Goal: Information Seeking & Learning: Learn about a topic

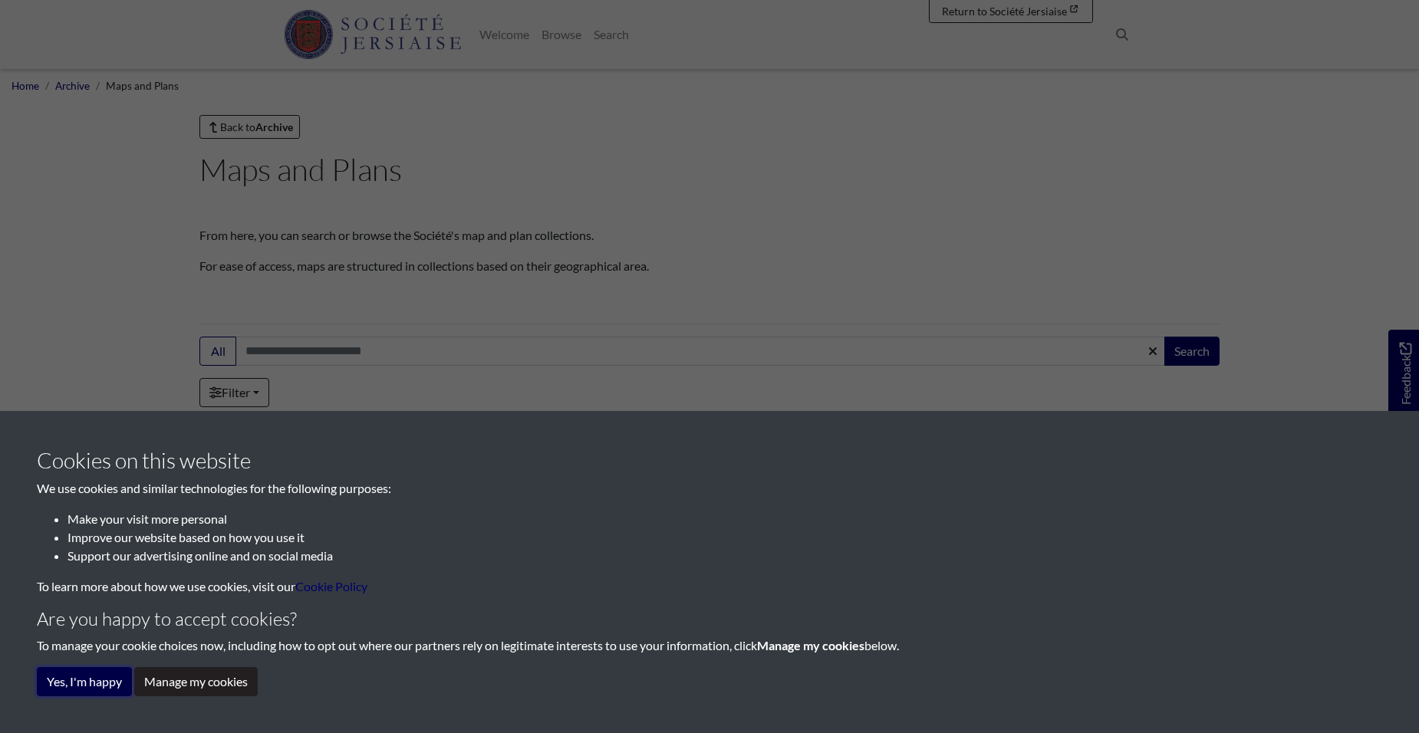
click at [77, 671] on button "Yes, I'm happy" at bounding box center [84, 681] width 95 height 29
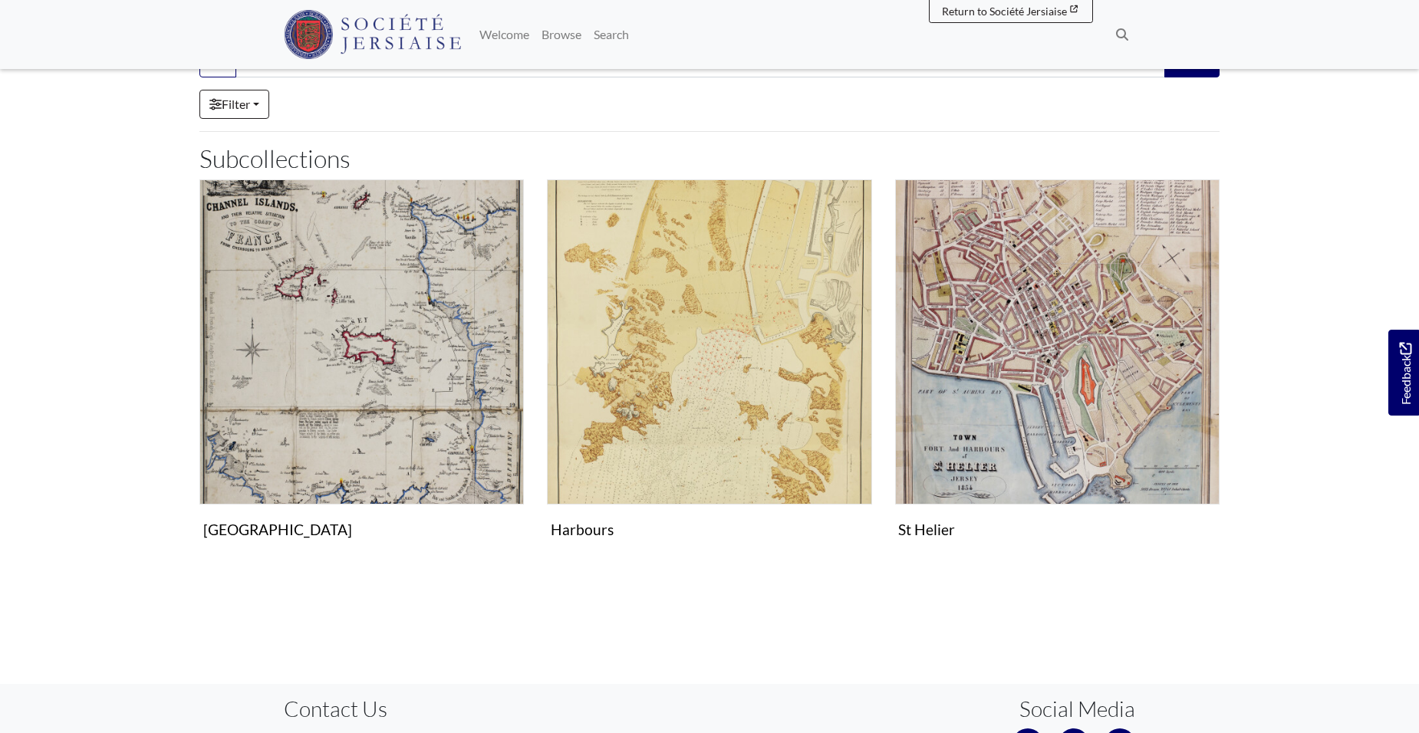
scroll to position [307, 0]
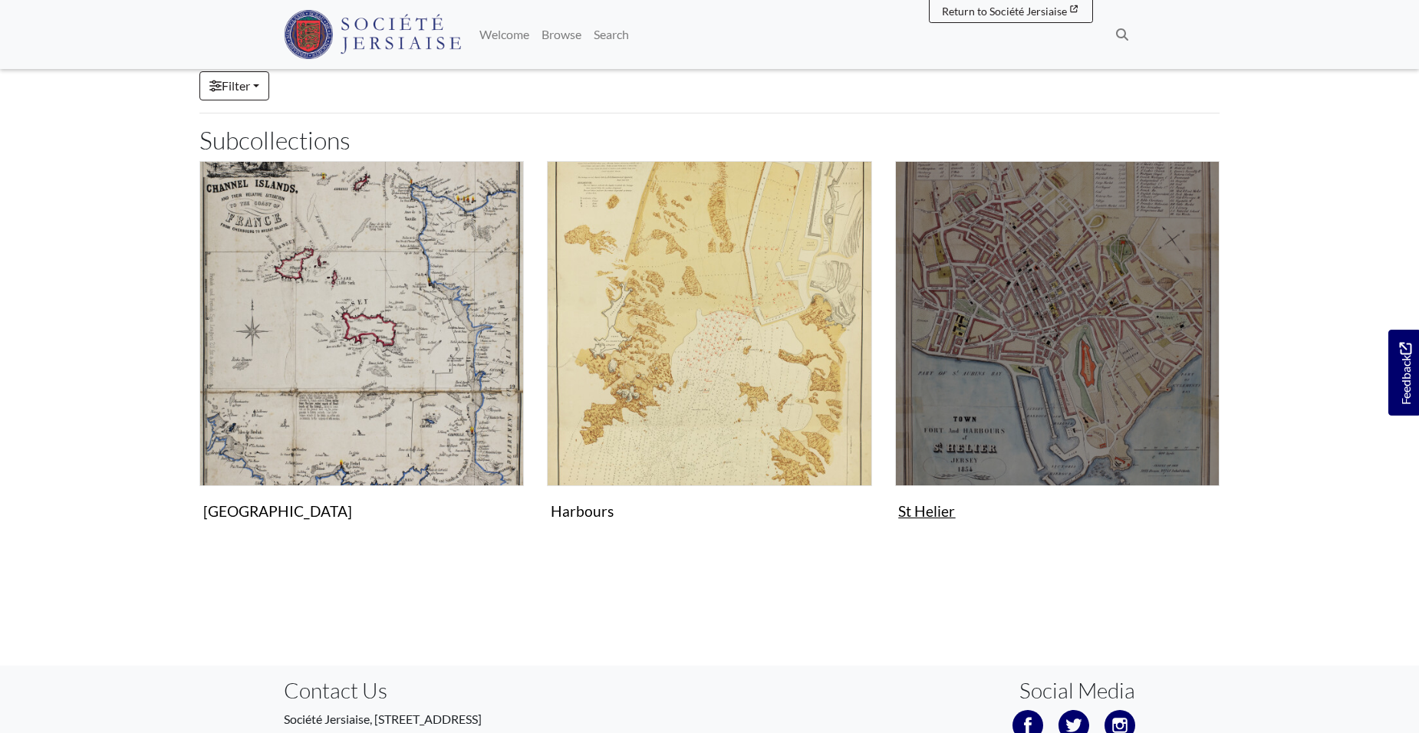
click at [1039, 361] on img "Subcollection" at bounding box center [1057, 323] width 324 height 324
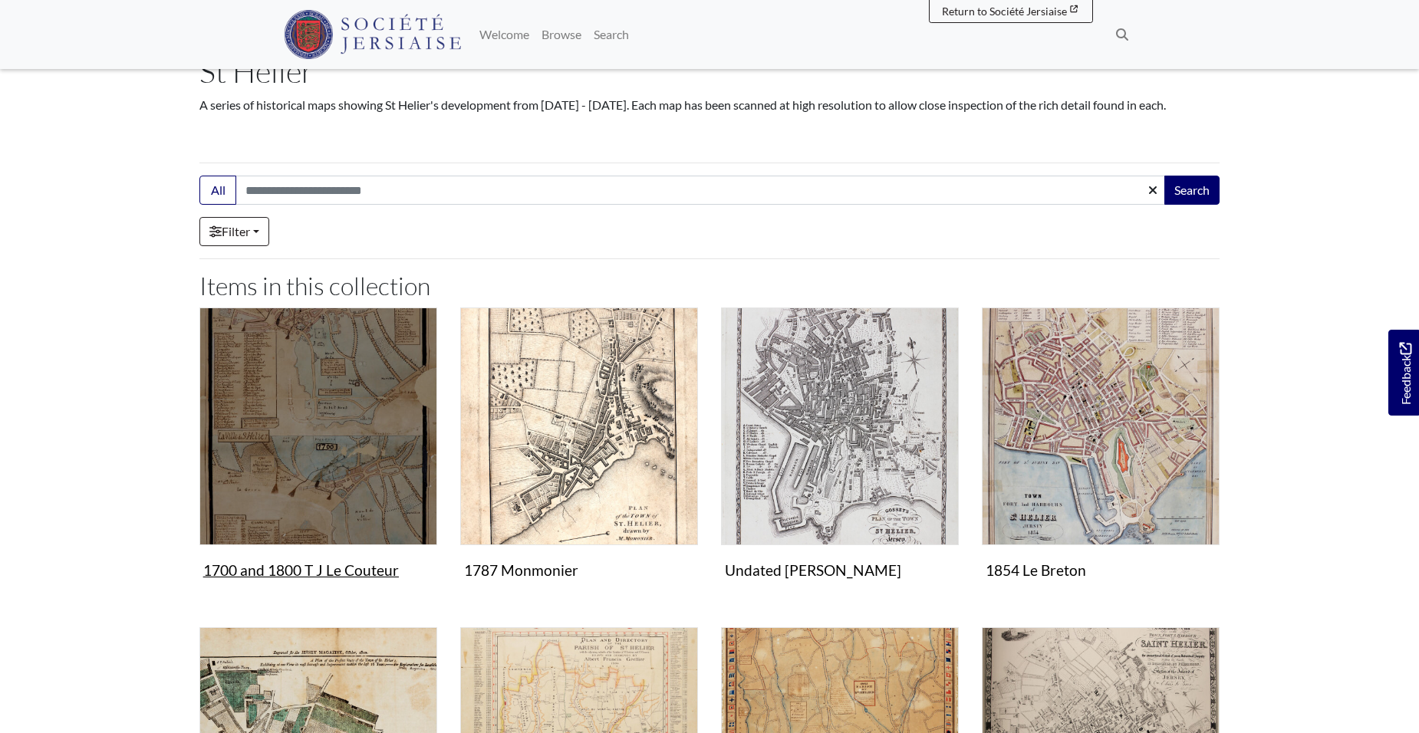
scroll to position [153, 0]
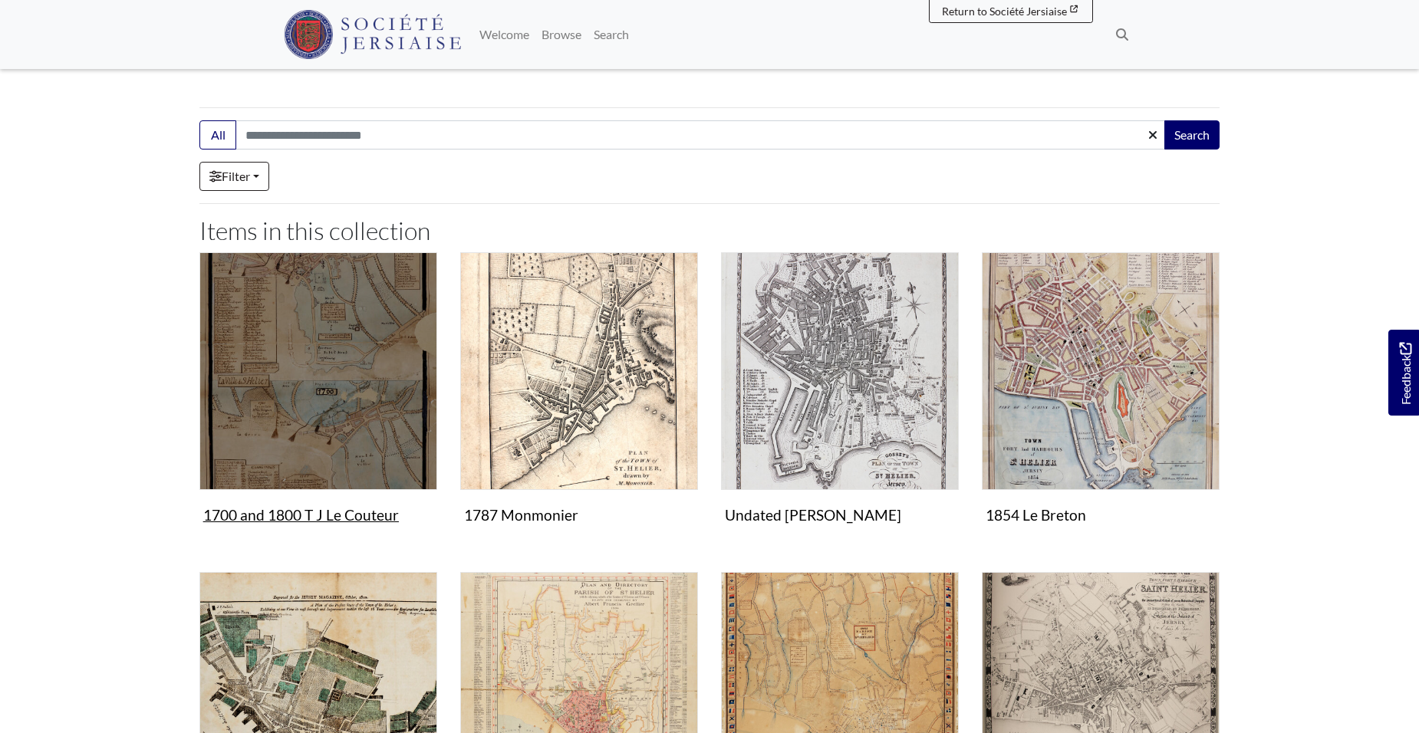
click at [337, 413] on img "Items in this Collection" at bounding box center [318, 371] width 238 height 238
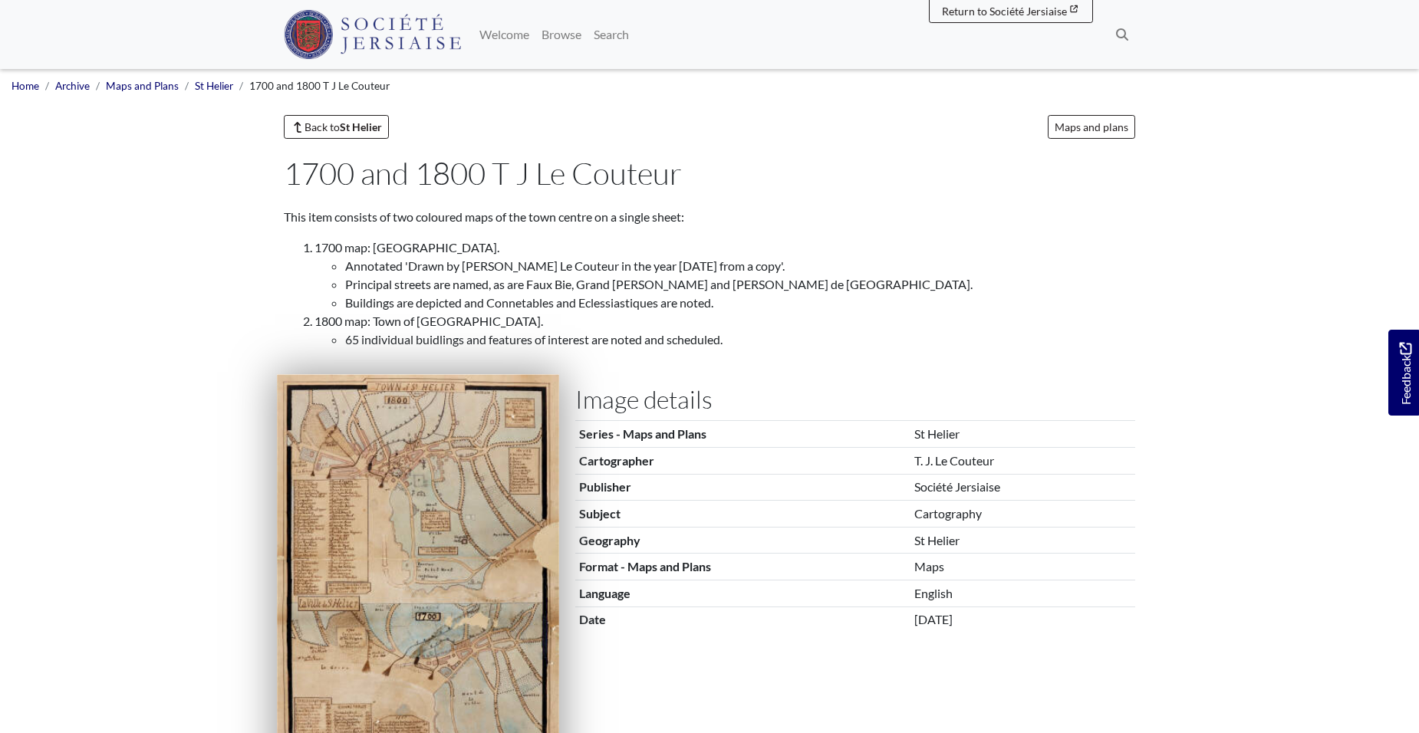
click at [435, 479] on img at bounding box center [418, 591] width 282 height 435
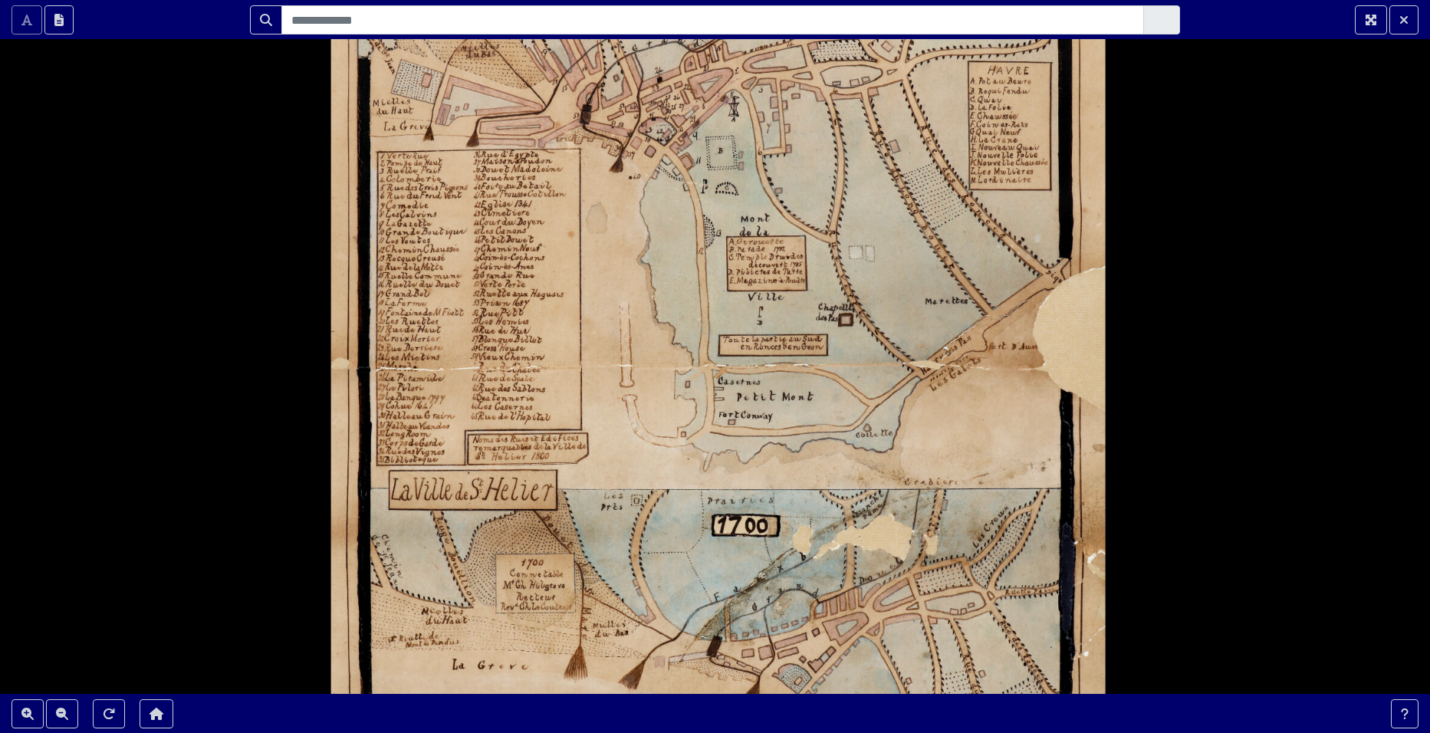
drag, startPoint x: 585, startPoint y: 410, endPoint x: 578, endPoint y: 601, distance: 191.1
click at [578, 601] on div at bounding box center [715, 366] width 1430 height 733
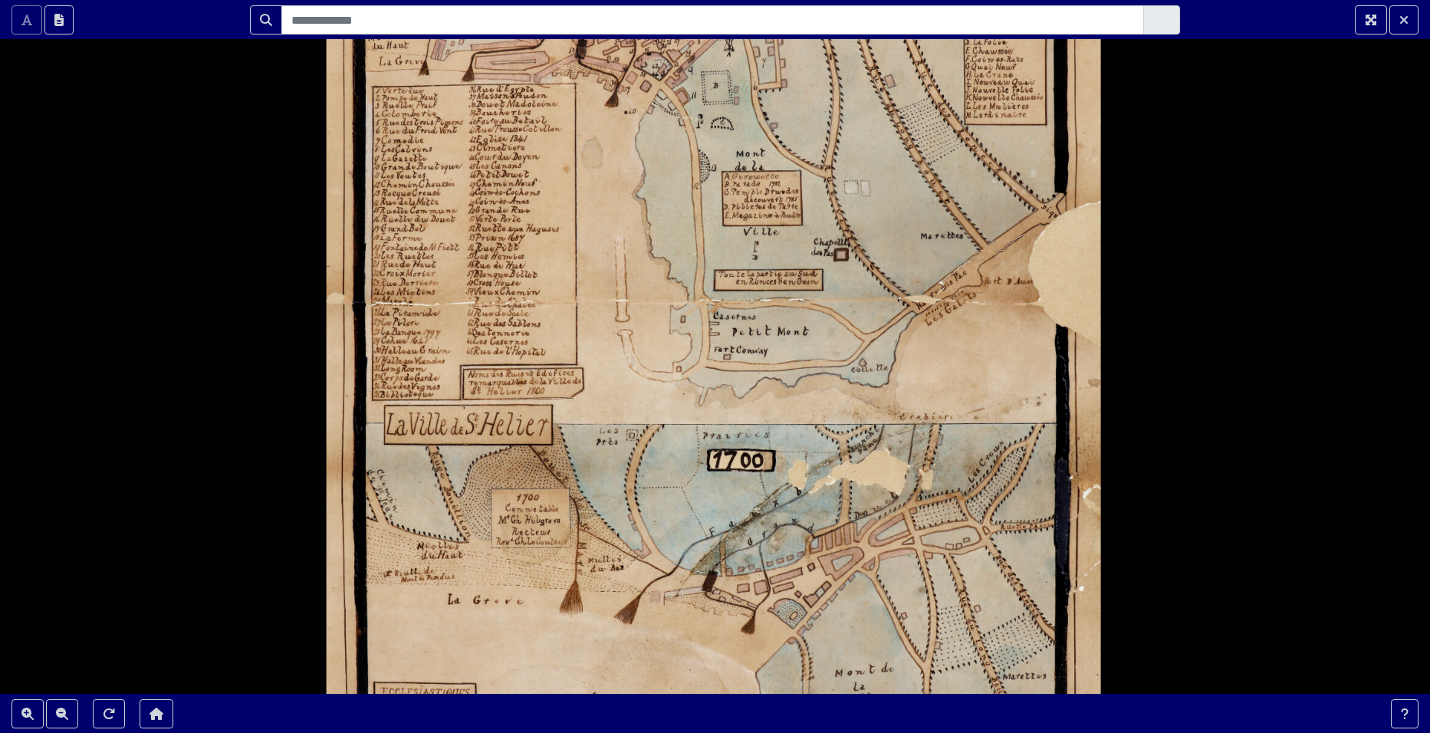
drag, startPoint x: 618, startPoint y: 352, endPoint x: 616, endPoint y: 268, distance: 84.4
click at [616, 268] on div at bounding box center [715, 366] width 1430 height 733
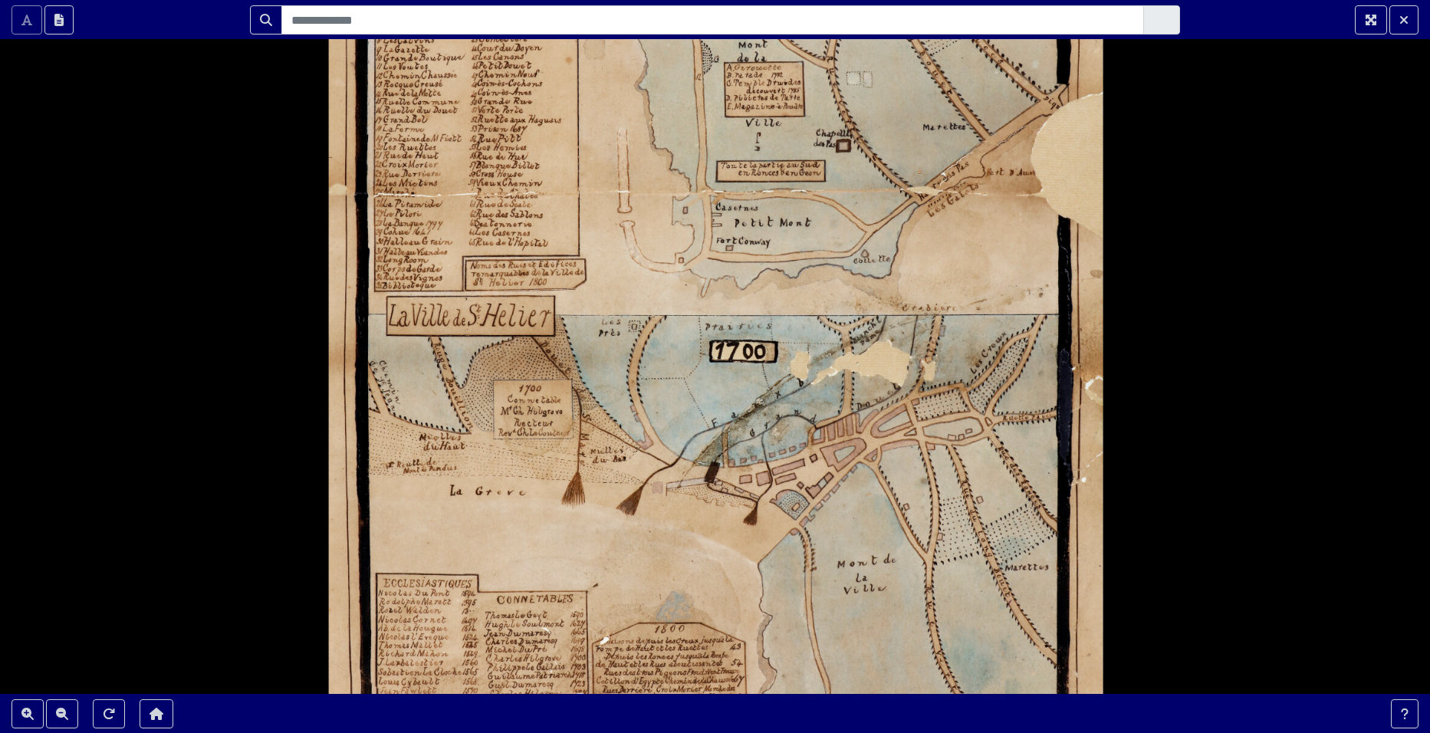
drag, startPoint x: 625, startPoint y: 476, endPoint x: 627, endPoint y: 368, distance: 107.4
click at [627, 368] on div at bounding box center [715, 366] width 1430 height 733
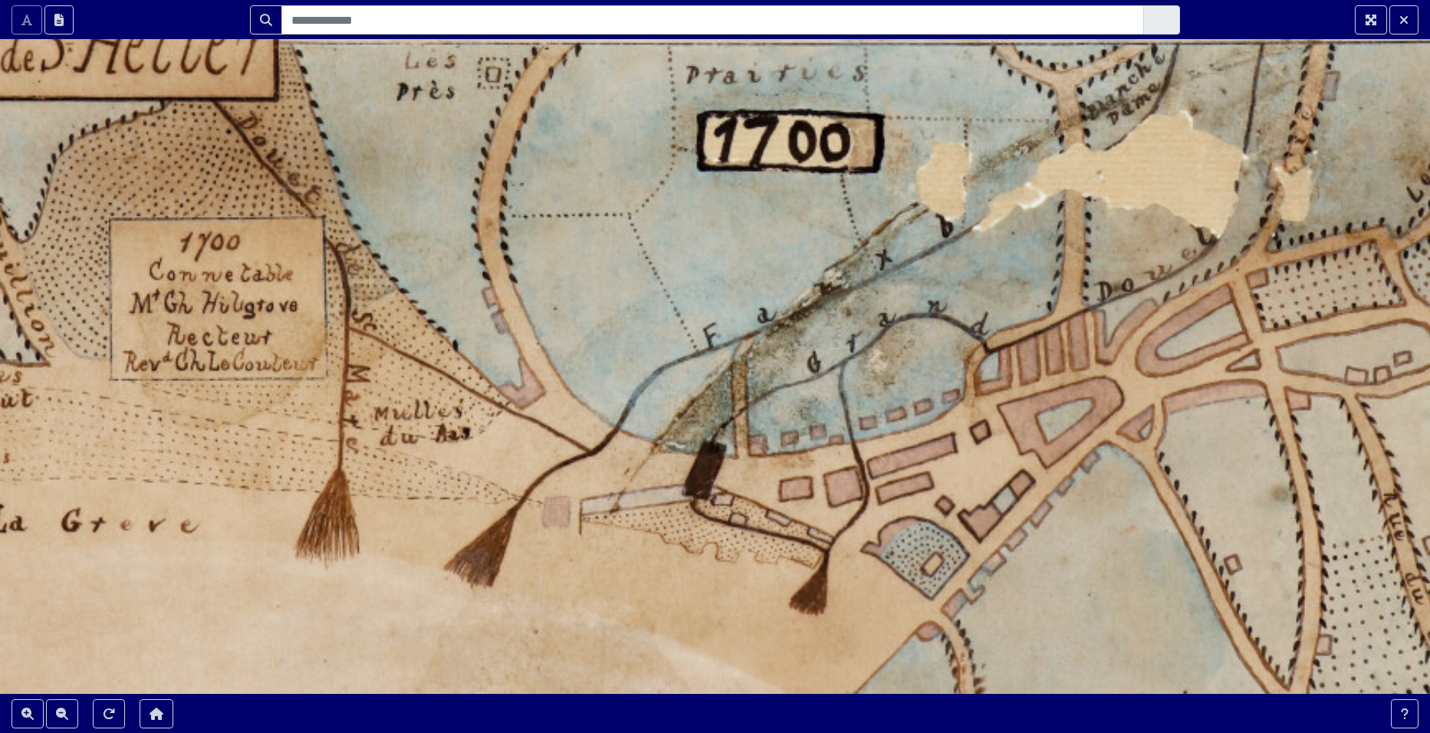
drag, startPoint x: 251, startPoint y: 453, endPoint x: 132, endPoint y: 447, distance: 119.0
click at [132, 447] on div at bounding box center [715, 366] width 1430 height 733
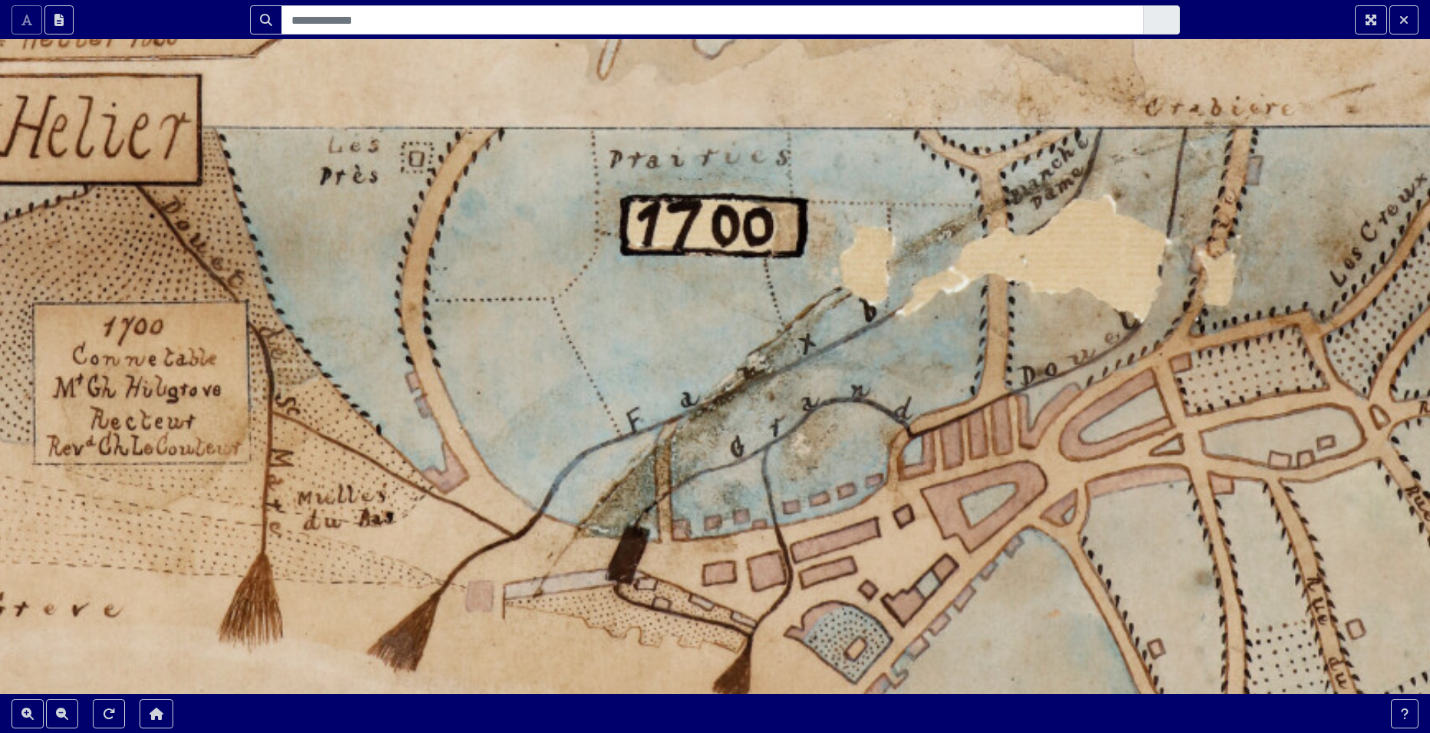
drag, startPoint x: 433, startPoint y: 453, endPoint x: 356, endPoint y: 538, distance: 114.0
click at [356, 538] on div at bounding box center [715, 366] width 1430 height 733
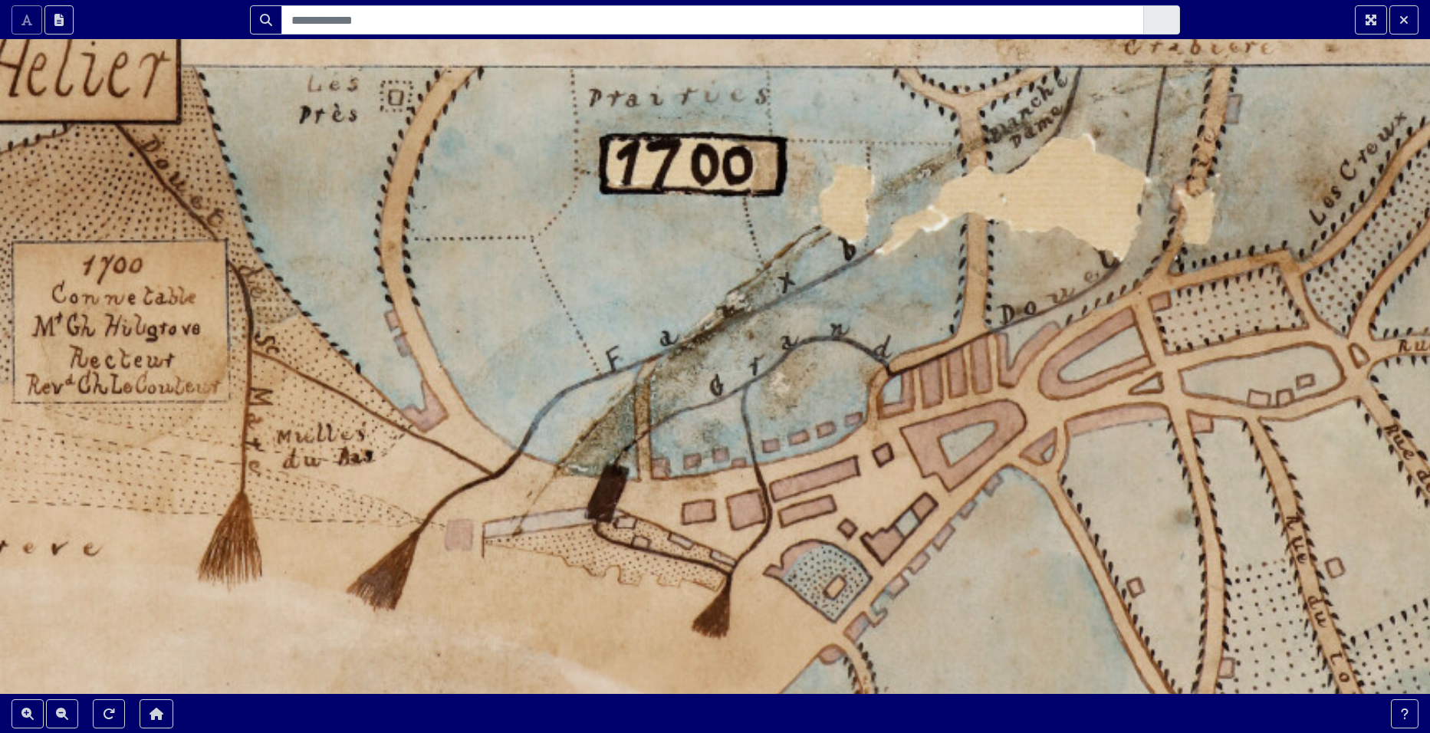
drag, startPoint x: 334, startPoint y: 561, endPoint x: 313, endPoint y: 500, distance: 64.8
click at [313, 500] on div at bounding box center [715, 366] width 1430 height 733
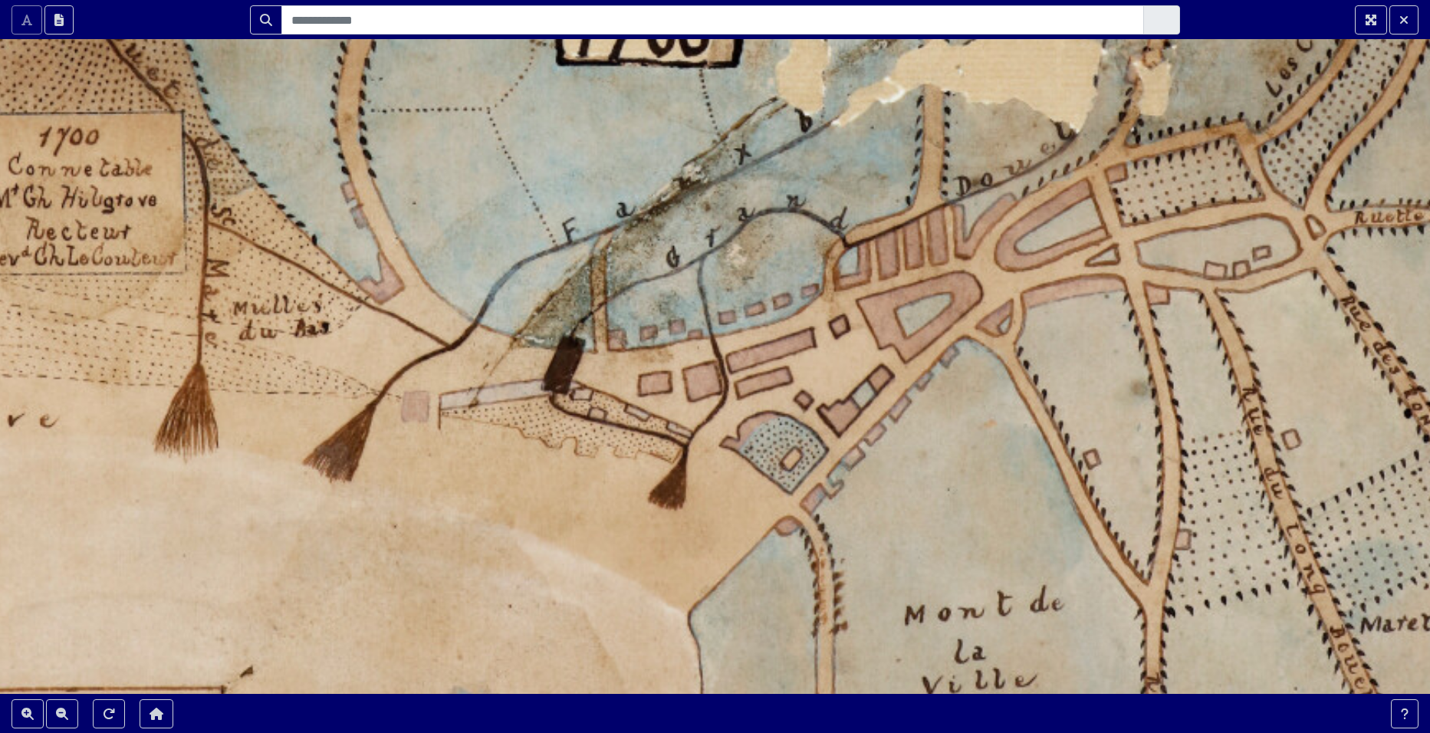
drag, startPoint x: 485, startPoint y: 566, endPoint x: 434, endPoint y: 425, distance: 149.9
click at [434, 425] on div at bounding box center [715, 366] width 1430 height 733
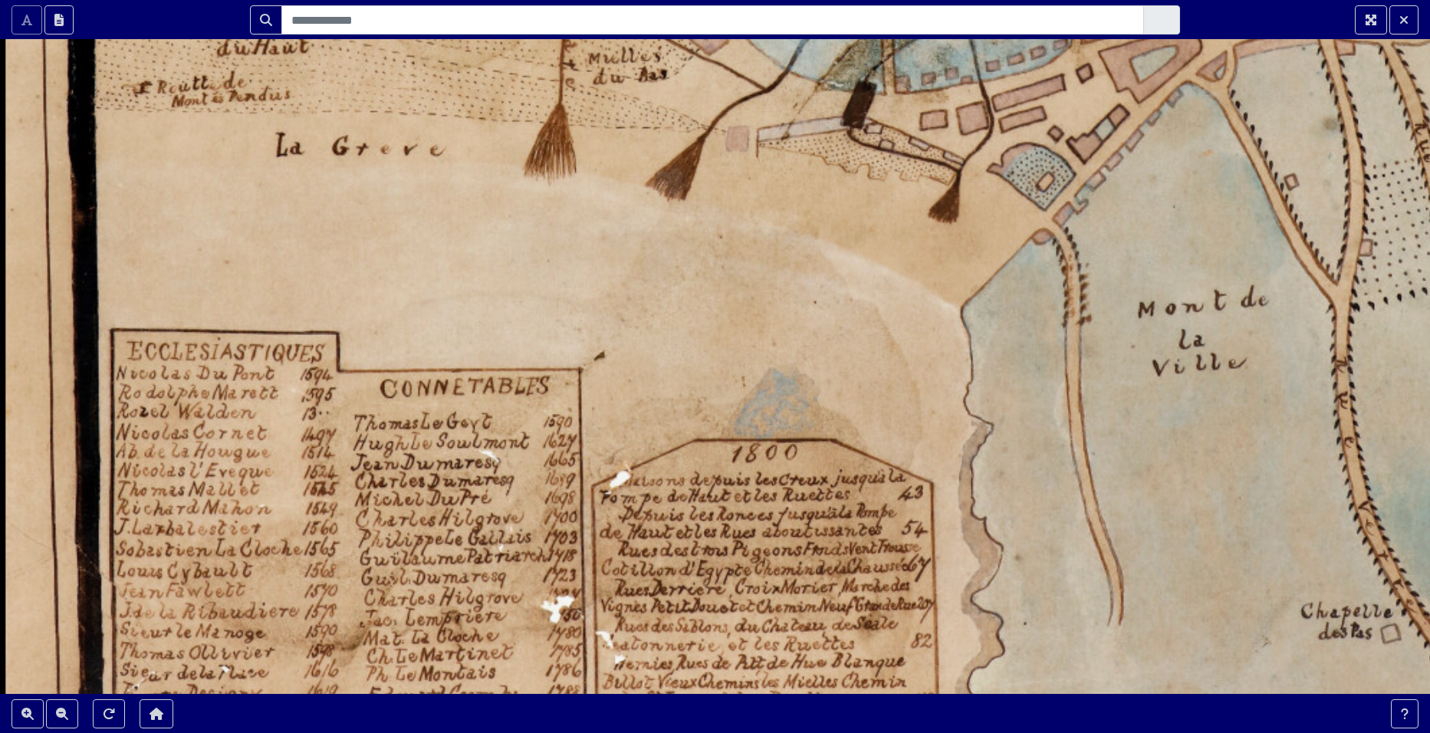
drag, startPoint x: 408, startPoint y: 561, endPoint x: 732, endPoint y: 283, distance: 426.5
click at [732, 283] on div at bounding box center [715, 366] width 1430 height 733
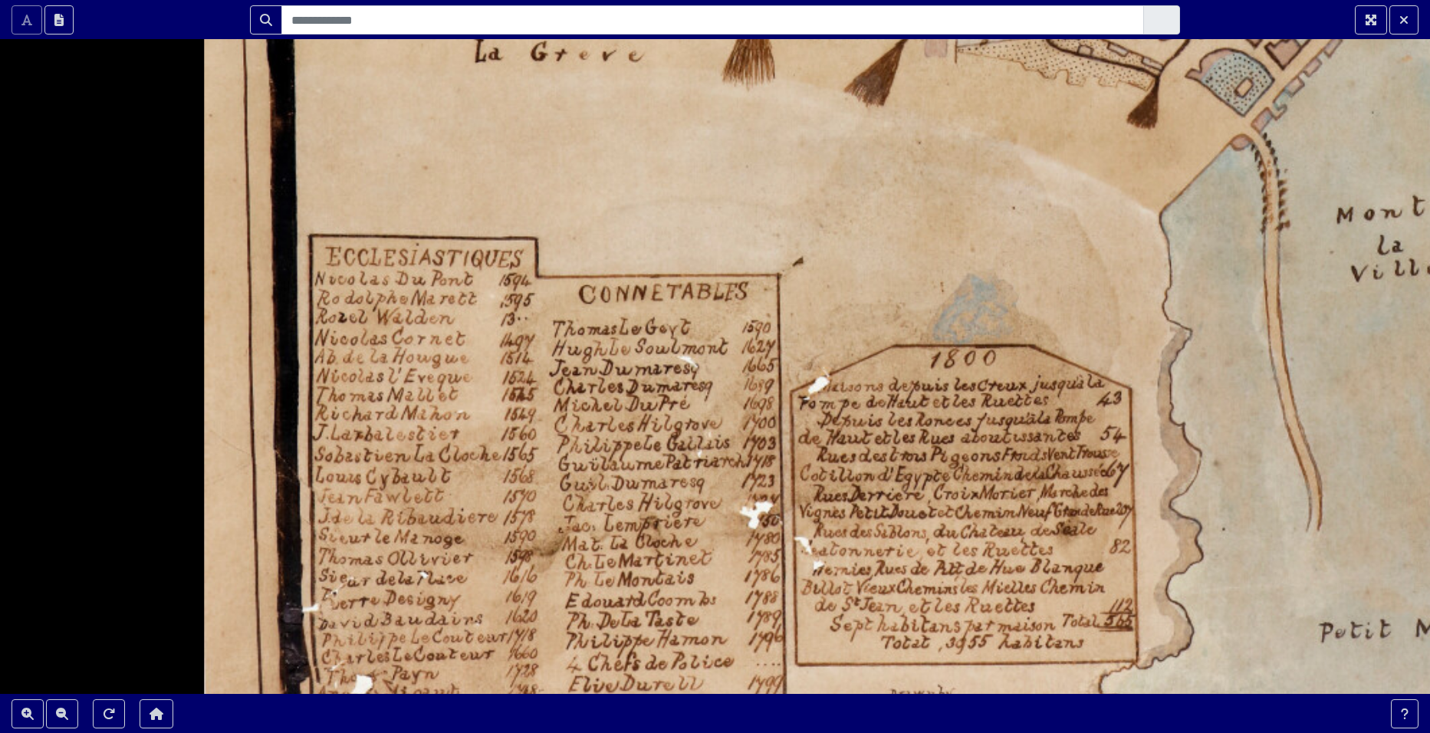
drag, startPoint x: 235, startPoint y: 472, endPoint x: 434, endPoint y: 378, distance: 220.6
click at [434, 378] on div at bounding box center [715, 366] width 1430 height 733
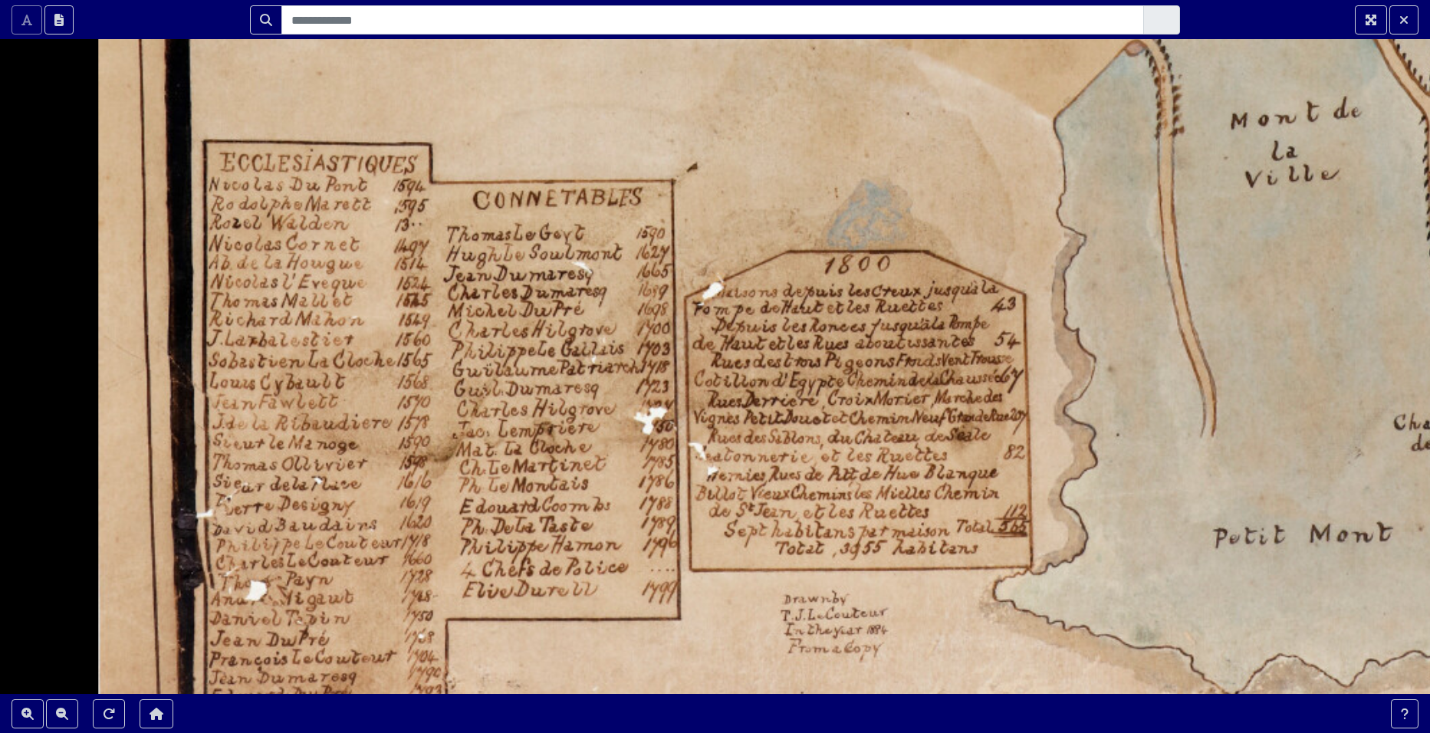
drag, startPoint x: 357, startPoint y: 481, endPoint x: 249, endPoint y: 392, distance: 140.0
click at [249, 392] on div at bounding box center [715, 366] width 1430 height 733
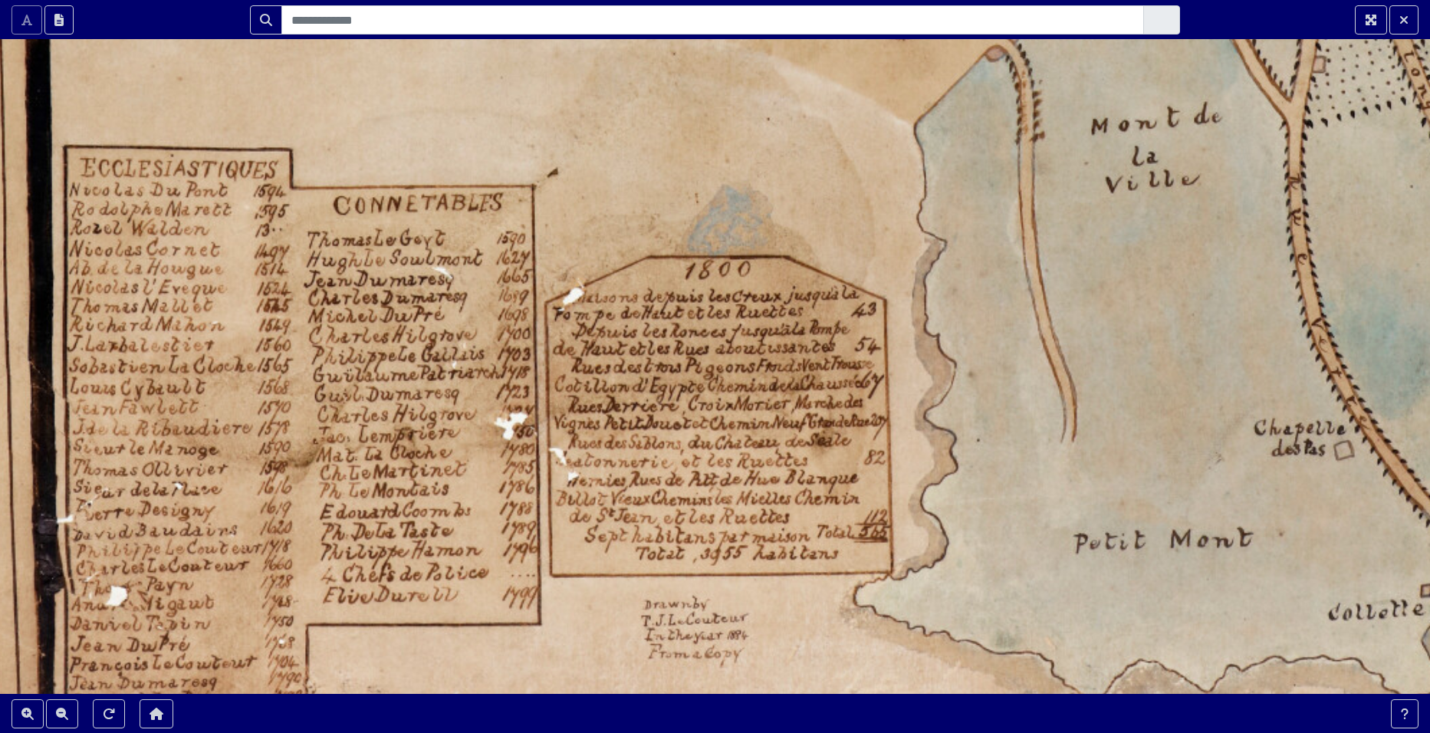
drag, startPoint x: 515, startPoint y: 300, endPoint x: 380, endPoint y: 300, distance: 135.0
click at [380, 300] on div at bounding box center [715, 366] width 1430 height 733
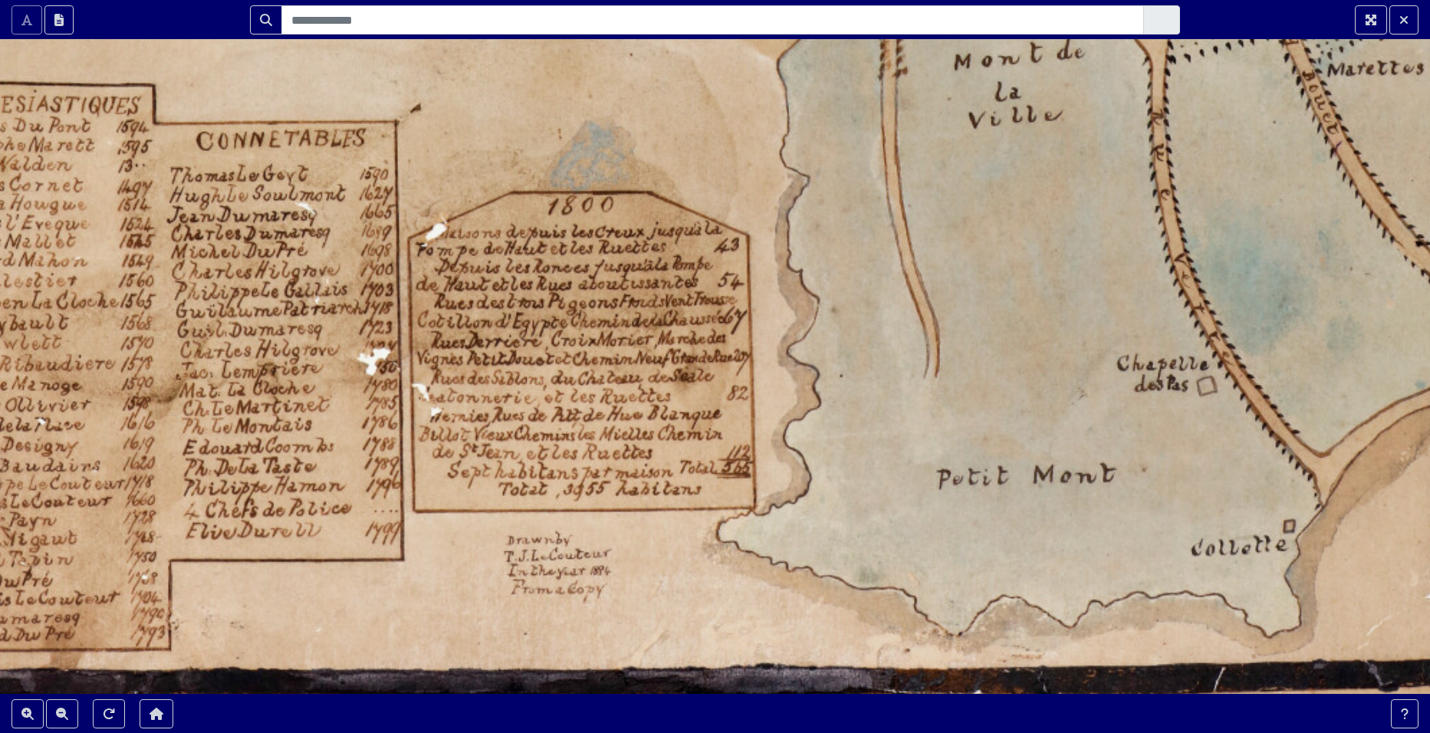
drag, startPoint x: 647, startPoint y: 362, endPoint x: 521, endPoint y: 295, distance: 143.4
click at [521, 295] on div at bounding box center [715, 366] width 1430 height 733
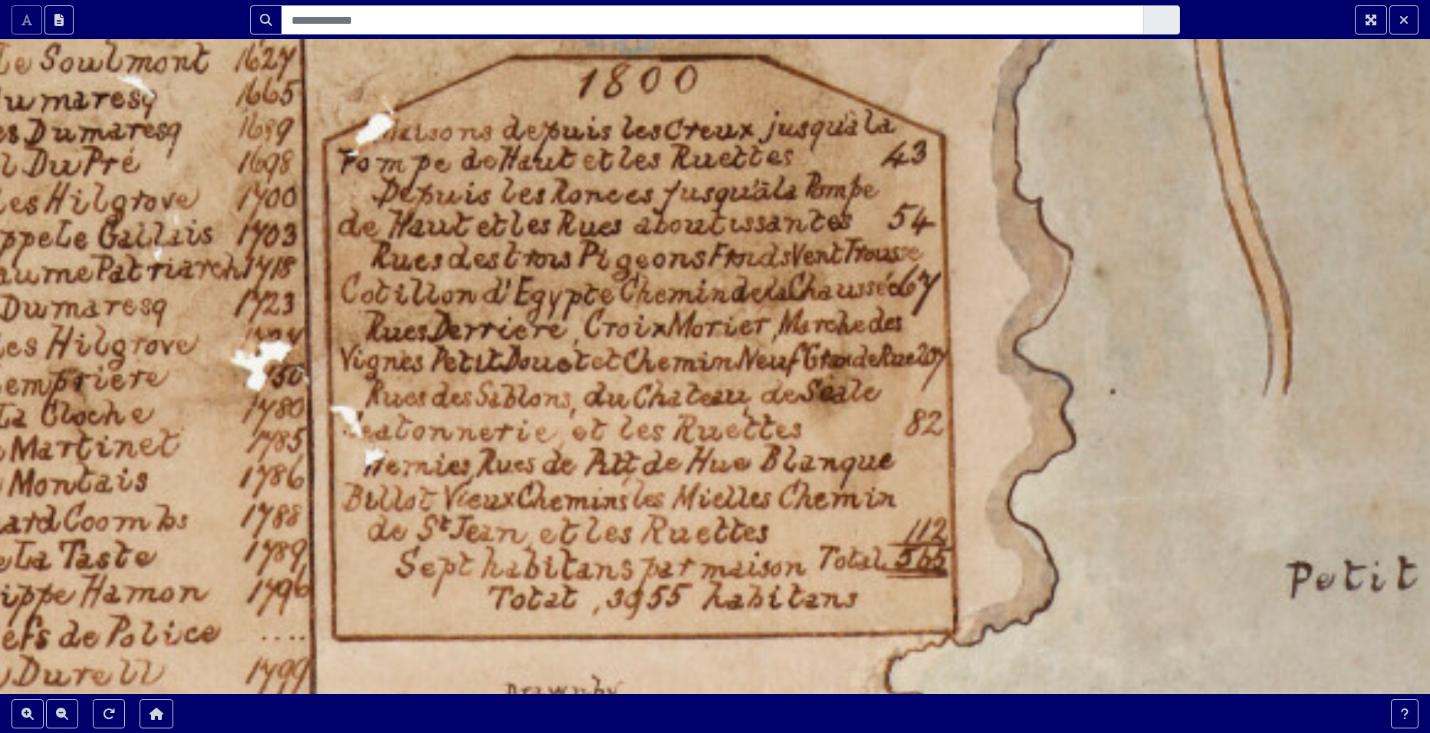
drag, startPoint x: 502, startPoint y: 334, endPoint x: 508, endPoint y: 290, distance: 44.9
click at [508, 290] on div at bounding box center [715, 366] width 1430 height 733
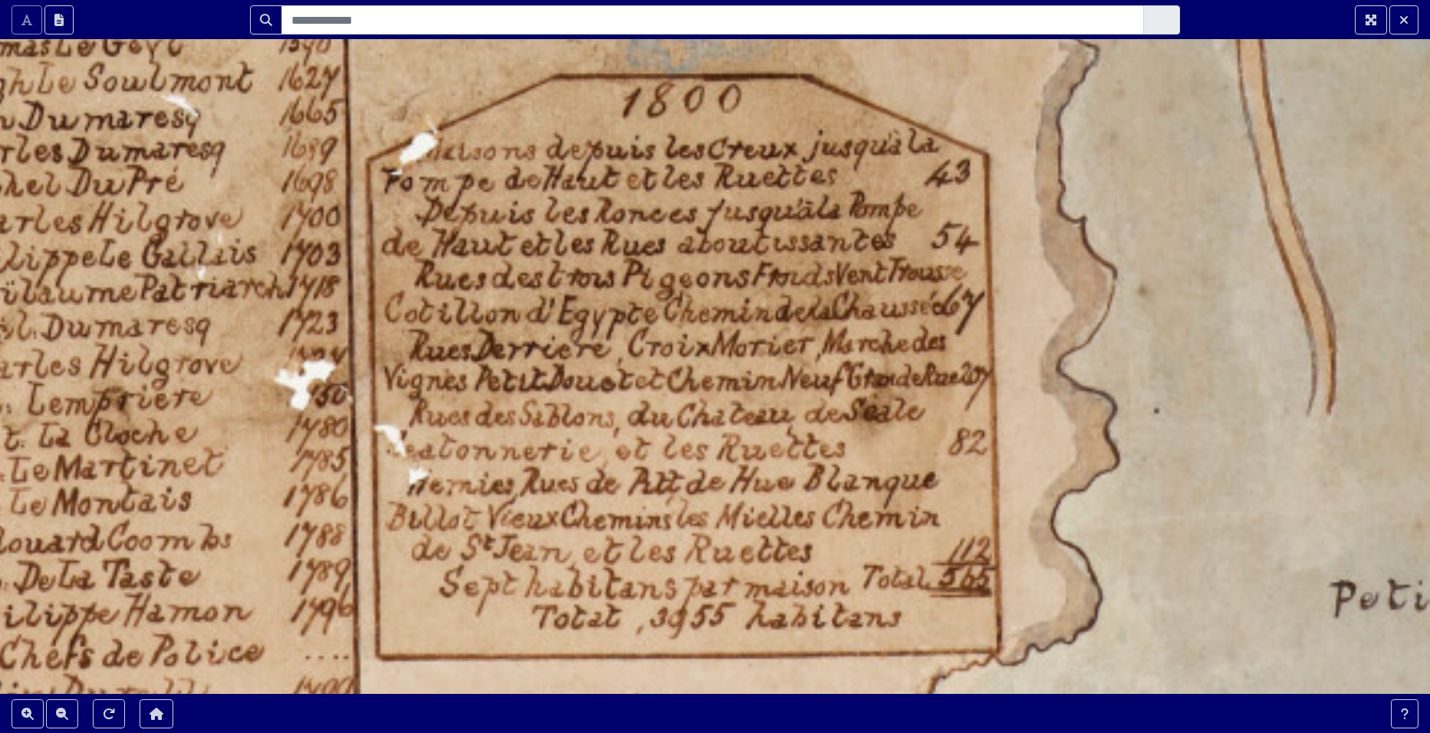
drag, startPoint x: 476, startPoint y: 353, endPoint x: 518, endPoint y: 376, distance: 48.1
click at [518, 376] on div at bounding box center [715, 366] width 1430 height 733
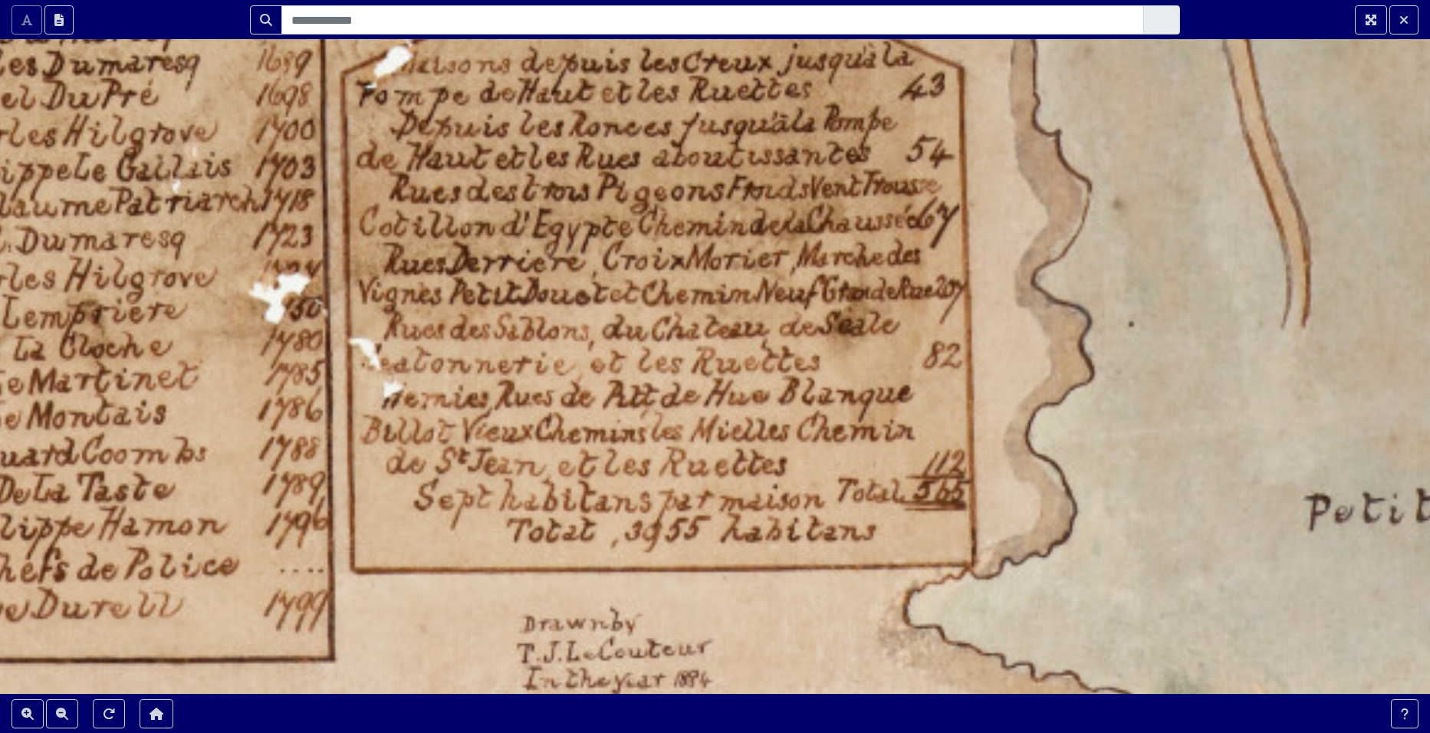
drag, startPoint x: 660, startPoint y: 432, endPoint x: 634, endPoint y: 344, distance: 91.0
click at [634, 344] on div at bounding box center [715, 366] width 1430 height 733
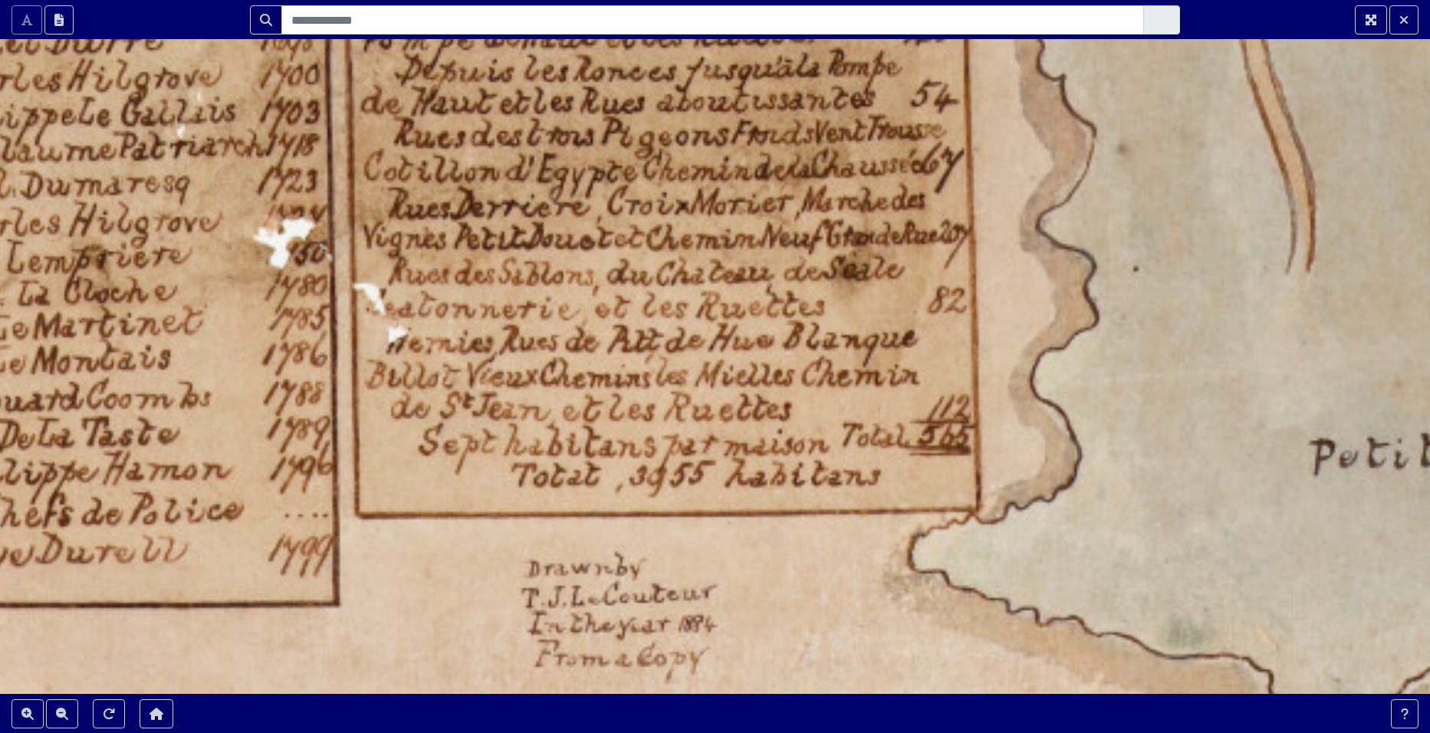
drag, startPoint x: 441, startPoint y: 438, endPoint x: 451, endPoint y: 369, distance: 69.7
click at [451, 369] on div at bounding box center [715, 366] width 1430 height 733
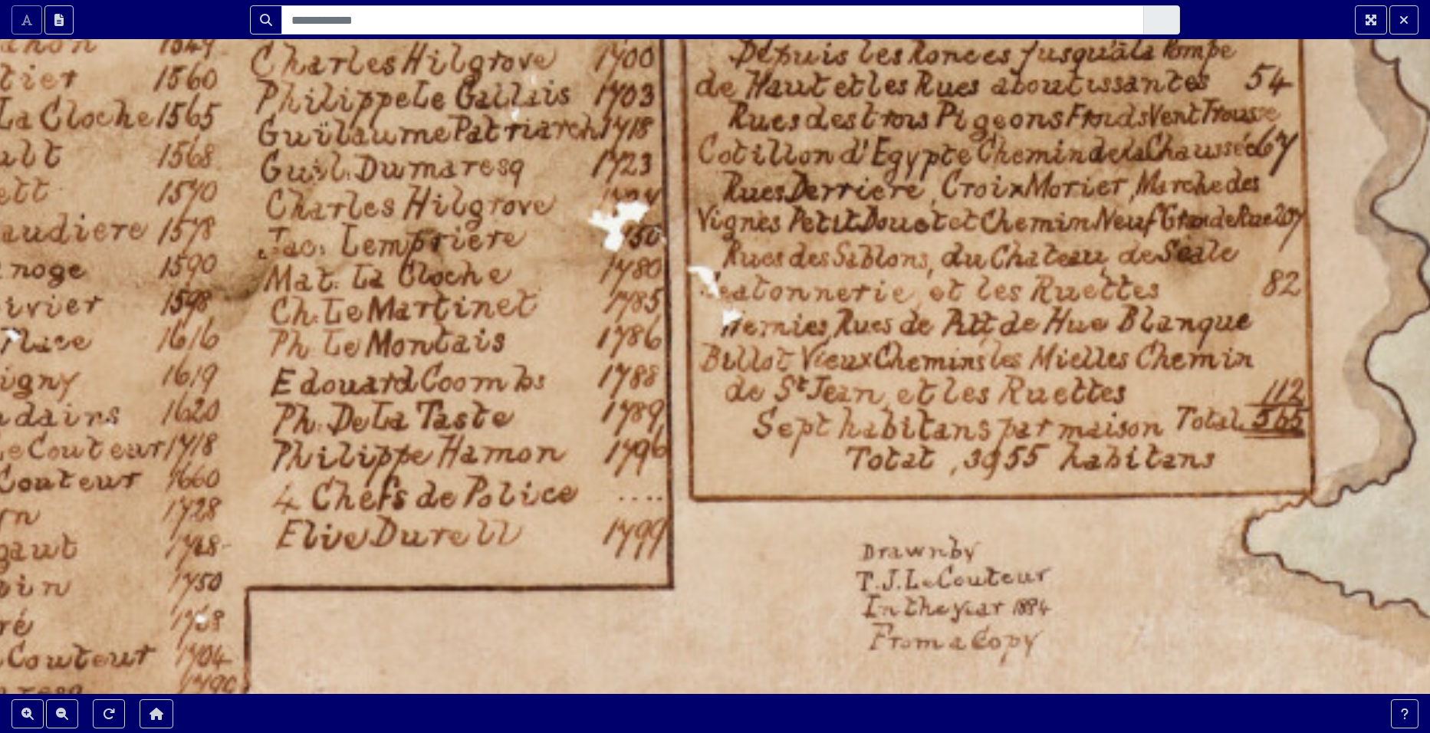
drag, startPoint x: 459, startPoint y: 423, endPoint x: 792, endPoint y: 421, distance: 332.9
click at [792, 421] on div at bounding box center [715, 366] width 1430 height 733
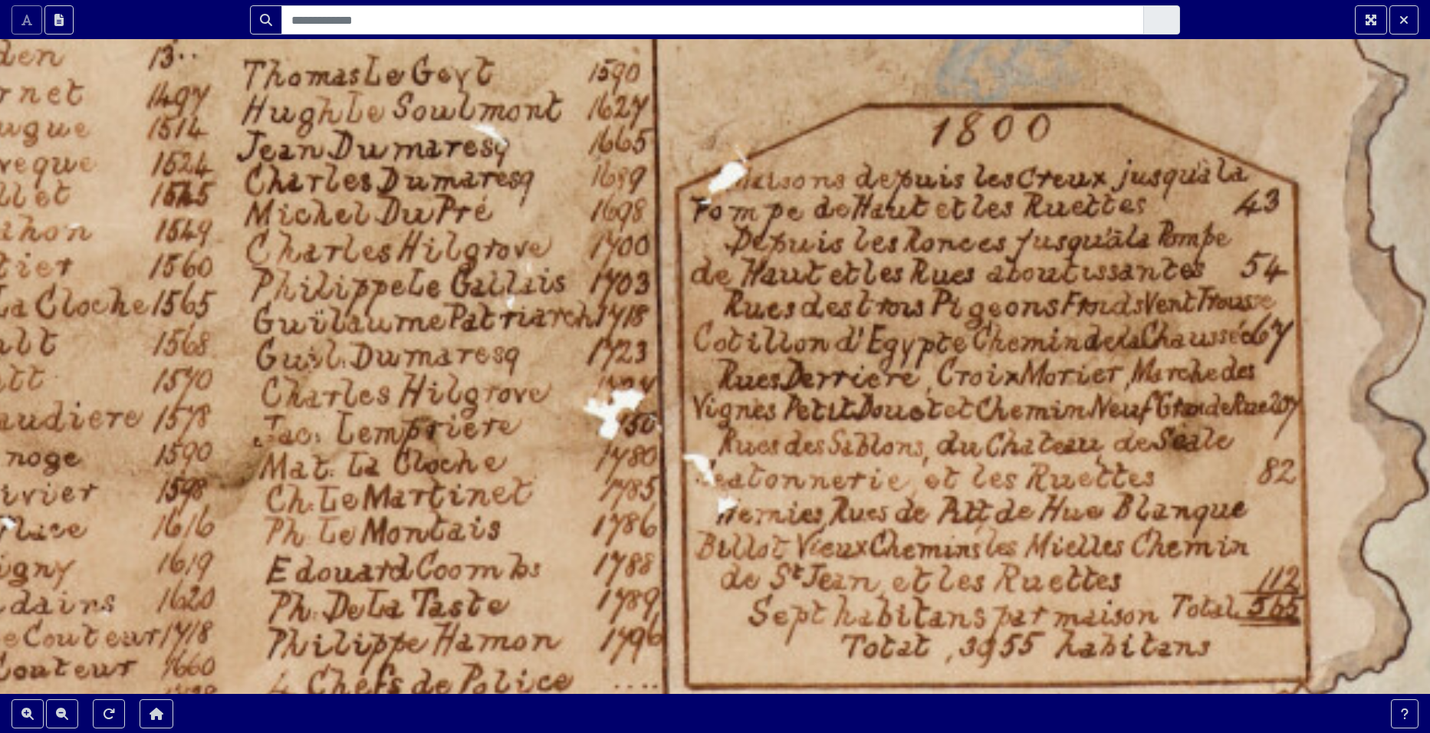
drag, startPoint x: 448, startPoint y: 410, endPoint x: 441, endPoint y: 588, distance: 177.3
click at [441, 588] on div at bounding box center [715, 366] width 1430 height 733
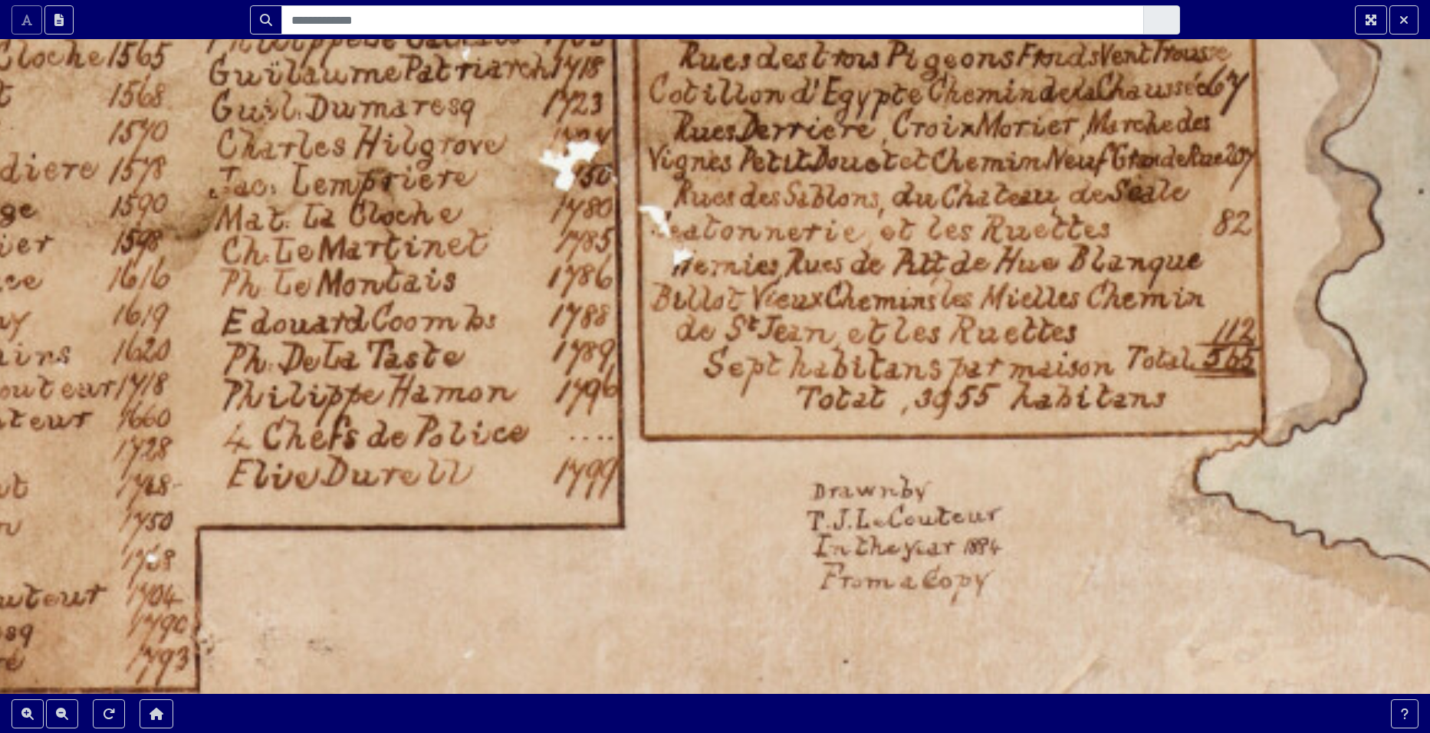
drag, startPoint x: 381, startPoint y: 364, endPoint x: 334, endPoint y: 100, distance: 268.9
click at [334, 100] on div at bounding box center [715, 366] width 1430 height 733
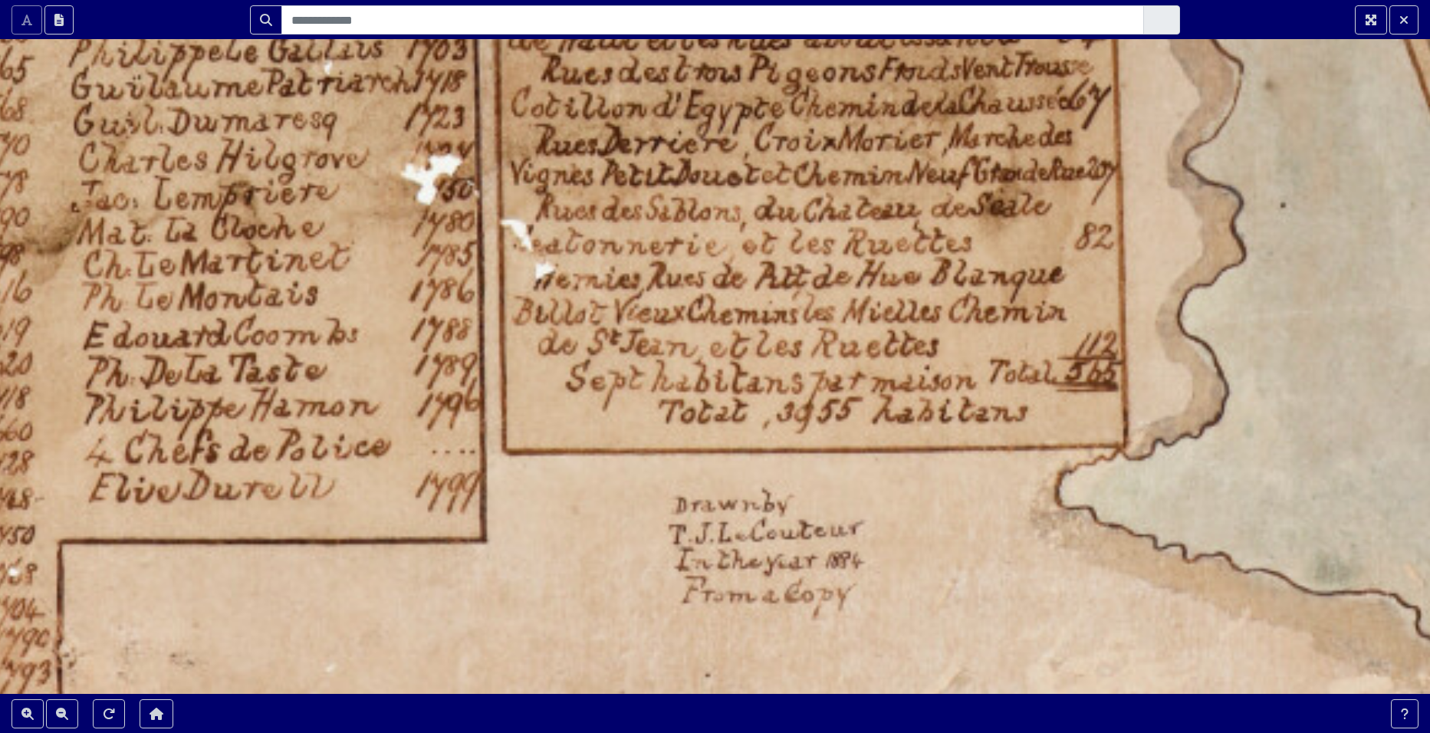
drag, startPoint x: 745, startPoint y: 370, endPoint x: 610, endPoint y: 400, distance: 138.3
click at [610, 400] on div at bounding box center [715, 366] width 1430 height 733
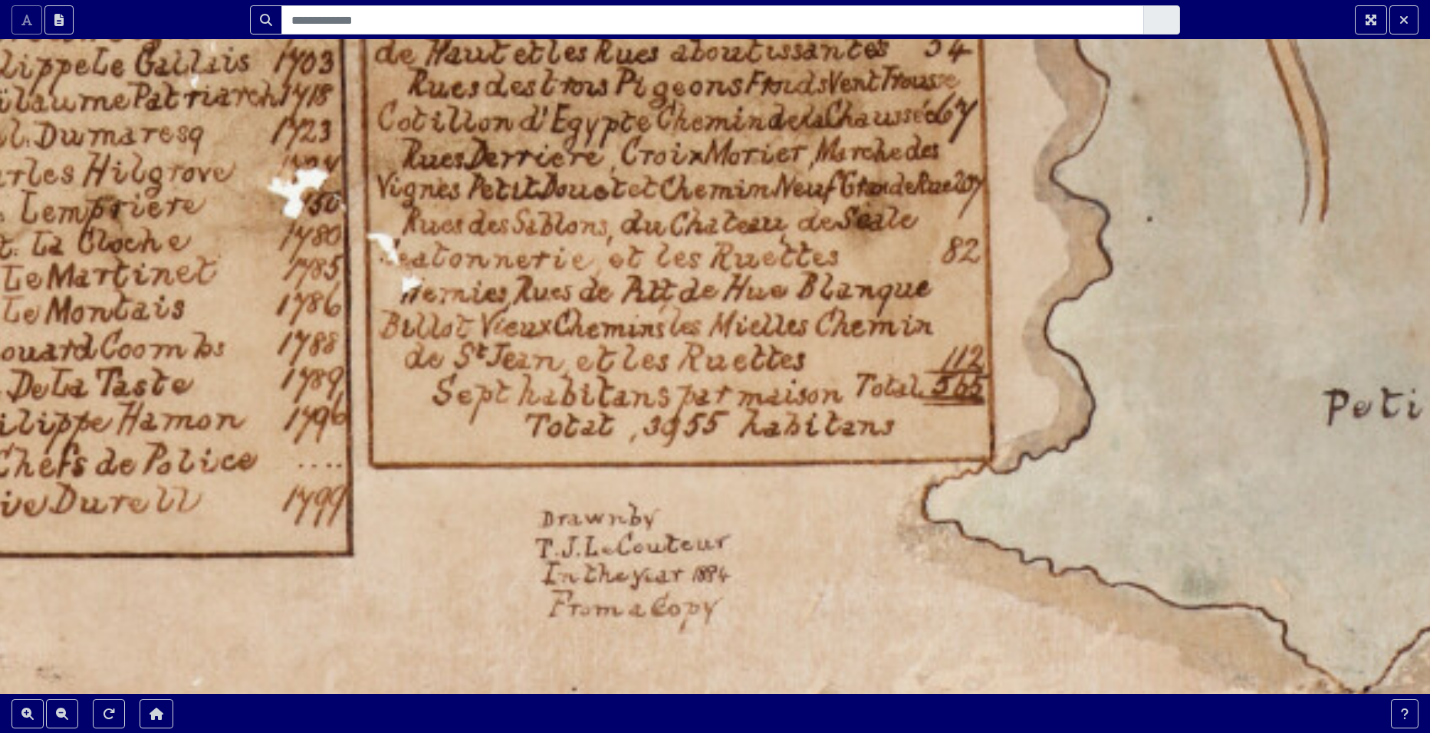
drag, startPoint x: 740, startPoint y: 391, endPoint x: 607, endPoint y: 405, distance: 134.2
click at [607, 405] on div at bounding box center [715, 366] width 1430 height 733
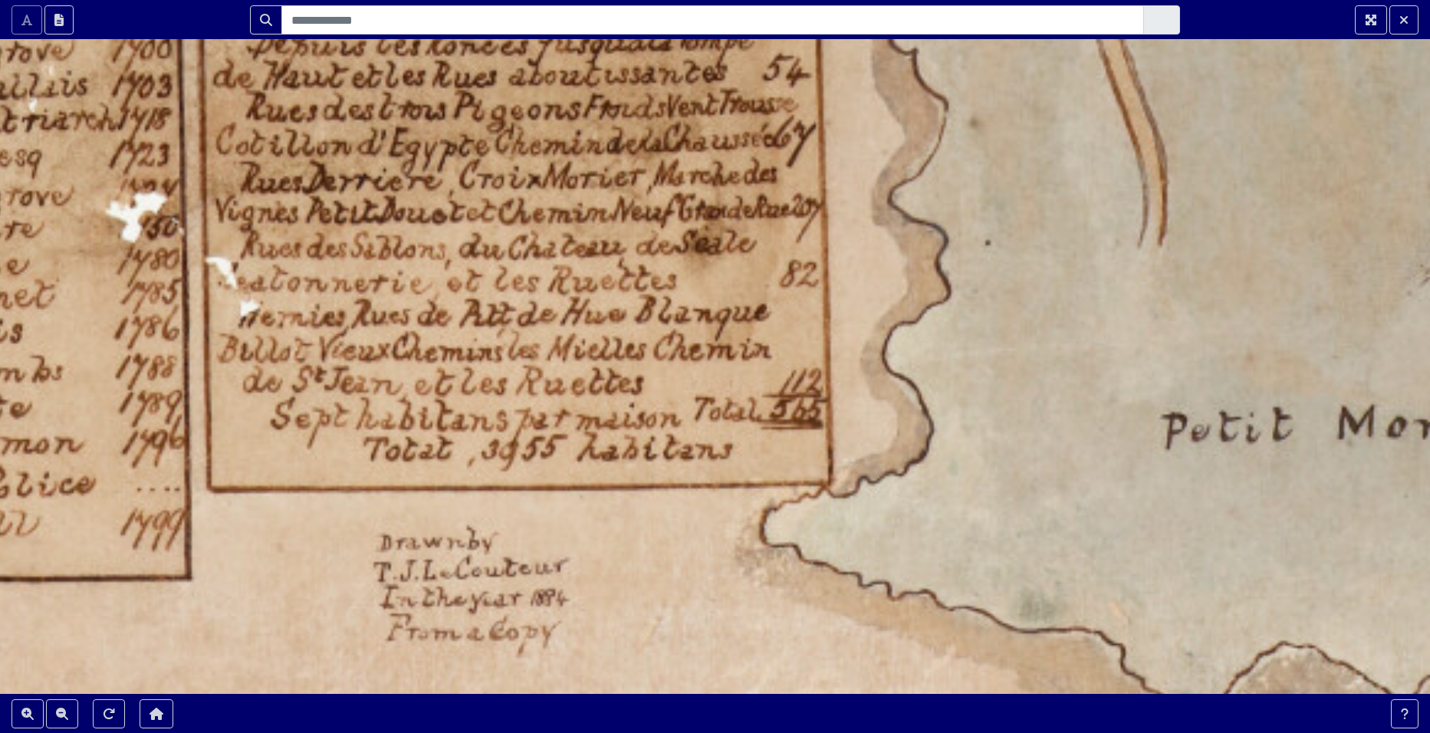
drag, startPoint x: 527, startPoint y: 383, endPoint x: 366, endPoint y: 405, distance: 162.6
click at [366, 405] on div at bounding box center [715, 366] width 1430 height 733
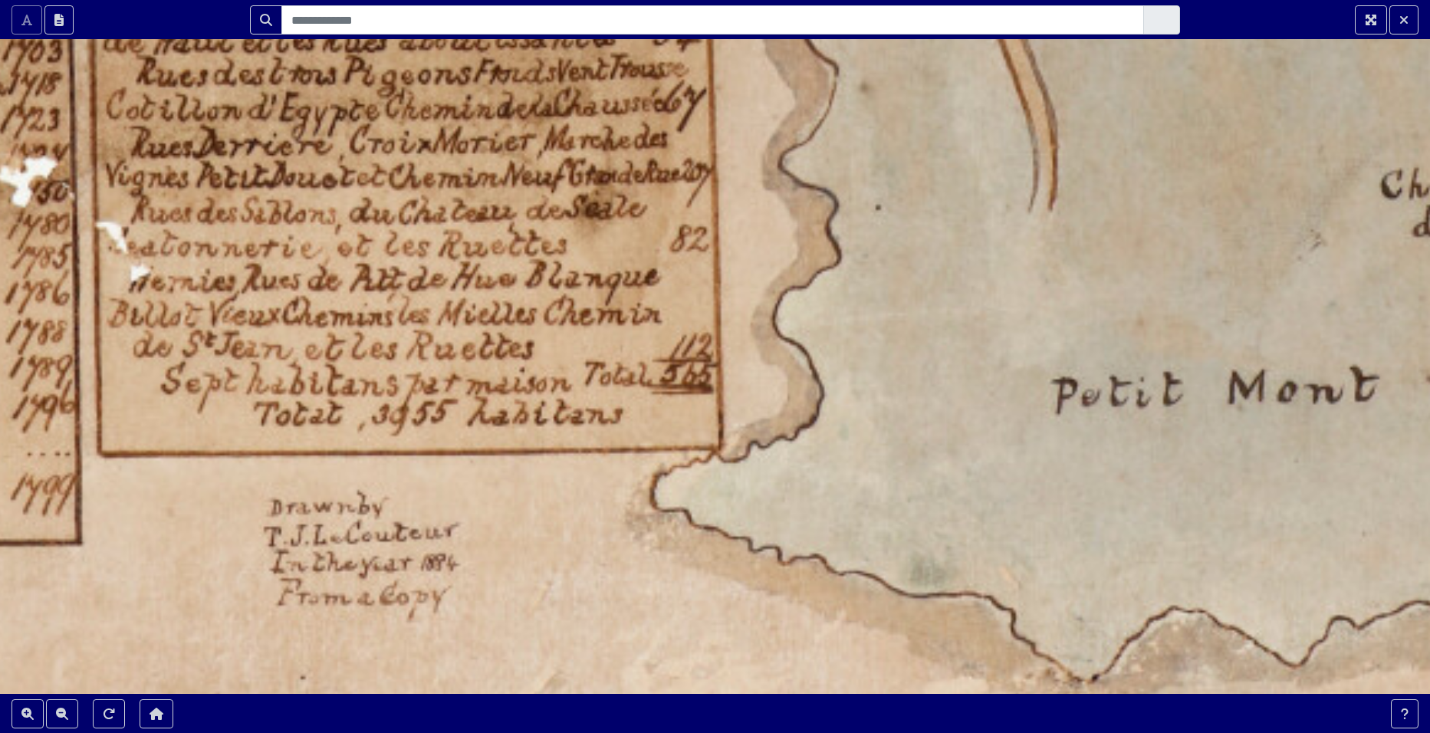
drag, startPoint x: 443, startPoint y: 442, endPoint x: 299, endPoint y: 395, distance: 150.9
click at [299, 395] on div at bounding box center [715, 366] width 1430 height 733
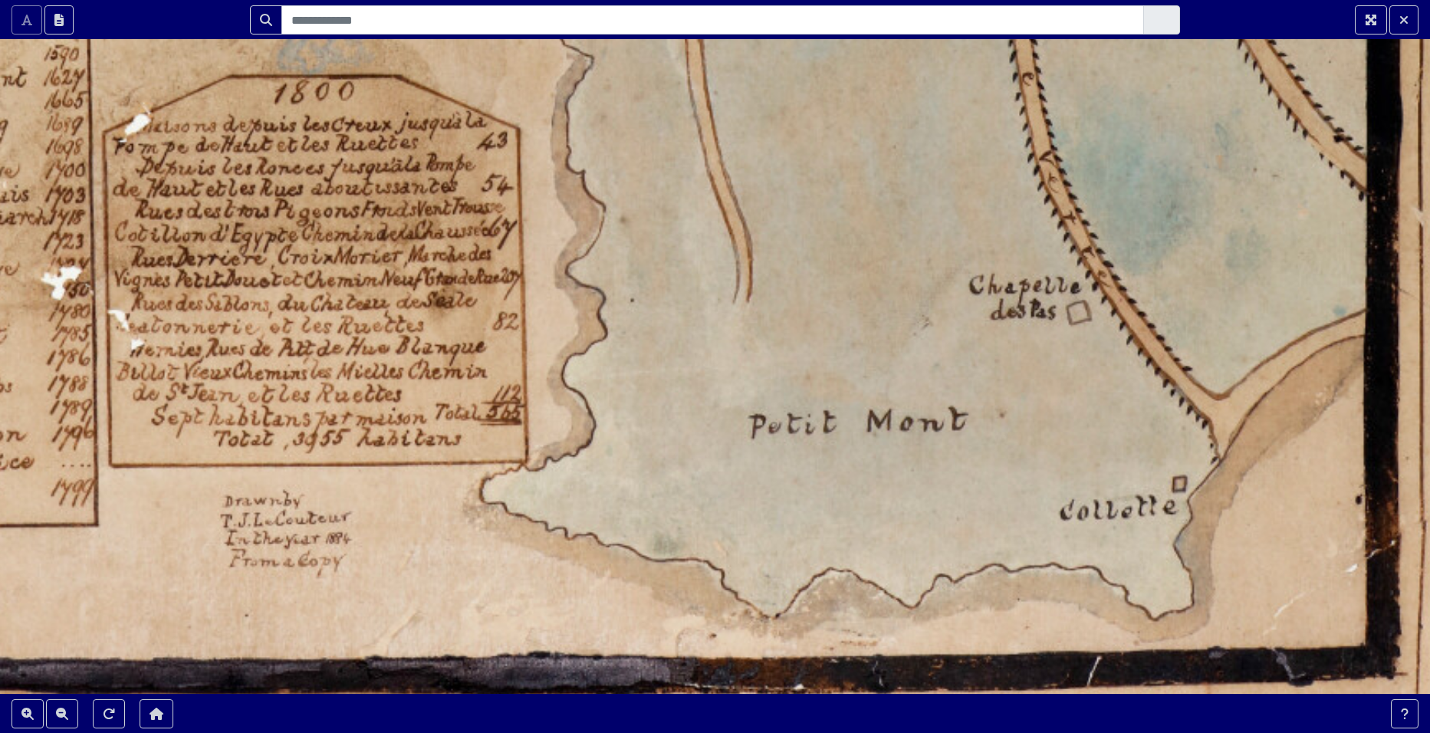
drag, startPoint x: 357, startPoint y: 345, endPoint x: 306, endPoint y: 384, distance: 64.1
click at [306, 384] on div at bounding box center [715, 366] width 1430 height 733
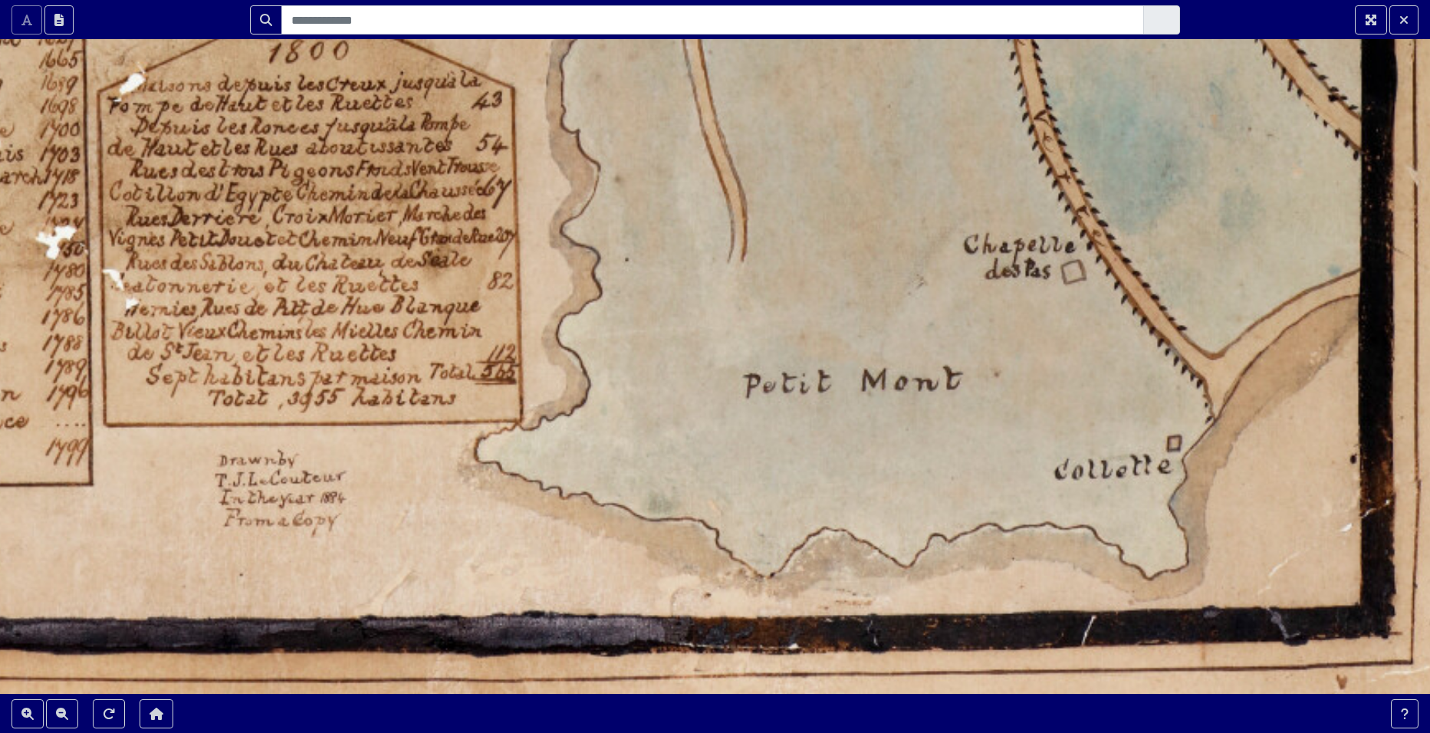
drag, startPoint x: 690, startPoint y: 427, endPoint x: 686, endPoint y: 380, distance: 47.7
click at [686, 380] on div at bounding box center [715, 366] width 1430 height 733
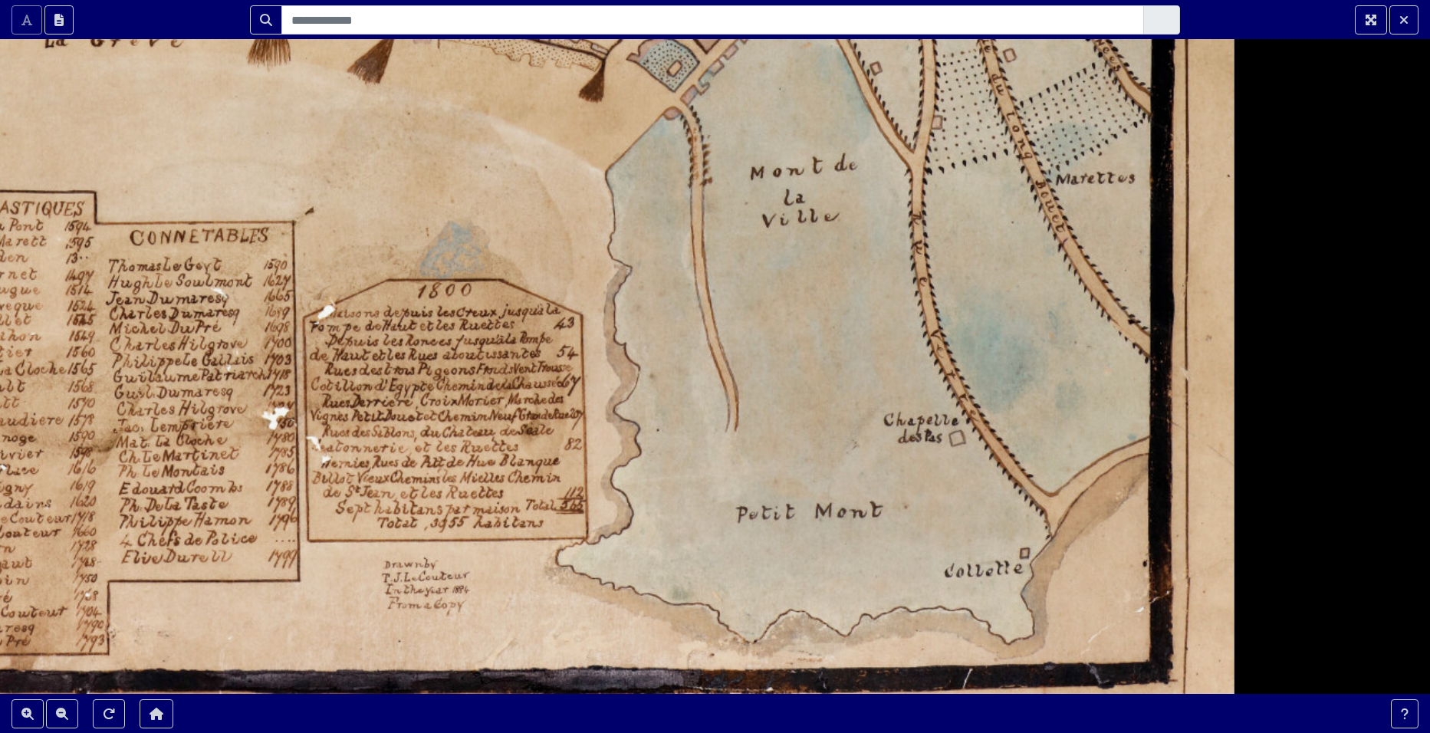
drag, startPoint x: 681, startPoint y: 370, endPoint x: 686, endPoint y: 544, distance: 174.2
click at [686, 543] on div at bounding box center [715, 366] width 1430 height 733
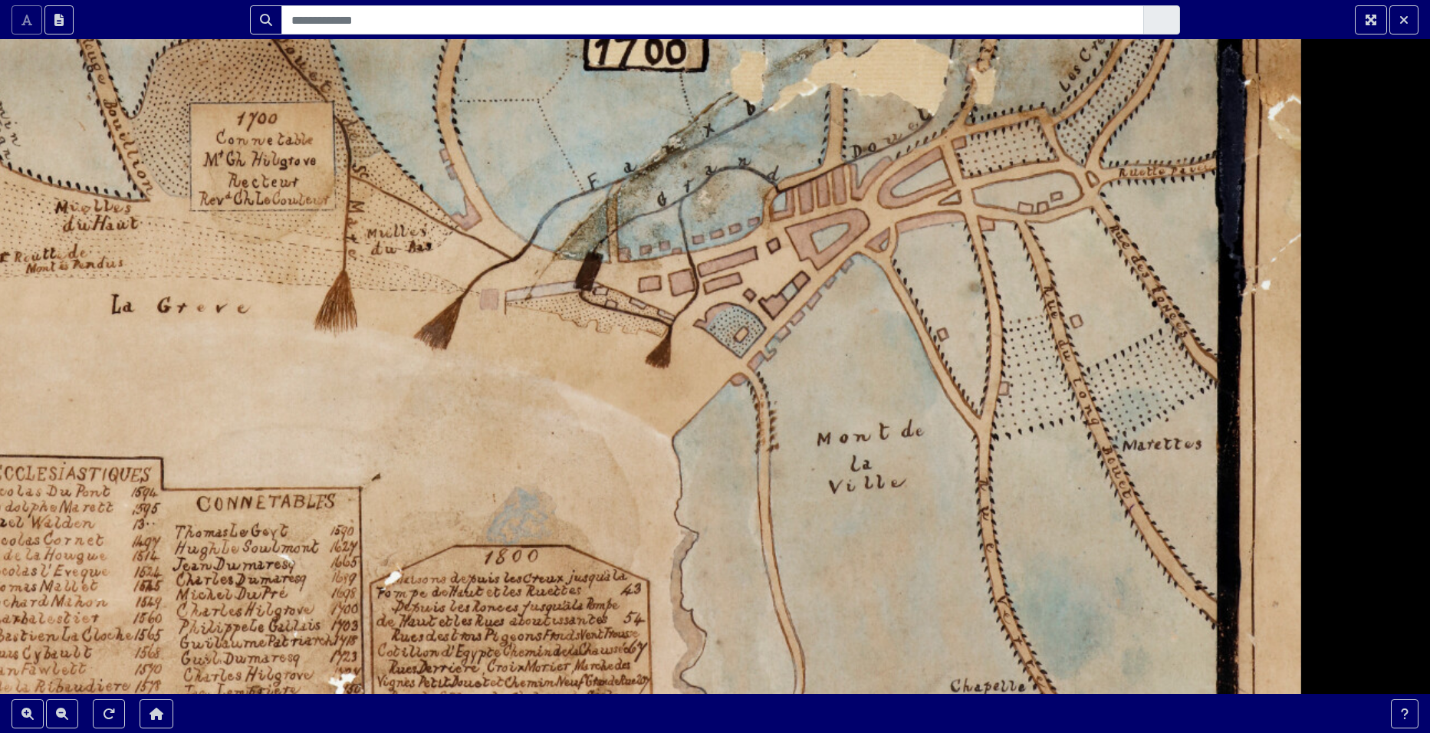
drag, startPoint x: 616, startPoint y: 287, endPoint x: 691, endPoint y: 533, distance: 257.4
click at [691, 533] on div at bounding box center [715, 366] width 1430 height 733
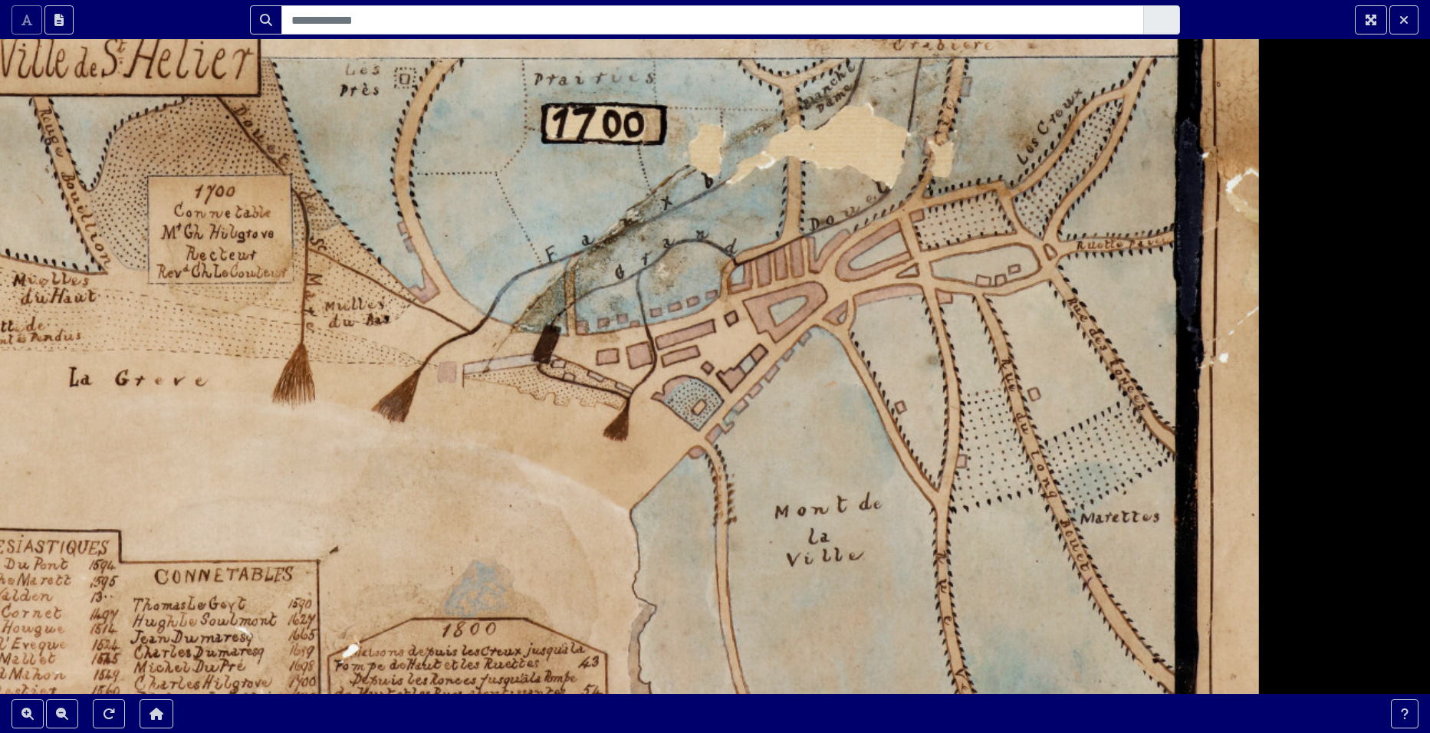
drag, startPoint x: 538, startPoint y: 476, endPoint x: 404, endPoint y: 570, distance: 163.6
click at [404, 570] on div at bounding box center [715, 366] width 1430 height 733
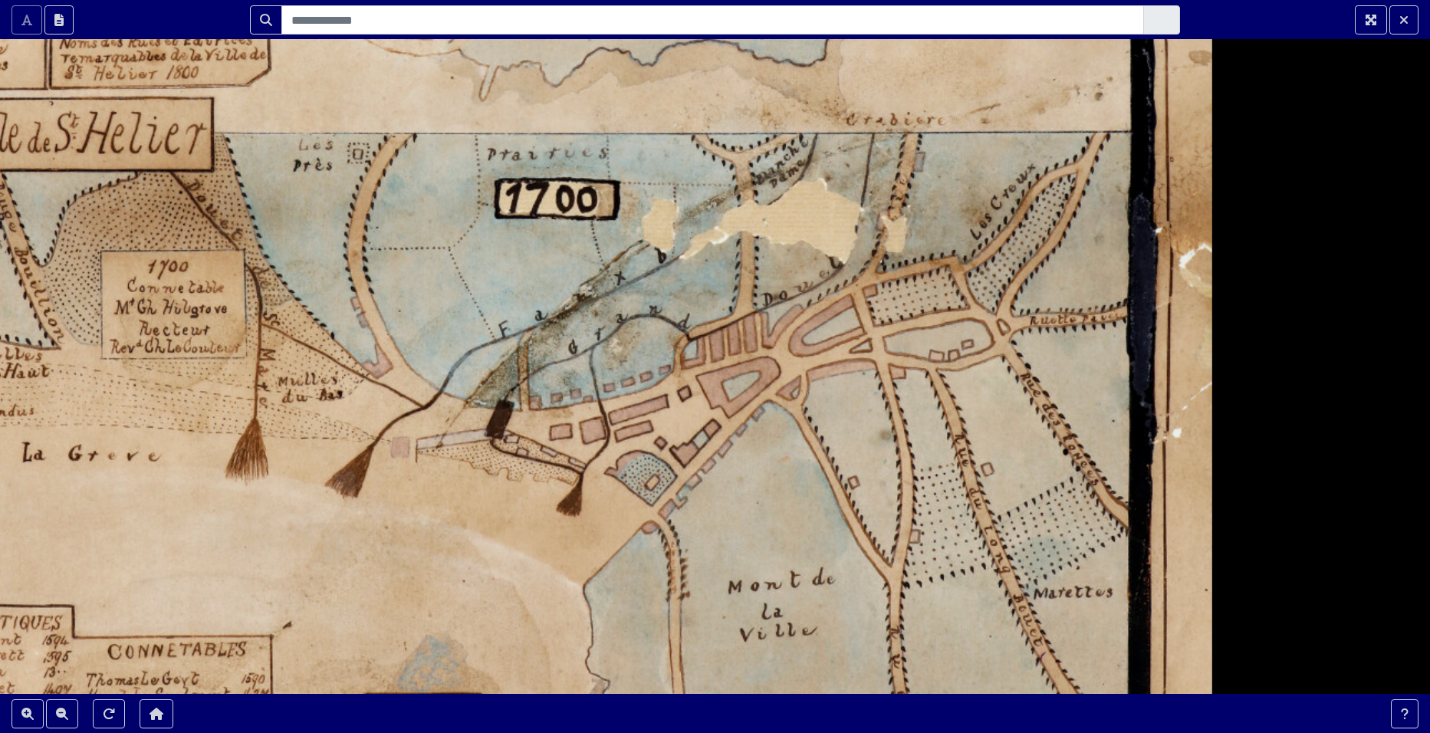
drag, startPoint x: 277, startPoint y: 271, endPoint x: 328, endPoint y: 291, distance: 55.4
click at [328, 291] on div at bounding box center [715, 366] width 1430 height 733
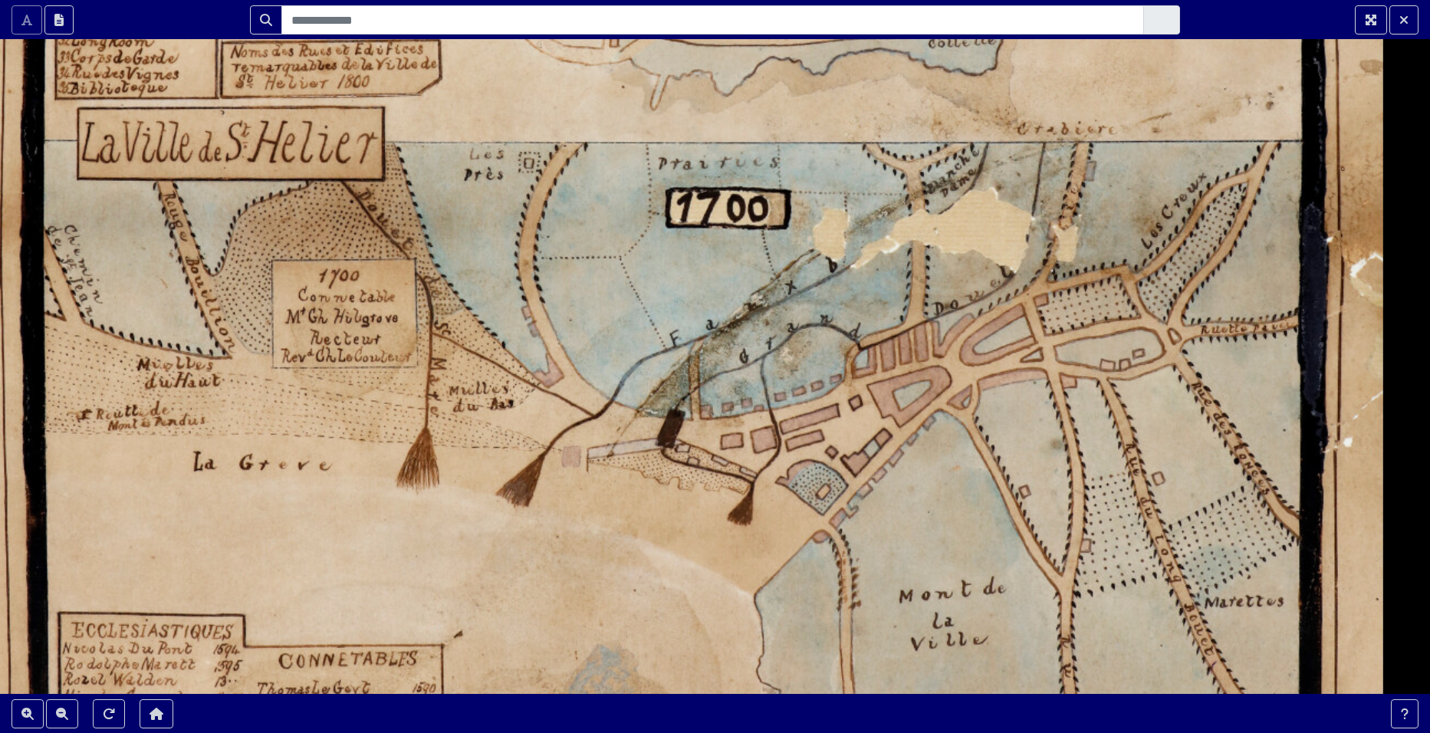
drag, startPoint x: 154, startPoint y: 380, endPoint x: 325, endPoint y: 389, distance: 171.3
click at [325, 389] on div at bounding box center [715, 366] width 1430 height 733
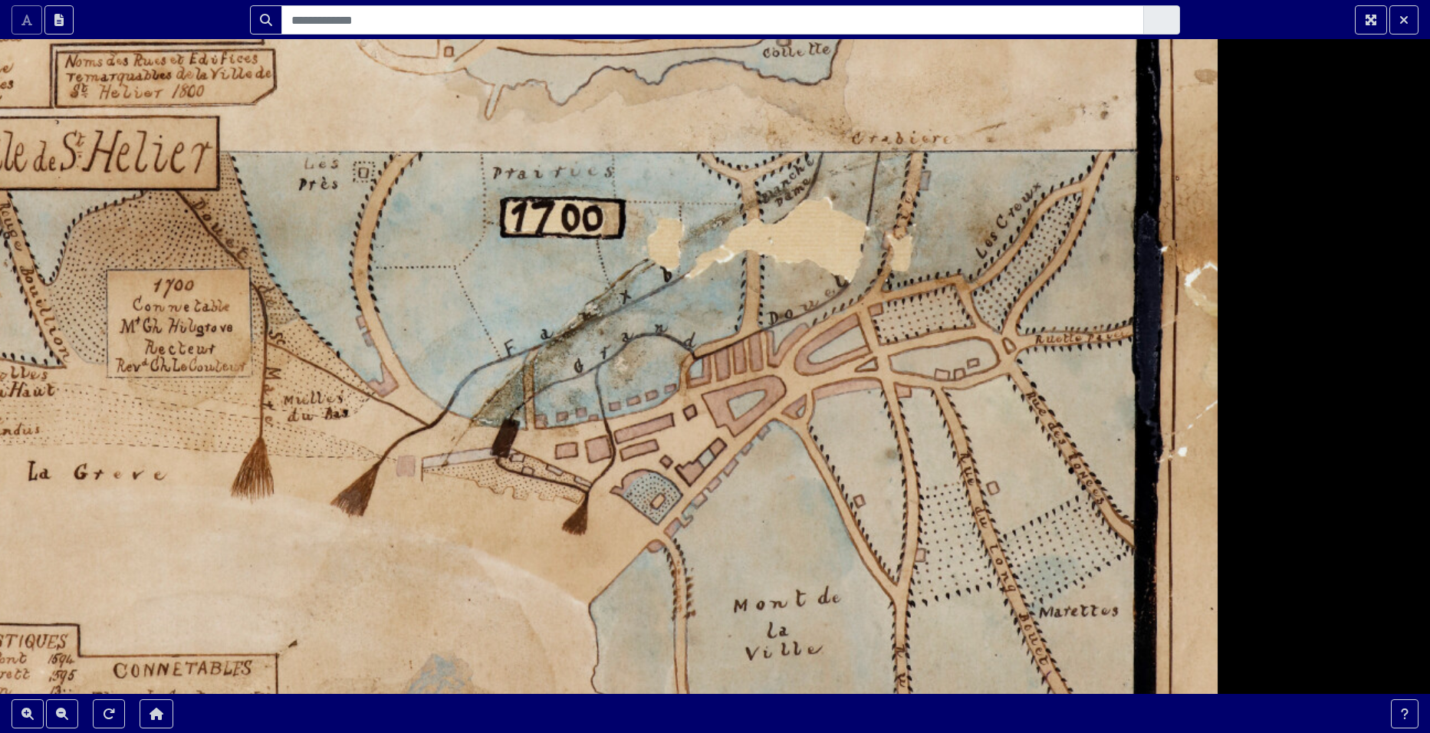
drag, startPoint x: 558, startPoint y: 446, endPoint x: 426, endPoint y: 471, distance: 134.2
click at [426, 471] on div at bounding box center [715, 366] width 1430 height 733
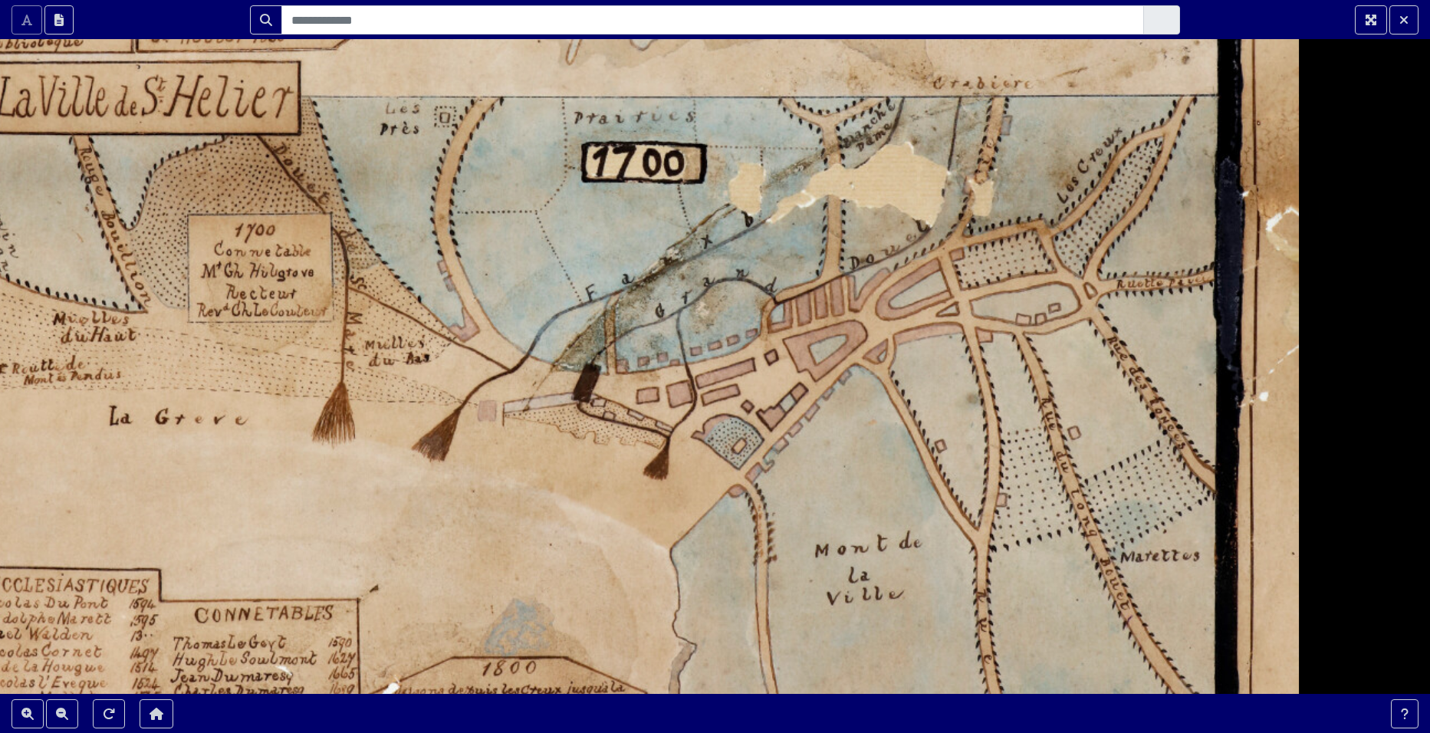
drag, startPoint x: 759, startPoint y: 527, endPoint x: 843, endPoint y: 469, distance: 102.6
click at [843, 469] on div at bounding box center [715, 366] width 1430 height 733
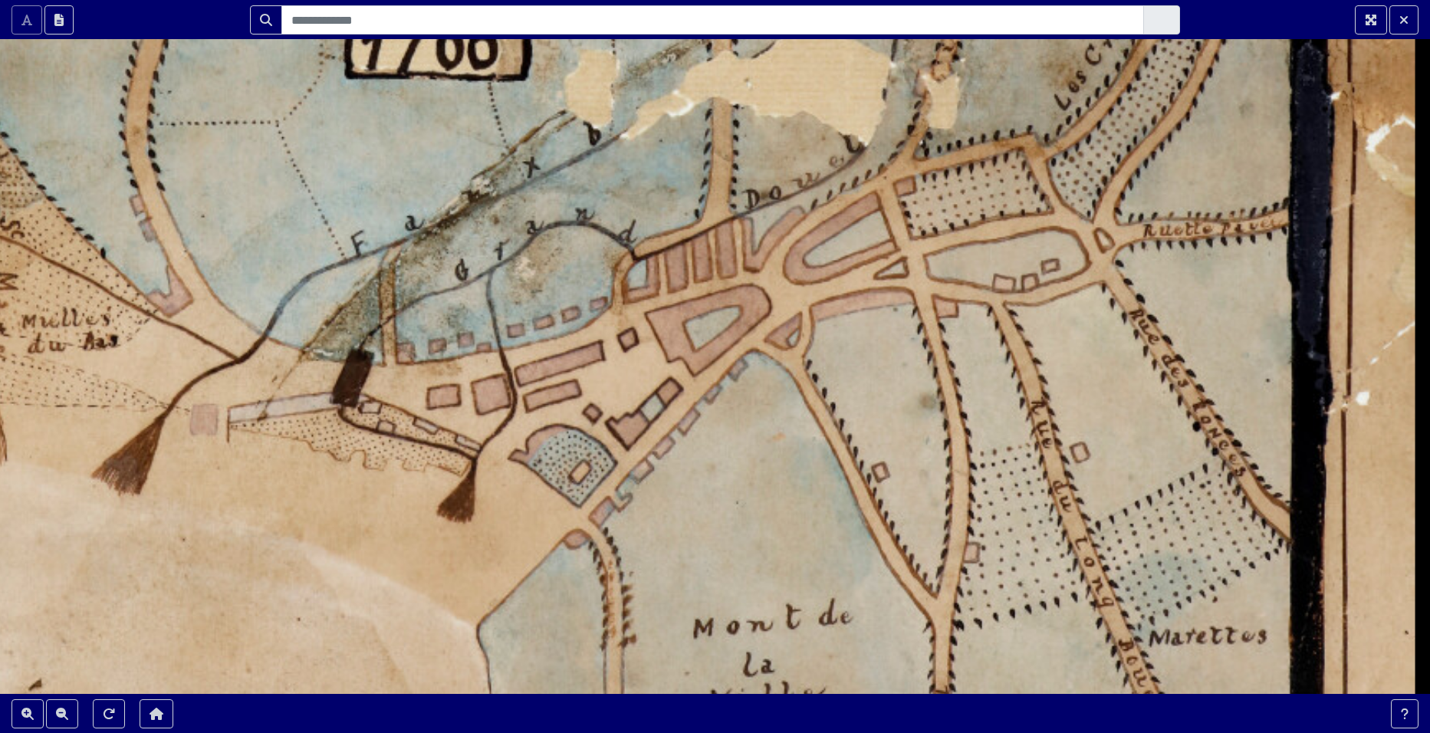
drag, startPoint x: 515, startPoint y: 395, endPoint x: 420, endPoint y: 310, distance: 127.6
click at [420, 310] on div at bounding box center [715, 366] width 1430 height 733
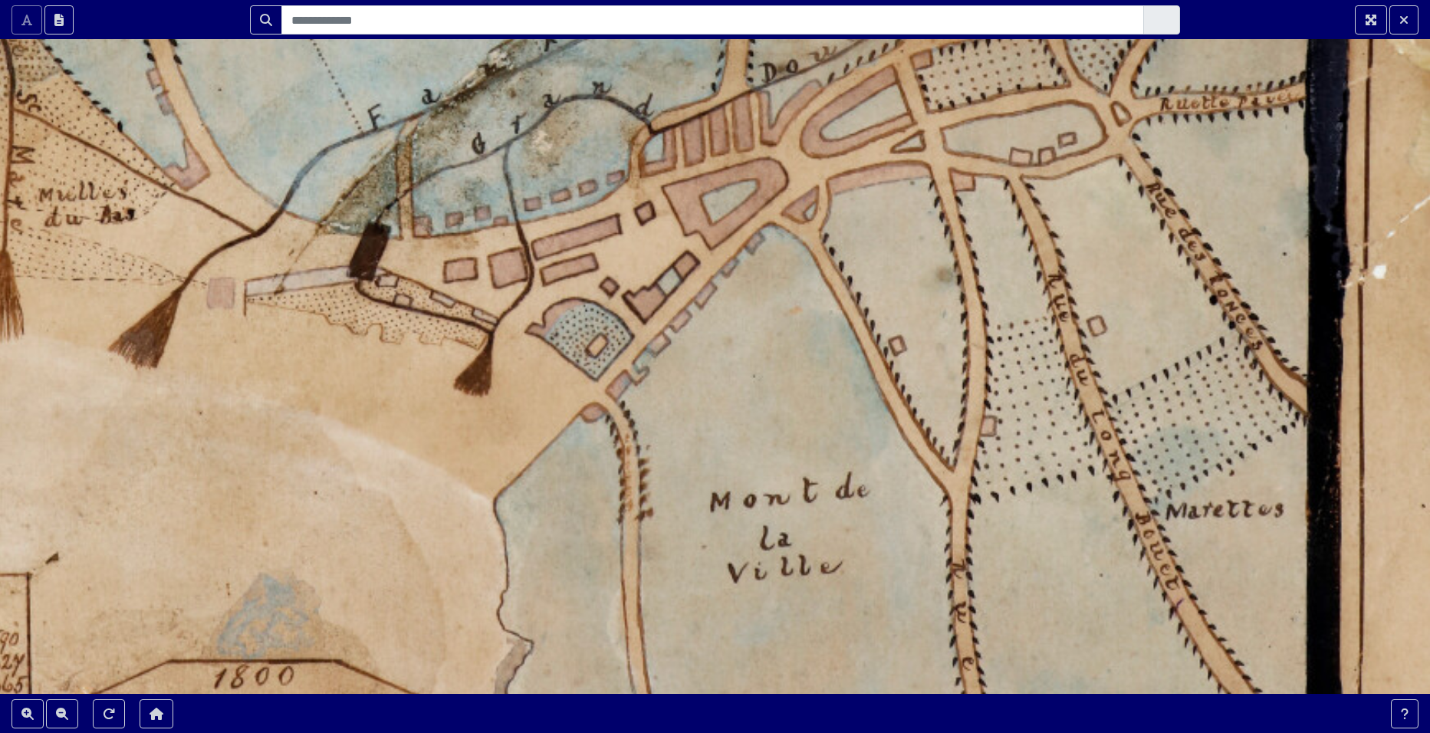
drag, startPoint x: 472, startPoint y: 512, endPoint x: 489, endPoint y: 387, distance: 126.9
click at [489, 387] on div at bounding box center [715, 366] width 1430 height 733
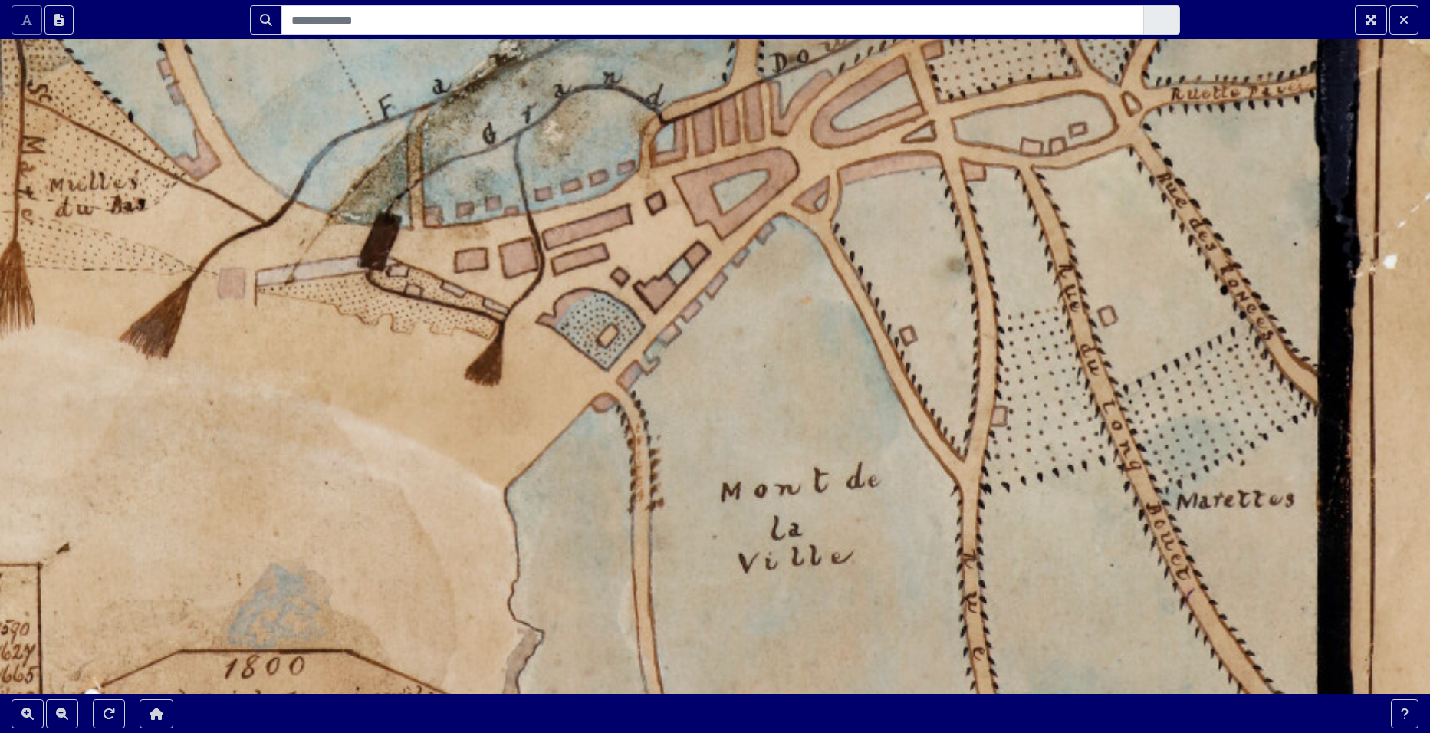
drag, startPoint x: 555, startPoint y: 488, endPoint x: 603, endPoint y: 443, distance: 65.6
click at [603, 443] on div at bounding box center [715, 366] width 1430 height 733
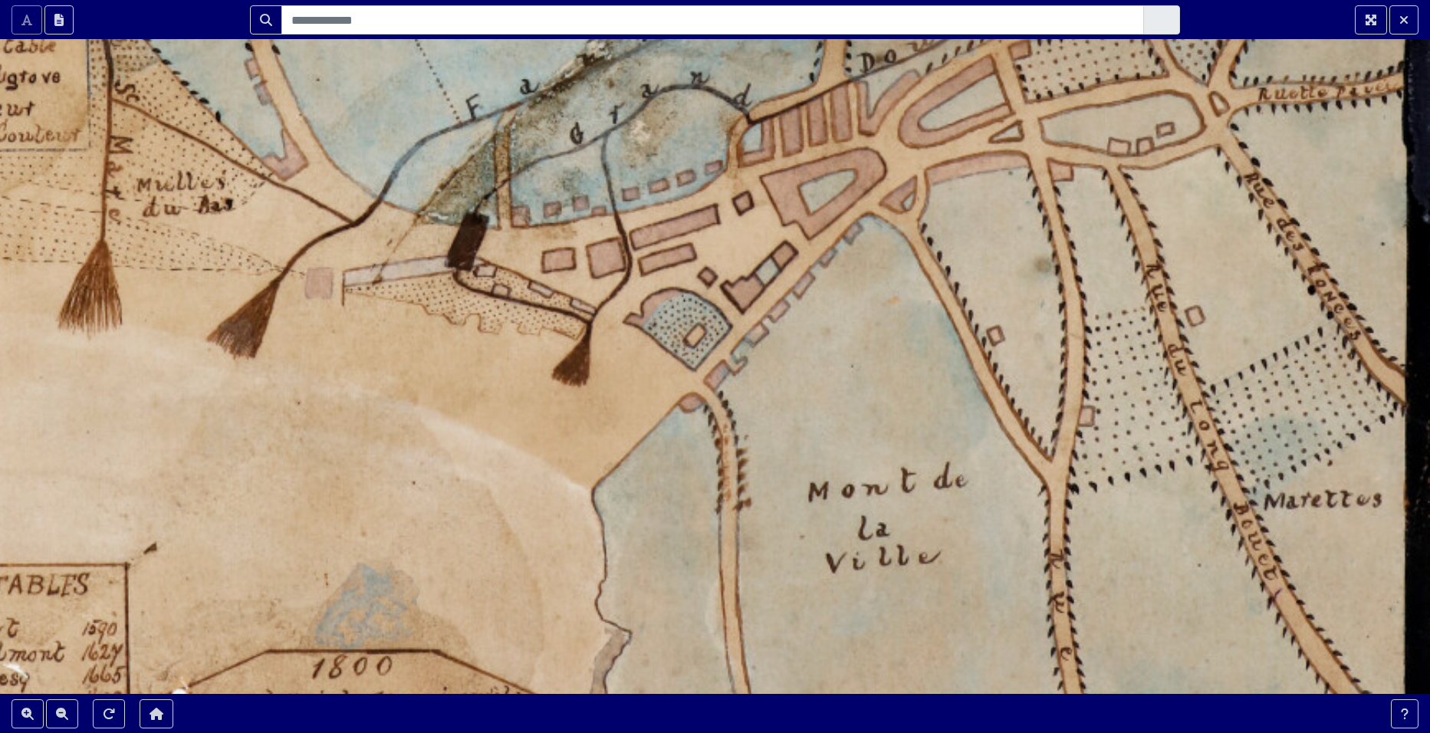
drag, startPoint x: 670, startPoint y: 502, endPoint x: 720, endPoint y: 537, distance: 61.3
click at [720, 537] on div at bounding box center [715, 366] width 1430 height 733
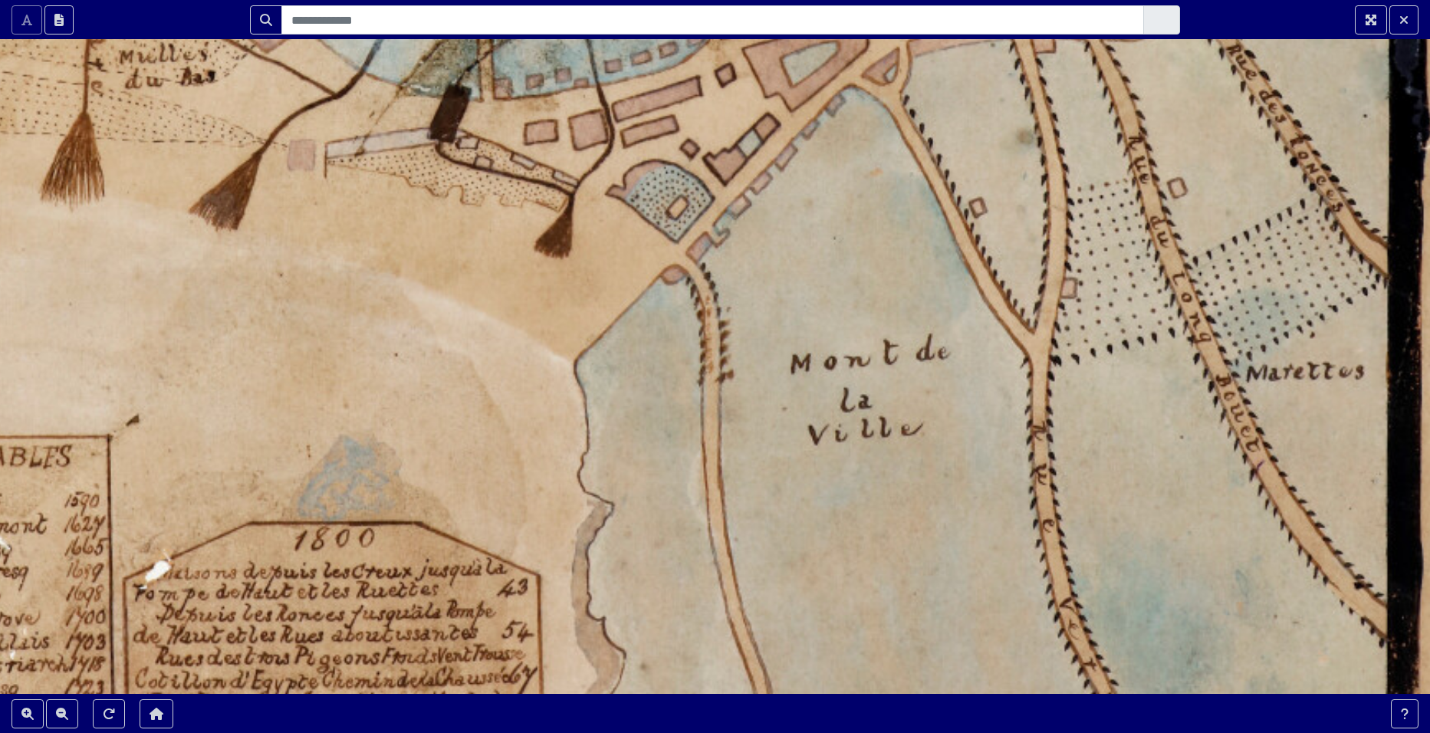
drag, startPoint x: 825, startPoint y: 588, endPoint x: 808, endPoint y: 441, distance: 147.5
click at [808, 442] on div at bounding box center [715, 366] width 1430 height 733
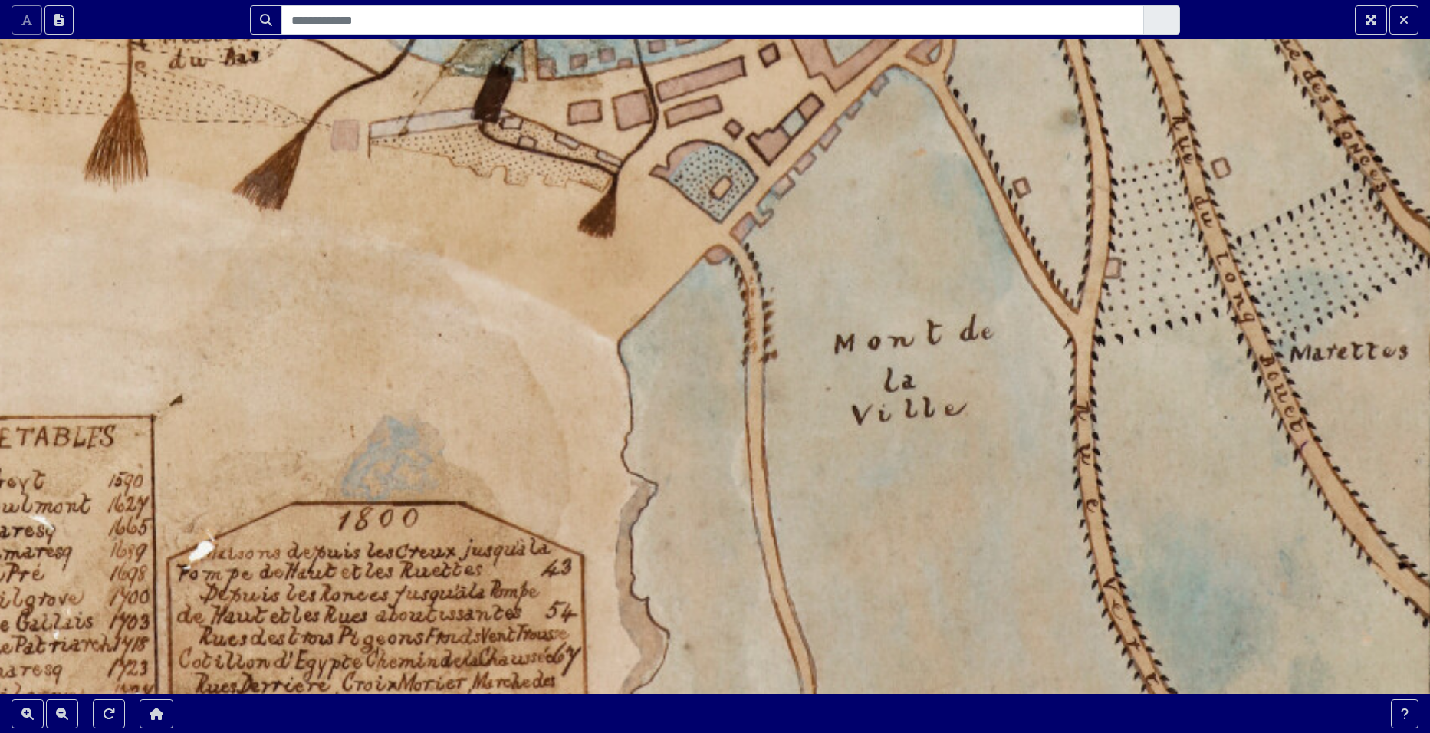
drag, startPoint x: 806, startPoint y: 394, endPoint x: 850, endPoint y: 392, distance: 43.8
click at [850, 392] on div at bounding box center [715, 366] width 1430 height 733
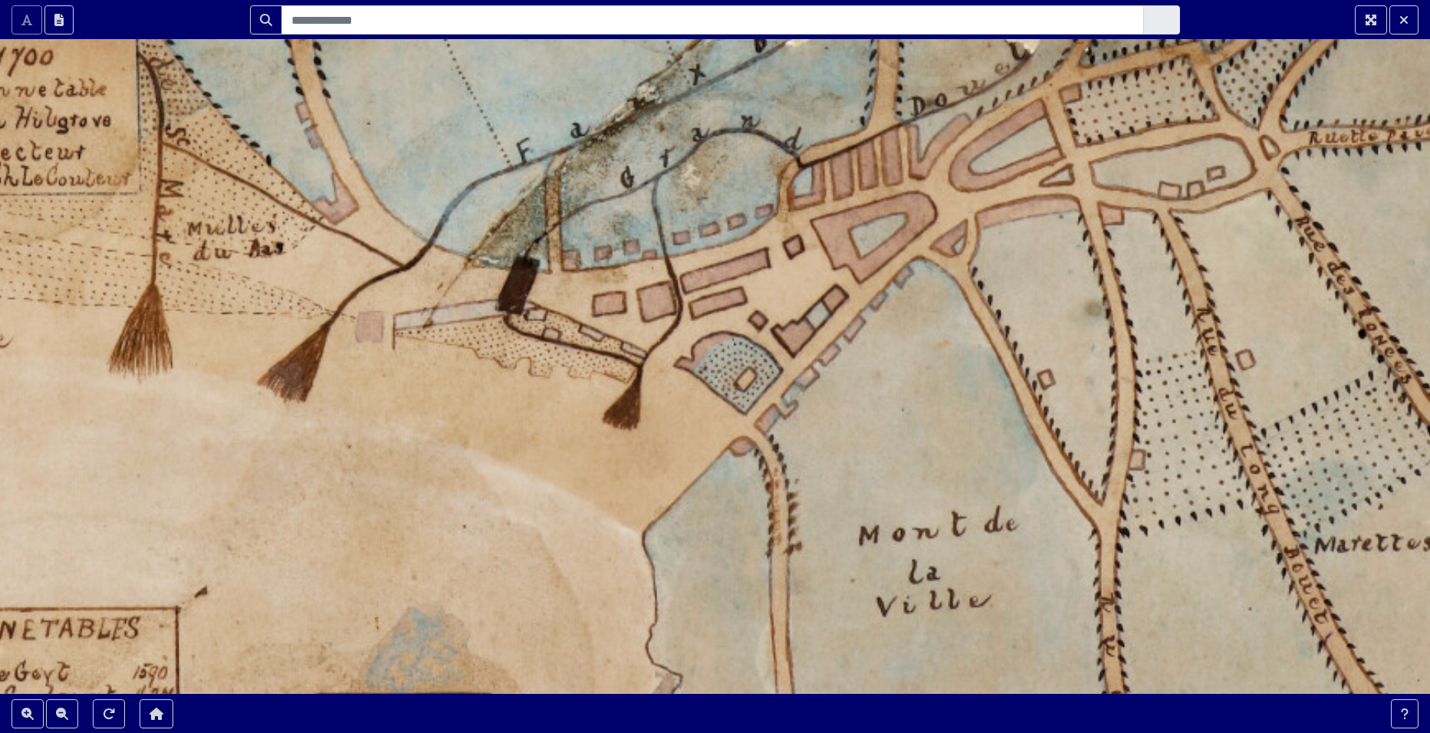
drag, startPoint x: 693, startPoint y: 351, endPoint x: 717, endPoint y: 545, distance: 194.8
click at [717, 545] on div at bounding box center [715, 366] width 1430 height 733
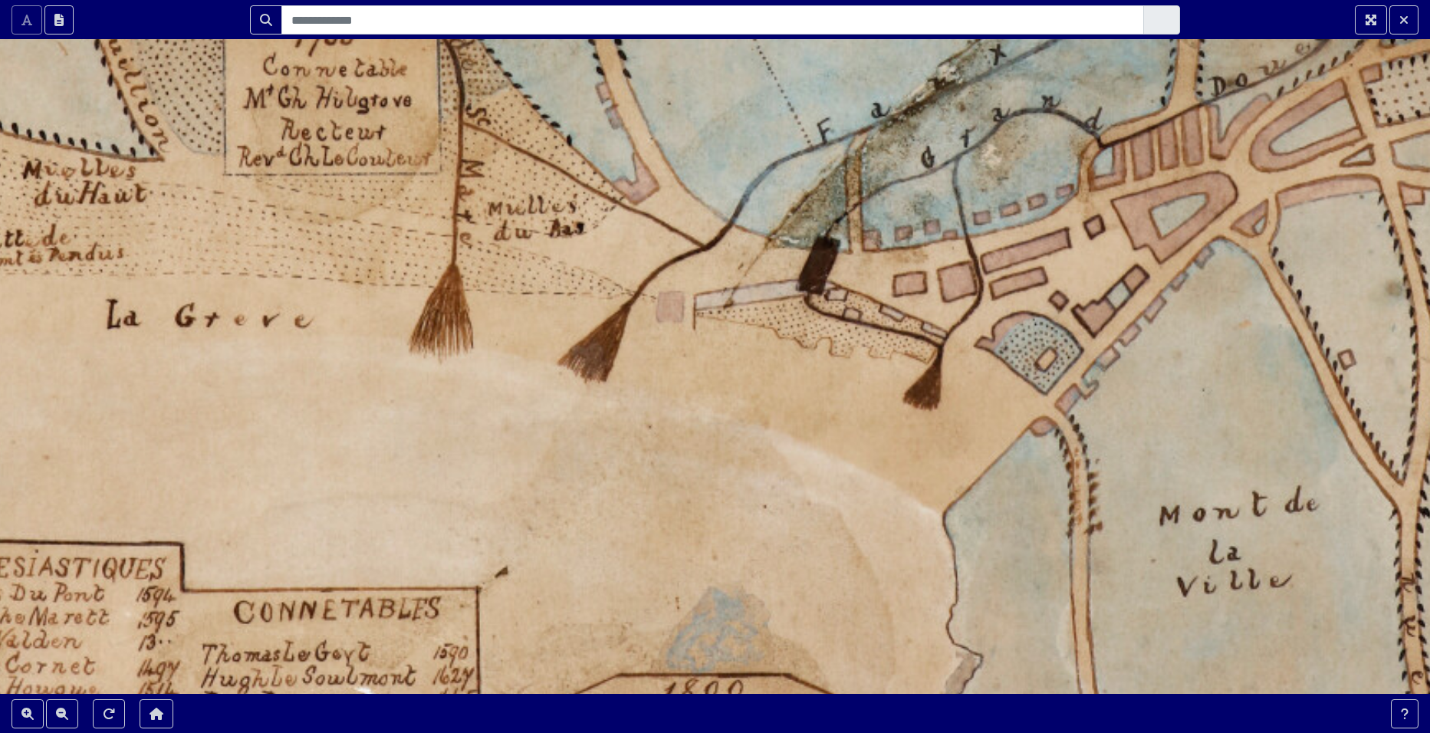
drag, startPoint x: 50, startPoint y: 221, endPoint x: 351, endPoint y: 199, distance: 301.4
click at [351, 199] on div at bounding box center [715, 366] width 1430 height 733
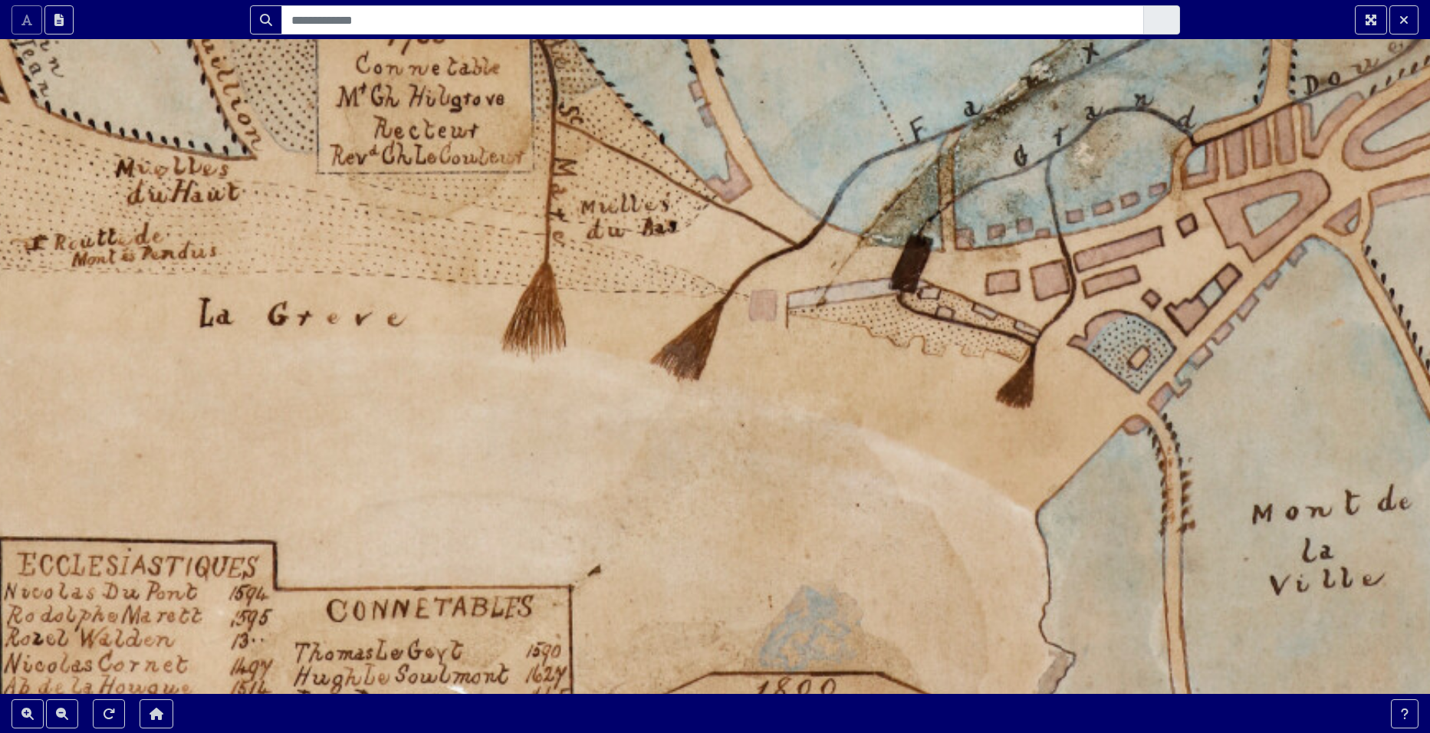
drag, startPoint x: 49, startPoint y: 278, endPoint x: 142, endPoint y: 277, distance: 92.8
click at [142, 277] on div at bounding box center [715, 366] width 1430 height 733
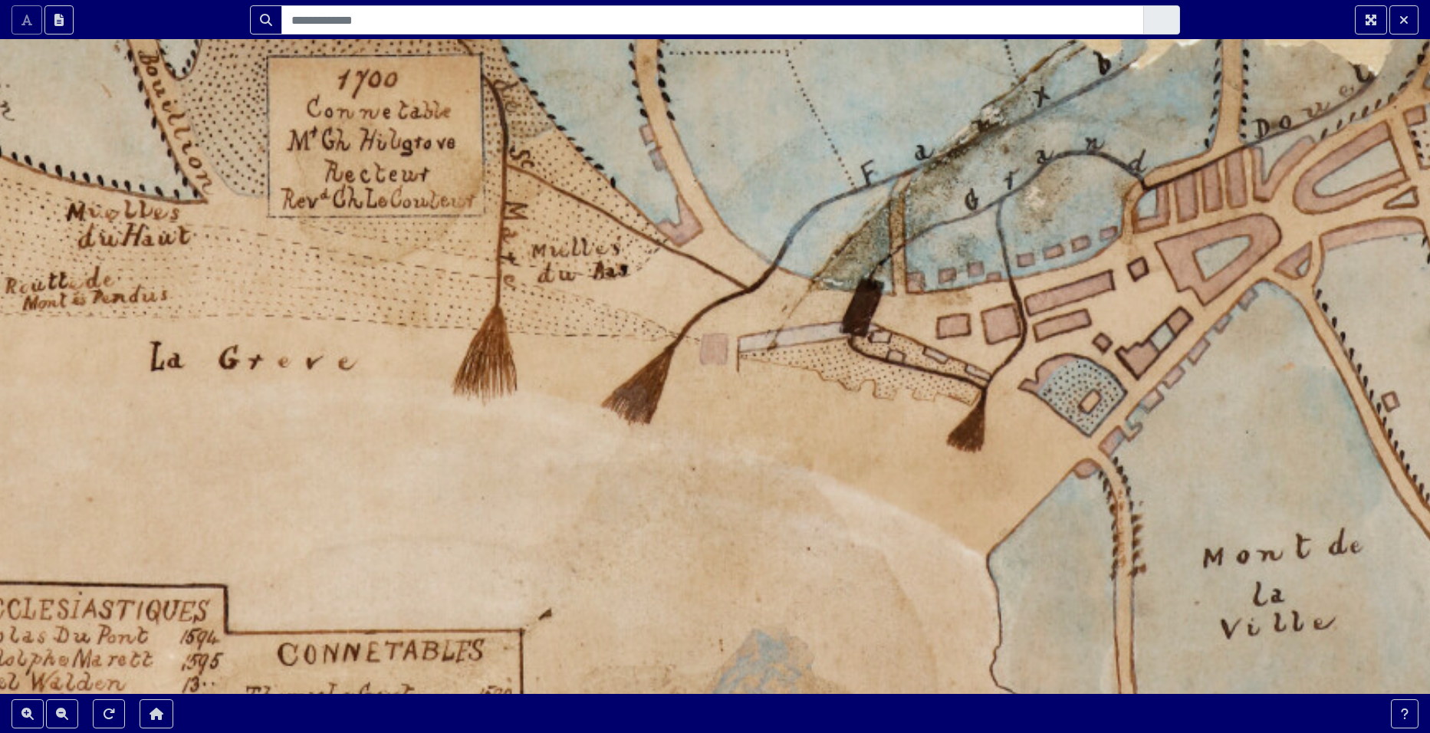
drag, startPoint x: 92, startPoint y: 284, endPoint x: 43, endPoint y: 328, distance: 65.7
click at [43, 328] on div at bounding box center [715, 366] width 1430 height 733
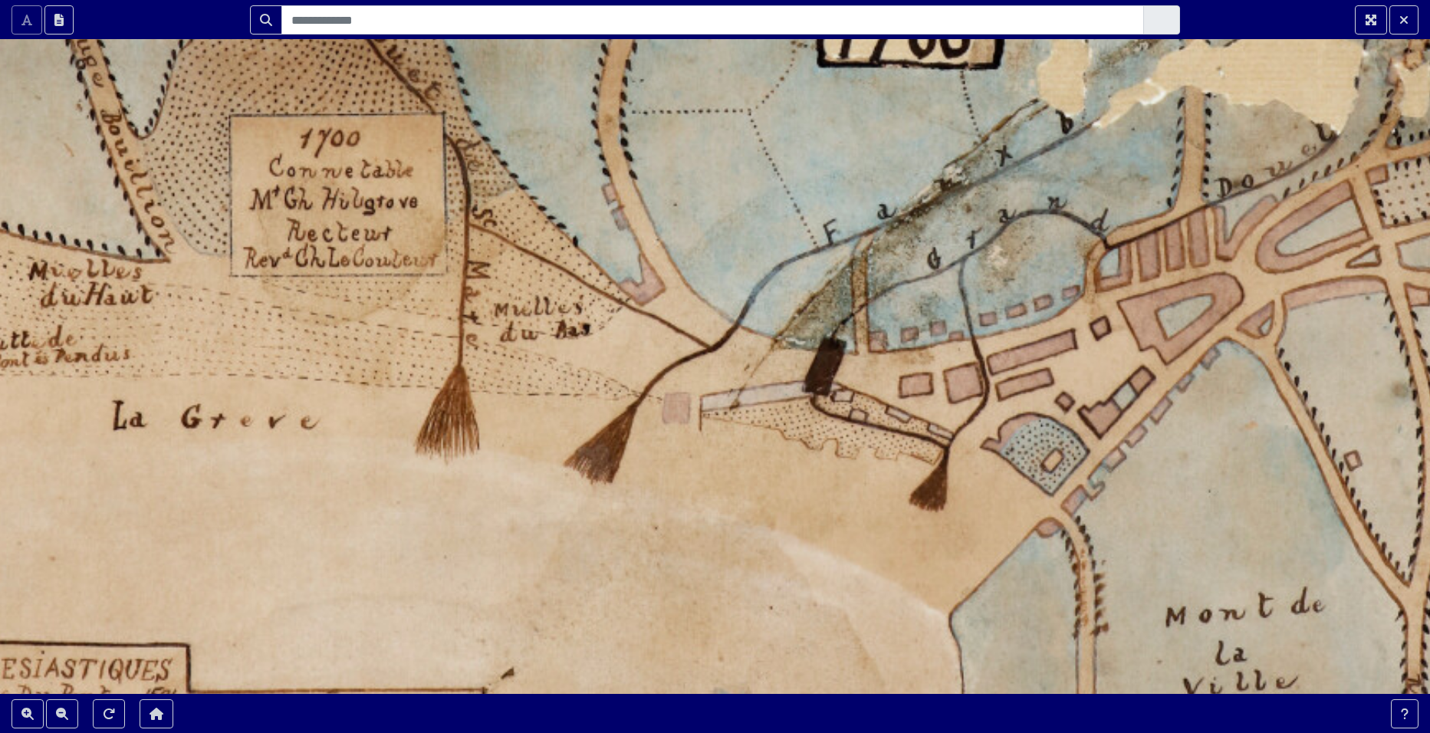
drag, startPoint x: 155, startPoint y: 259, endPoint x: 117, endPoint y: 321, distance: 72.4
click at [117, 321] on div at bounding box center [715, 366] width 1430 height 733
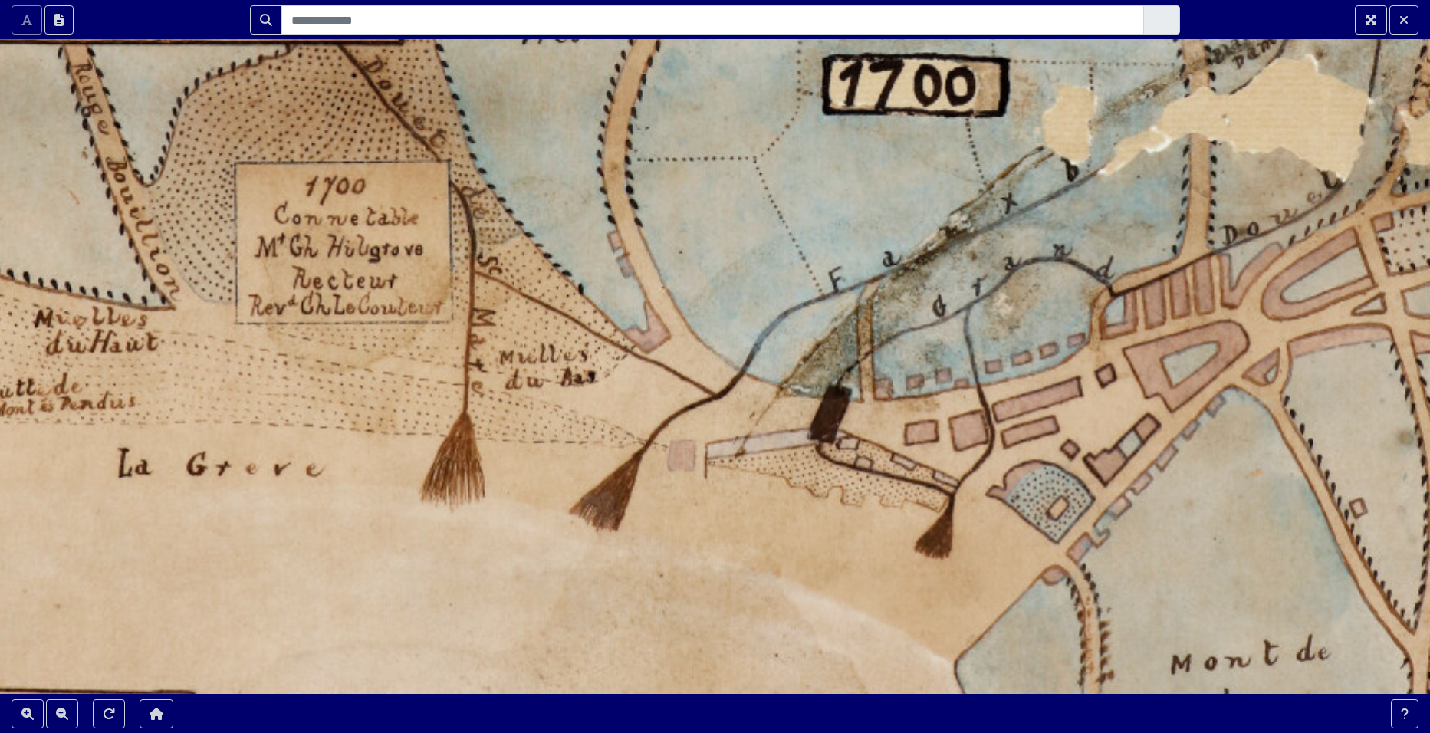
drag, startPoint x: 216, startPoint y: 287, endPoint x: 220, endPoint y: 338, distance: 51.6
click at [222, 334] on div at bounding box center [715, 366] width 1430 height 733
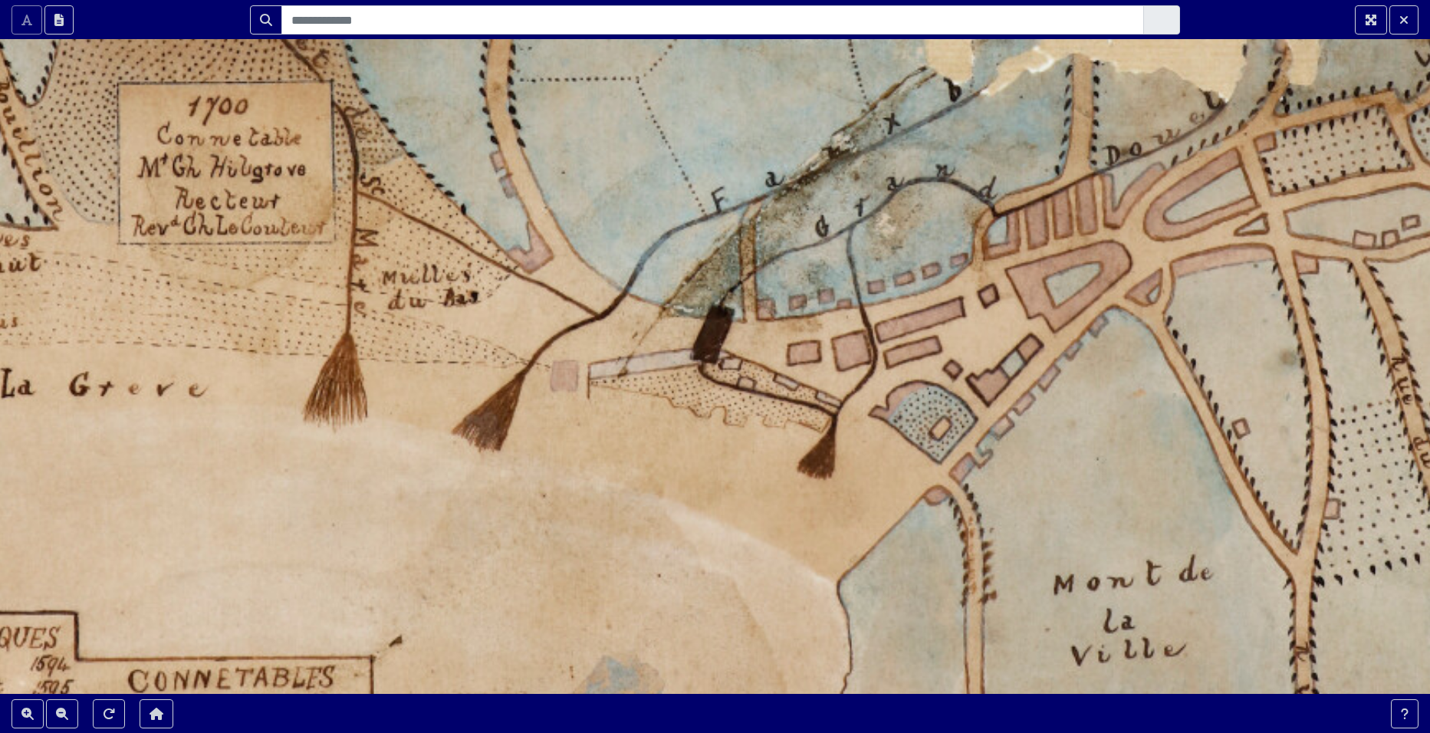
drag, startPoint x: 267, startPoint y: 385, endPoint x: 148, endPoint y: 303, distance: 144.5
click at [148, 303] on div at bounding box center [715, 366] width 1430 height 733
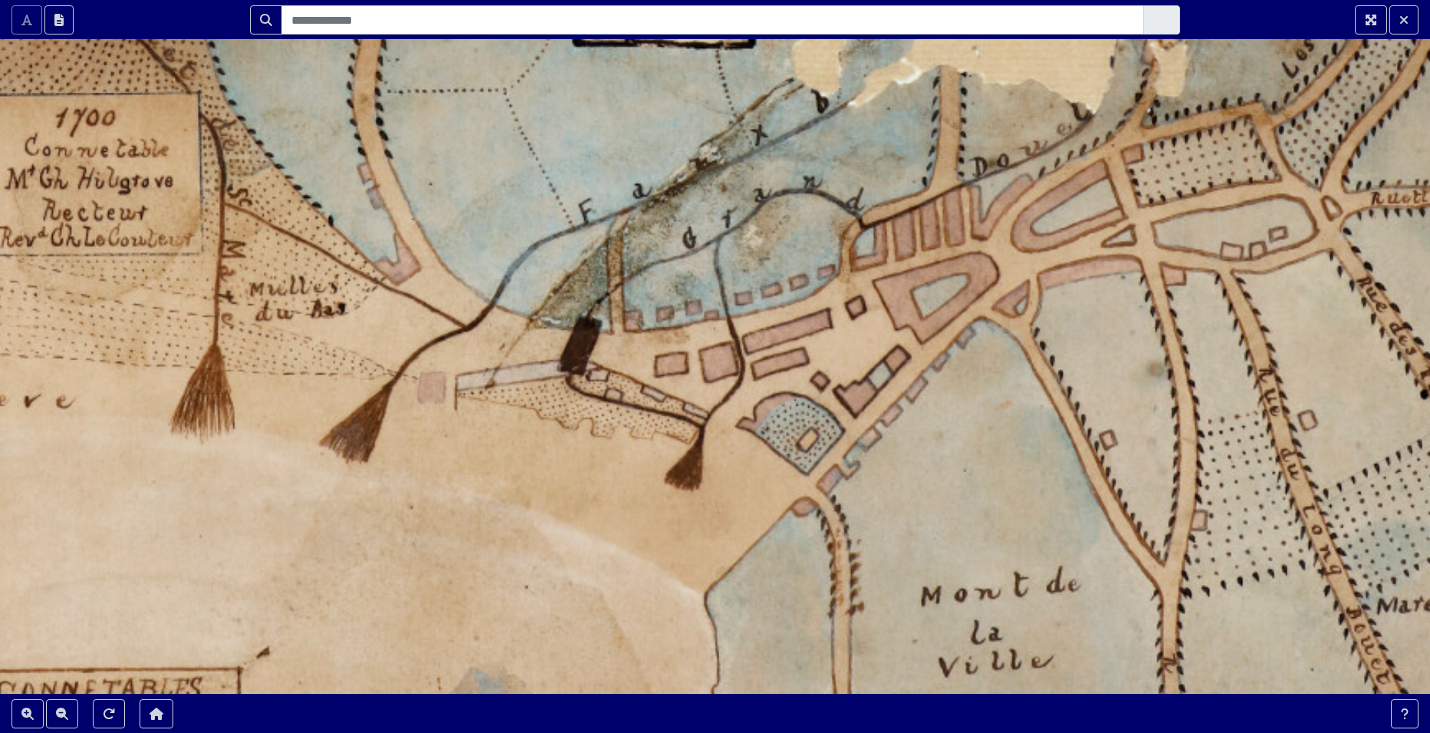
drag, startPoint x: 419, startPoint y: 377, endPoint x: 282, endPoint y: 390, distance: 137.1
click at [282, 390] on div at bounding box center [715, 366] width 1430 height 733
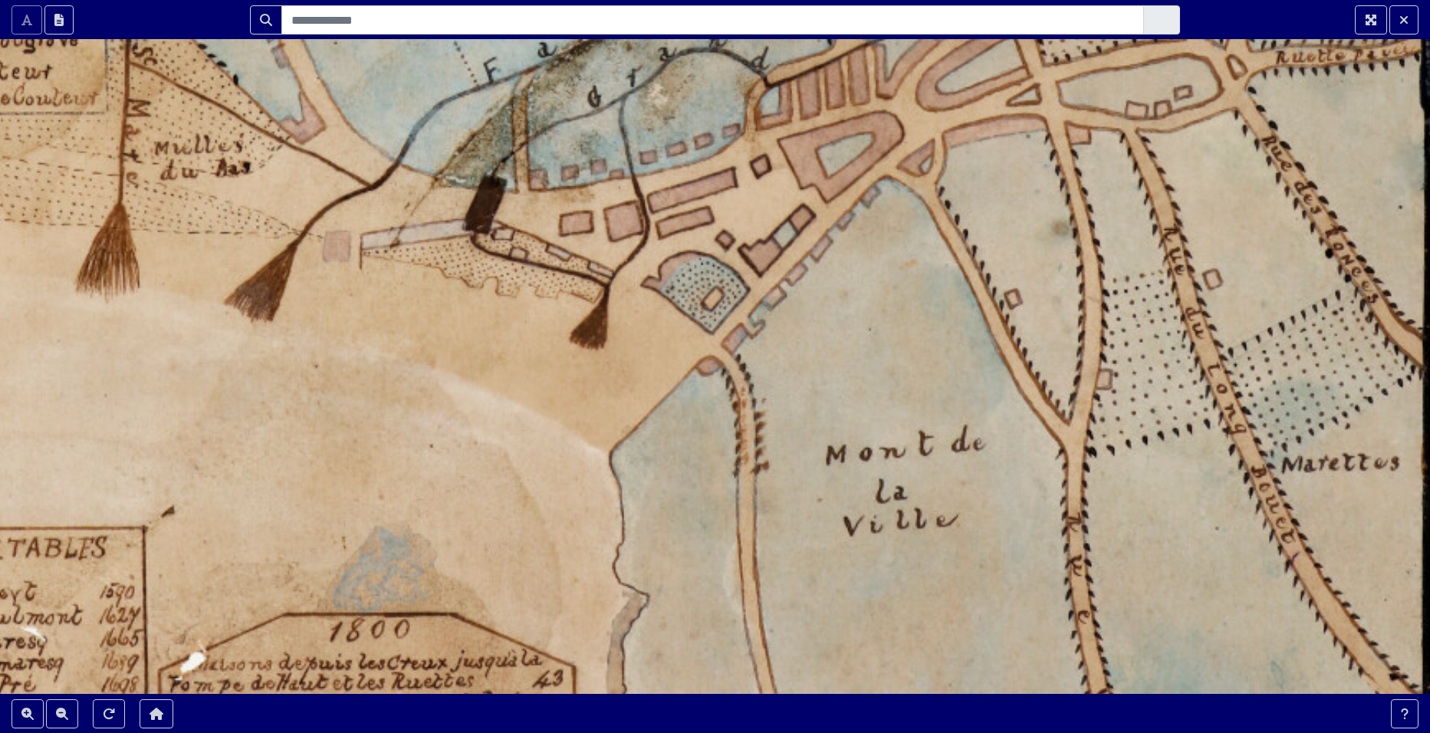
drag, startPoint x: 490, startPoint y: 458, endPoint x: 400, endPoint y: 316, distance: 167.9
click at [400, 316] on div at bounding box center [715, 366] width 1430 height 733
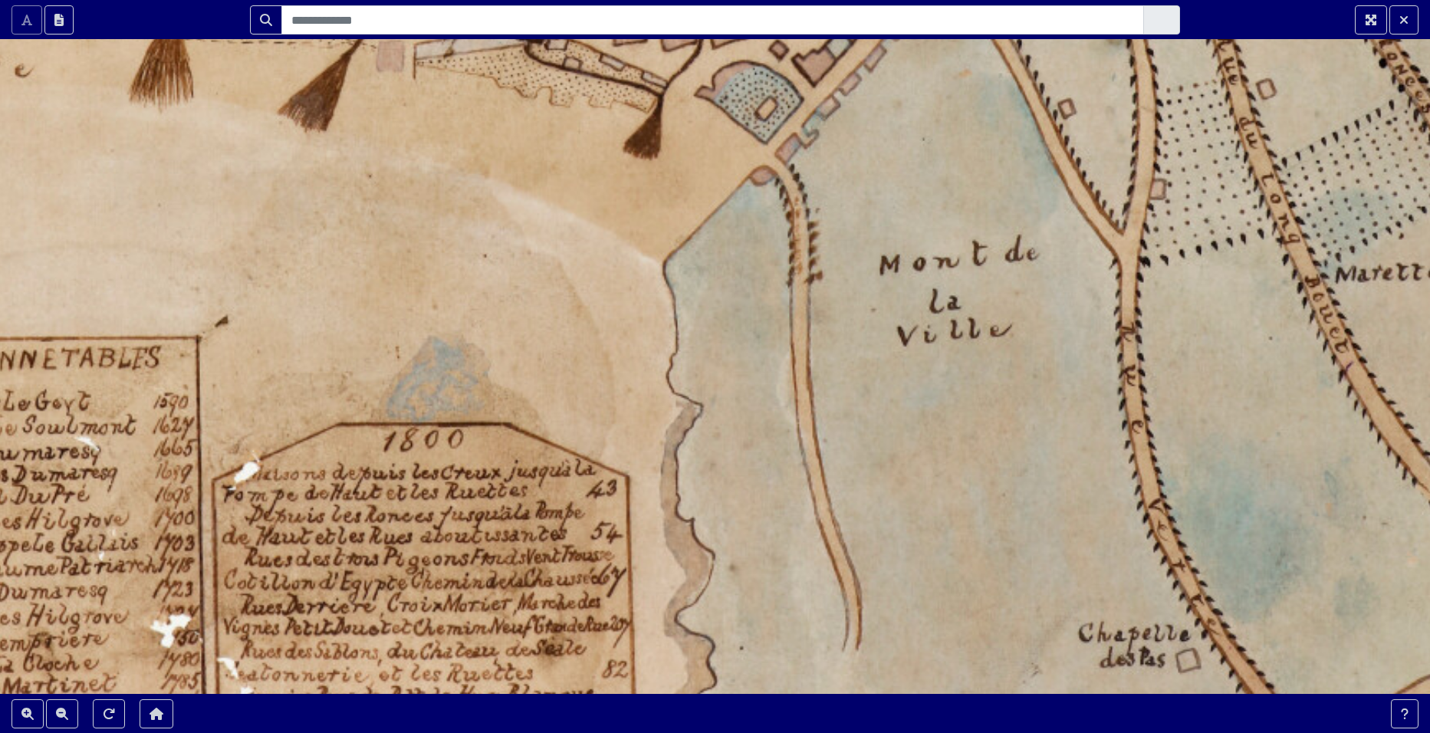
drag, startPoint x: 518, startPoint y: 433, endPoint x: 573, endPoint y: 238, distance: 202.3
click at [573, 238] on div at bounding box center [715, 366] width 1430 height 733
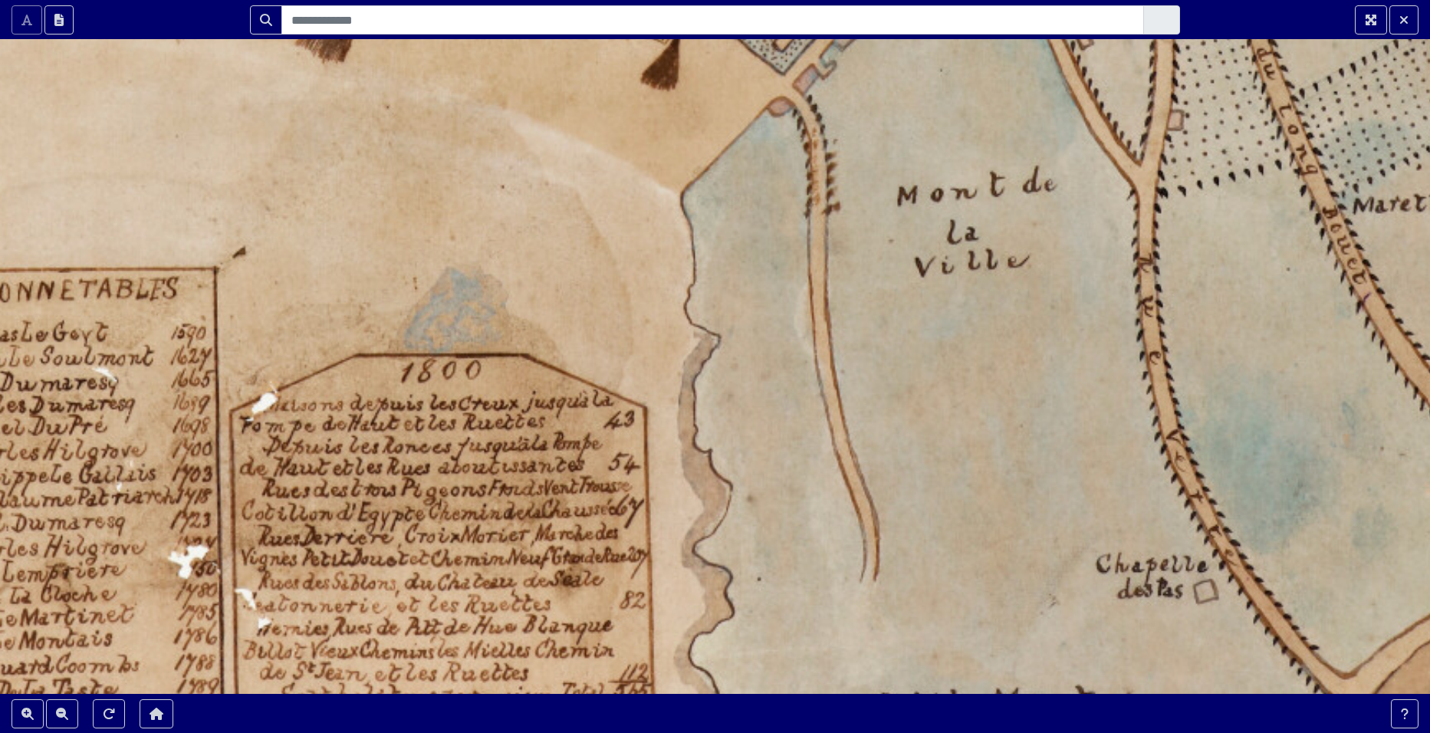
drag, startPoint x: 722, startPoint y: 282, endPoint x: 725, endPoint y: 272, distance: 10.4
click at [725, 272] on div at bounding box center [715, 366] width 1430 height 733
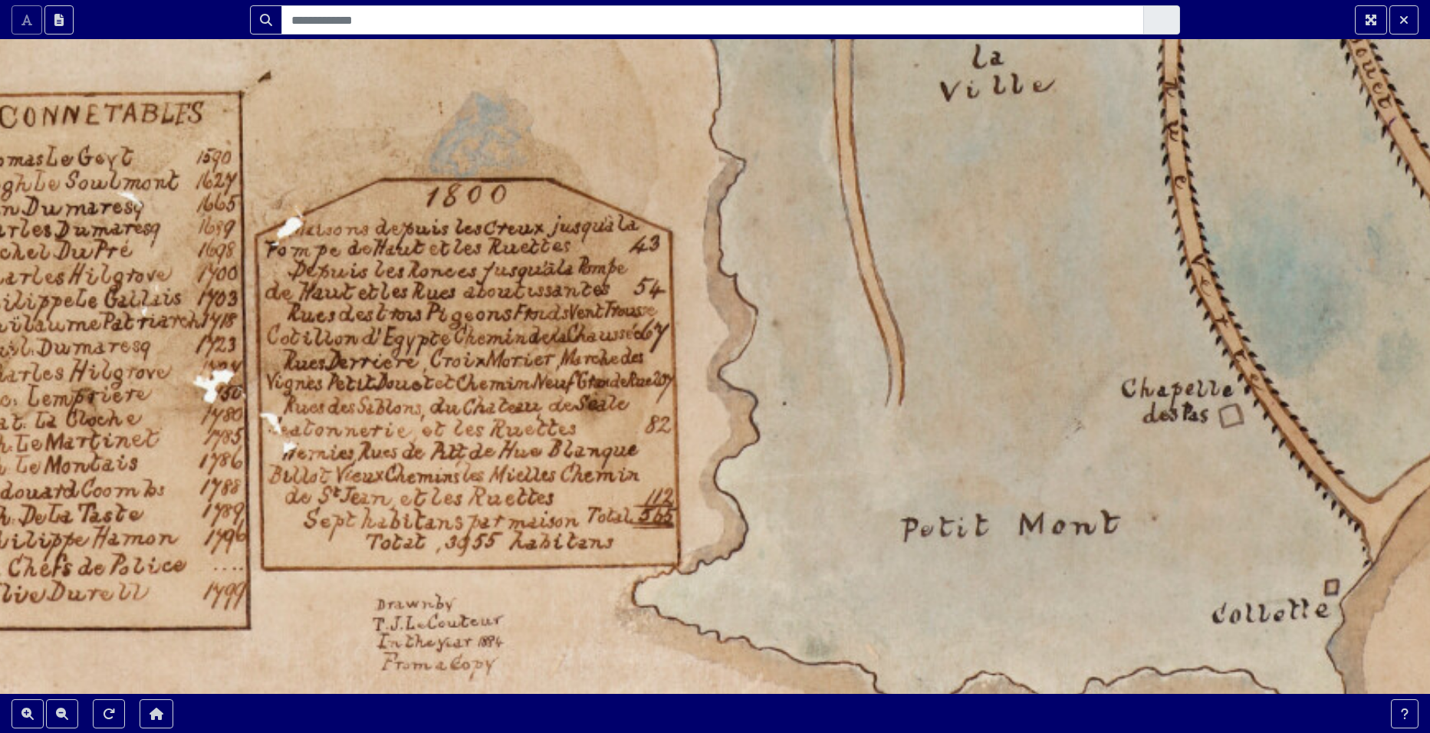
drag, startPoint x: 731, startPoint y: 506, endPoint x: 756, endPoint y: 331, distance: 176.6
click at [756, 331] on div at bounding box center [715, 366] width 1430 height 733
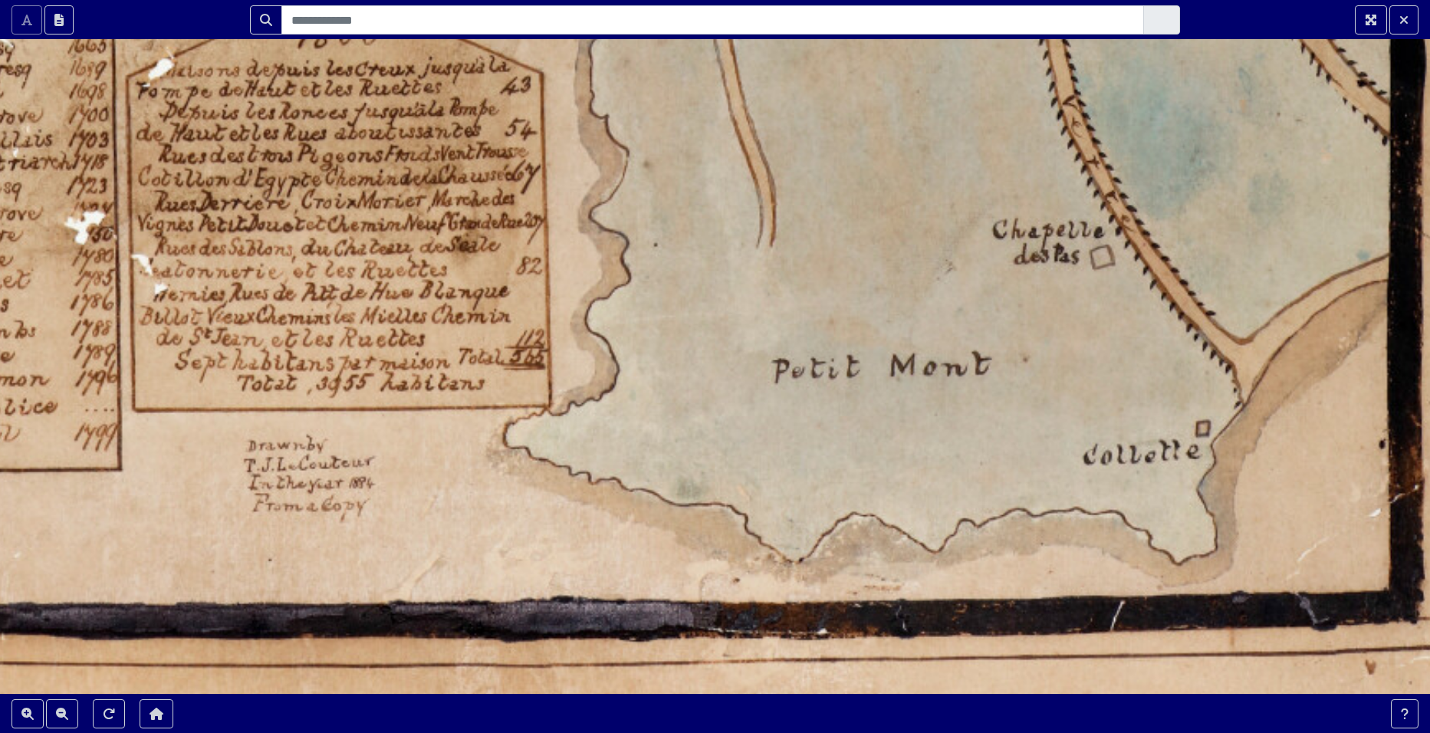
drag, startPoint x: 824, startPoint y: 531, endPoint x: 695, endPoint y: 372, distance: 204.5
click at [695, 372] on div at bounding box center [715, 366] width 1430 height 733
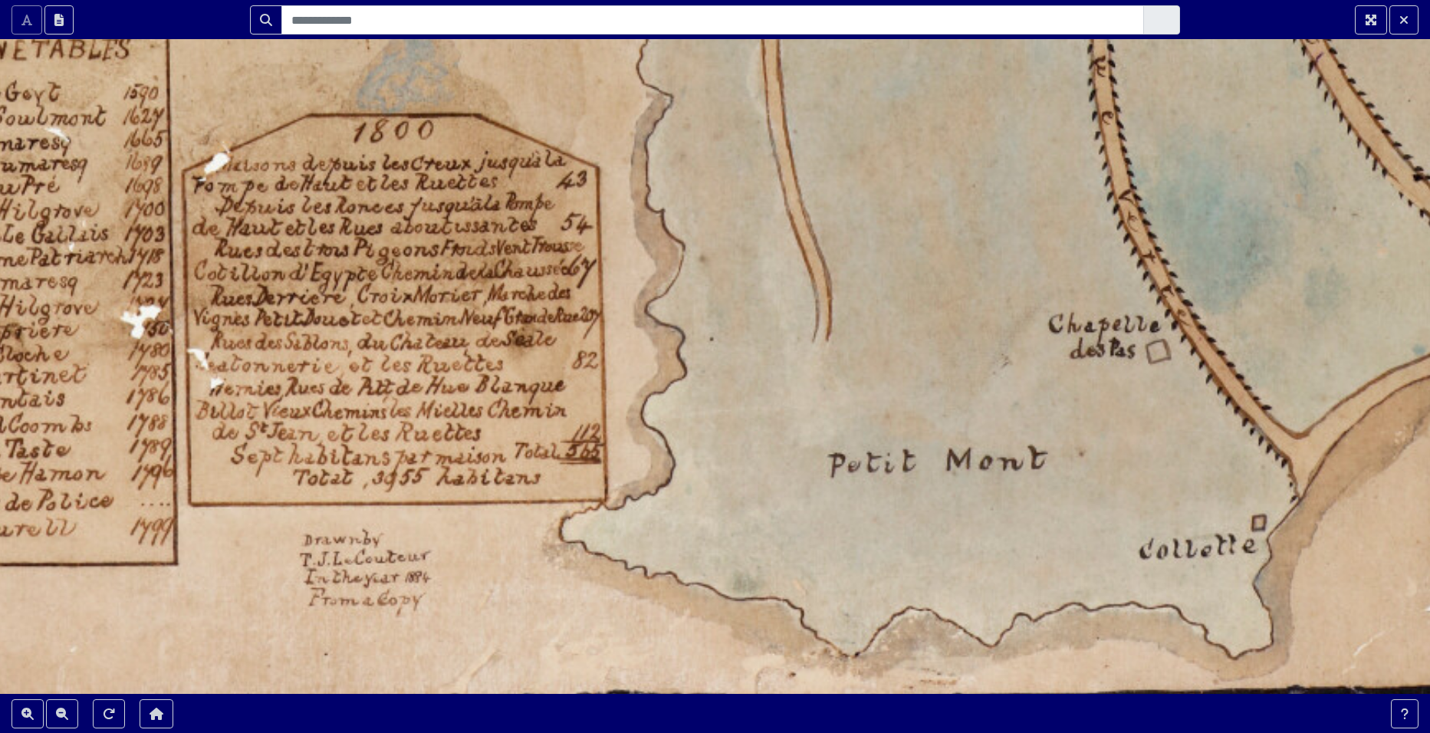
drag, startPoint x: 732, startPoint y: 370, endPoint x: 865, endPoint y: 578, distance: 246.6
click at [865, 578] on div at bounding box center [715, 366] width 1430 height 733
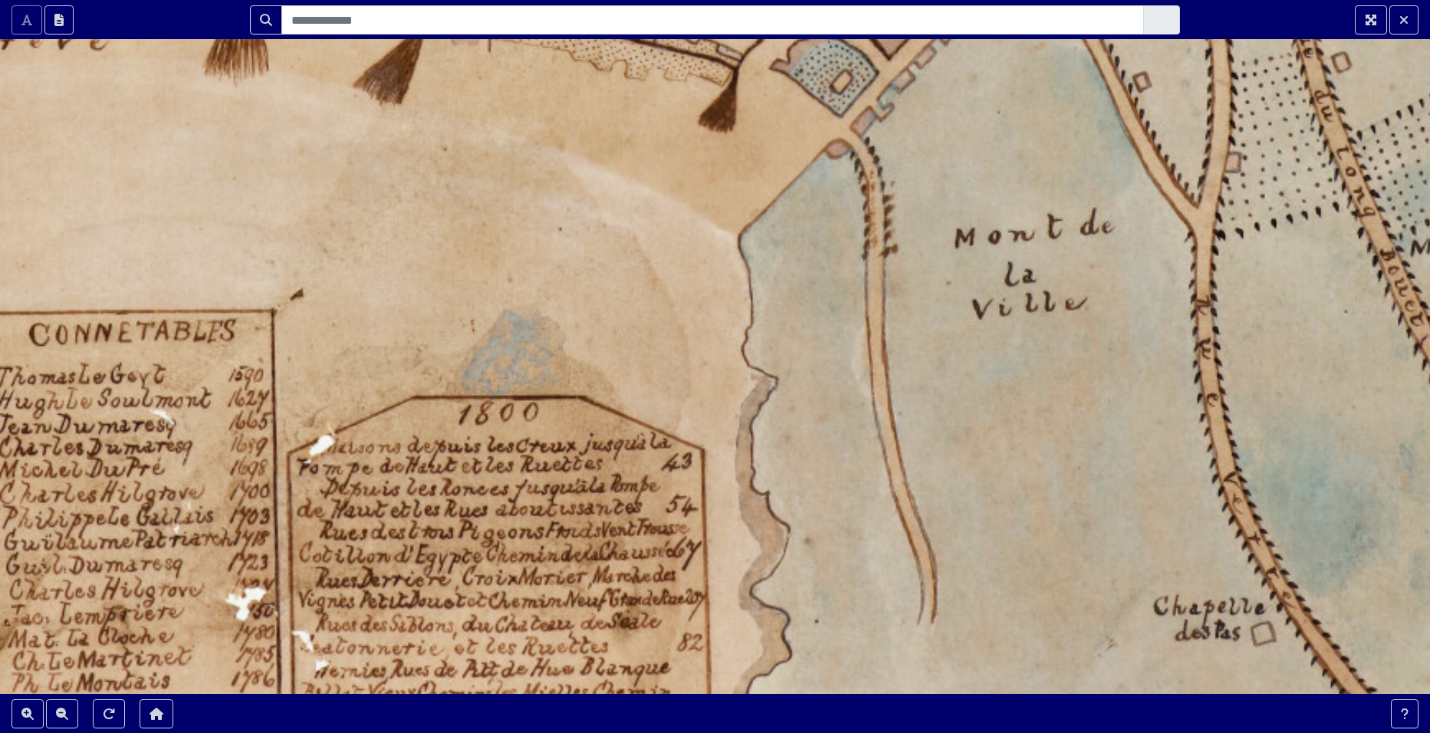
drag, startPoint x: 815, startPoint y: 360, endPoint x: 857, endPoint y: 598, distance: 242.2
click at [857, 598] on div at bounding box center [715, 366] width 1430 height 733
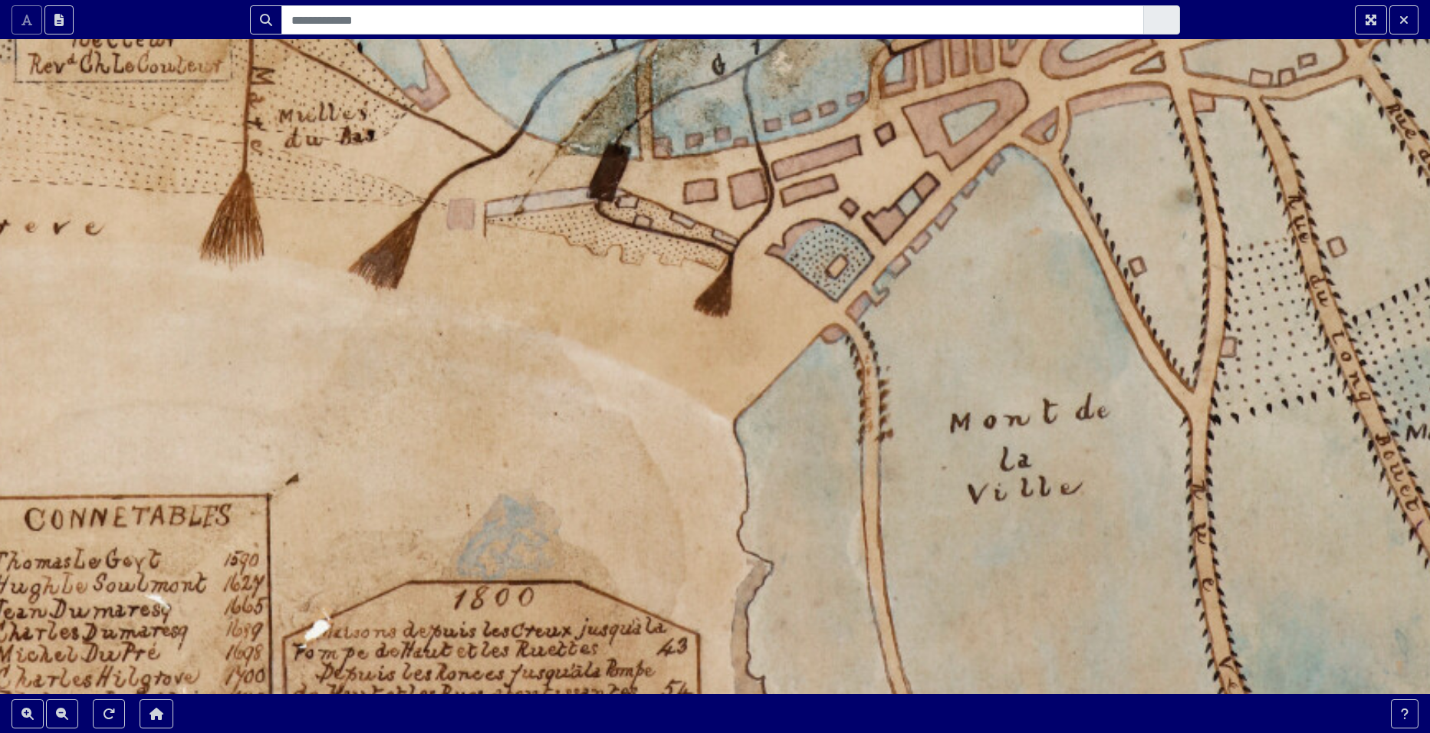
drag, startPoint x: 804, startPoint y: 338, endPoint x: 775, endPoint y: 479, distance: 144.1
click at [775, 479] on div at bounding box center [715, 366] width 1430 height 733
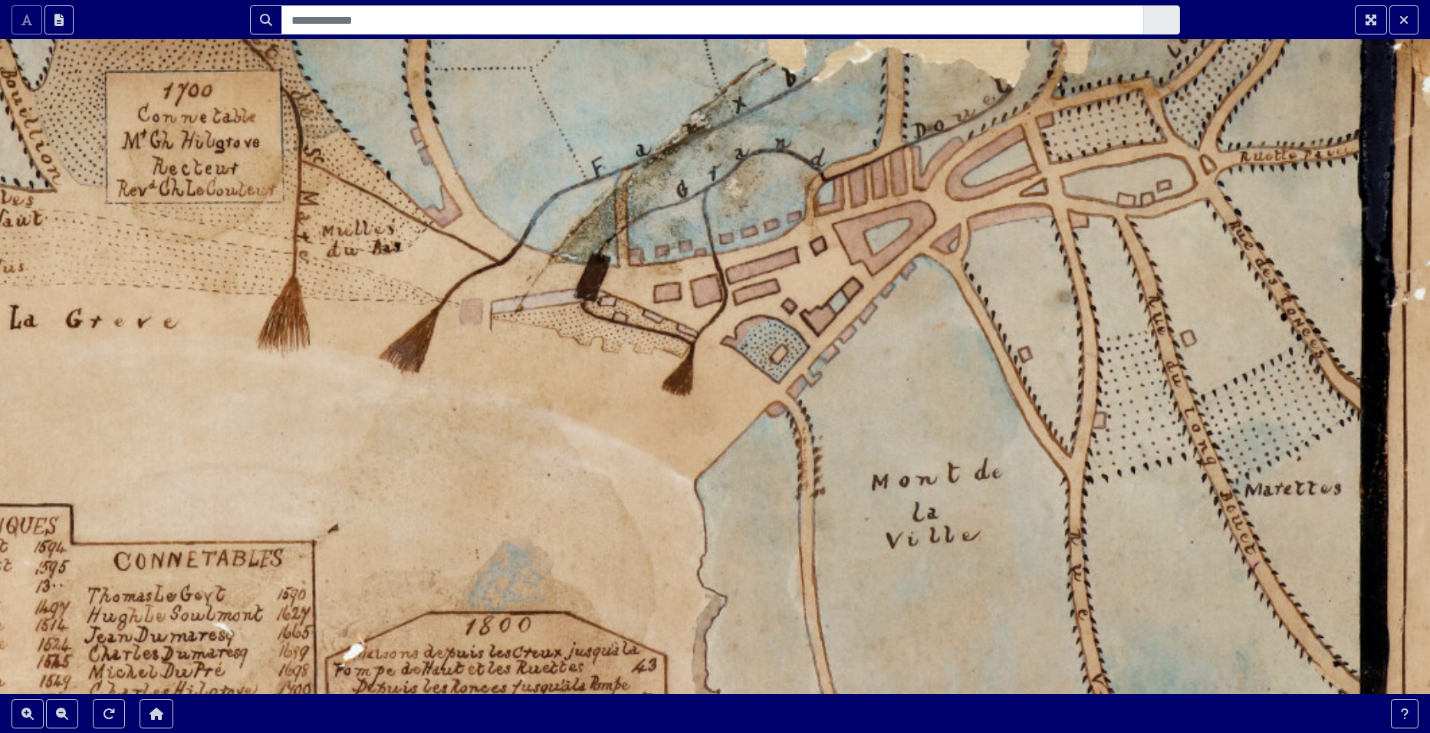
drag, startPoint x: 792, startPoint y: 326, endPoint x: 707, endPoint y: 396, distance: 110.1
click at [707, 396] on div at bounding box center [715, 366] width 1430 height 733
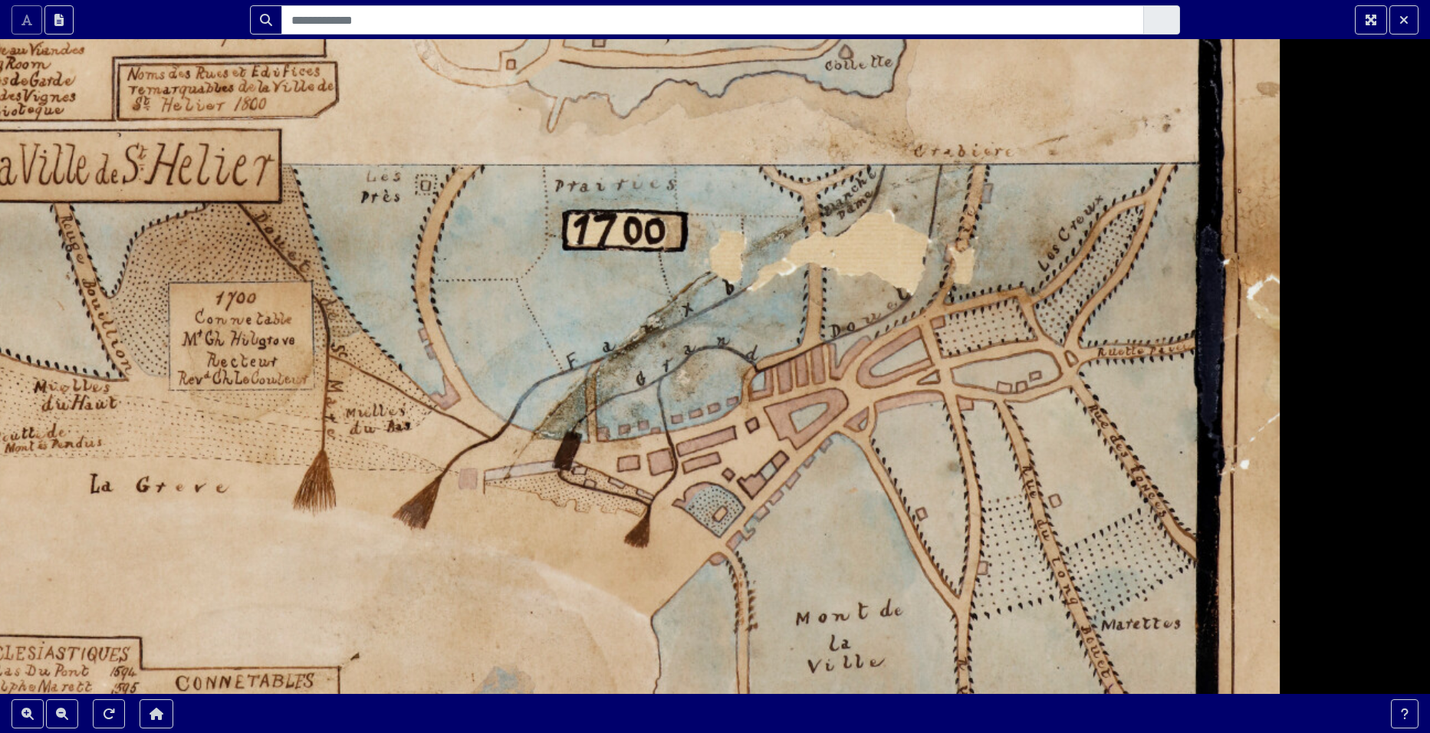
drag, startPoint x: 893, startPoint y: 354, endPoint x: 829, endPoint y: 502, distance: 161.1
click at [830, 502] on div at bounding box center [715, 366] width 1430 height 733
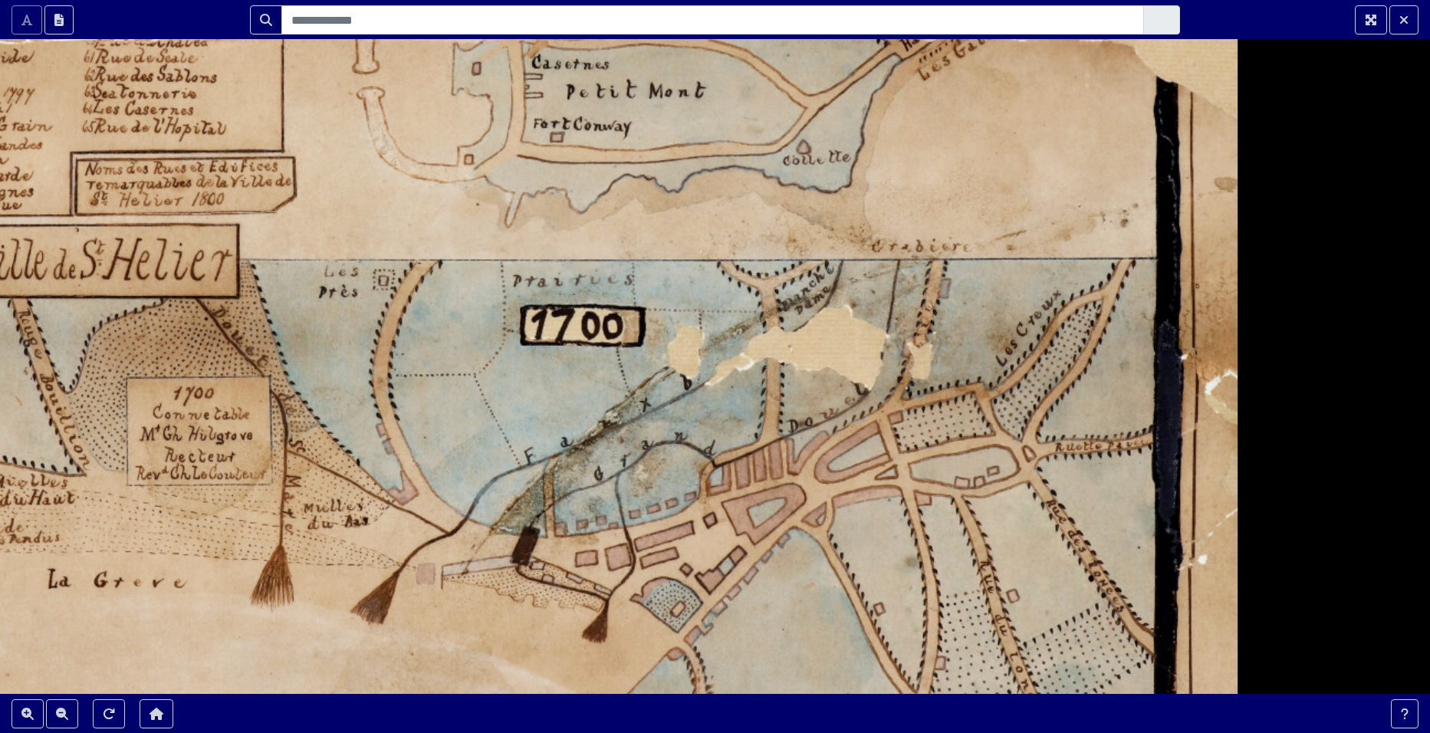
drag, startPoint x: 878, startPoint y: 437, endPoint x: 834, endPoint y: 538, distance: 110.6
click at [834, 538] on div at bounding box center [715, 366] width 1430 height 733
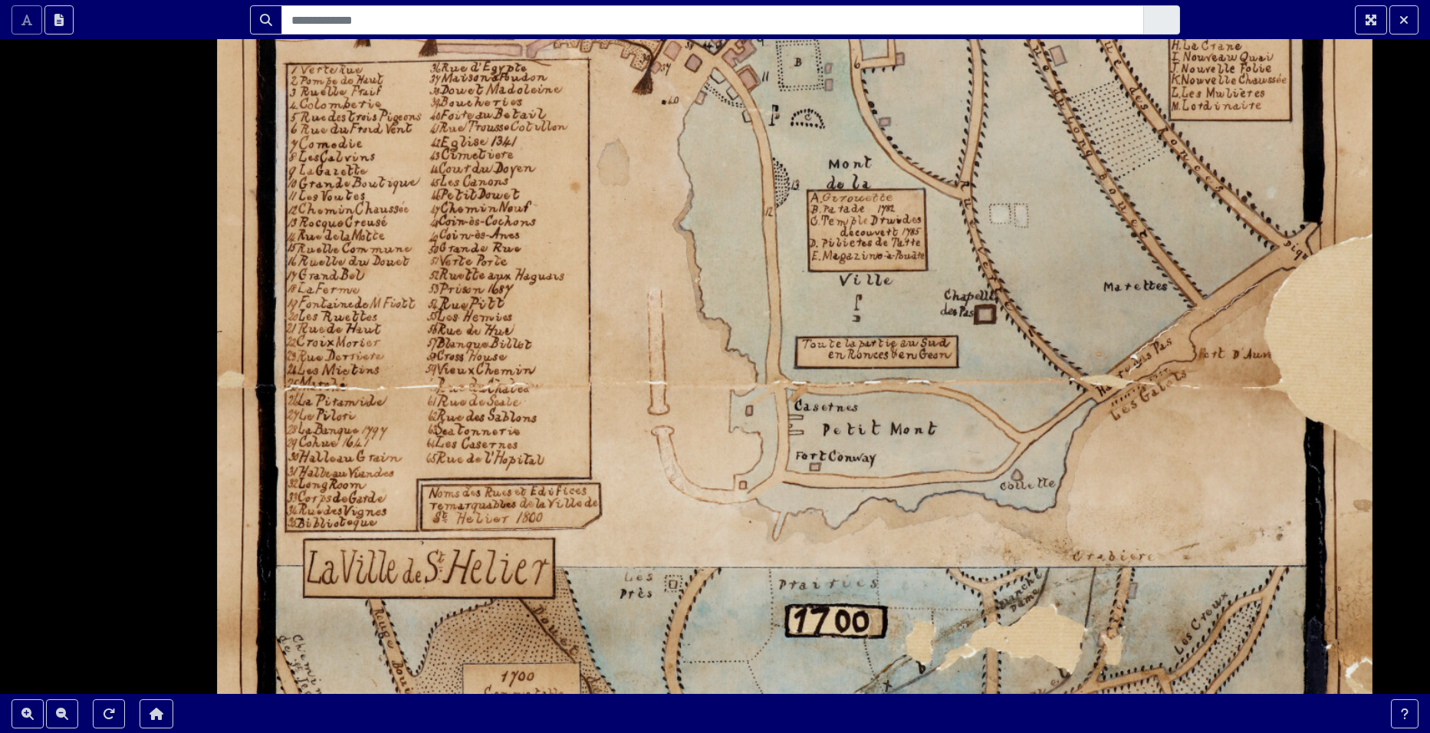
drag, startPoint x: 568, startPoint y: 426, endPoint x: 777, endPoint y: 611, distance: 278.7
click at [834, 716] on section "Scroll the mousewheel to zoom" at bounding box center [715, 366] width 1430 height 733
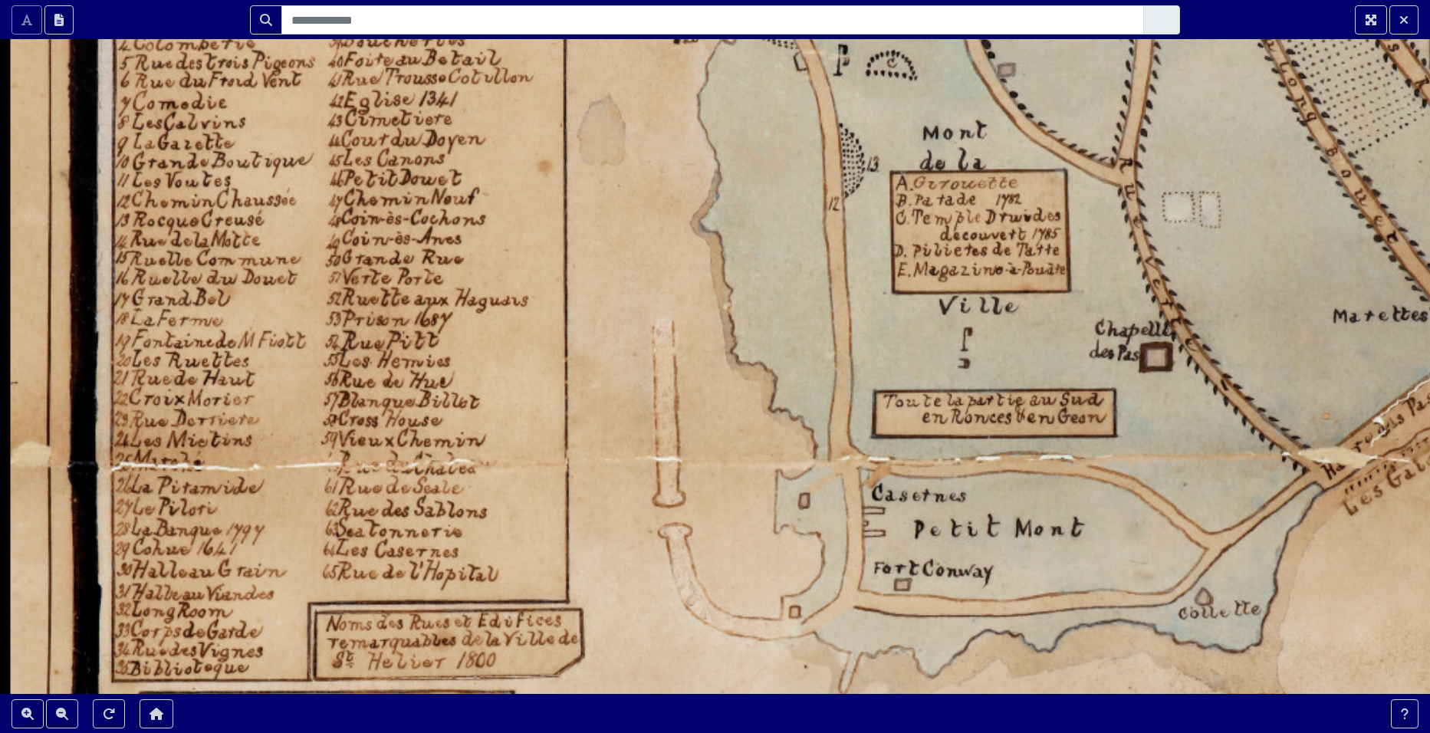
drag, startPoint x: 740, startPoint y: 442, endPoint x: 624, endPoint y: 513, distance: 136.0
click at [624, 513] on div at bounding box center [715, 366] width 1430 height 733
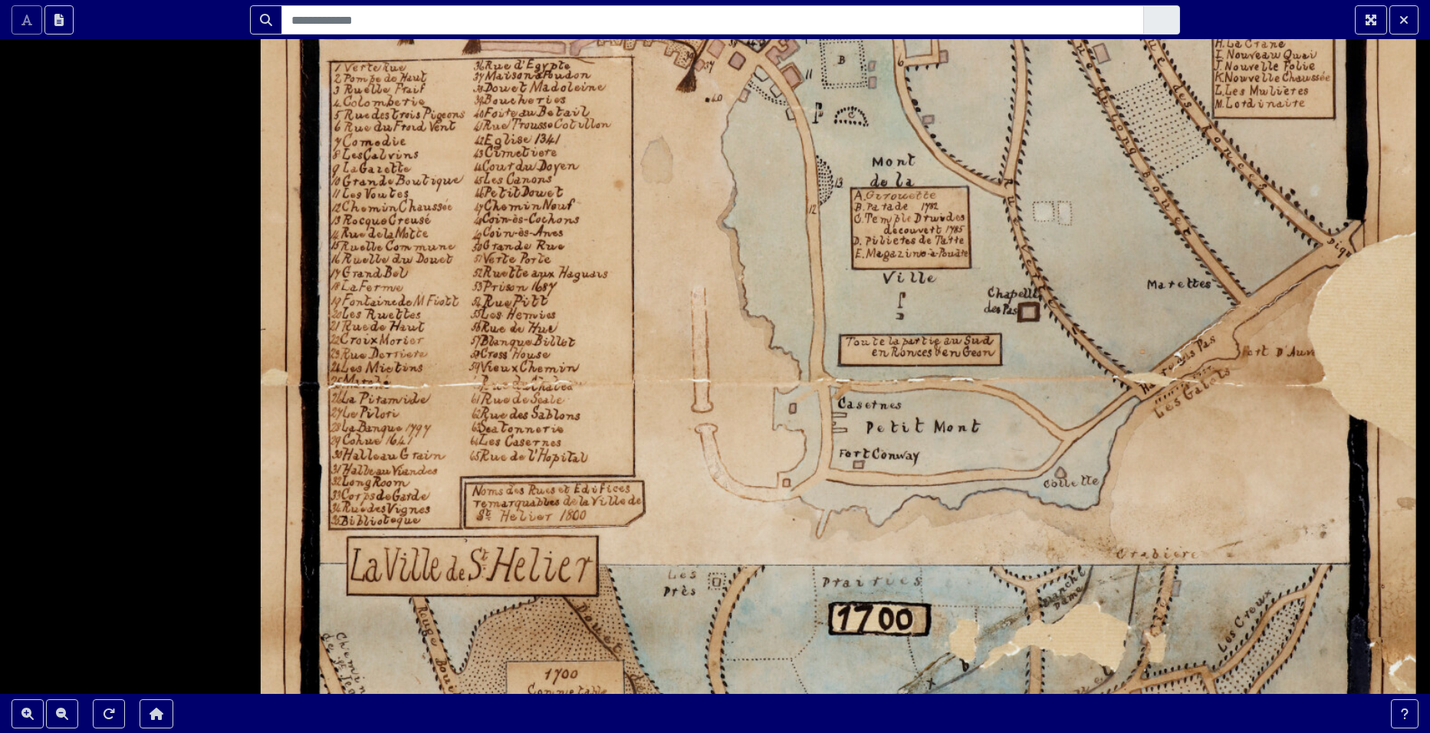
drag, startPoint x: 633, startPoint y: 510, endPoint x: 663, endPoint y: 423, distance: 91.7
click at [663, 423] on div at bounding box center [715, 366] width 1430 height 733
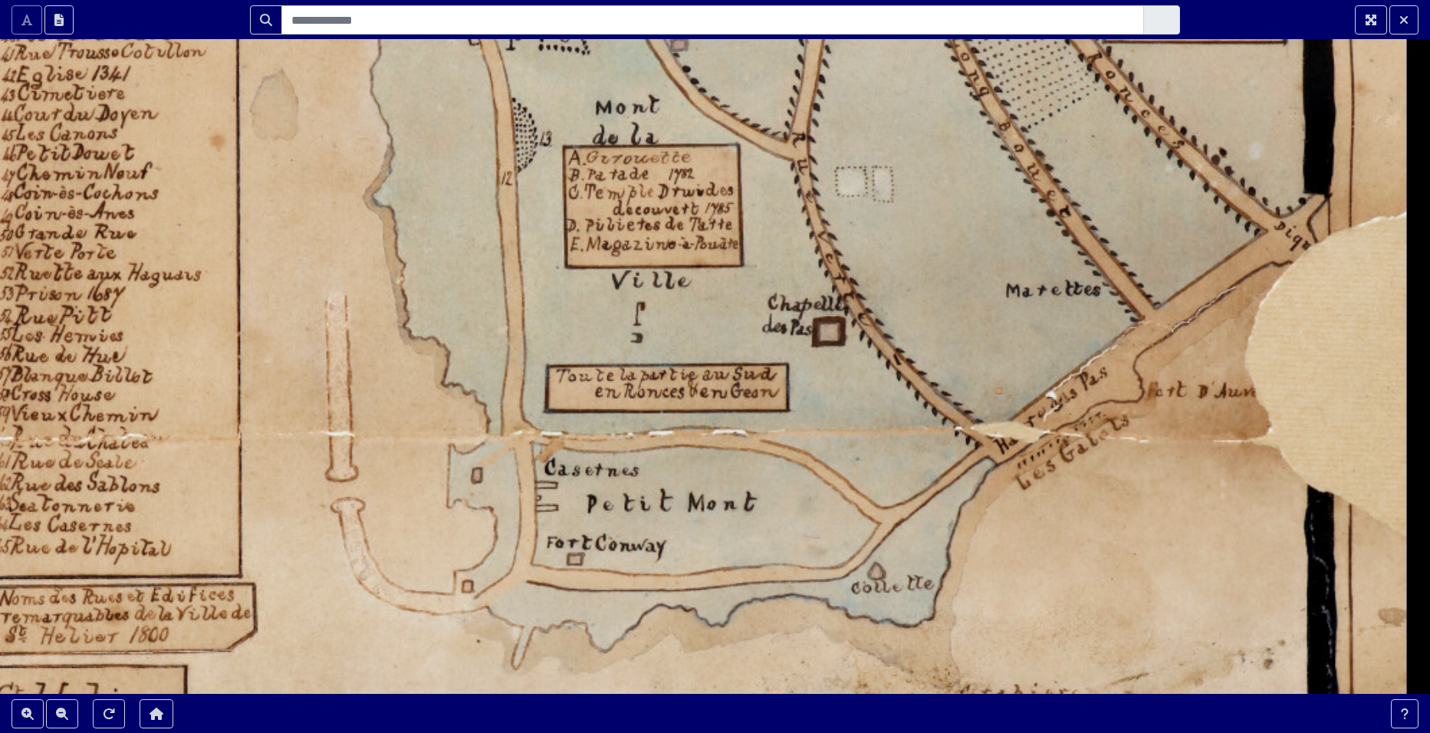
drag, startPoint x: 1058, startPoint y: 416, endPoint x: 711, endPoint y: 522, distance: 362.5
click at [711, 522] on div at bounding box center [715, 366] width 1430 height 733
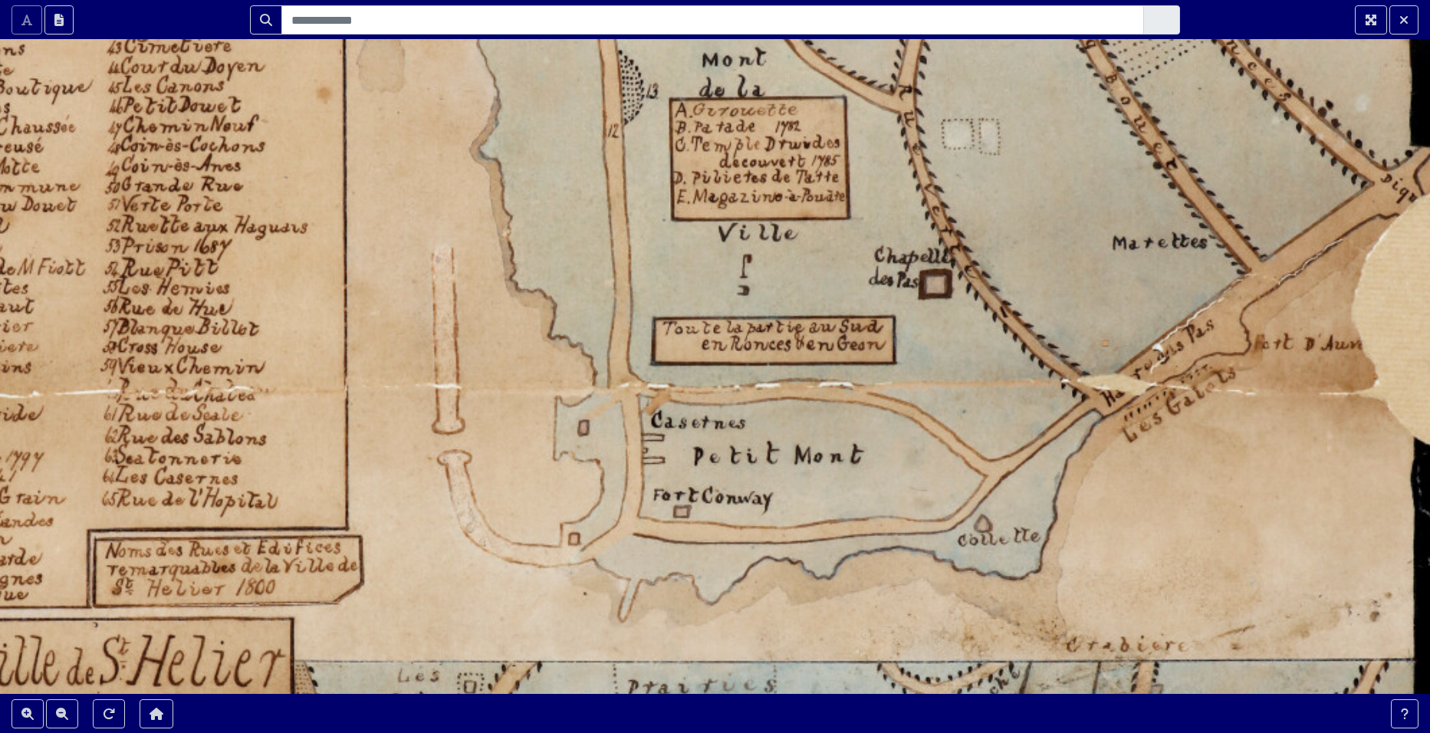
drag, startPoint x: 805, startPoint y: 456, endPoint x: 942, endPoint y: 410, distance: 144.8
click at [913, 405] on div at bounding box center [715, 366] width 1430 height 733
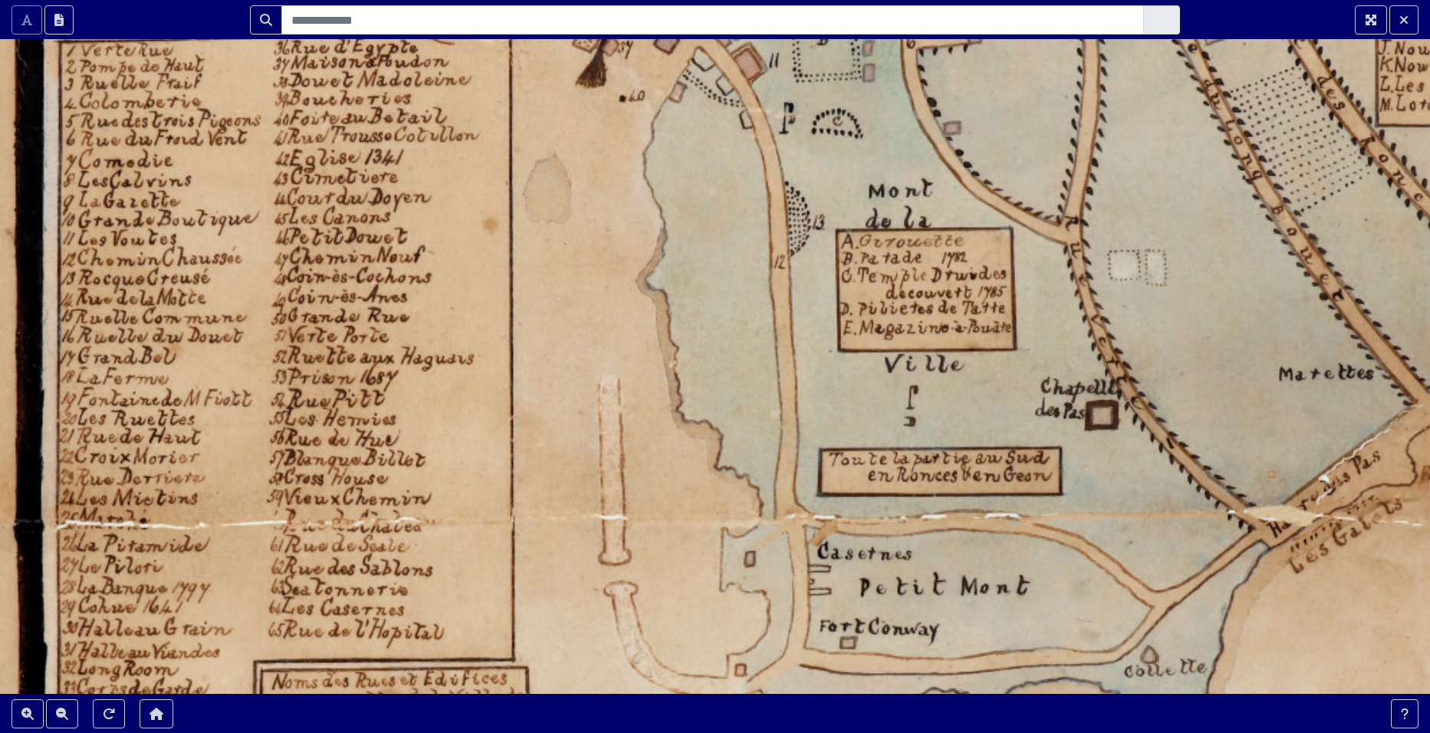
drag, startPoint x: 667, startPoint y: 436, endPoint x: 833, endPoint y: 578, distance: 218.2
click at [833, 578] on div at bounding box center [715, 366] width 1430 height 733
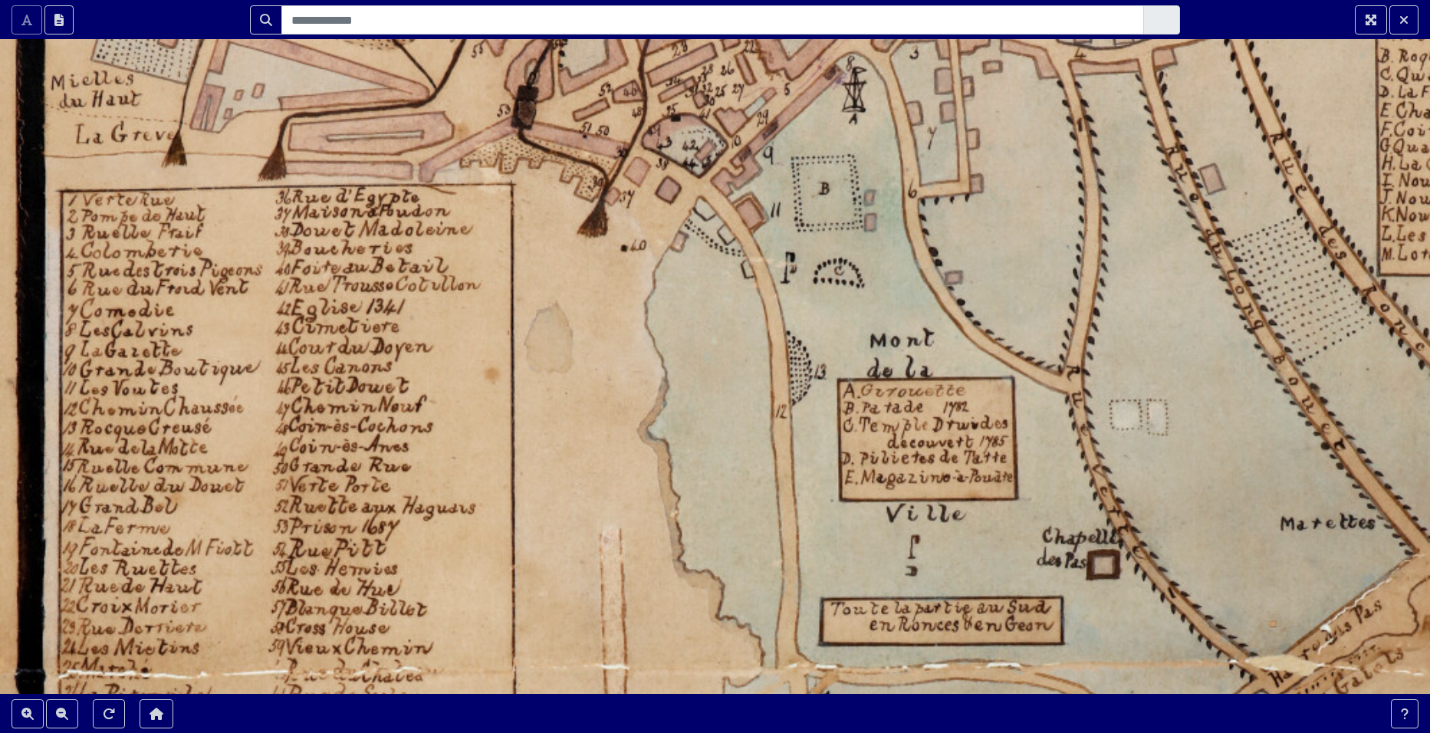
drag, startPoint x: 828, startPoint y: 384, endPoint x: 828, endPoint y: 532, distance: 147.3
click at [828, 532] on div at bounding box center [715, 366] width 1430 height 733
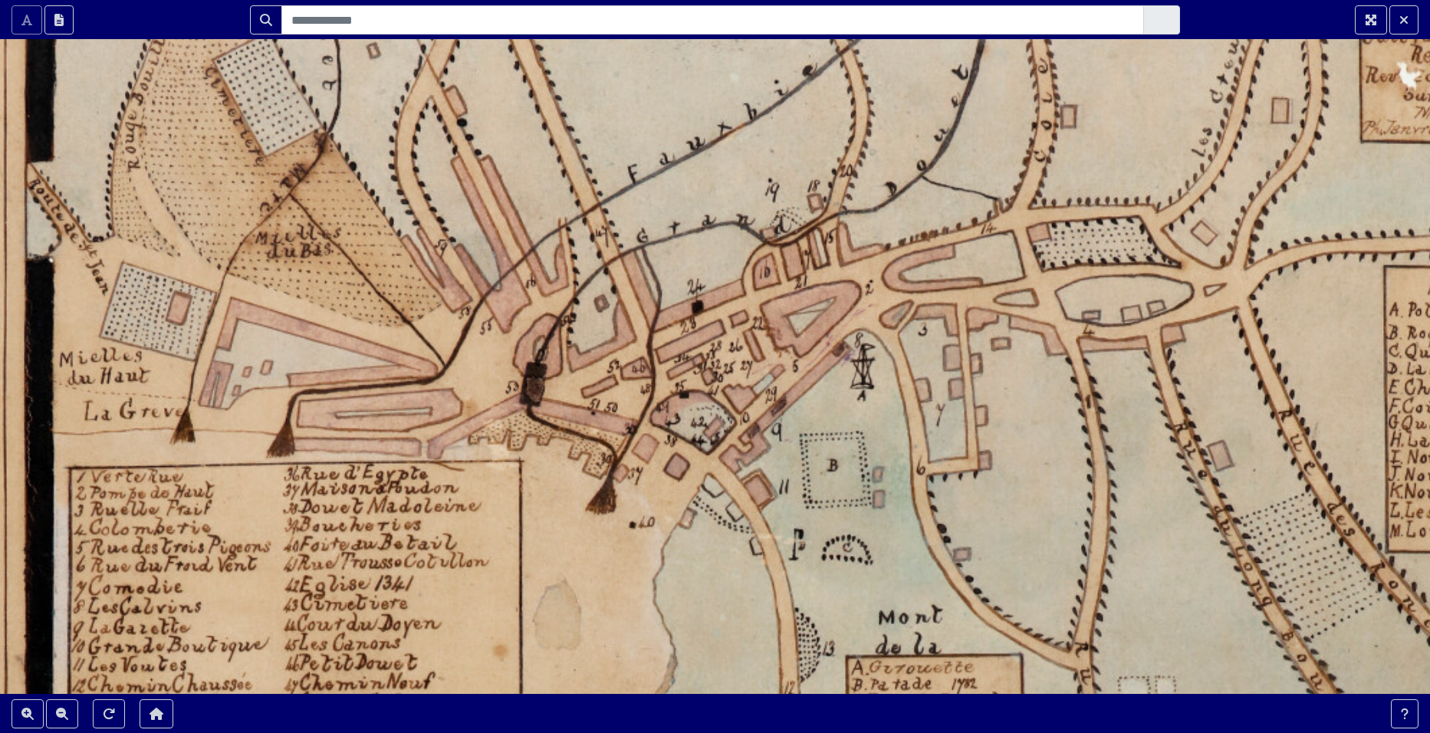
drag, startPoint x: 722, startPoint y: 393, endPoint x: 731, endPoint y: 678, distance: 284.7
click at [731, 678] on div at bounding box center [715, 366] width 1430 height 733
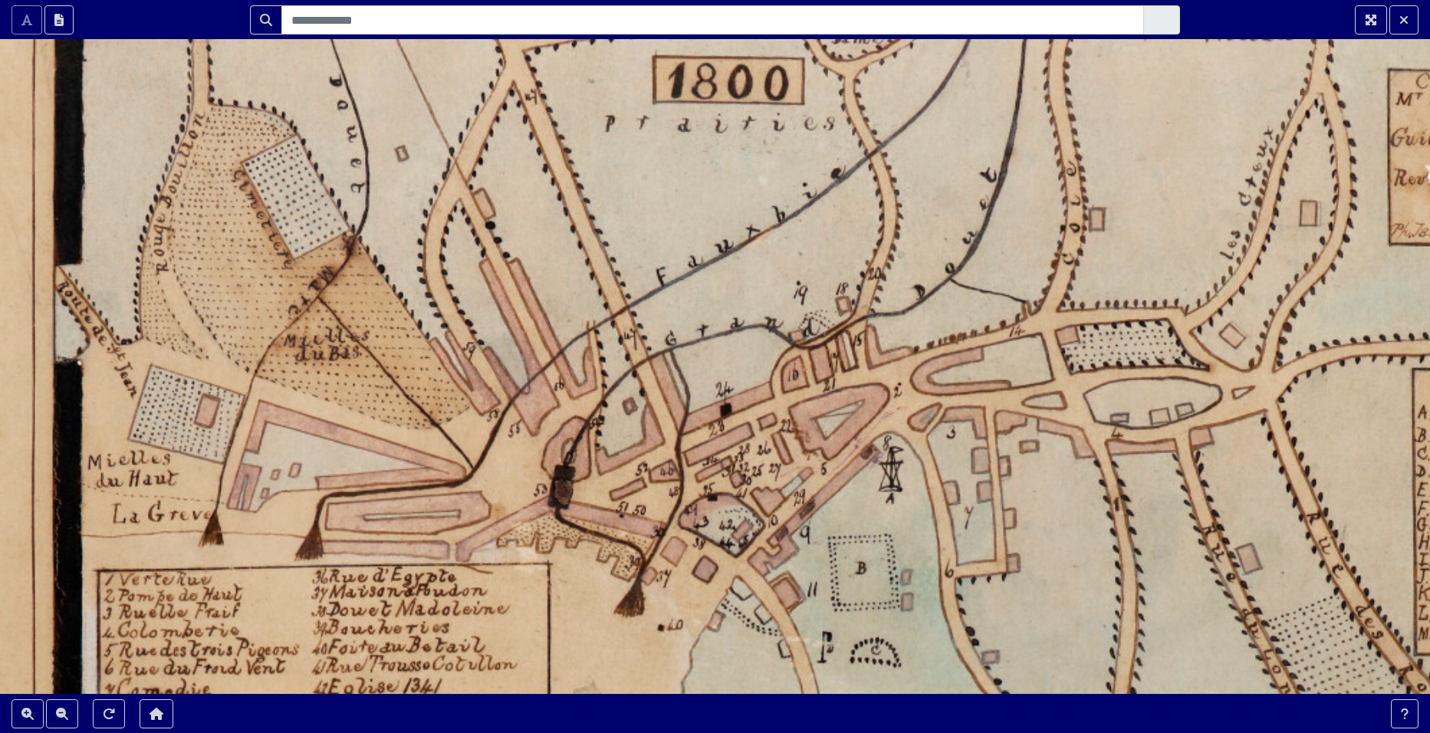
drag, startPoint x: 565, startPoint y: 565, endPoint x: 592, endPoint y: 656, distance: 94.6
click at [592, 656] on div at bounding box center [715, 366] width 1430 height 733
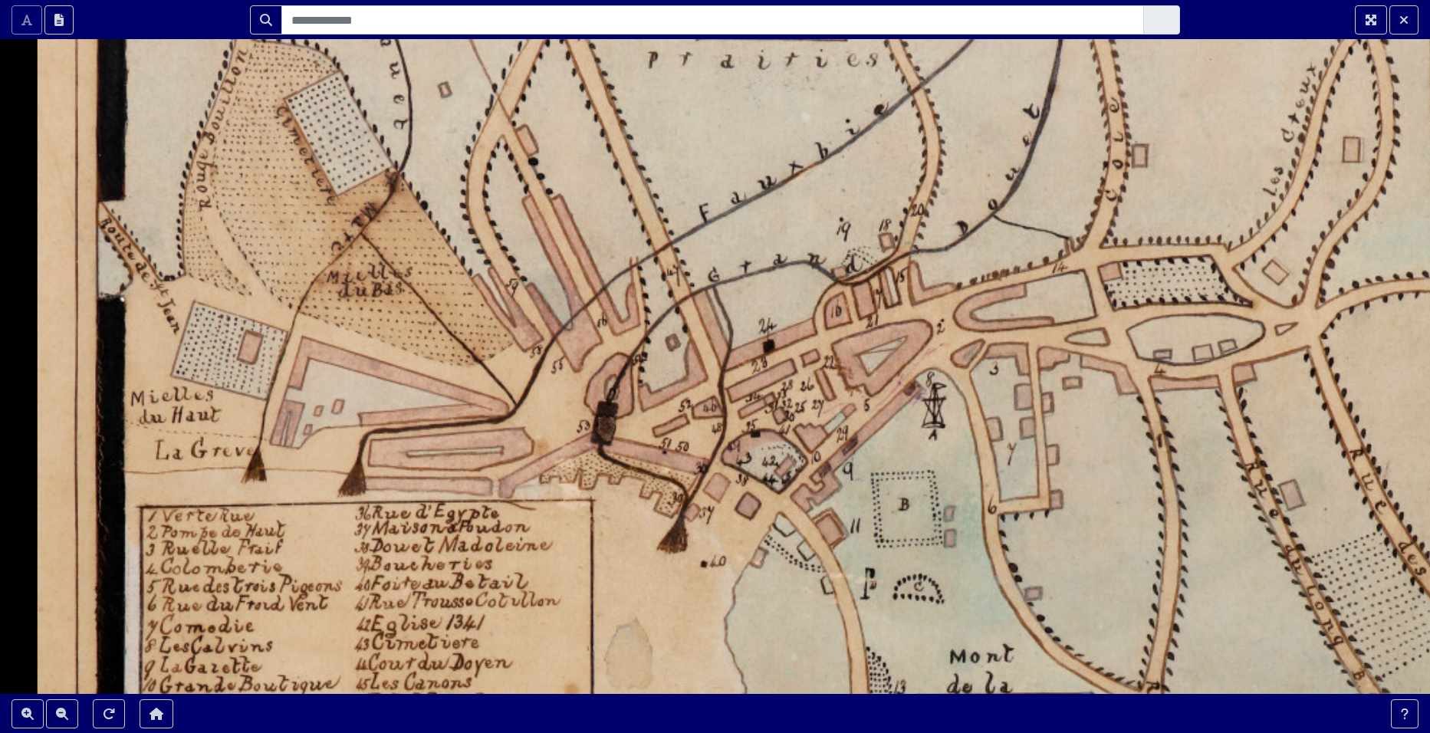
drag, startPoint x: 575, startPoint y: 678, endPoint x: 618, endPoint y: 614, distance: 77.4
click at [618, 614] on div at bounding box center [715, 366] width 1430 height 733
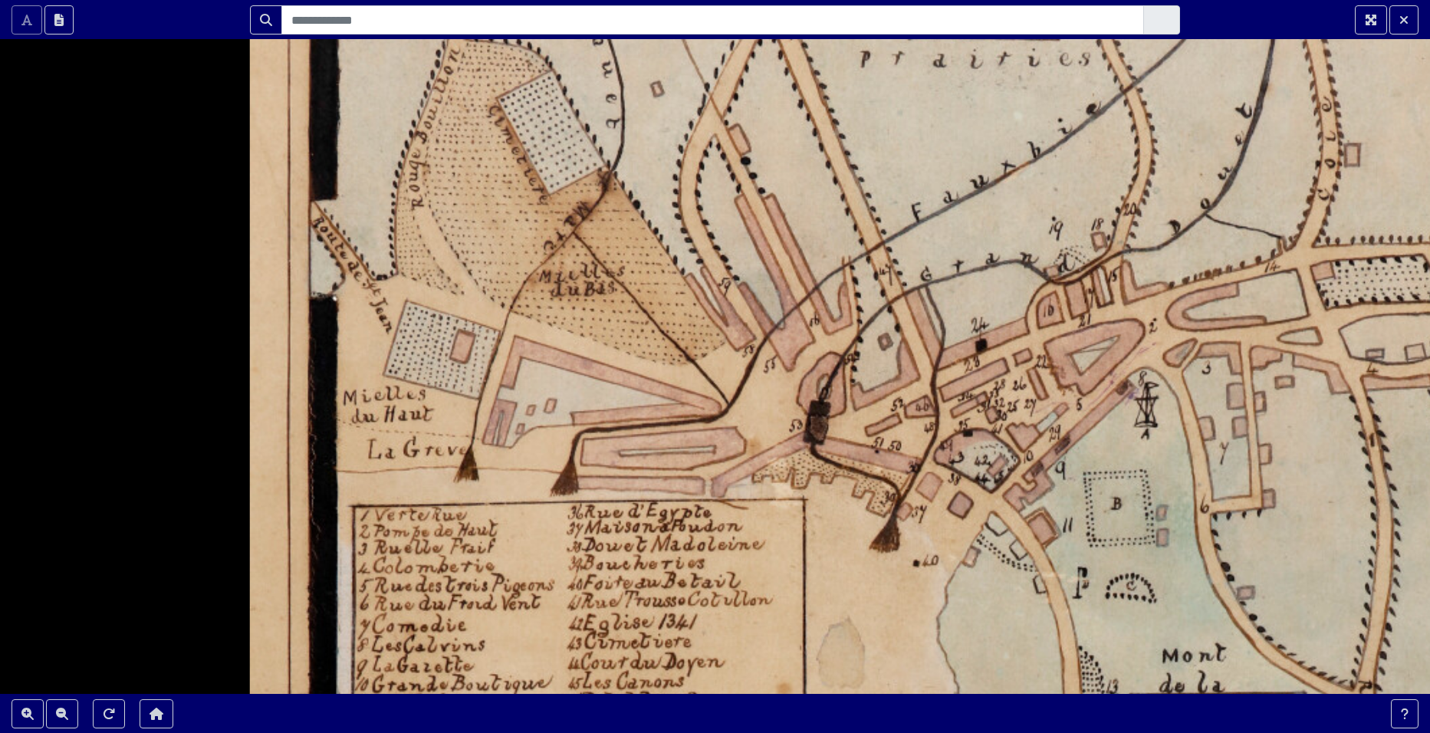
drag, startPoint x: 265, startPoint y: 473, endPoint x: 477, endPoint y: 472, distance: 212.5
click at [477, 472] on div at bounding box center [715, 366] width 1430 height 733
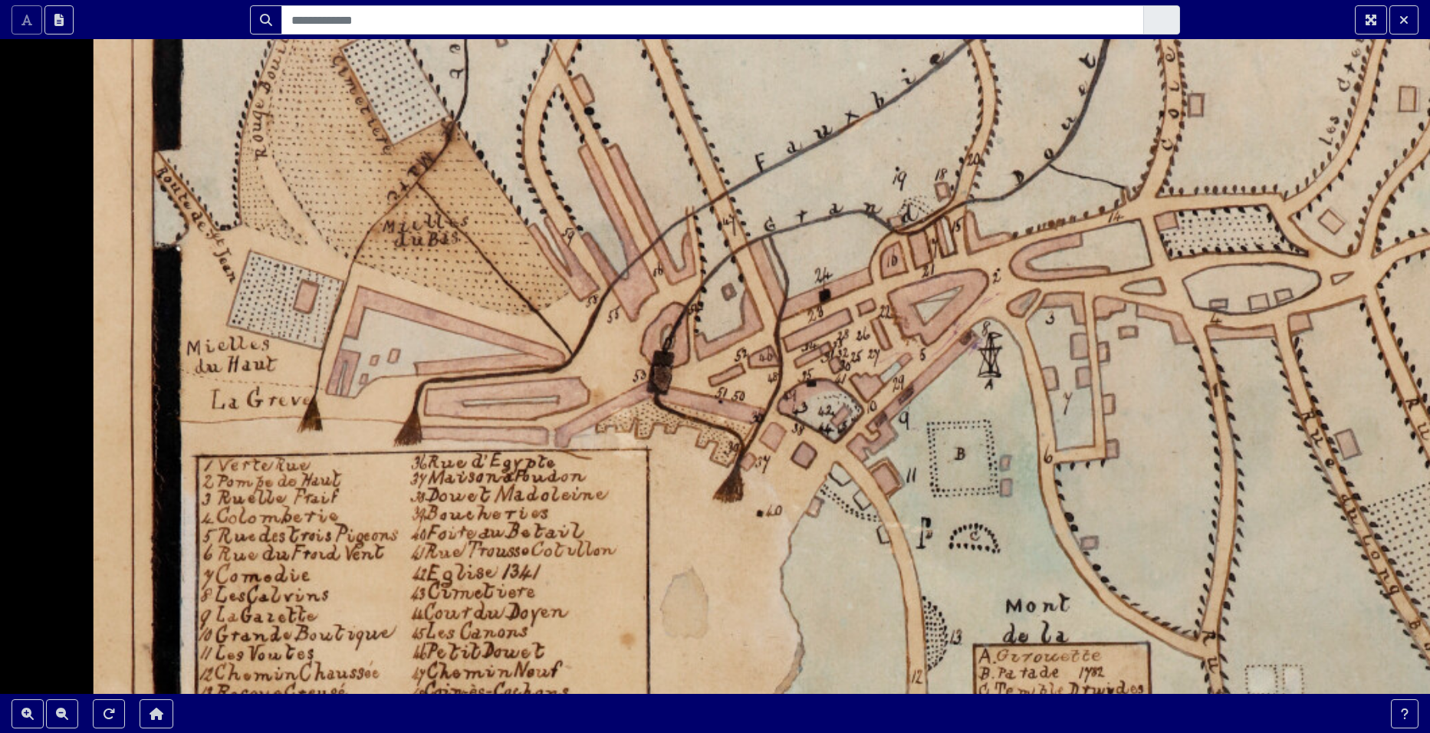
drag, startPoint x: 556, startPoint y: 506, endPoint x: 400, endPoint y: 456, distance: 164.2
click at [400, 456] on div at bounding box center [715, 366] width 1430 height 733
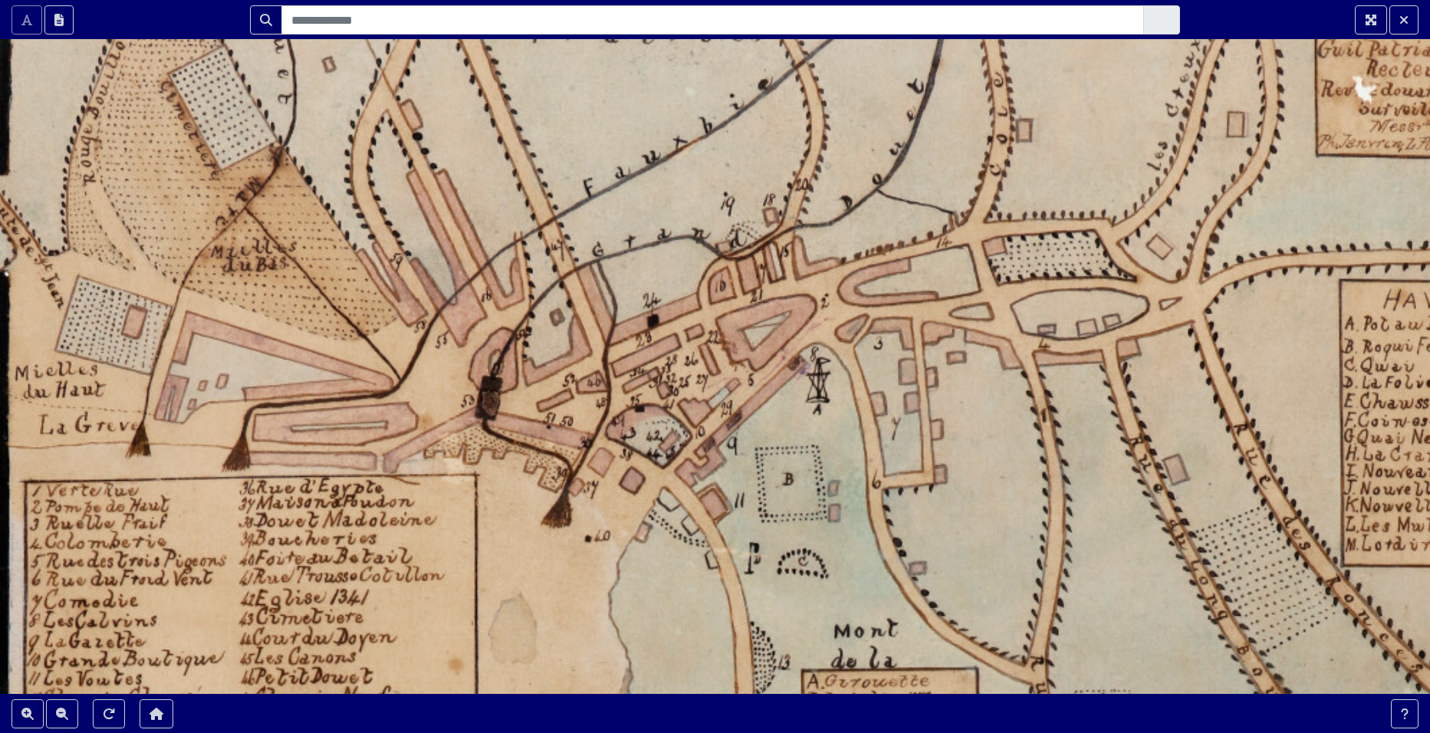
drag, startPoint x: 508, startPoint y: 507, endPoint x: 330, endPoint y: 532, distance: 179.6
click at [330, 532] on div at bounding box center [715, 366] width 1430 height 733
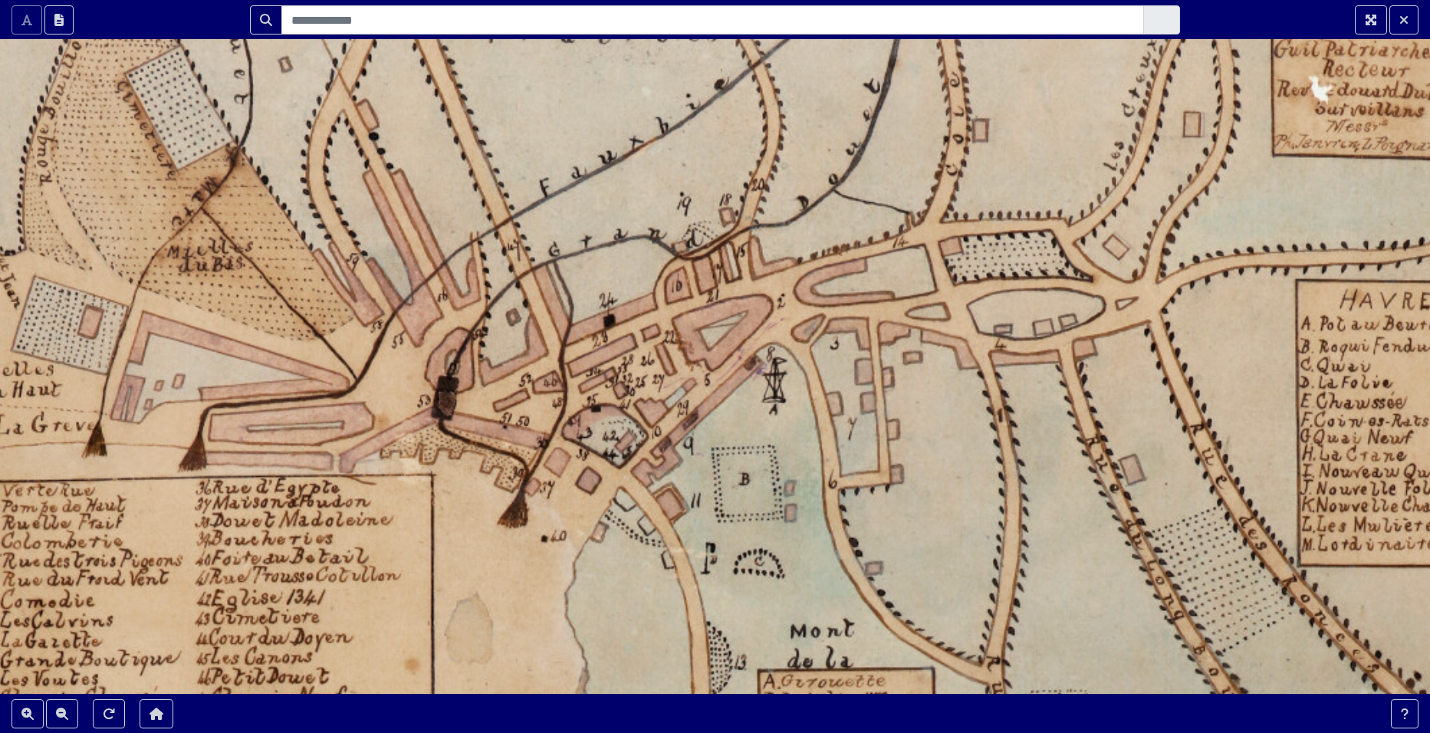
drag, startPoint x: 450, startPoint y: 397, endPoint x: 413, endPoint y: 397, distance: 37.6
click at [413, 397] on div at bounding box center [715, 366] width 1430 height 733
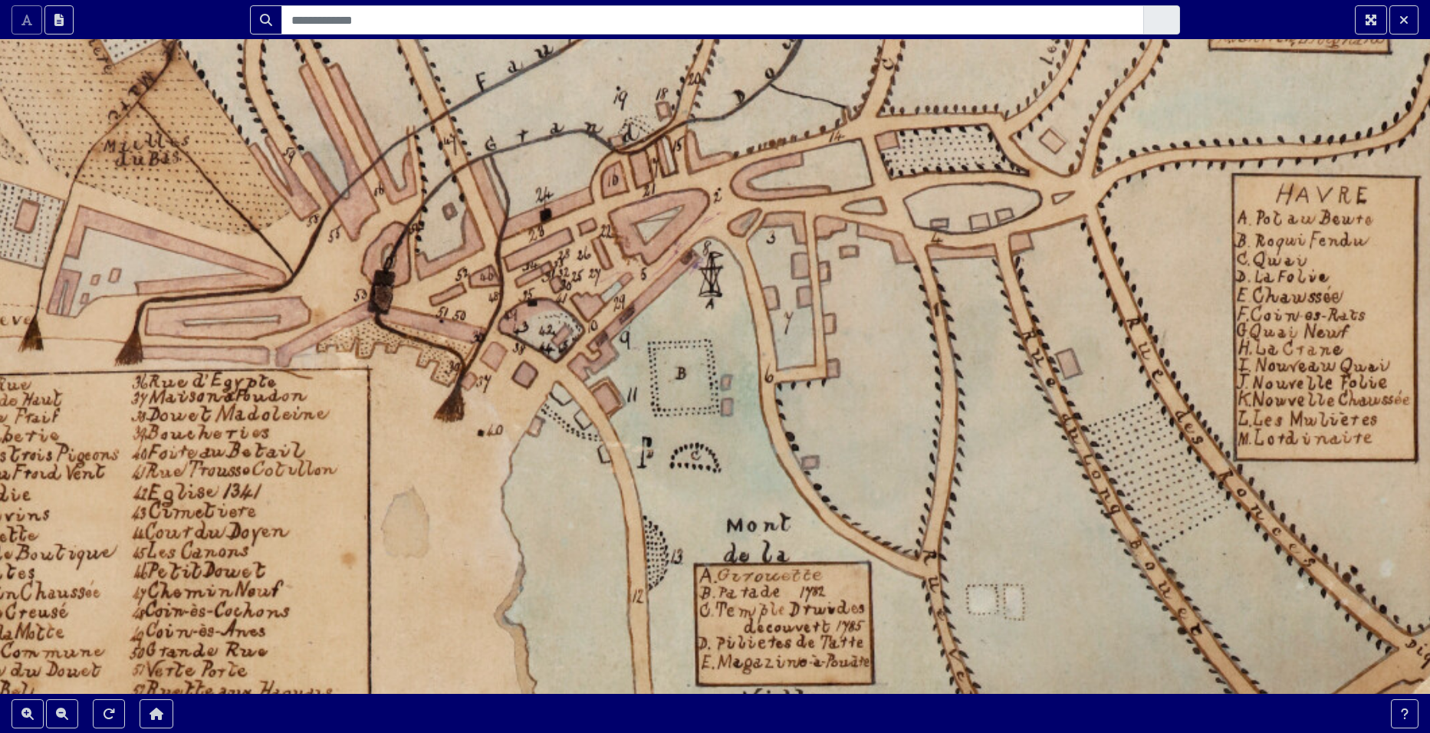
drag, startPoint x: 431, startPoint y: 523, endPoint x: 371, endPoint y: 420, distance: 118.9
click at [367, 416] on div at bounding box center [715, 366] width 1430 height 733
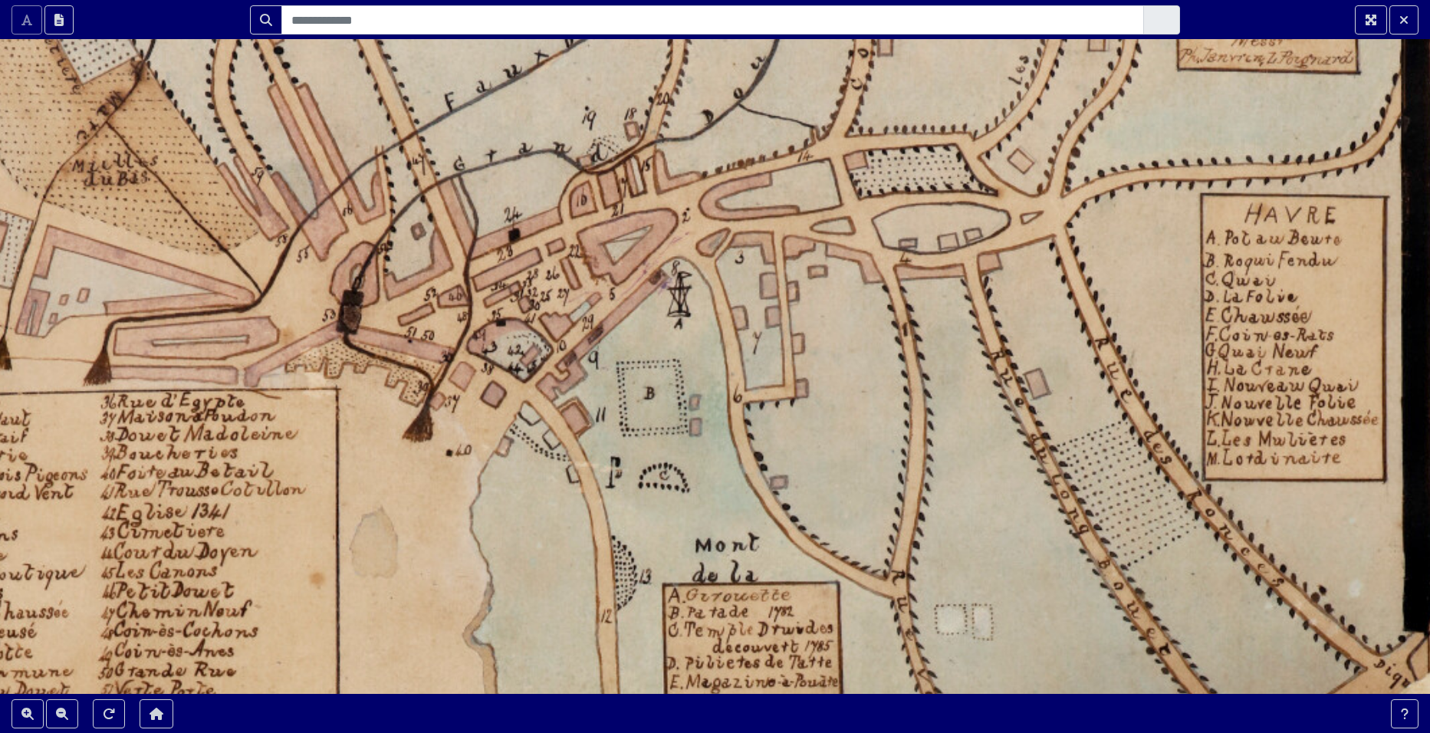
drag, startPoint x: 458, startPoint y: 446, endPoint x: 426, endPoint y: 467, distance: 38.3
click at [426, 467] on div at bounding box center [715, 366] width 1430 height 733
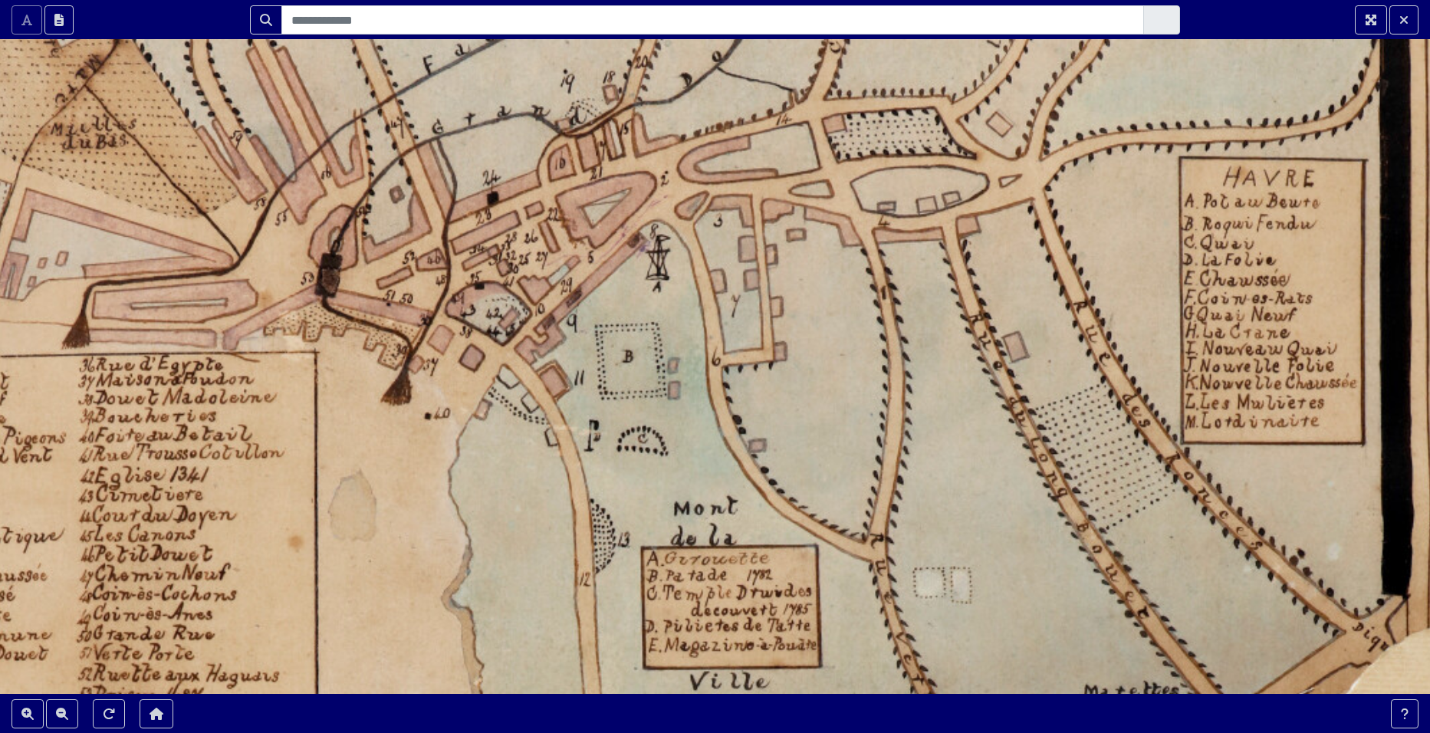
drag, startPoint x: 426, startPoint y: 467, endPoint x: 405, endPoint y: 437, distance: 36.4
click at [405, 436] on div at bounding box center [715, 366] width 1430 height 733
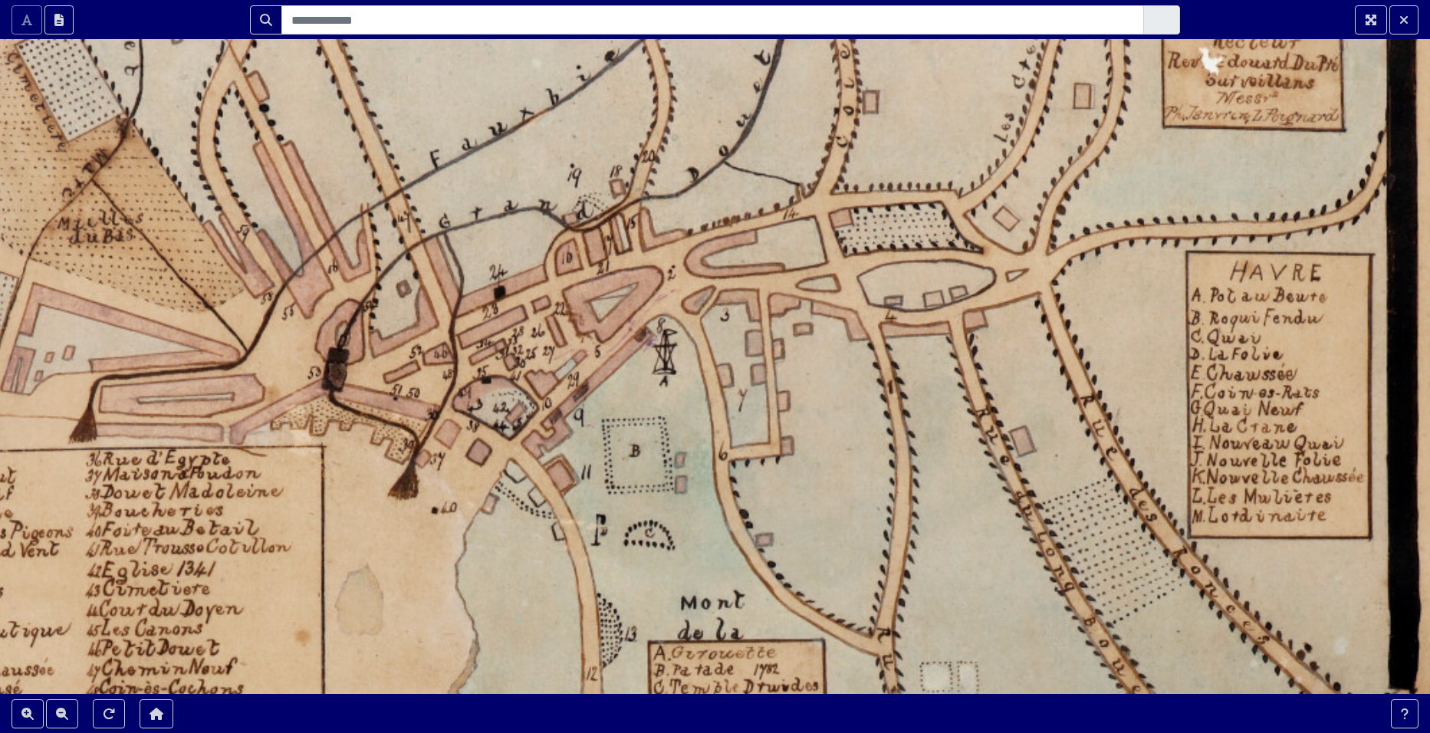
drag, startPoint x: 450, startPoint y: 354, endPoint x: 457, endPoint y: 442, distance: 88.5
click at [457, 442] on div at bounding box center [715, 366] width 1430 height 733
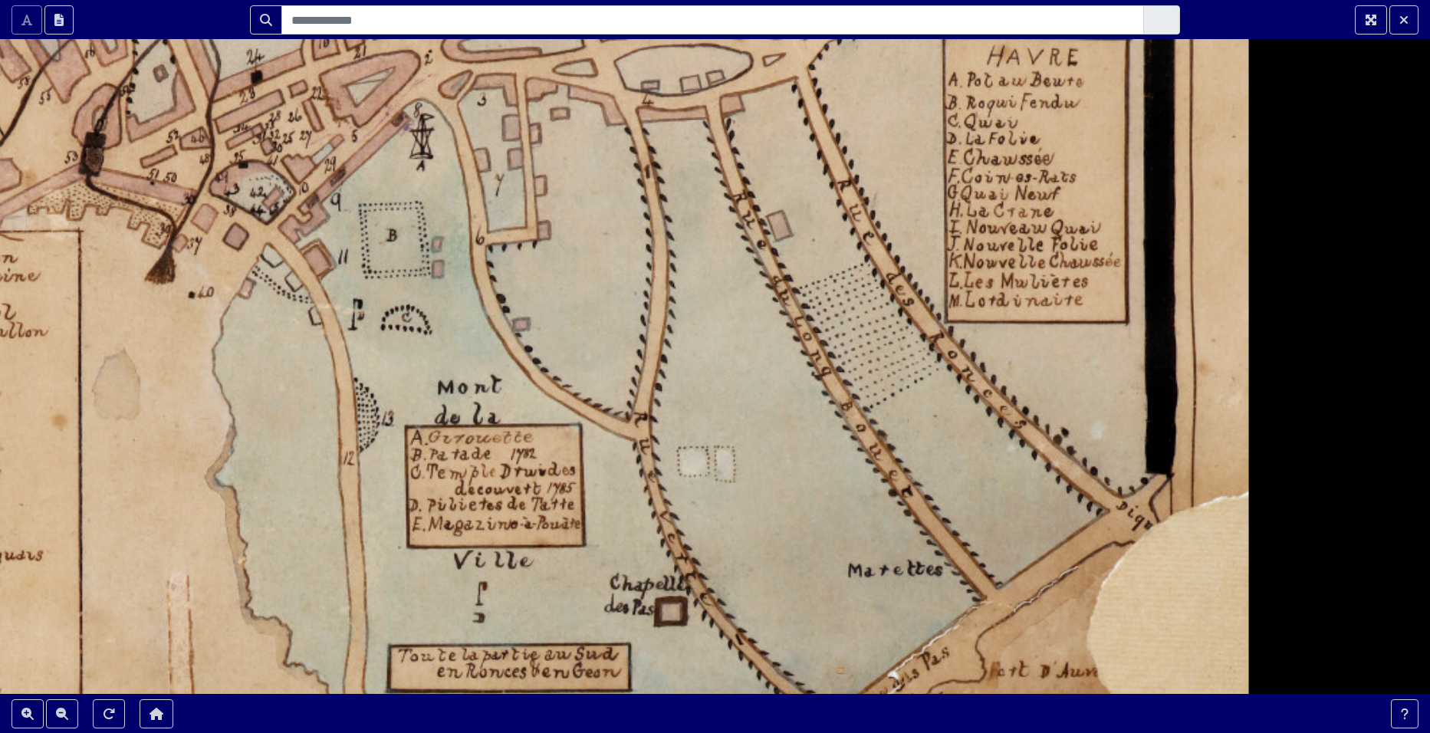
drag, startPoint x: 1025, startPoint y: 511, endPoint x: 749, endPoint y: 235, distance: 389.4
click at [749, 235] on div at bounding box center [715, 366] width 1430 height 733
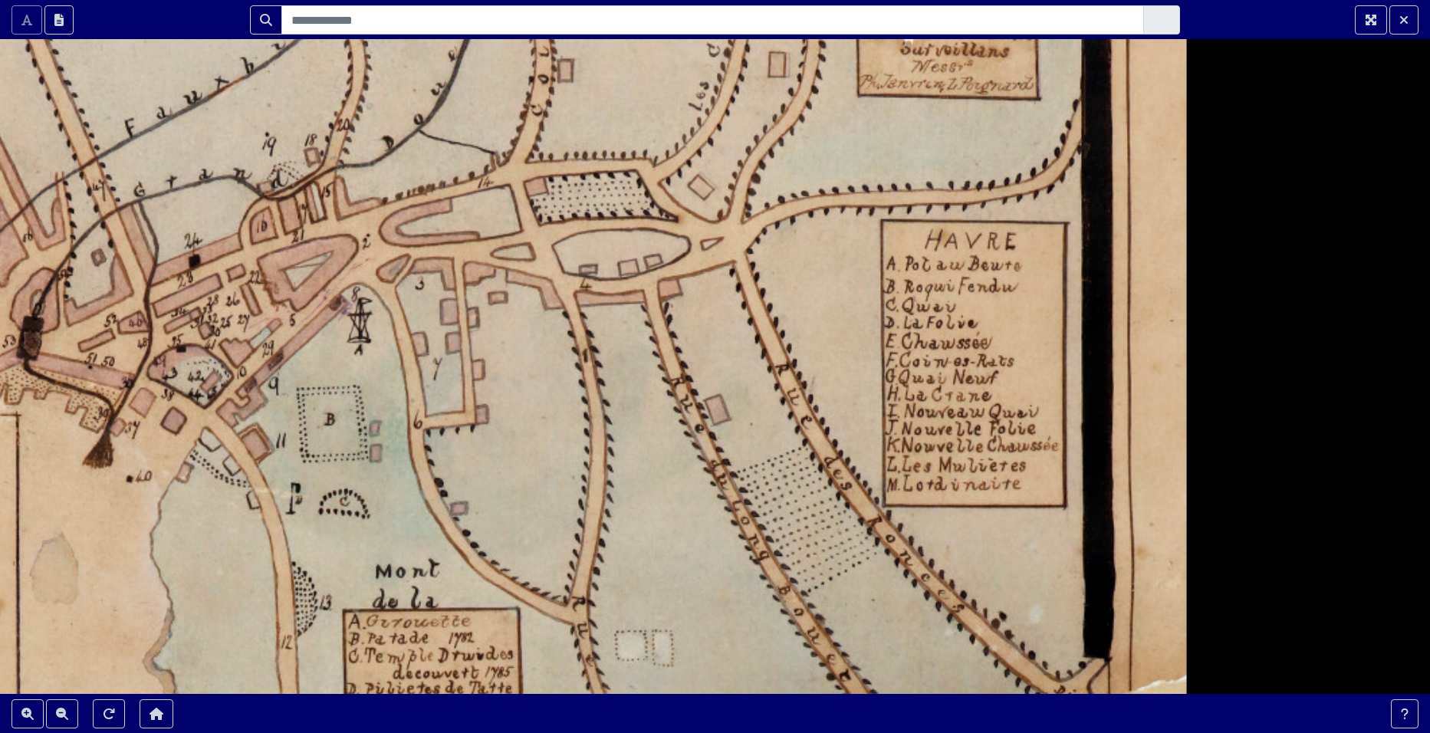
drag, startPoint x: 745, startPoint y: 423, endPoint x: 715, endPoint y: 667, distance: 245.7
click at [715, 667] on div at bounding box center [715, 366] width 1430 height 733
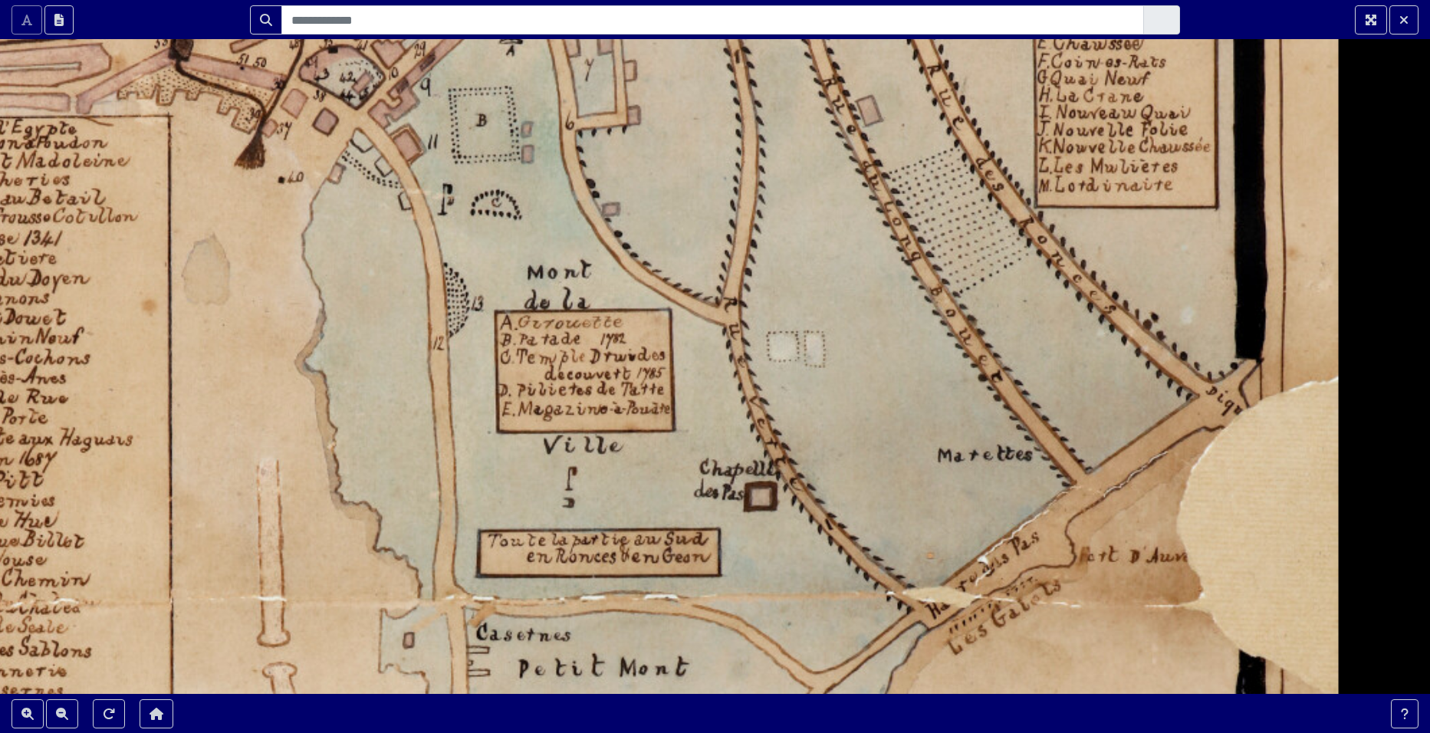
drag, startPoint x: 659, startPoint y: 588, endPoint x: 821, endPoint y: 268, distance: 358.5
click at [821, 268] on div at bounding box center [715, 366] width 1430 height 733
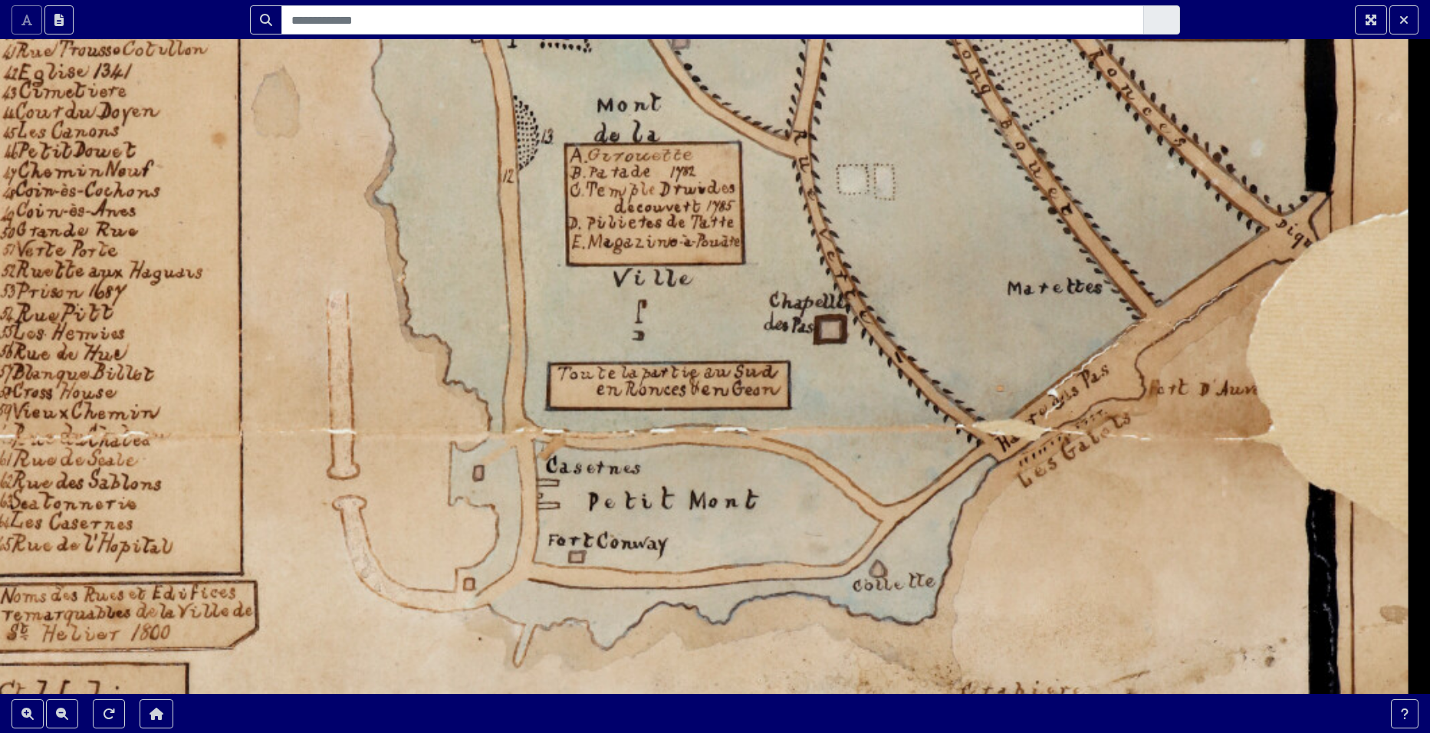
drag, startPoint x: 604, startPoint y: 484, endPoint x: 664, endPoint y: 337, distance: 158.2
click at [664, 337] on div at bounding box center [715, 366] width 1430 height 733
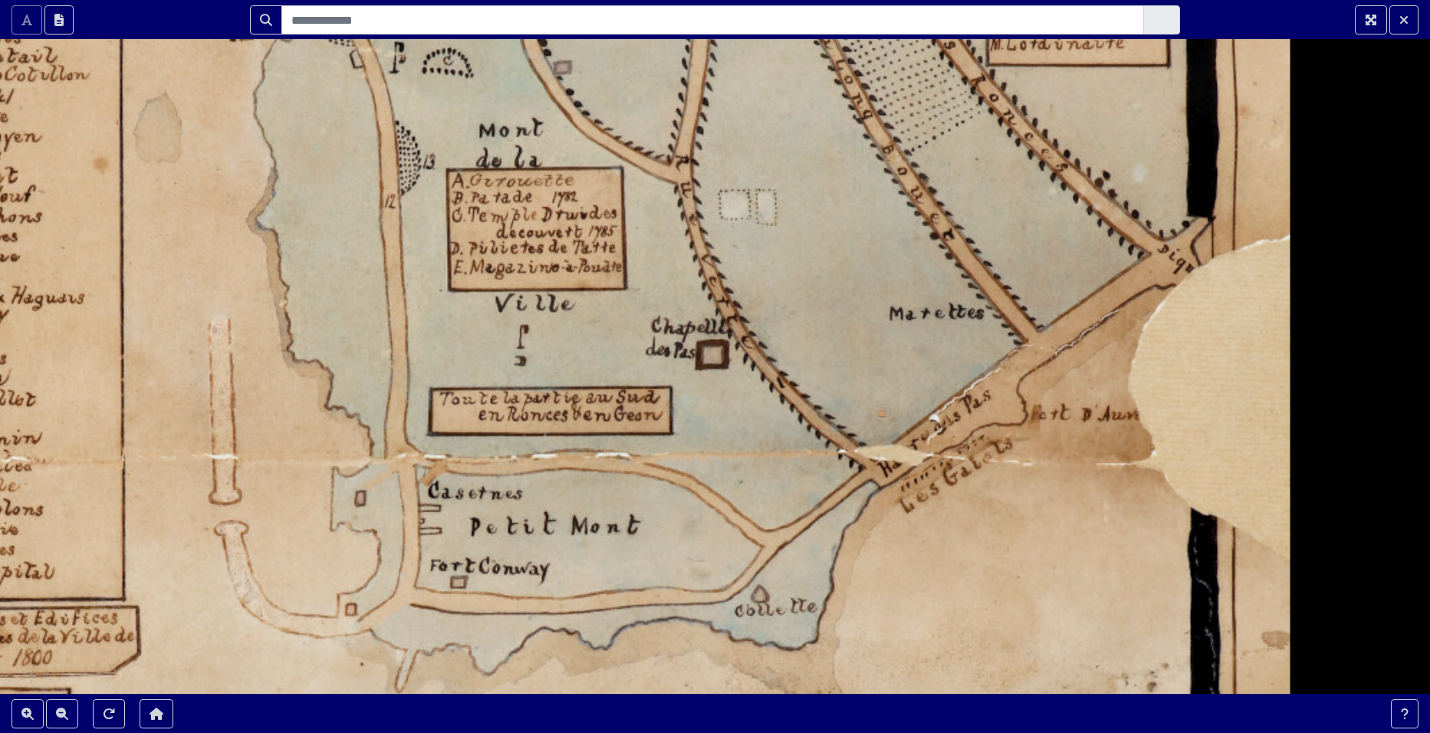
drag, startPoint x: 671, startPoint y: 486, endPoint x: 545, endPoint y: 513, distance: 129.4
click at [545, 513] on div at bounding box center [715, 366] width 1430 height 733
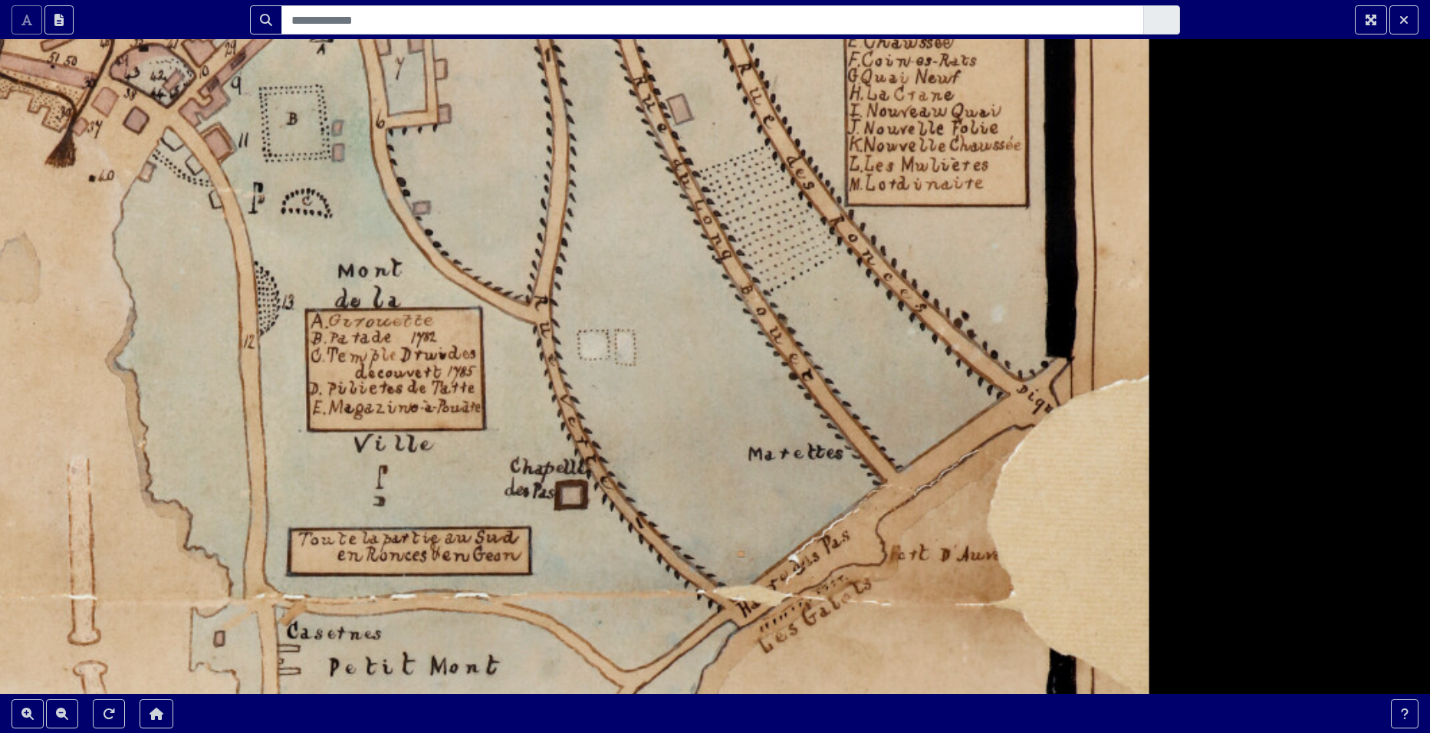
drag, startPoint x: 832, startPoint y: 377, endPoint x: 700, endPoint y: 515, distance: 192.0
click at [700, 515] on div at bounding box center [715, 366] width 1430 height 733
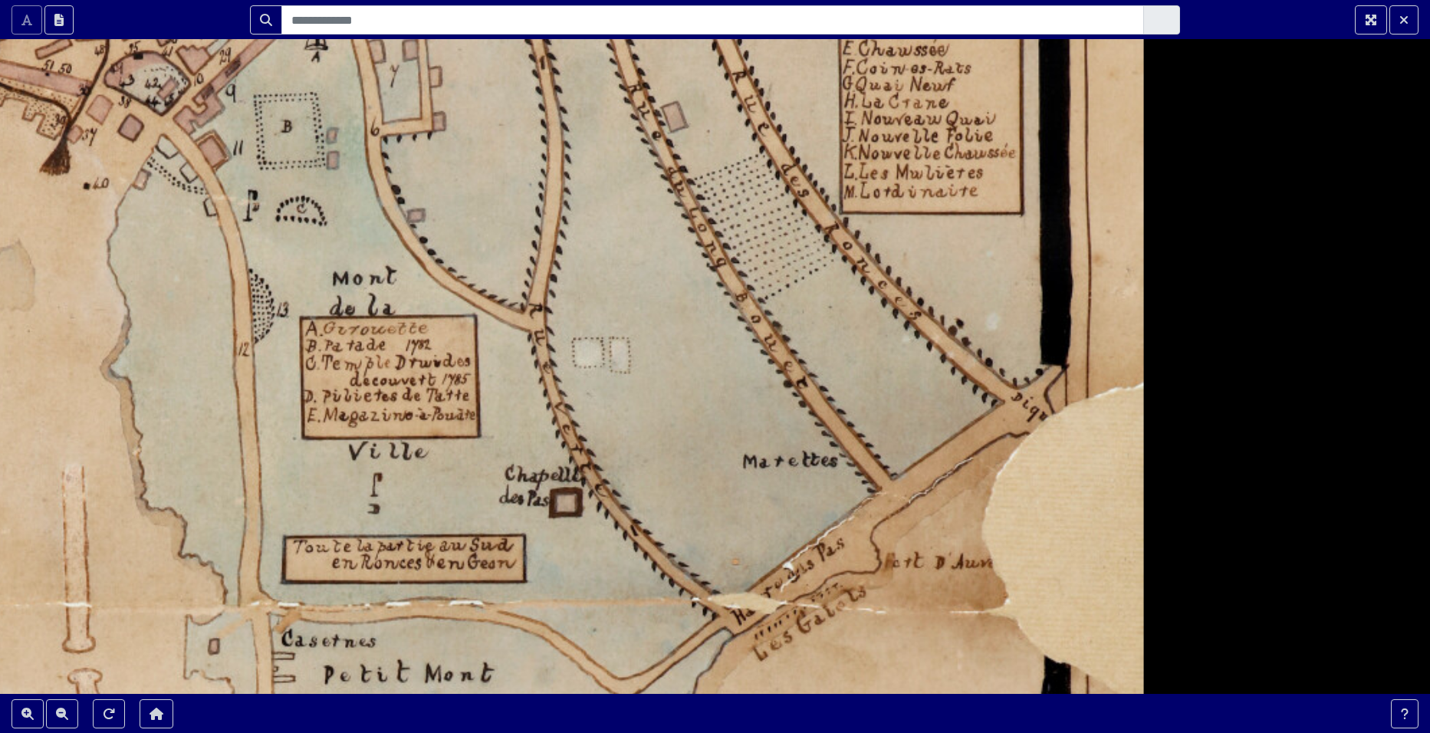
drag, startPoint x: 688, startPoint y: 502, endPoint x: 697, endPoint y: 452, distance: 50.7
click at [696, 452] on div at bounding box center [715, 366] width 1430 height 733
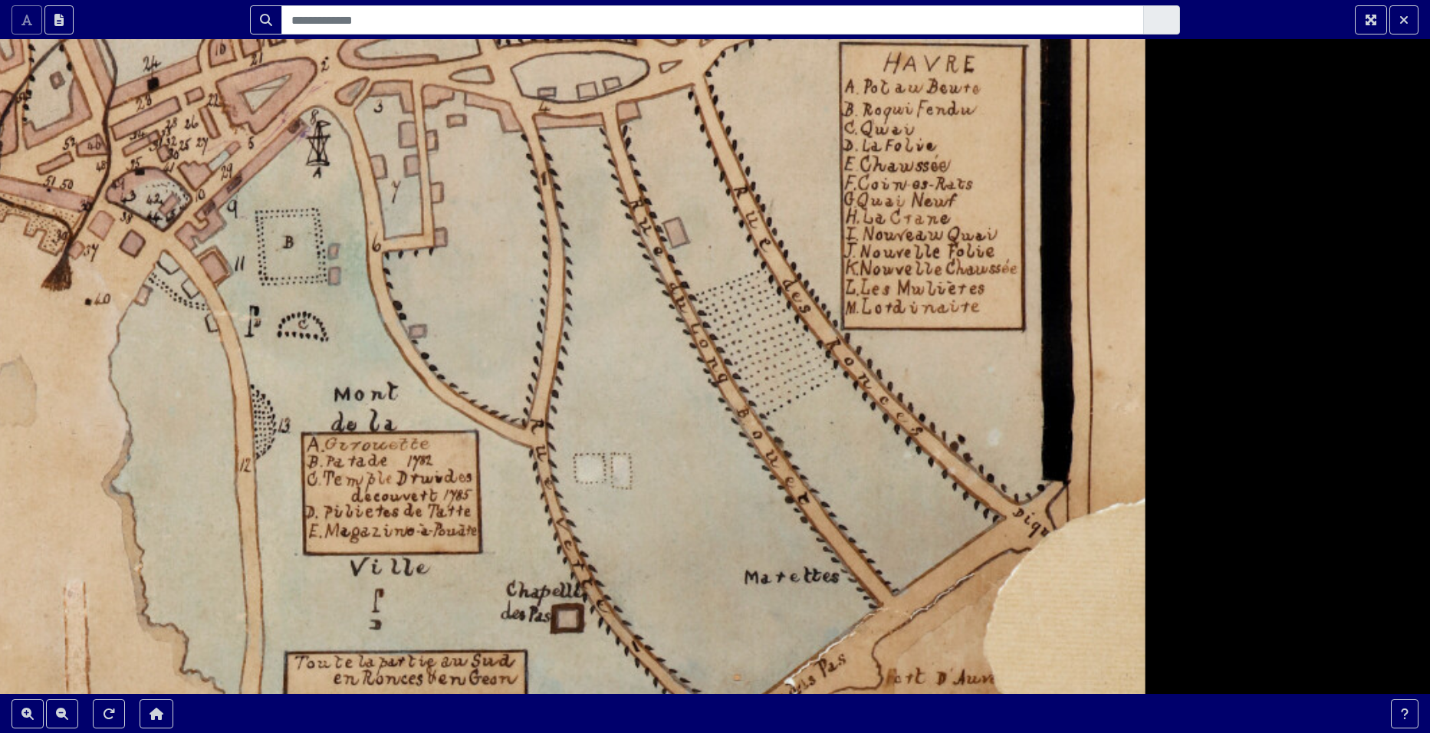
drag, startPoint x: 703, startPoint y: 368, endPoint x: 692, endPoint y: 542, distance: 173.7
click at [692, 542] on div at bounding box center [715, 366] width 1430 height 733
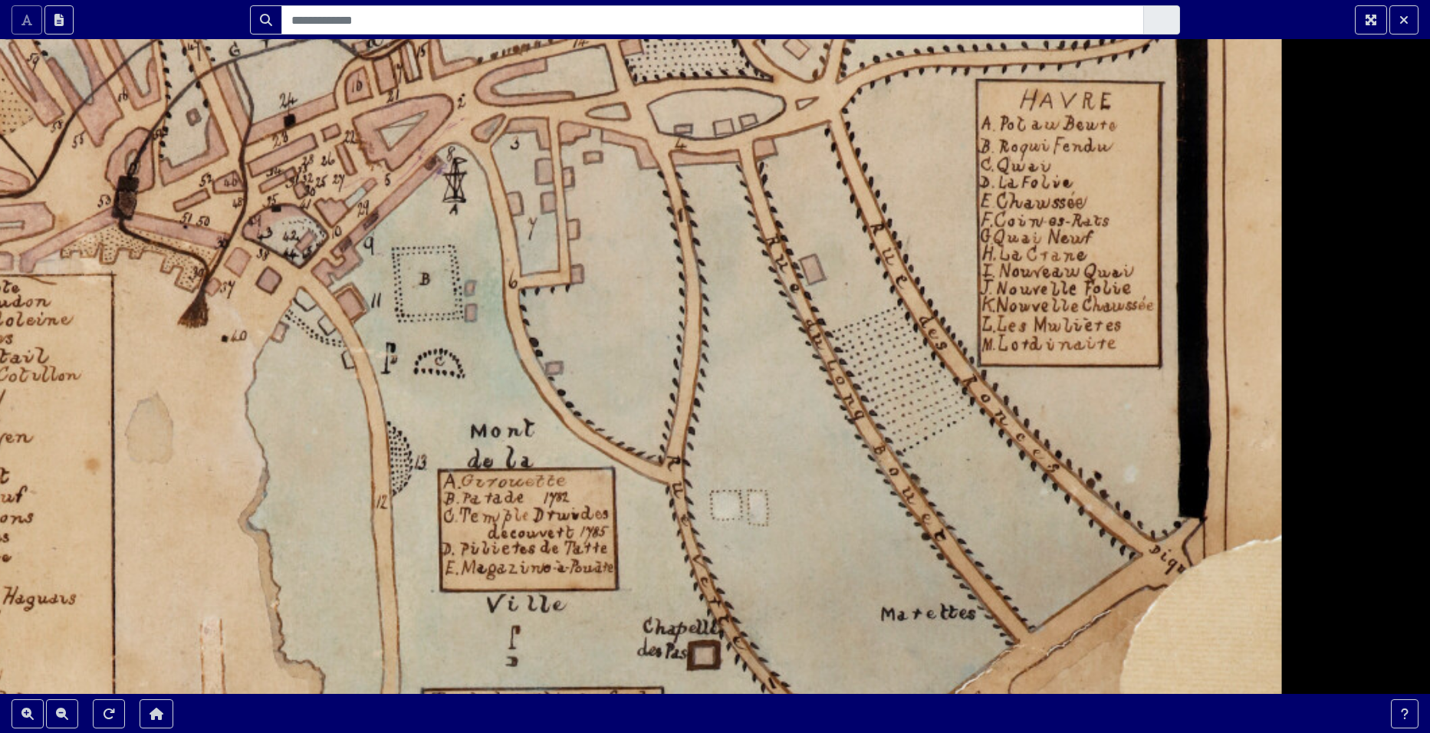
drag, startPoint x: 644, startPoint y: 436, endPoint x: 780, endPoint y: 473, distance: 141.4
click at [780, 473] on div at bounding box center [715, 366] width 1430 height 733
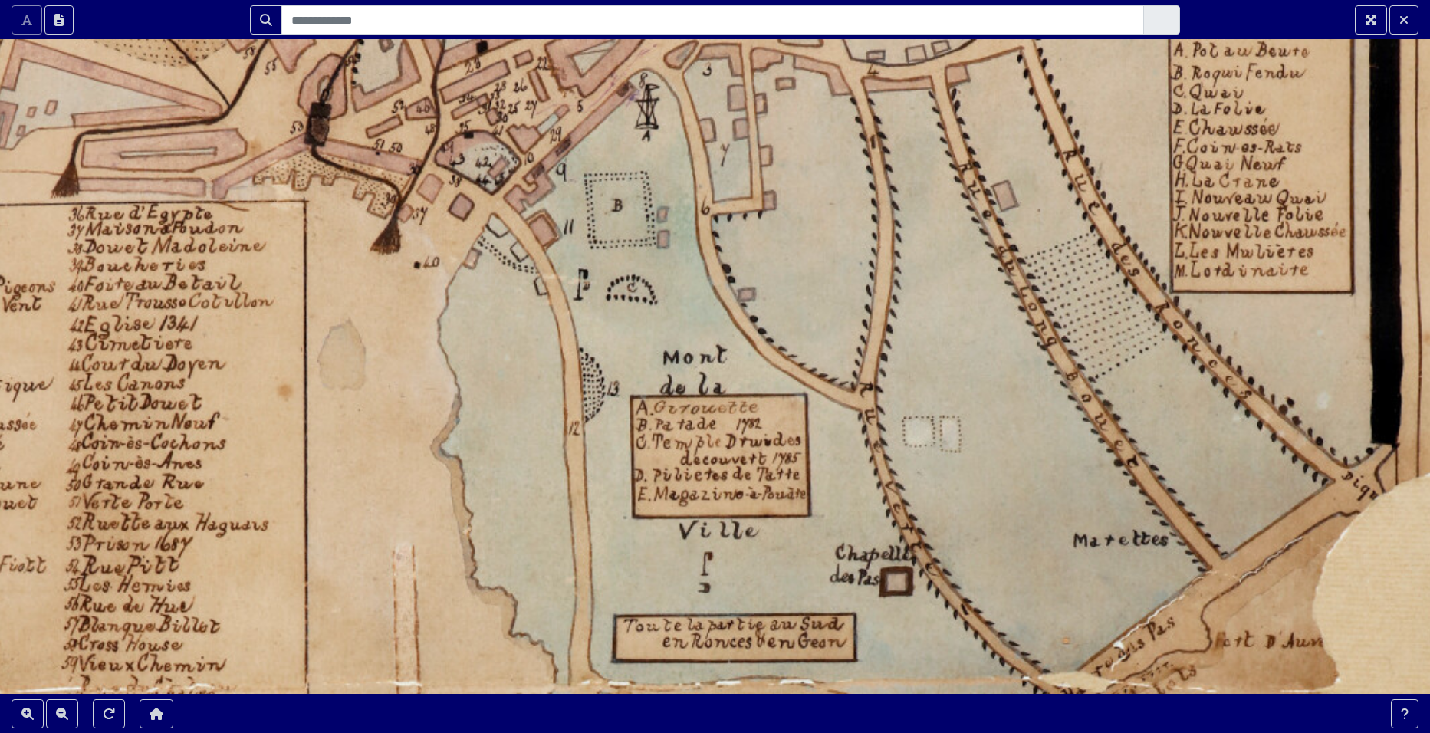
drag, startPoint x: 549, startPoint y: 558, endPoint x: 742, endPoint y: 484, distance: 206.1
click at [742, 484] on div at bounding box center [715, 366] width 1430 height 733
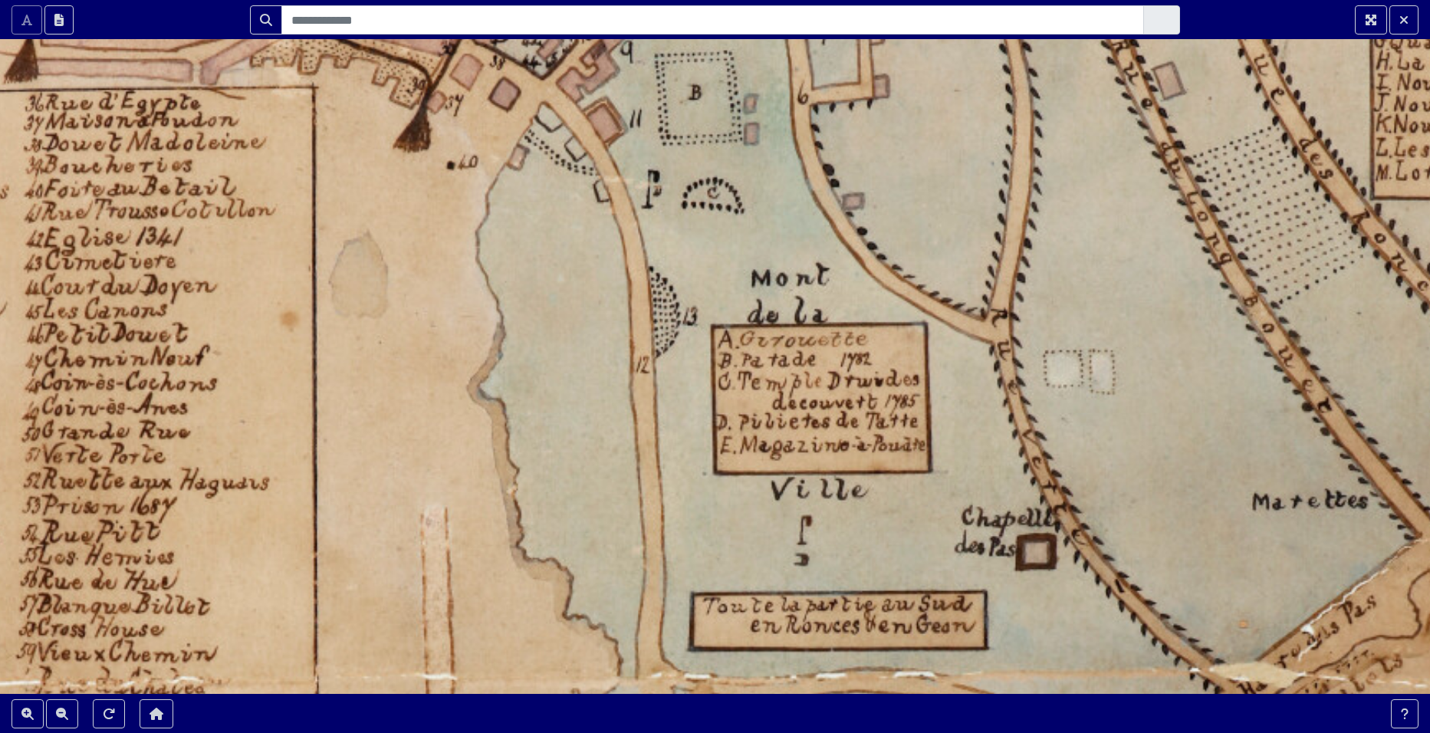
drag, startPoint x: 610, startPoint y: 553, endPoint x: 707, endPoint y: 518, distance: 103.3
click at [707, 518] on div at bounding box center [715, 366] width 1430 height 733
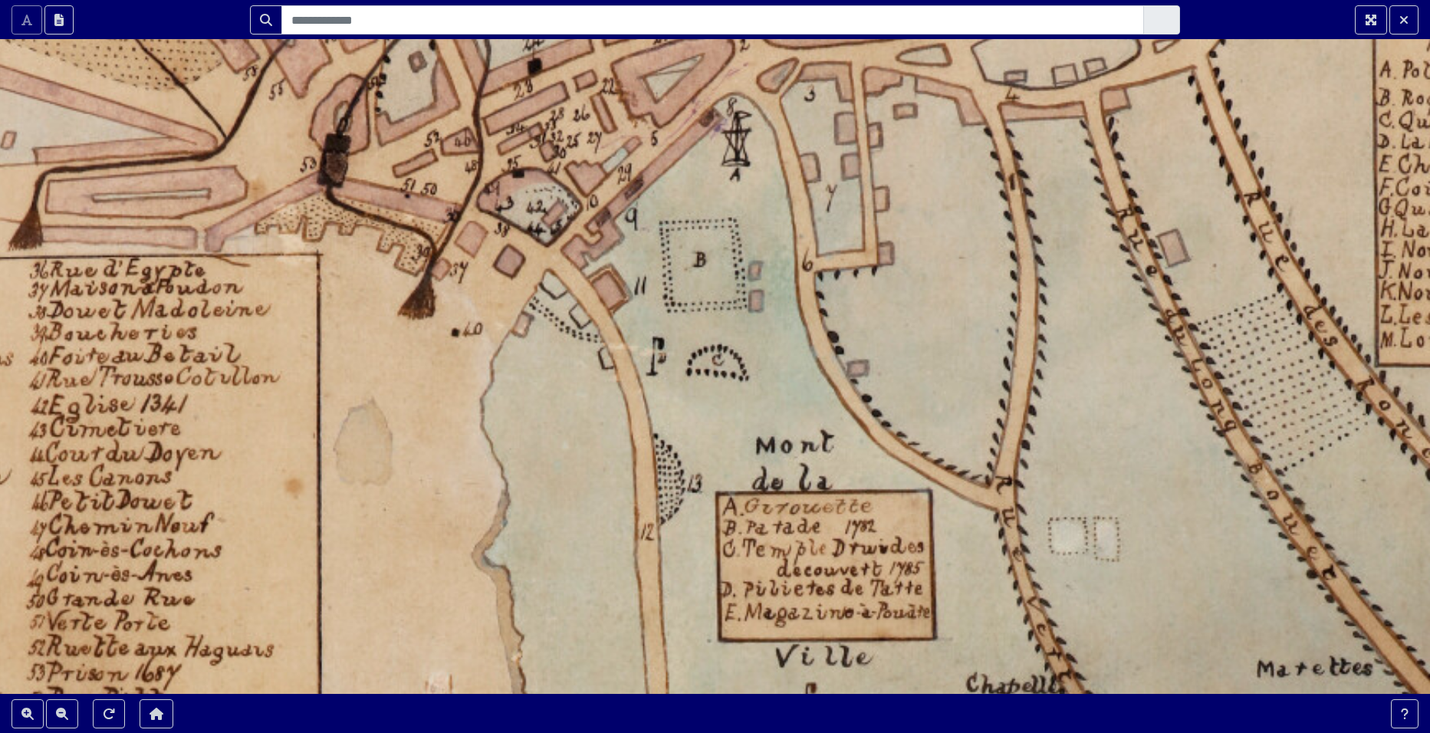
drag, startPoint x: 680, startPoint y: 400, endPoint x: 684, endPoint y: 561, distance: 161.1
click at [684, 561] on div at bounding box center [715, 366] width 1430 height 733
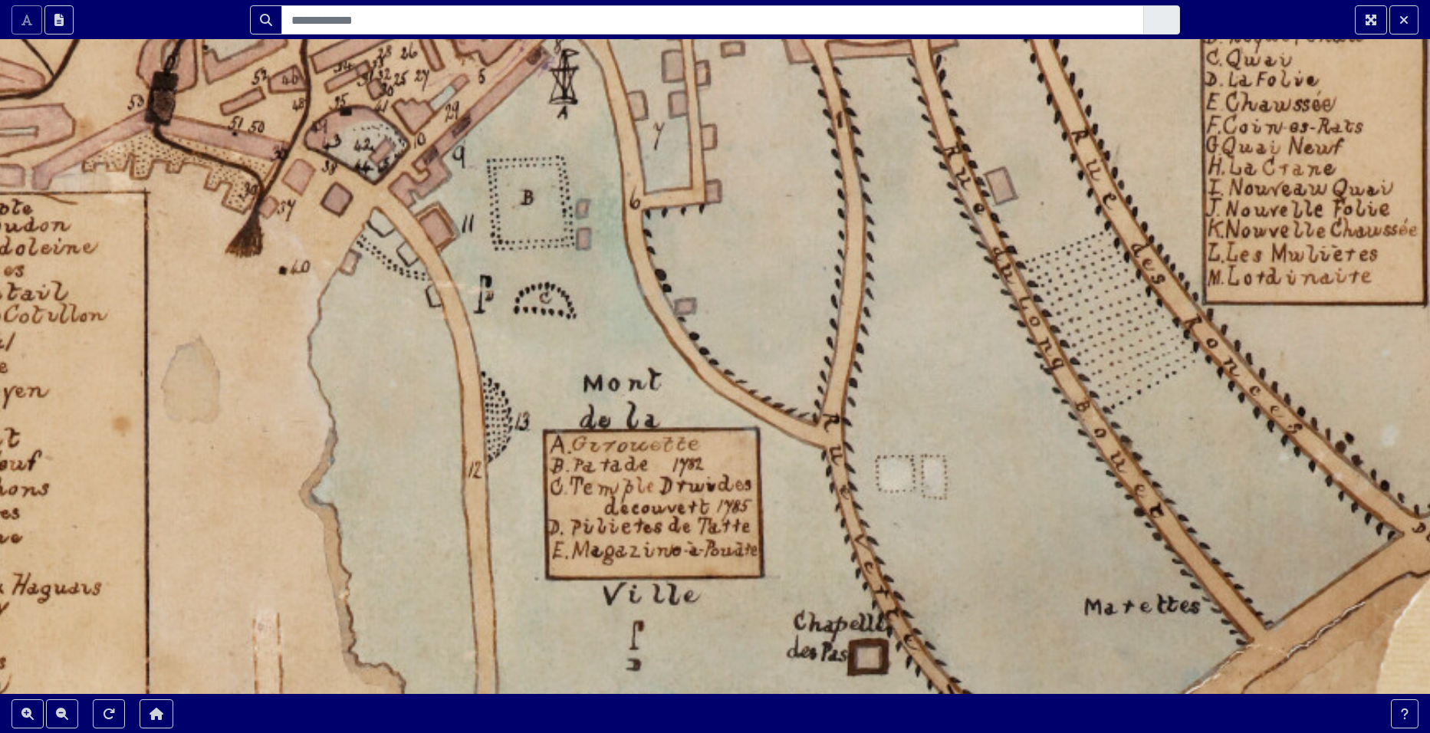
drag, startPoint x: 782, startPoint y: 398, endPoint x: 613, endPoint y: 331, distance: 181.5
click at [613, 331] on div at bounding box center [715, 366] width 1430 height 733
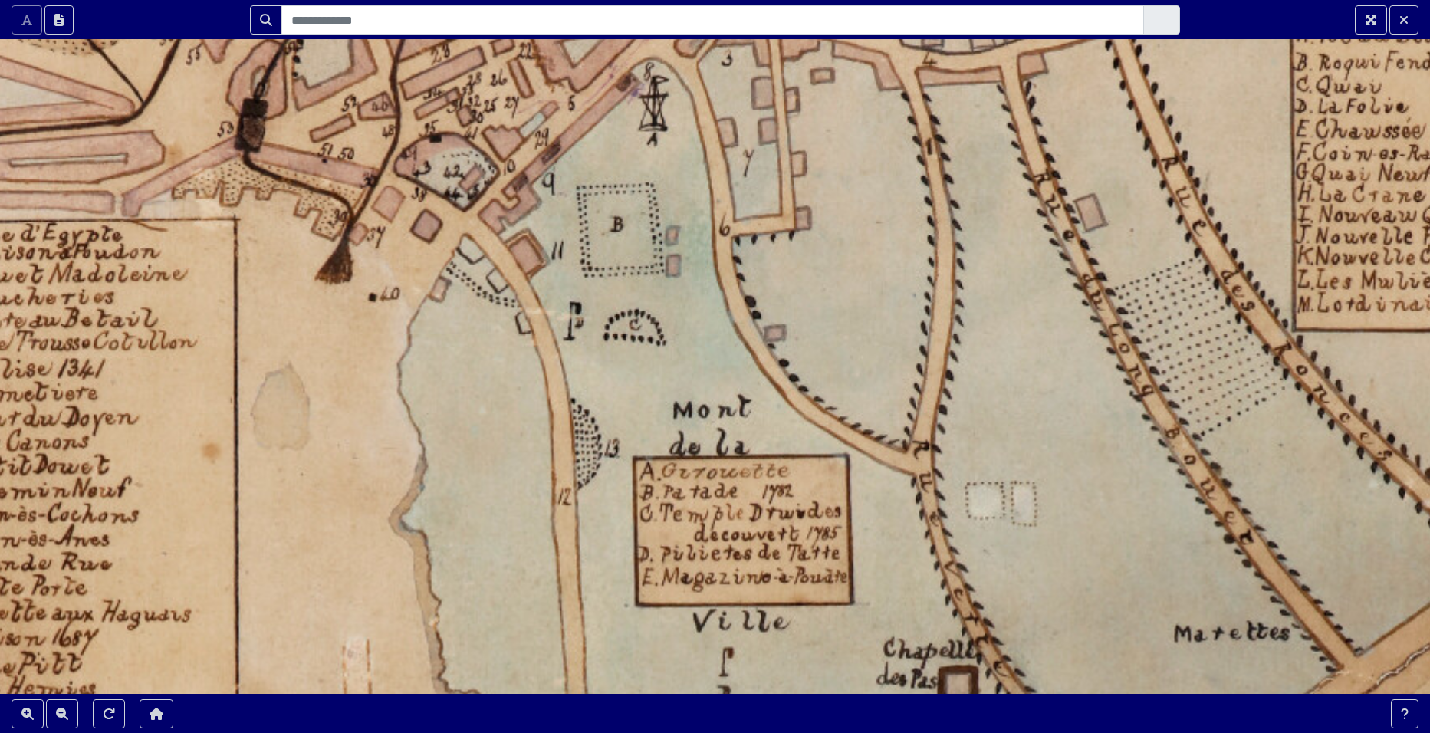
drag, startPoint x: 957, startPoint y: 484, endPoint x: 1047, endPoint y: 511, distance: 93.7
click at [1047, 511] on div at bounding box center [715, 366] width 1430 height 733
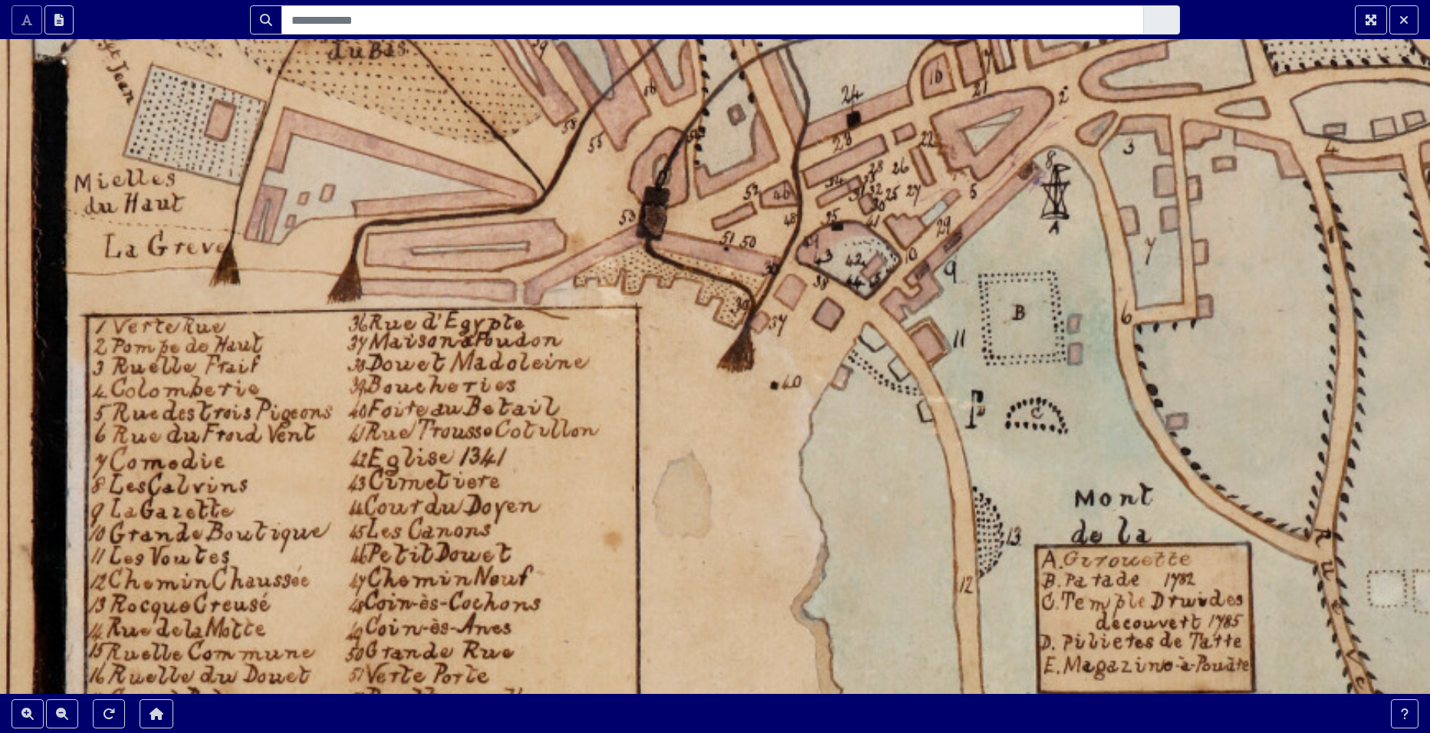
drag, startPoint x: 472, startPoint y: 402, endPoint x: 874, endPoint y: 490, distance: 411.5
click at [874, 490] on div at bounding box center [715, 366] width 1430 height 733
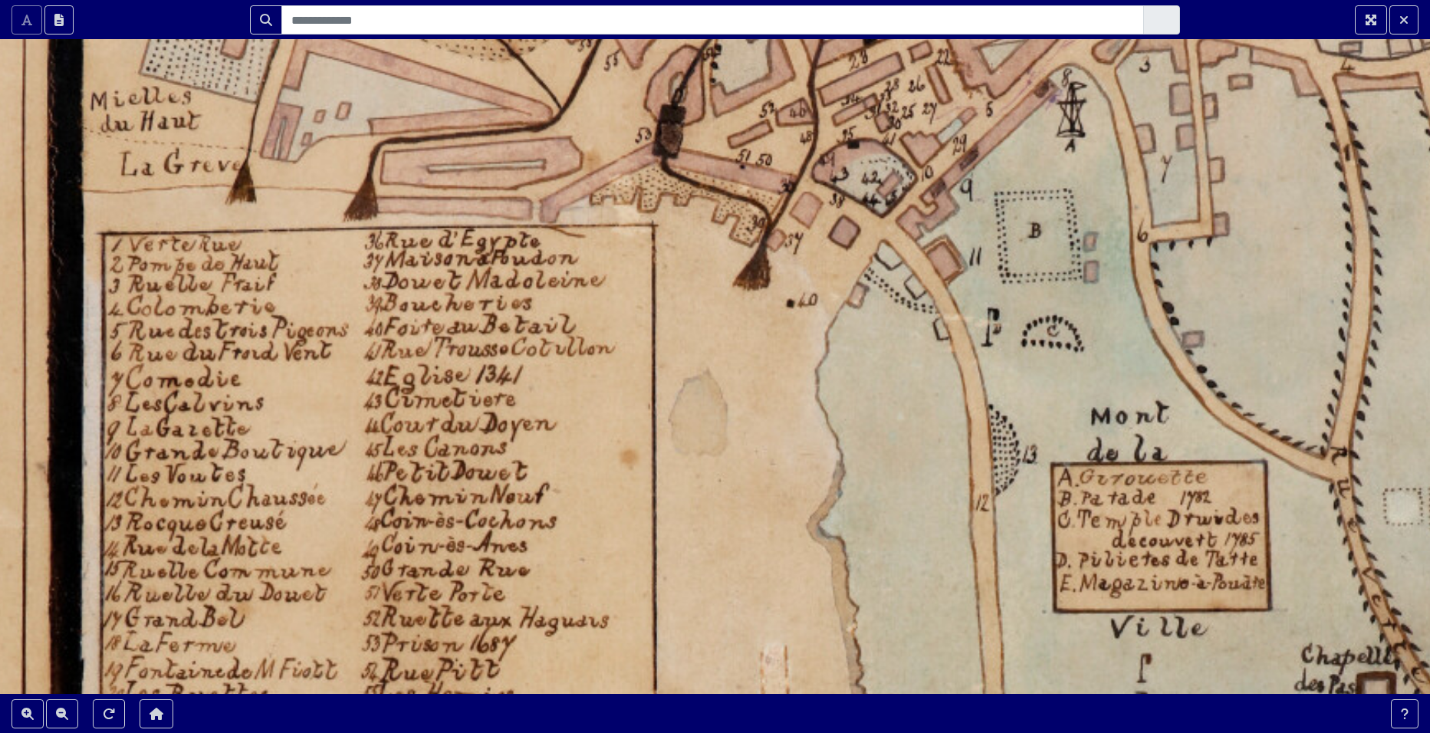
drag, startPoint x: 285, startPoint y: 504, endPoint x: 301, endPoint y: 422, distance: 83.6
click at [301, 422] on div at bounding box center [715, 366] width 1430 height 733
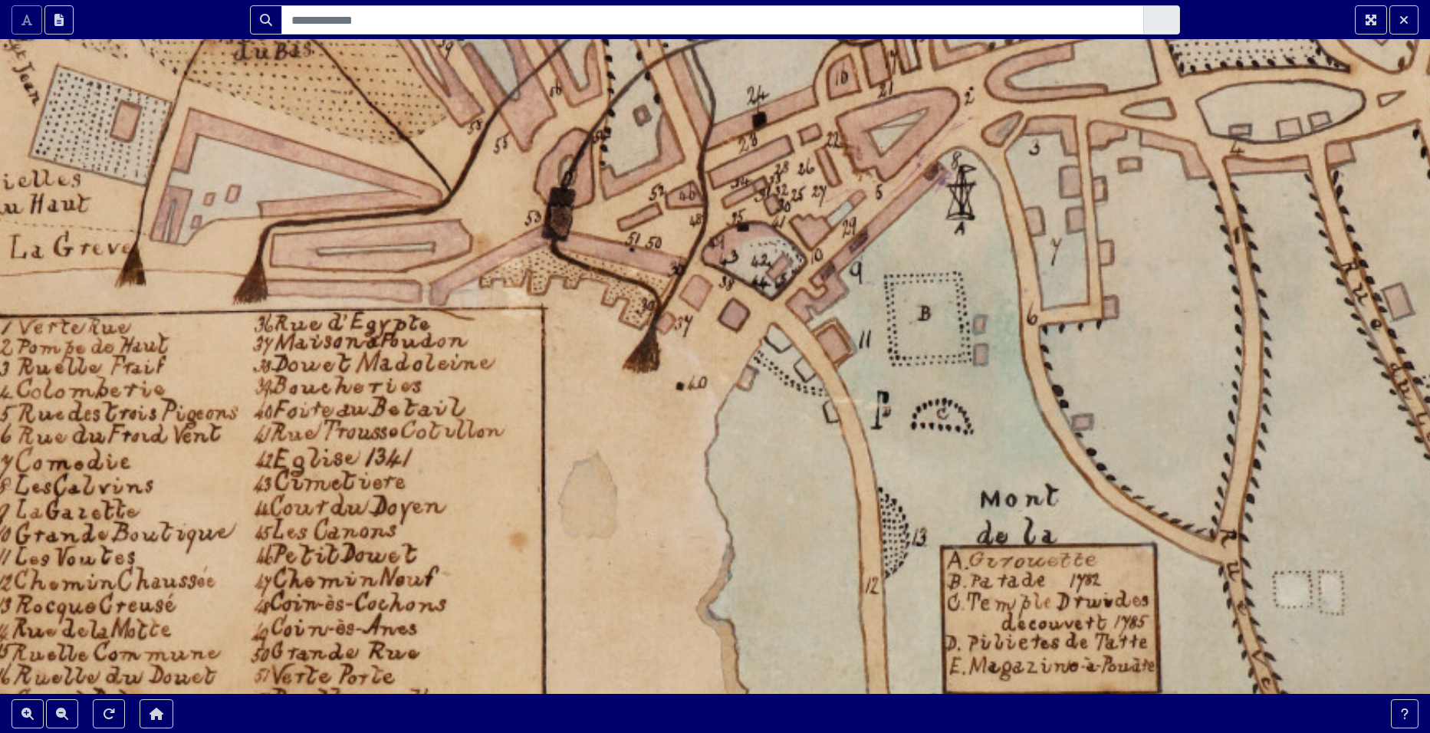
drag, startPoint x: 744, startPoint y: 370, endPoint x: 634, endPoint y: 453, distance: 138.1
click at [634, 453] on div at bounding box center [715, 366] width 1430 height 733
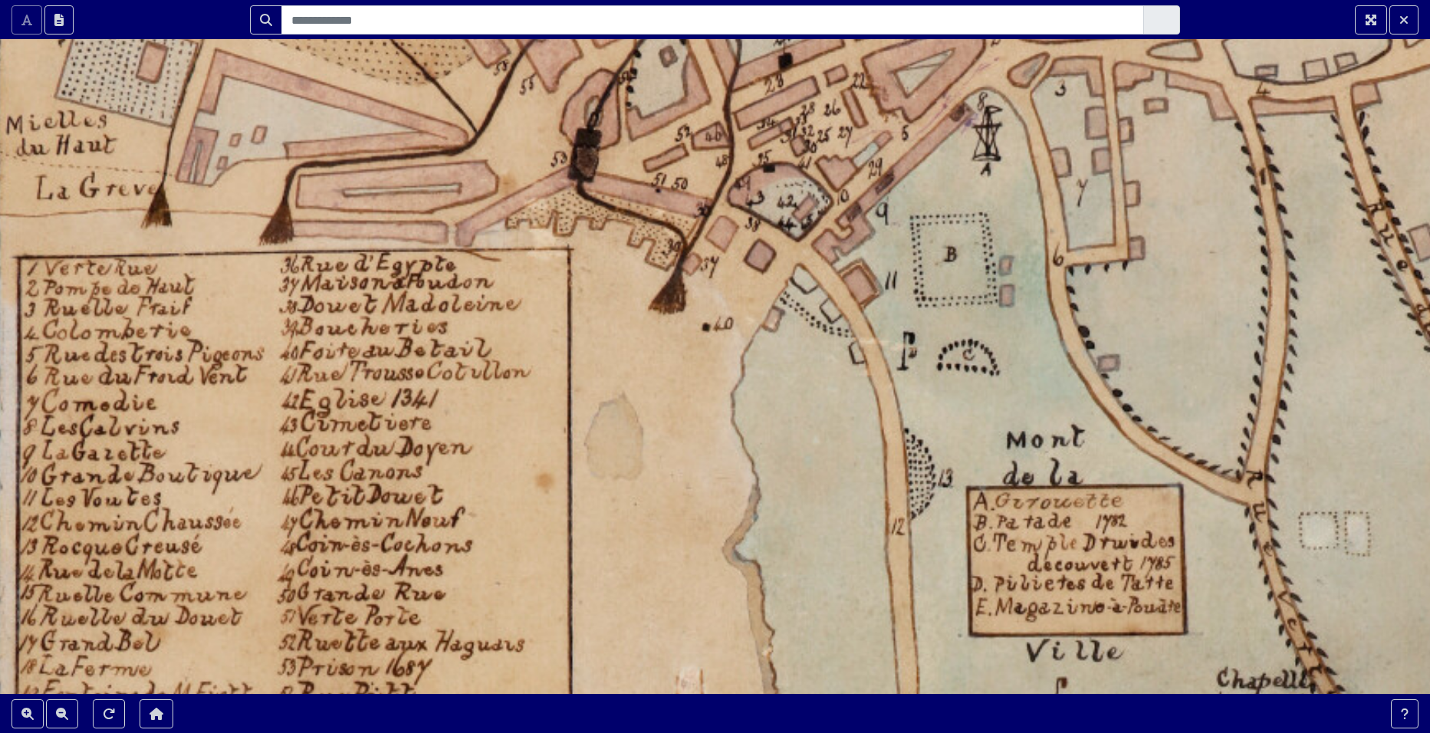
drag, startPoint x: 338, startPoint y: 463, endPoint x: 369, endPoint y: 397, distance: 73.4
click at [369, 397] on div at bounding box center [715, 366] width 1430 height 733
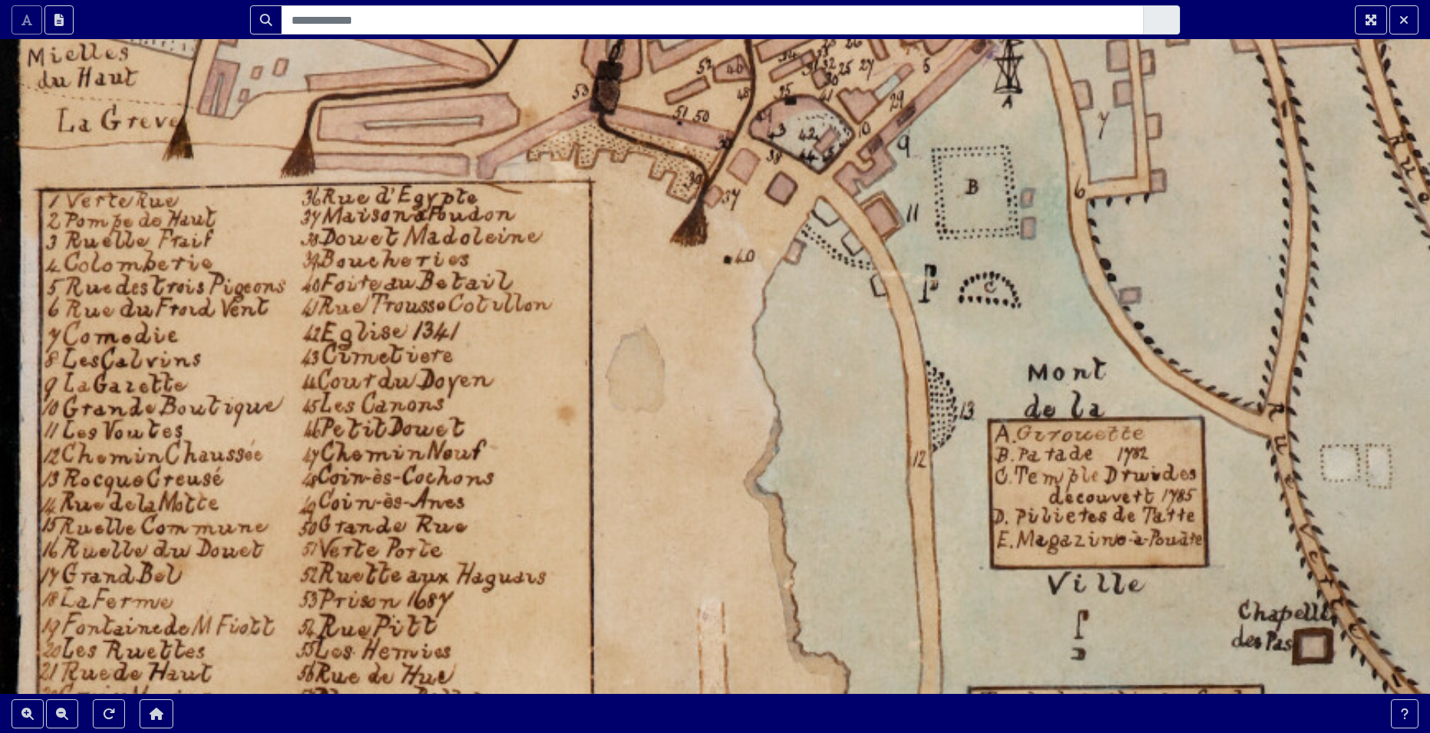
drag, startPoint x: 337, startPoint y: 456, endPoint x: 354, endPoint y: 396, distance: 62.2
click at [354, 396] on div at bounding box center [715, 366] width 1430 height 733
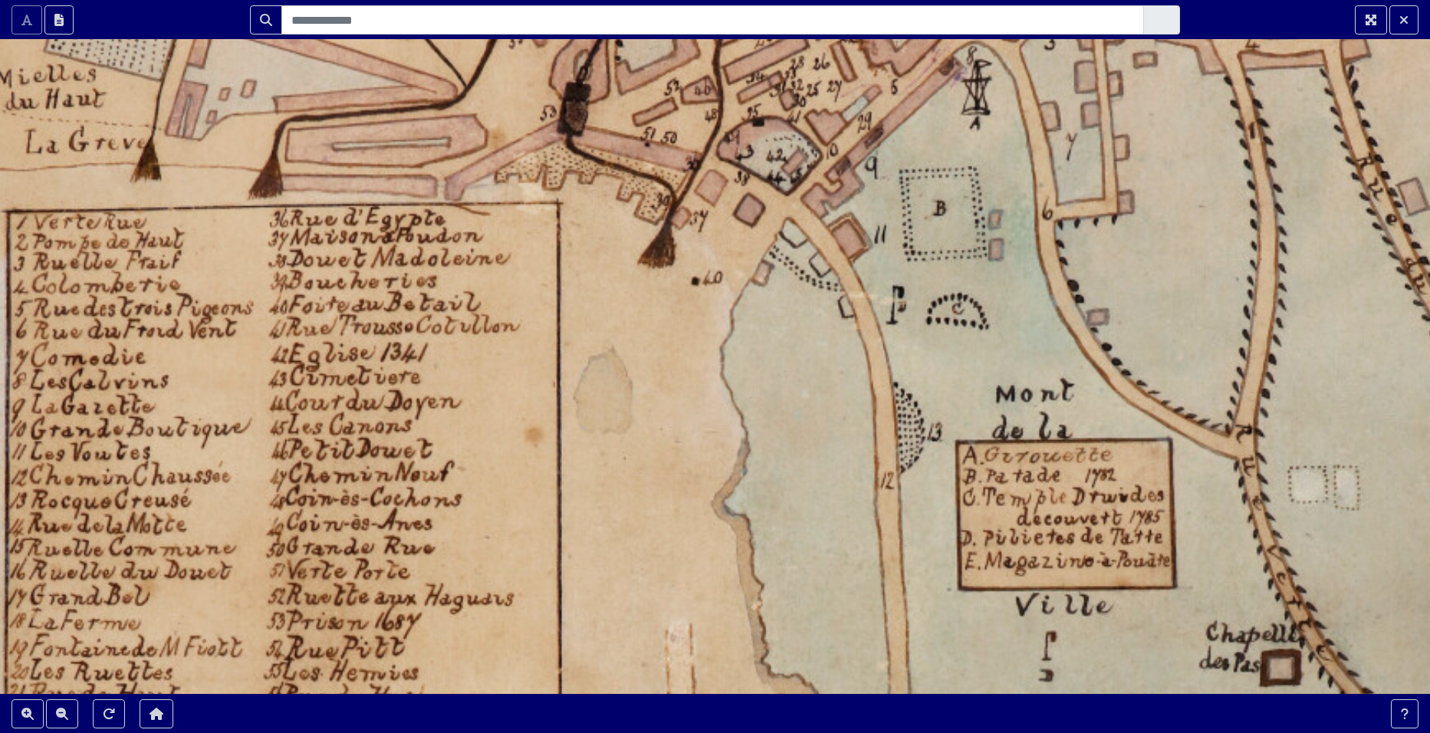
drag, startPoint x: 409, startPoint y: 393, endPoint x: 380, endPoint y: 408, distance: 32.6
click at [380, 408] on div at bounding box center [715, 366] width 1430 height 733
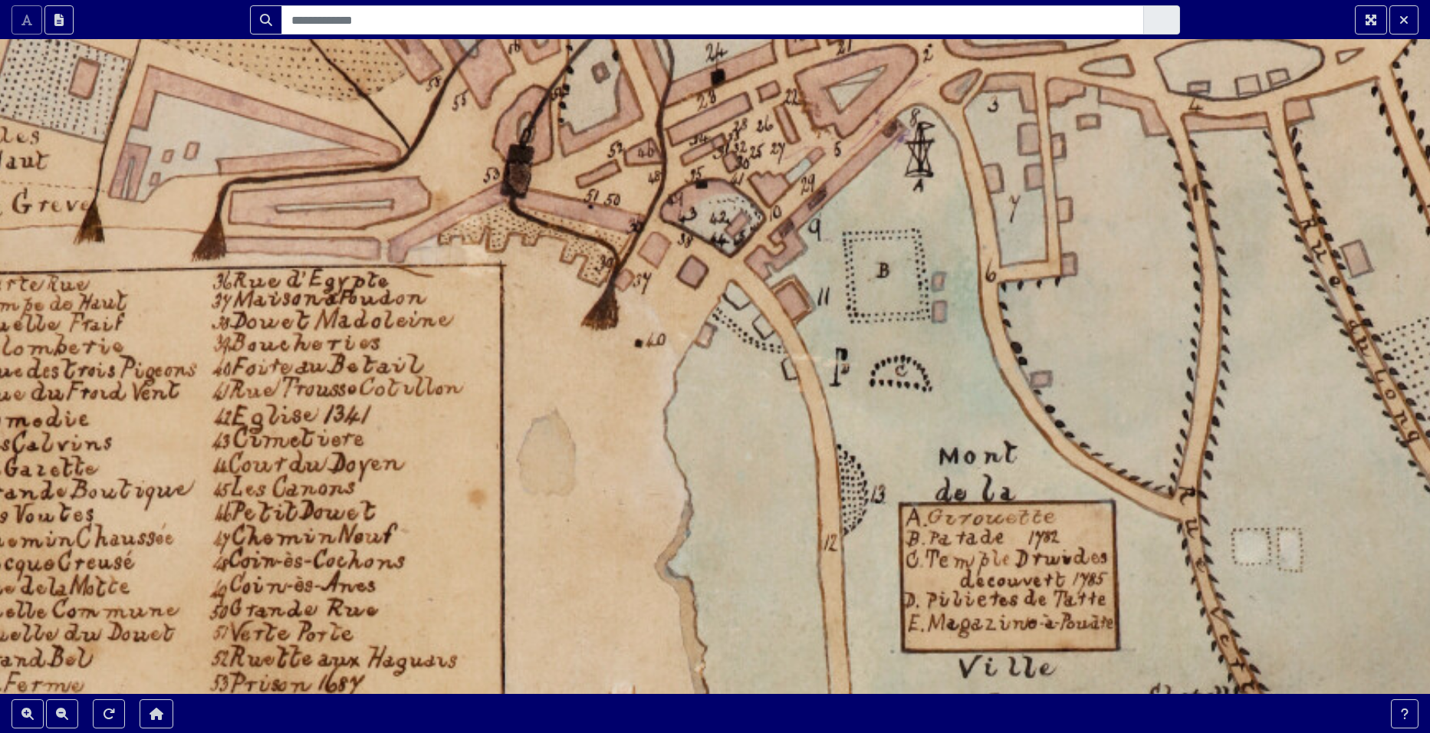
drag, startPoint x: 437, startPoint y: 413, endPoint x: 380, endPoint y: 475, distance: 84.2
click at [380, 475] on div at bounding box center [715, 366] width 1430 height 733
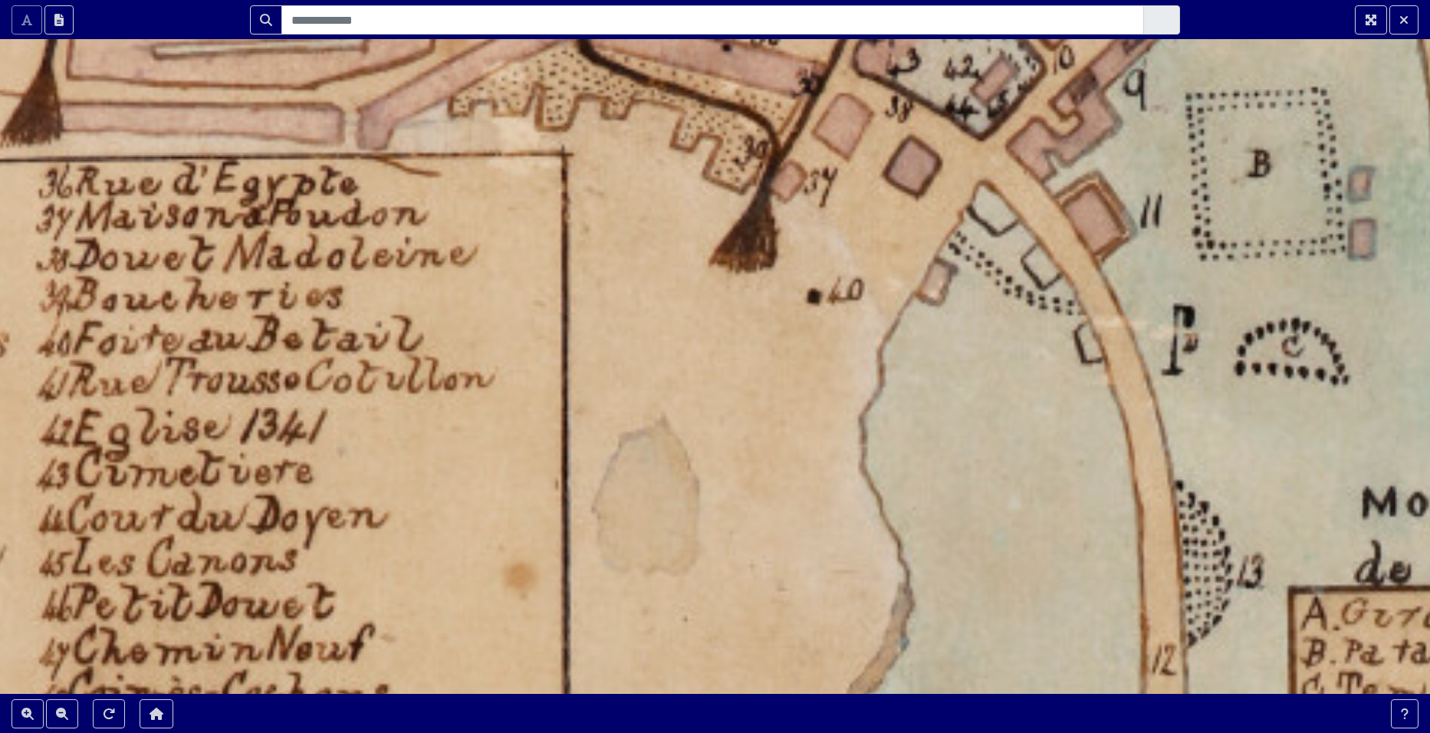
drag, startPoint x: 370, startPoint y: 537, endPoint x: 772, endPoint y: 351, distance: 443.0
click at [772, 351] on div at bounding box center [715, 366] width 1430 height 733
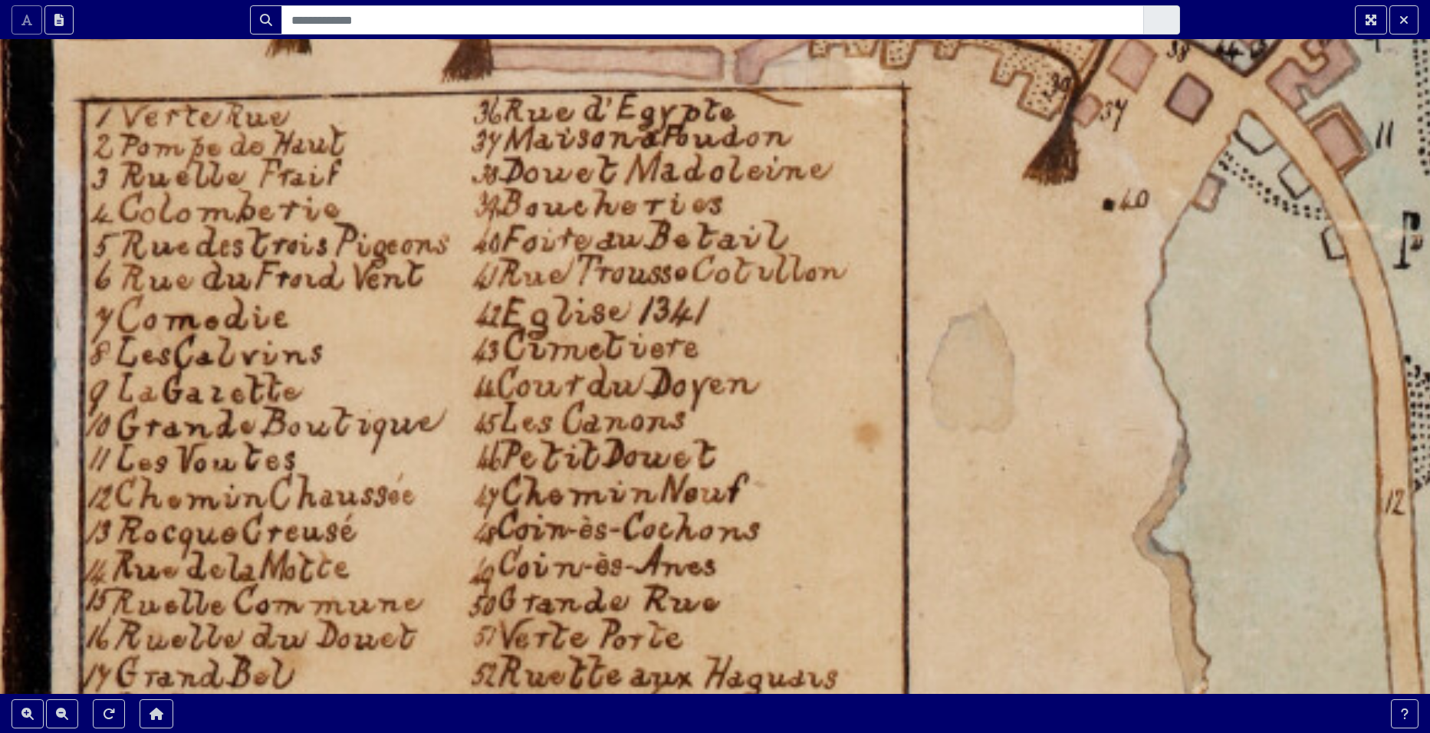
drag, startPoint x: 327, startPoint y: 397, endPoint x: 621, endPoint y: 309, distance: 307.2
click at [621, 309] on div at bounding box center [715, 366] width 1430 height 733
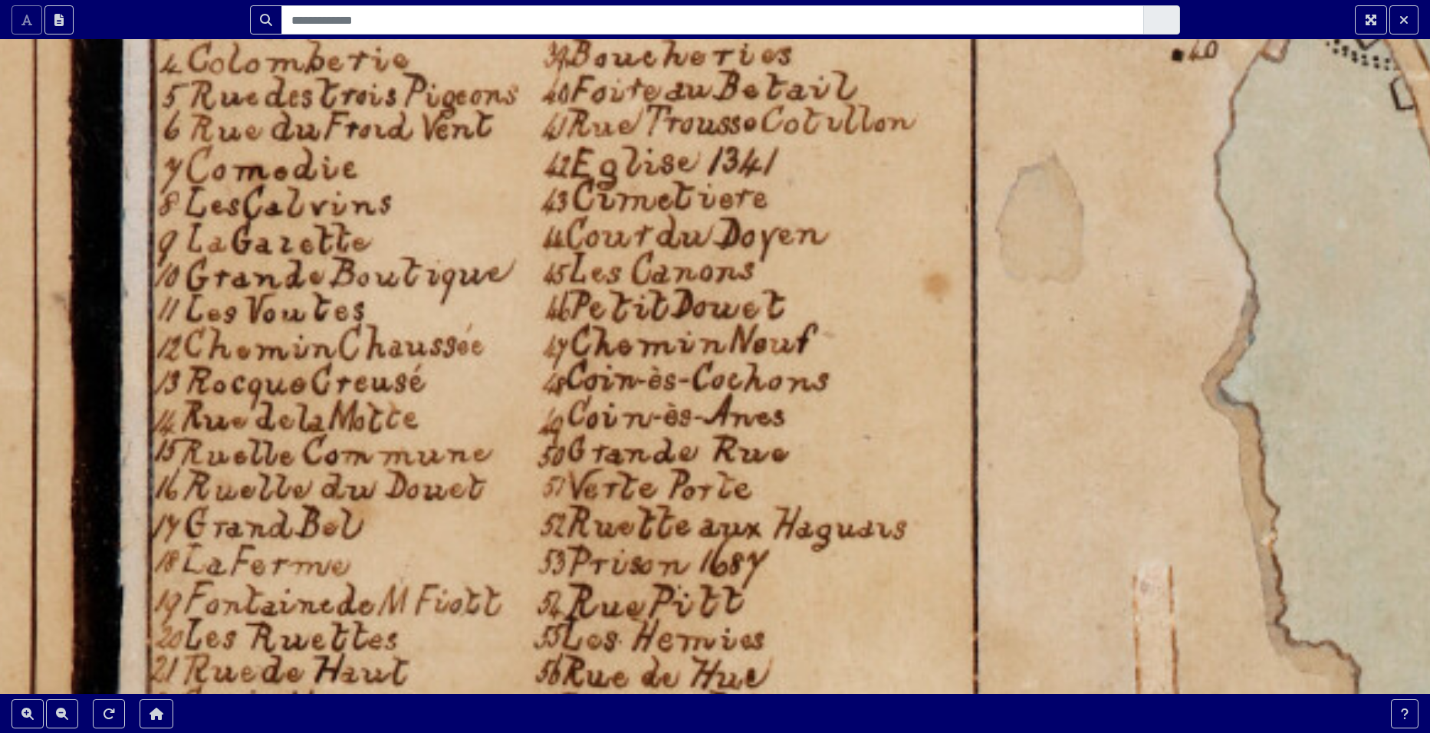
drag, startPoint x: 627, startPoint y: 456, endPoint x: 669, endPoint y: 314, distance: 148.0
click at [669, 314] on div at bounding box center [715, 366] width 1430 height 733
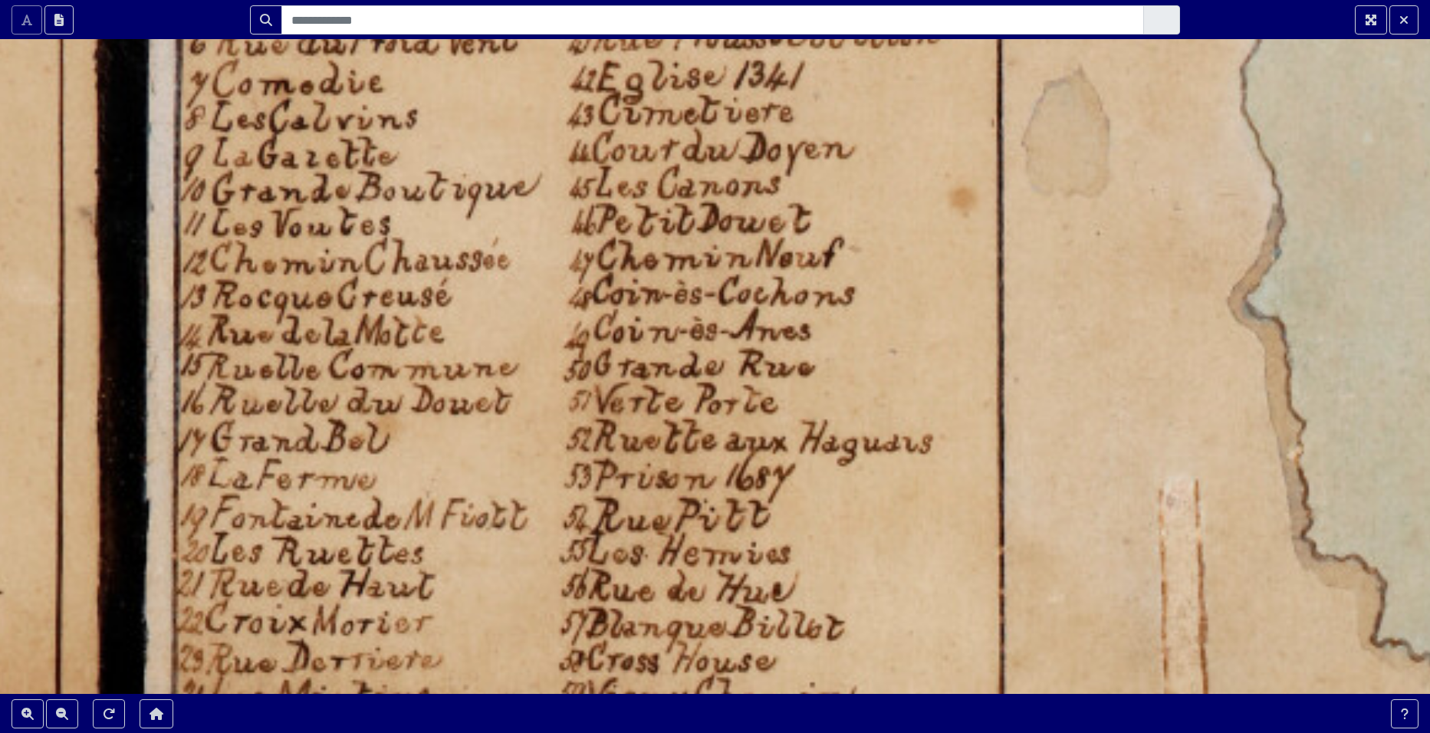
drag, startPoint x: 619, startPoint y: 443, endPoint x: 651, endPoint y: 342, distance: 105.5
click at [651, 342] on div at bounding box center [715, 366] width 1430 height 733
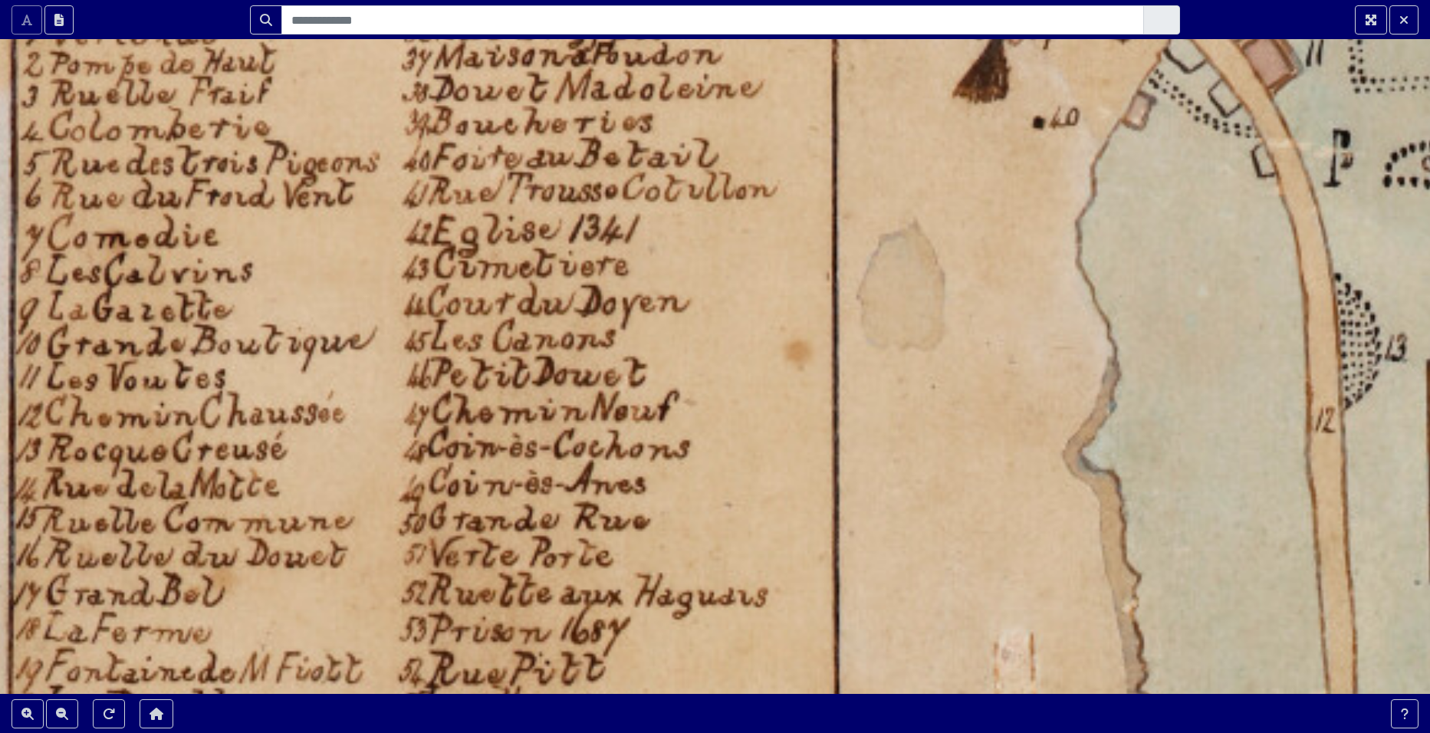
drag, startPoint x: 758, startPoint y: 314, endPoint x: 525, endPoint y: 512, distance: 305.7
click at [525, 512] on div at bounding box center [715, 366] width 1430 height 733
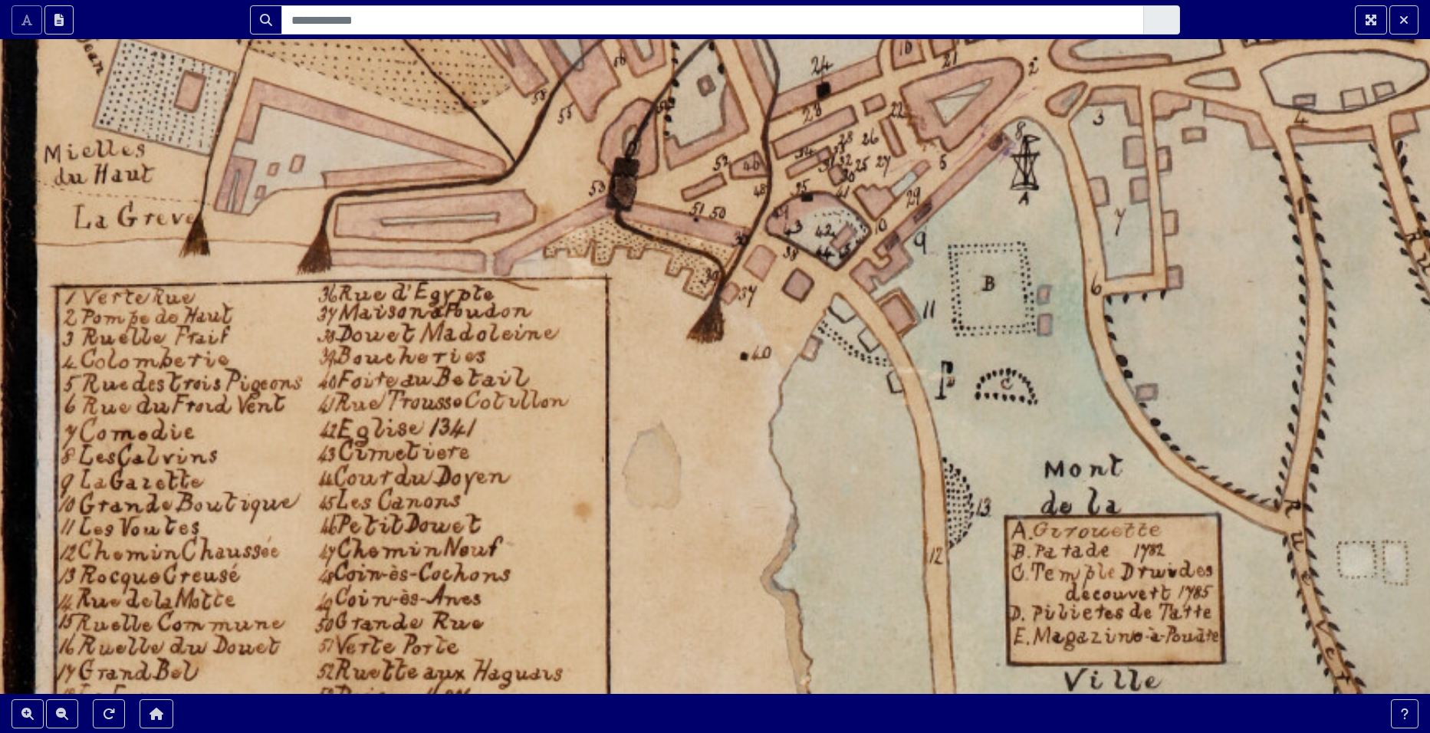
drag, startPoint x: 659, startPoint y: 349, endPoint x: 430, endPoint y: 540, distance: 298.4
click at [430, 540] on div at bounding box center [715, 366] width 1430 height 733
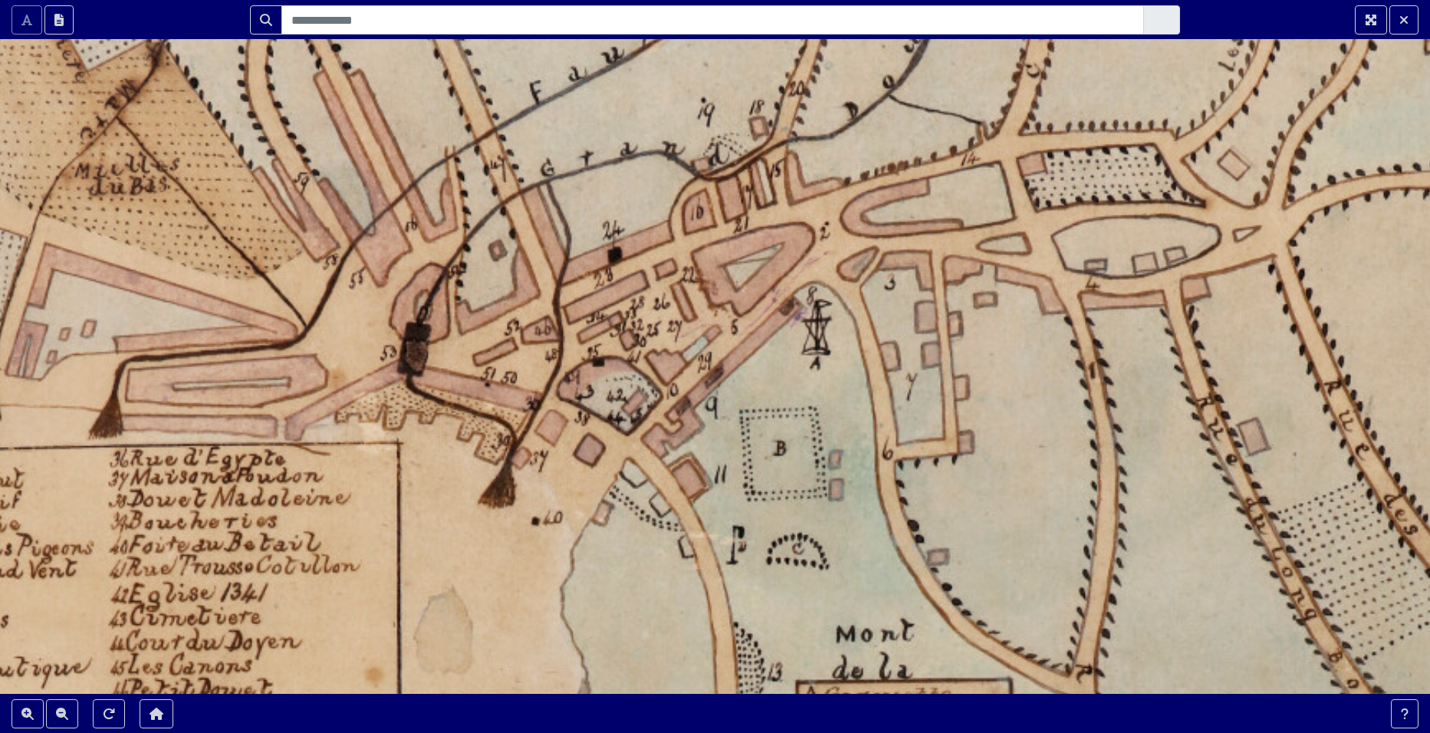
drag, startPoint x: 699, startPoint y: 374, endPoint x: 602, endPoint y: 469, distance: 135.1
click at [602, 469] on div at bounding box center [715, 366] width 1430 height 733
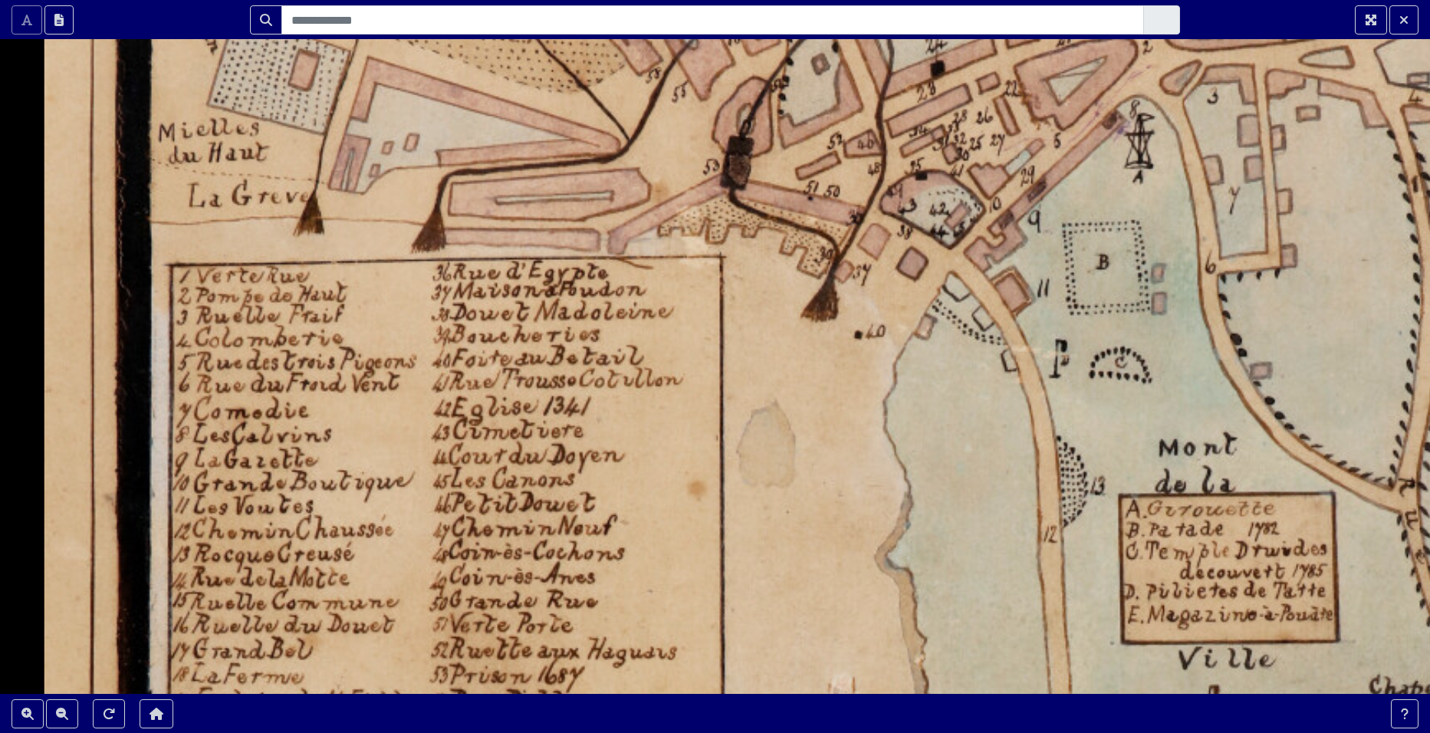
drag, startPoint x: 185, startPoint y: 570, endPoint x: 508, endPoint y: 384, distance: 372.8
click at [508, 384] on div at bounding box center [715, 366] width 1430 height 733
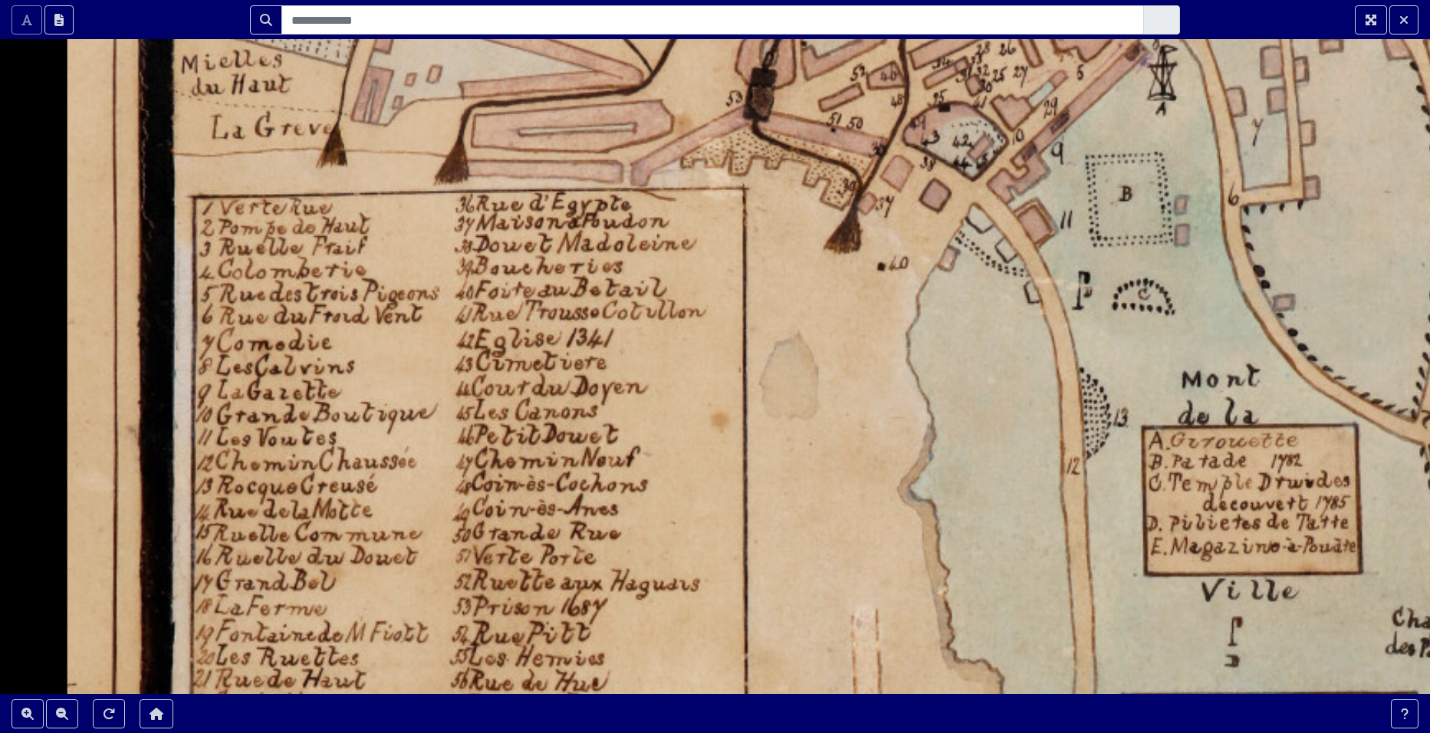
drag, startPoint x: 242, startPoint y: 634, endPoint x: 275, endPoint y: 542, distance: 97.8
click at [275, 542] on div at bounding box center [715, 366] width 1430 height 733
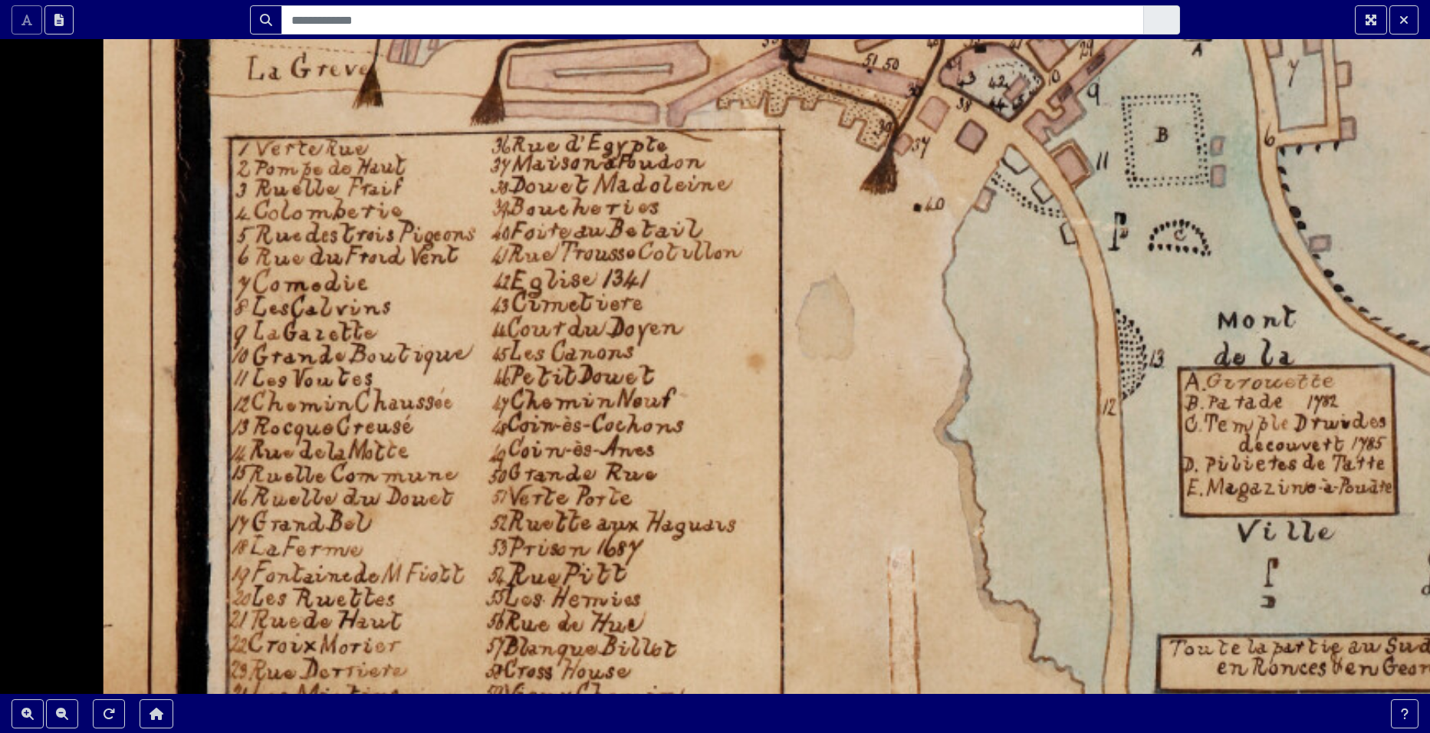
drag, startPoint x: 284, startPoint y: 554, endPoint x: 351, endPoint y: 488, distance: 93.8
click at [351, 488] on div at bounding box center [715, 366] width 1430 height 733
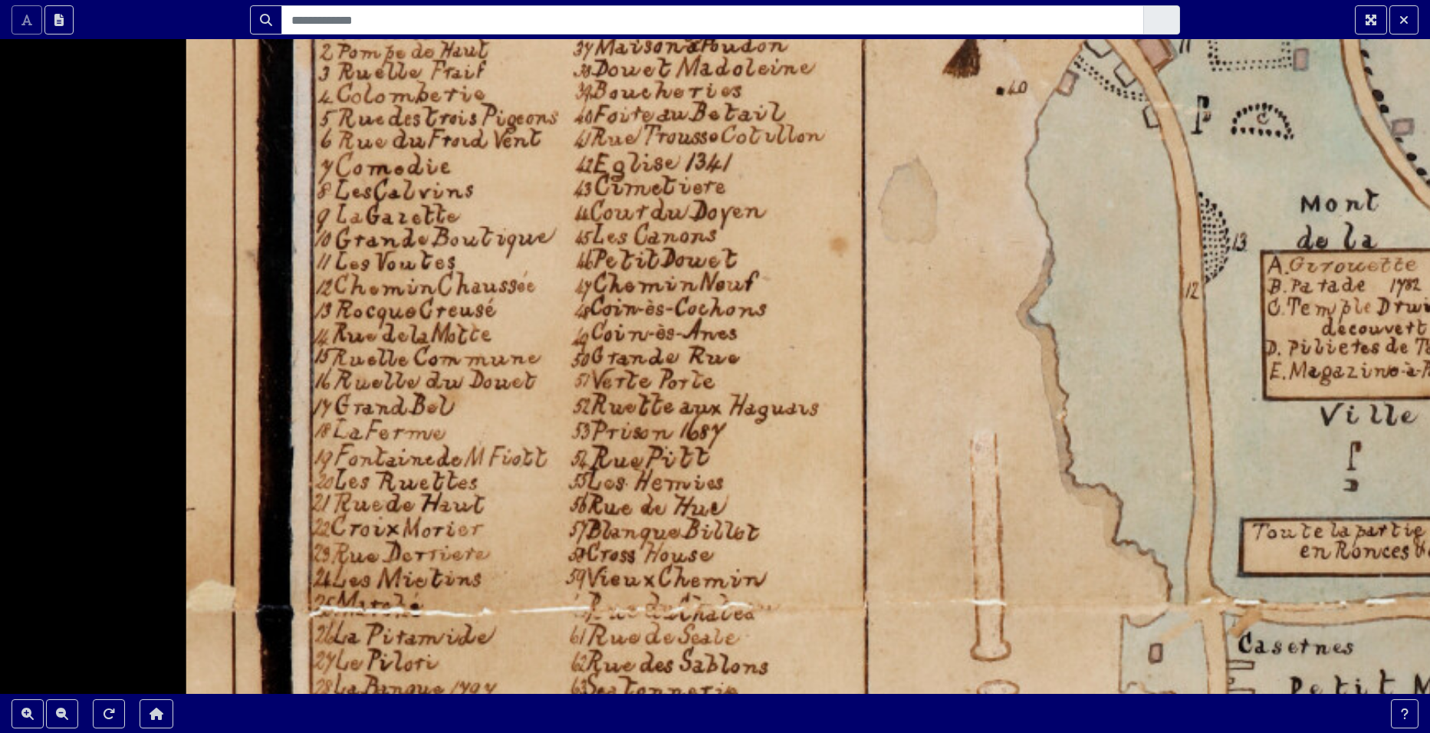
drag, startPoint x: 346, startPoint y: 610, endPoint x: 388, endPoint y: 524, distance: 95.7
click at [388, 524] on div at bounding box center [715, 366] width 1430 height 733
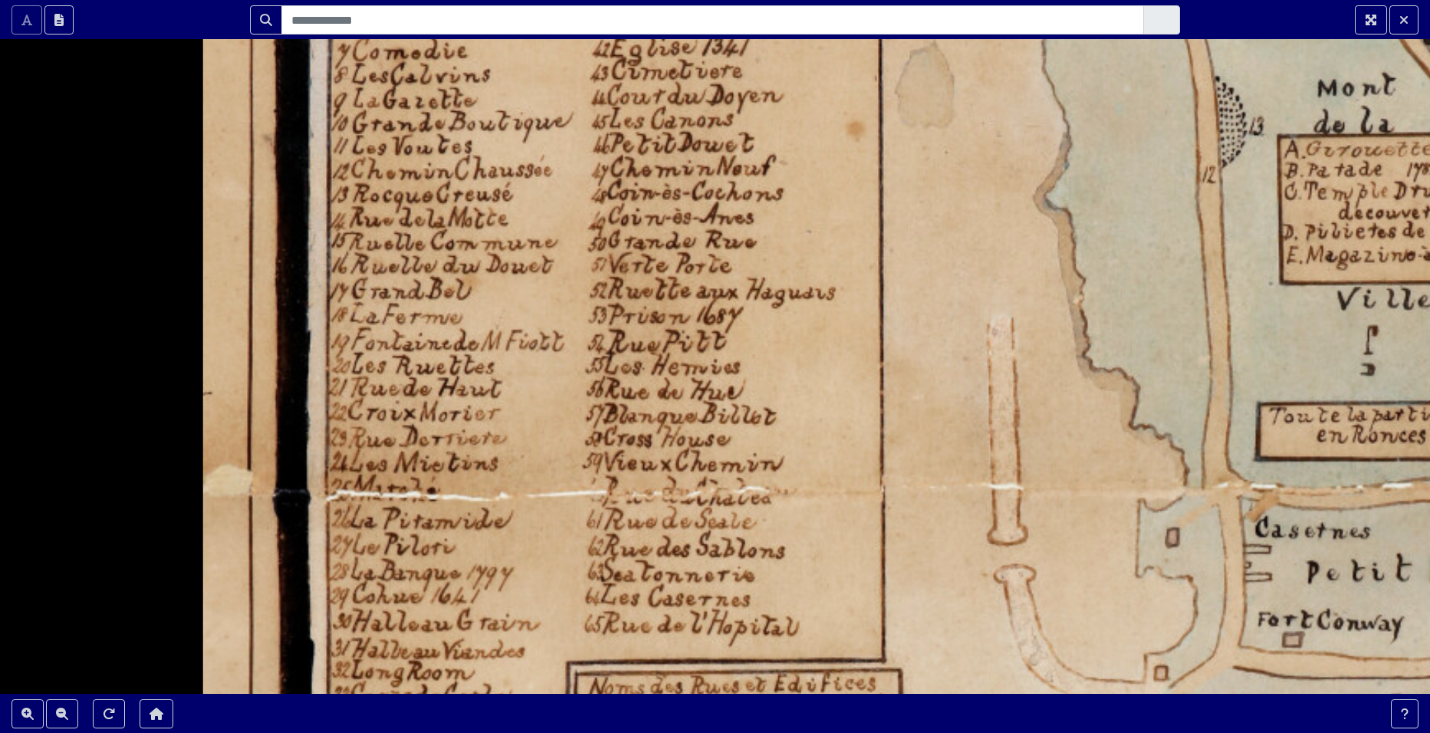
drag, startPoint x: 423, startPoint y: 579, endPoint x: 439, endPoint y: 463, distance: 117.0
click at [439, 463] on div at bounding box center [715, 366] width 1430 height 733
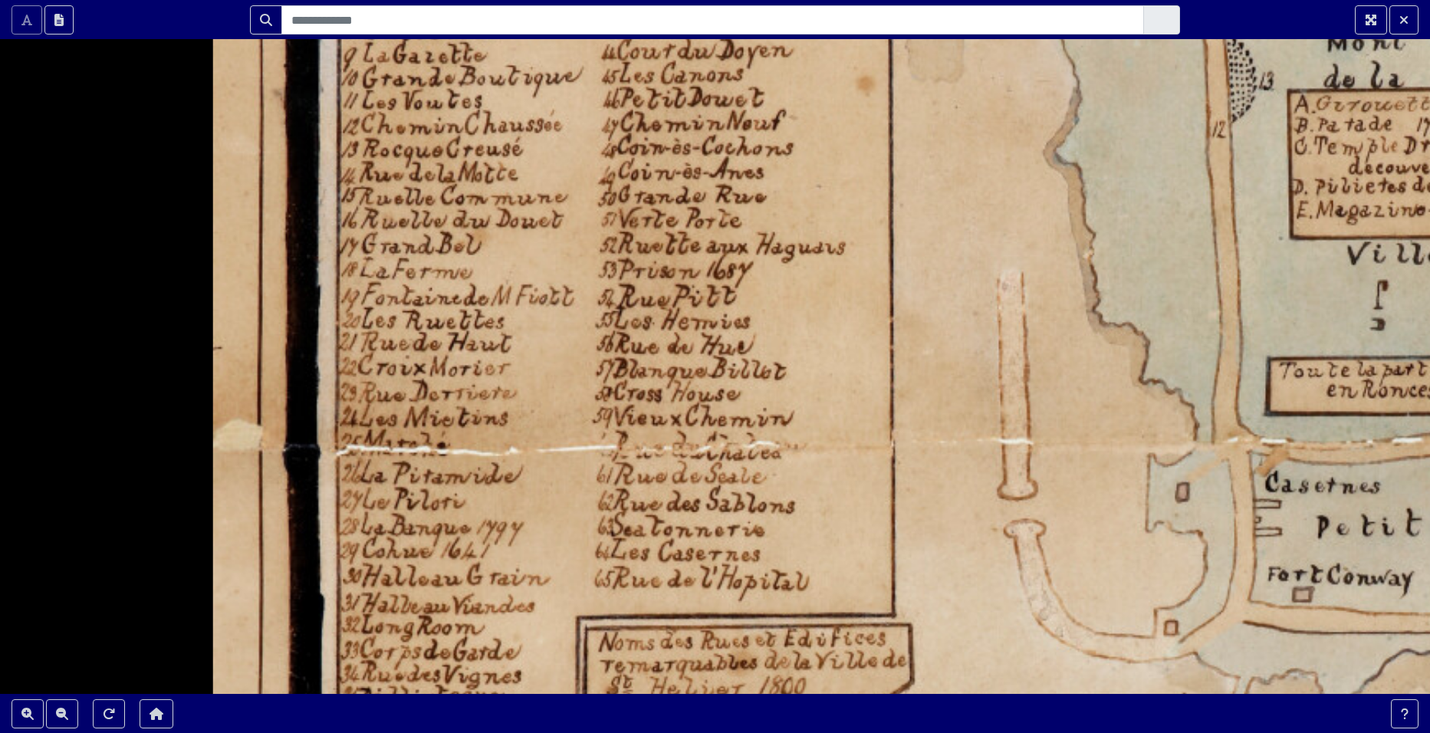
drag, startPoint x: 433, startPoint y: 551, endPoint x: 453, endPoint y: 477, distance: 76.3
click at [453, 477] on div at bounding box center [715, 366] width 1430 height 733
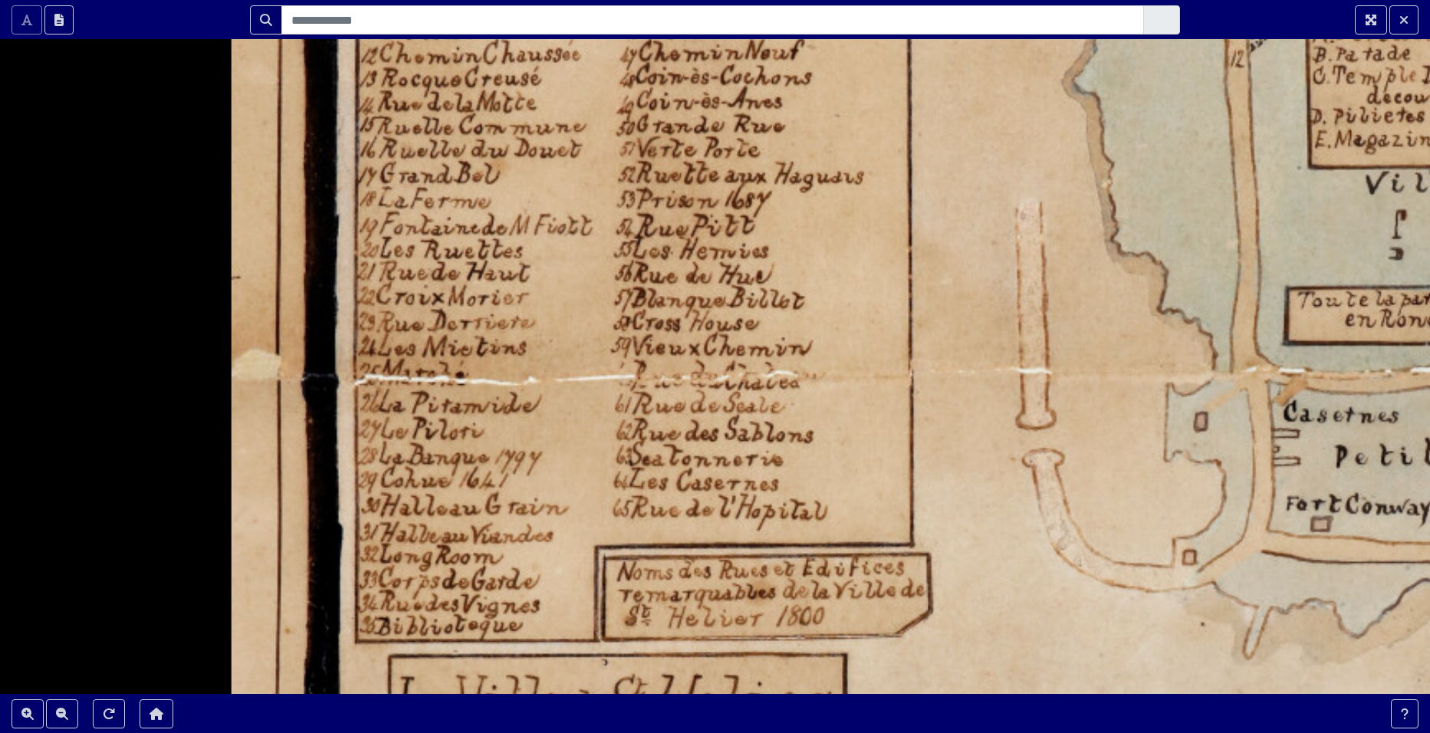
drag, startPoint x: 412, startPoint y: 555, endPoint x: 420, endPoint y: 513, distance: 43.0
click at [420, 513] on div at bounding box center [715, 366] width 1430 height 733
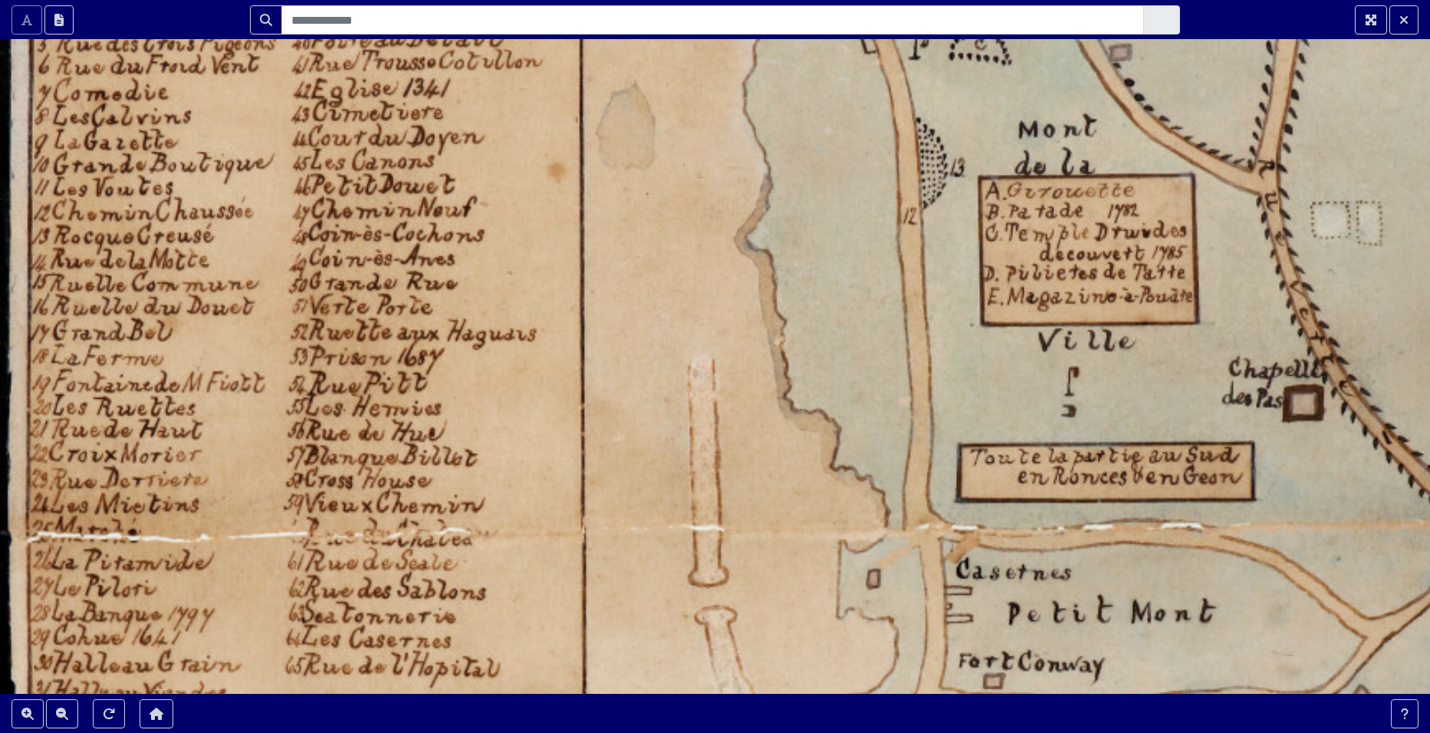
drag, startPoint x: 589, startPoint y: 435, endPoint x: 257, endPoint y: 594, distance: 368.4
click at [257, 594] on div at bounding box center [715, 366] width 1430 height 733
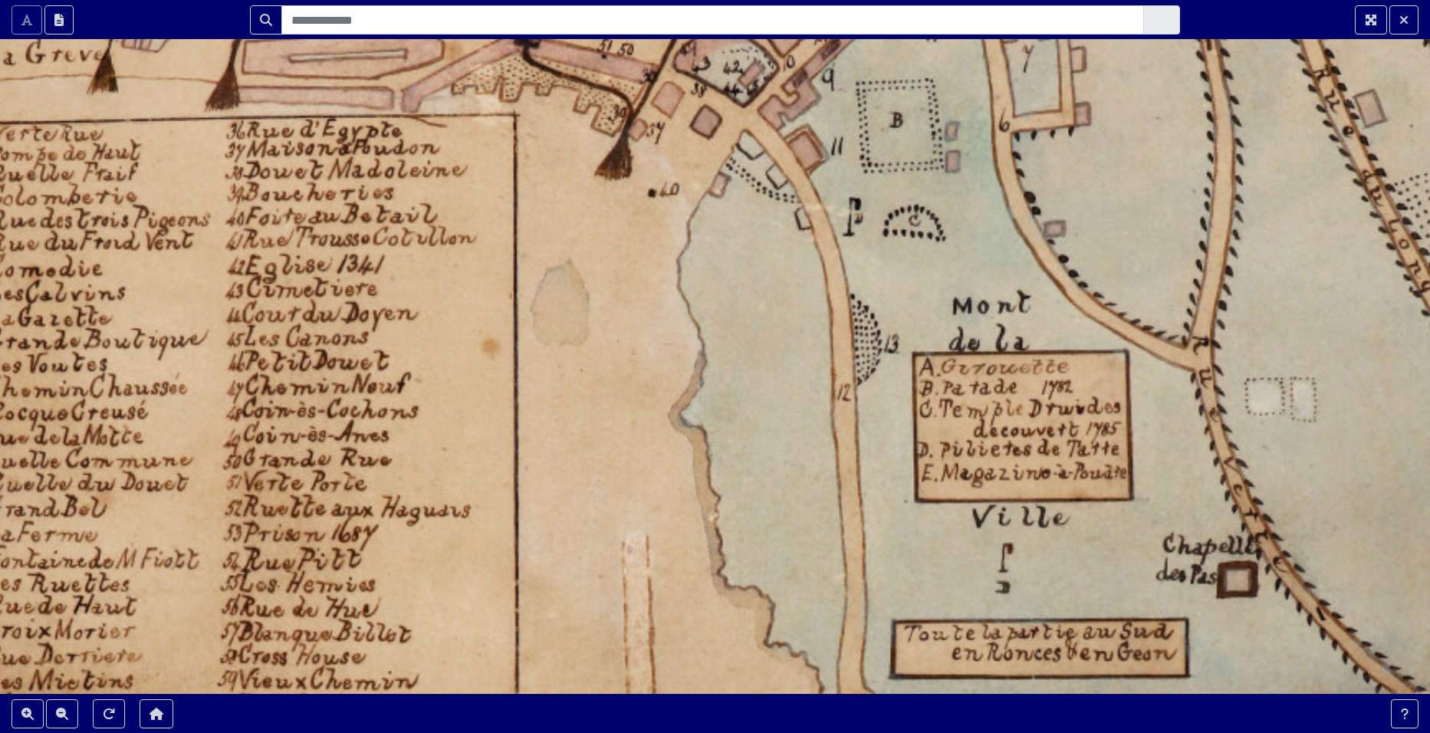
drag, startPoint x: 660, startPoint y: 348, endPoint x: 563, endPoint y: 598, distance: 267.4
click at [563, 598] on div at bounding box center [715, 366] width 1430 height 733
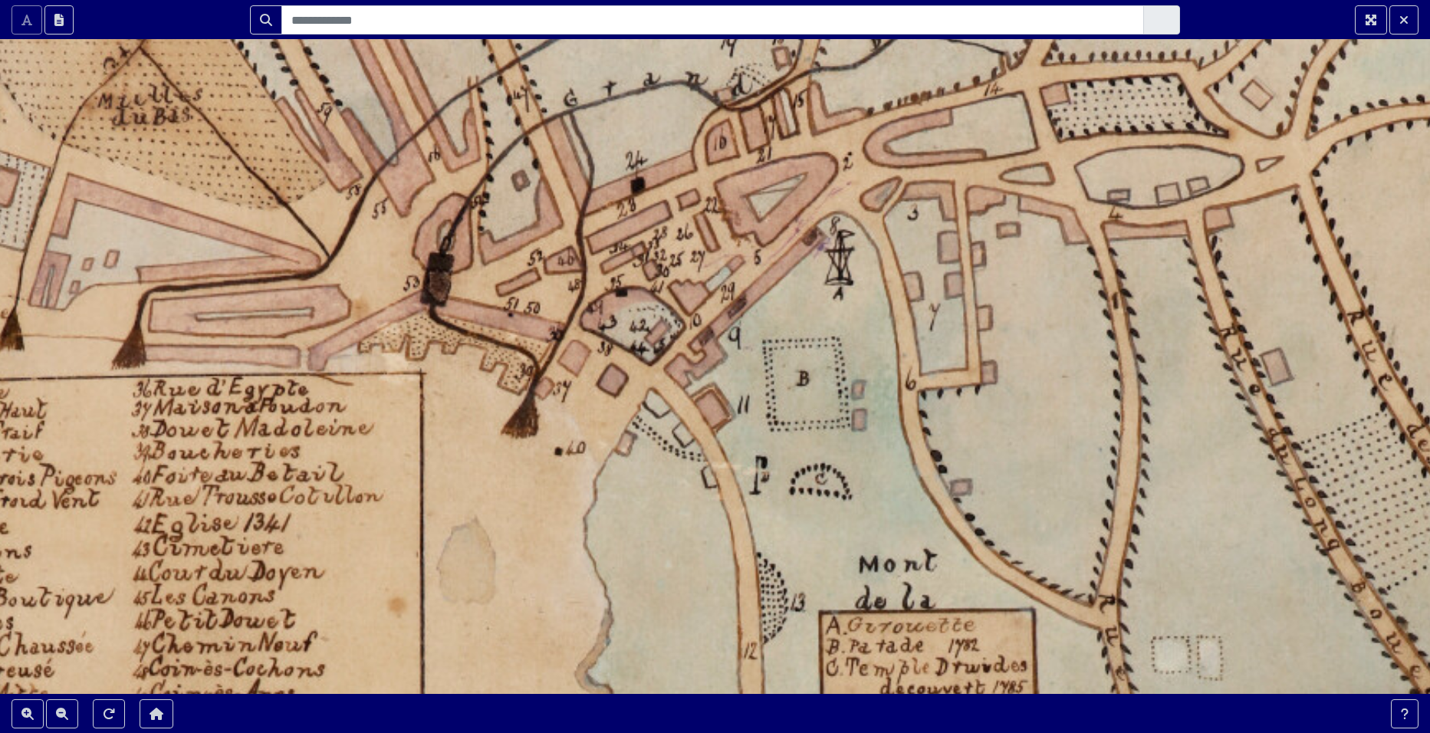
drag, startPoint x: 626, startPoint y: 434, endPoint x: 567, endPoint y: 619, distance: 194.1
click at [567, 619] on div at bounding box center [715, 366] width 1430 height 733
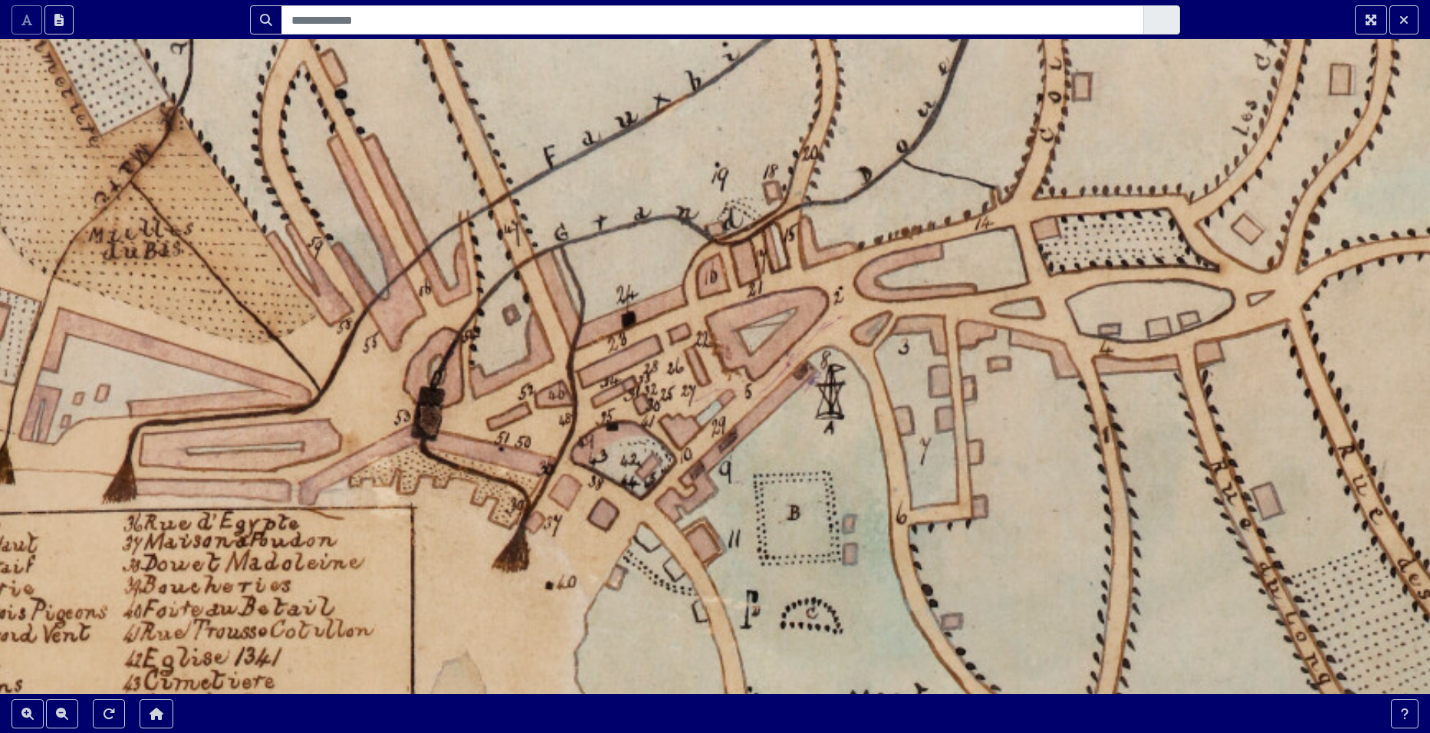
drag, startPoint x: 587, startPoint y: 452, endPoint x: 578, endPoint y: 584, distance: 133.0
click at [578, 584] on div at bounding box center [715, 366] width 1430 height 733
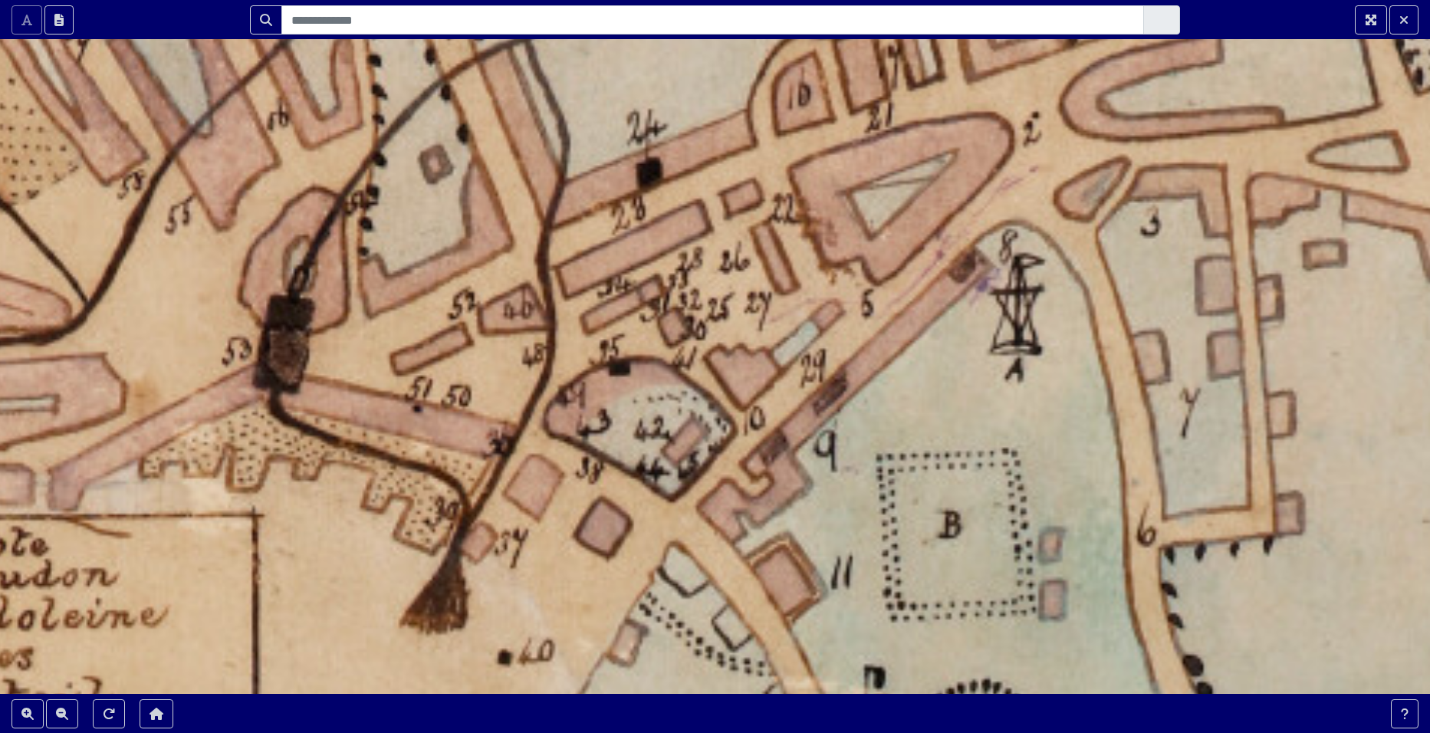
drag, startPoint x: 515, startPoint y: 537, endPoint x: 740, endPoint y: 284, distance: 339.0
click at [740, 284] on div at bounding box center [715, 366] width 1430 height 733
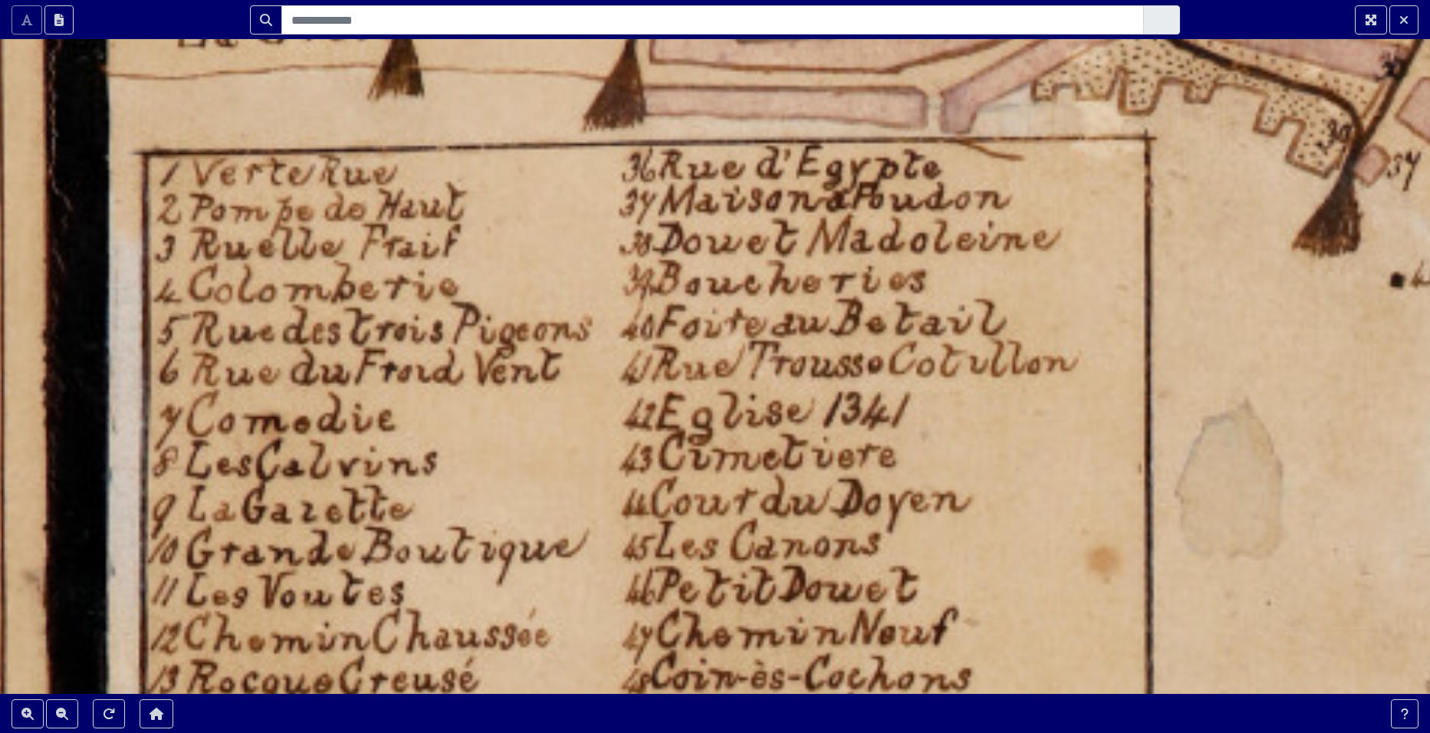
drag, startPoint x: 341, startPoint y: 523, endPoint x: 1029, endPoint y: 361, distance: 706.8
click at [1029, 361] on div at bounding box center [715, 366] width 1430 height 733
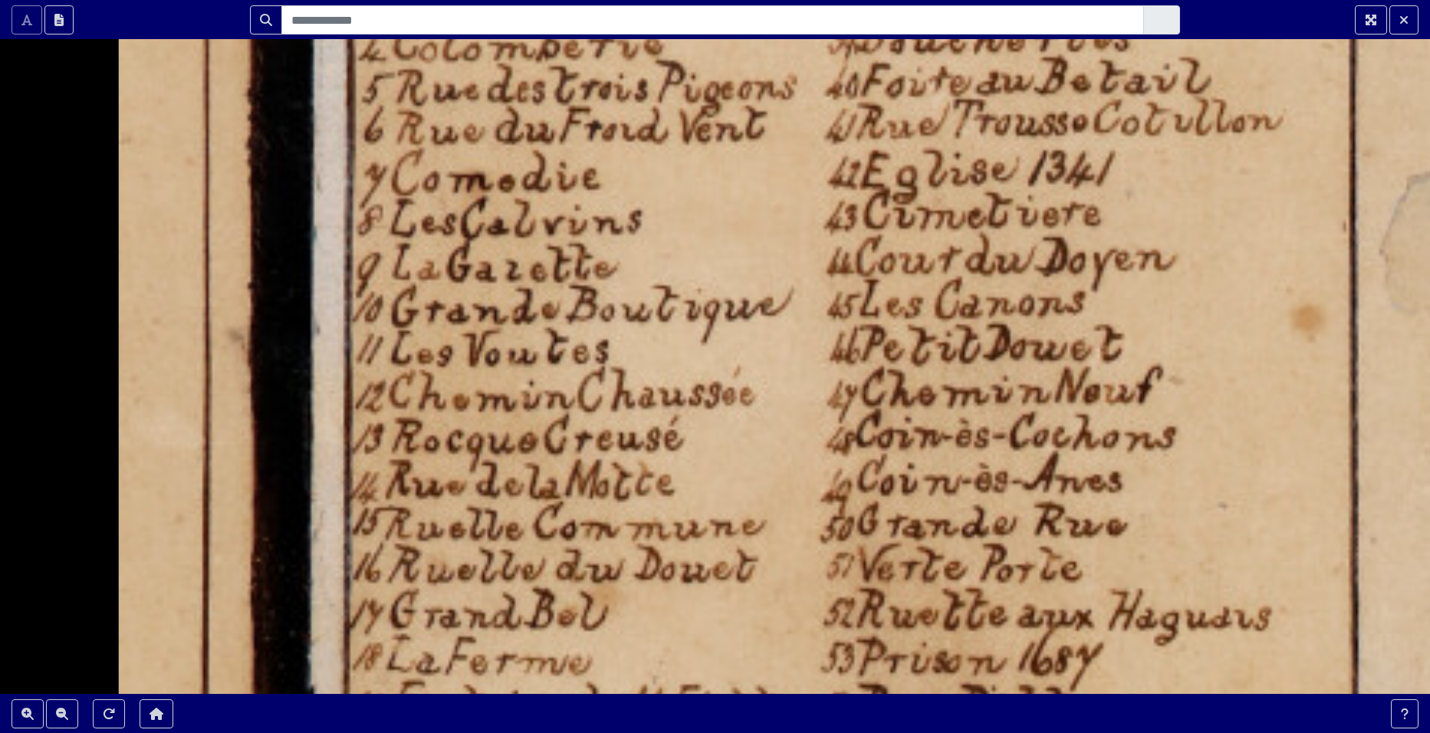
drag, startPoint x: 451, startPoint y: 511, endPoint x: 662, endPoint y: 262, distance: 326.5
click at [662, 262] on div at bounding box center [715, 366] width 1430 height 733
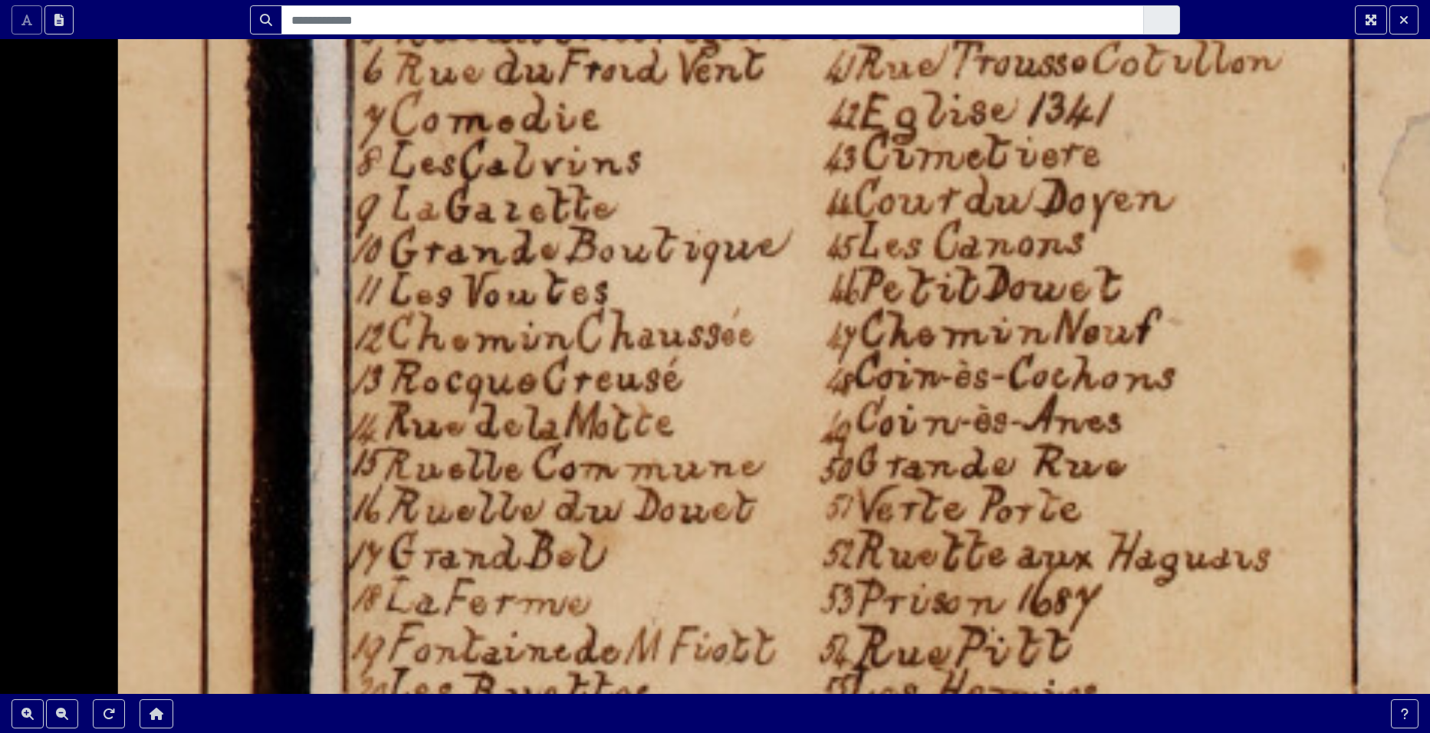
drag, startPoint x: 542, startPoint y: 422, endPoint x: 547, endPoint y: 211, distance: 211.0
click at [545, 212] on div at bounding box center [715, 366] width 1430 height 733
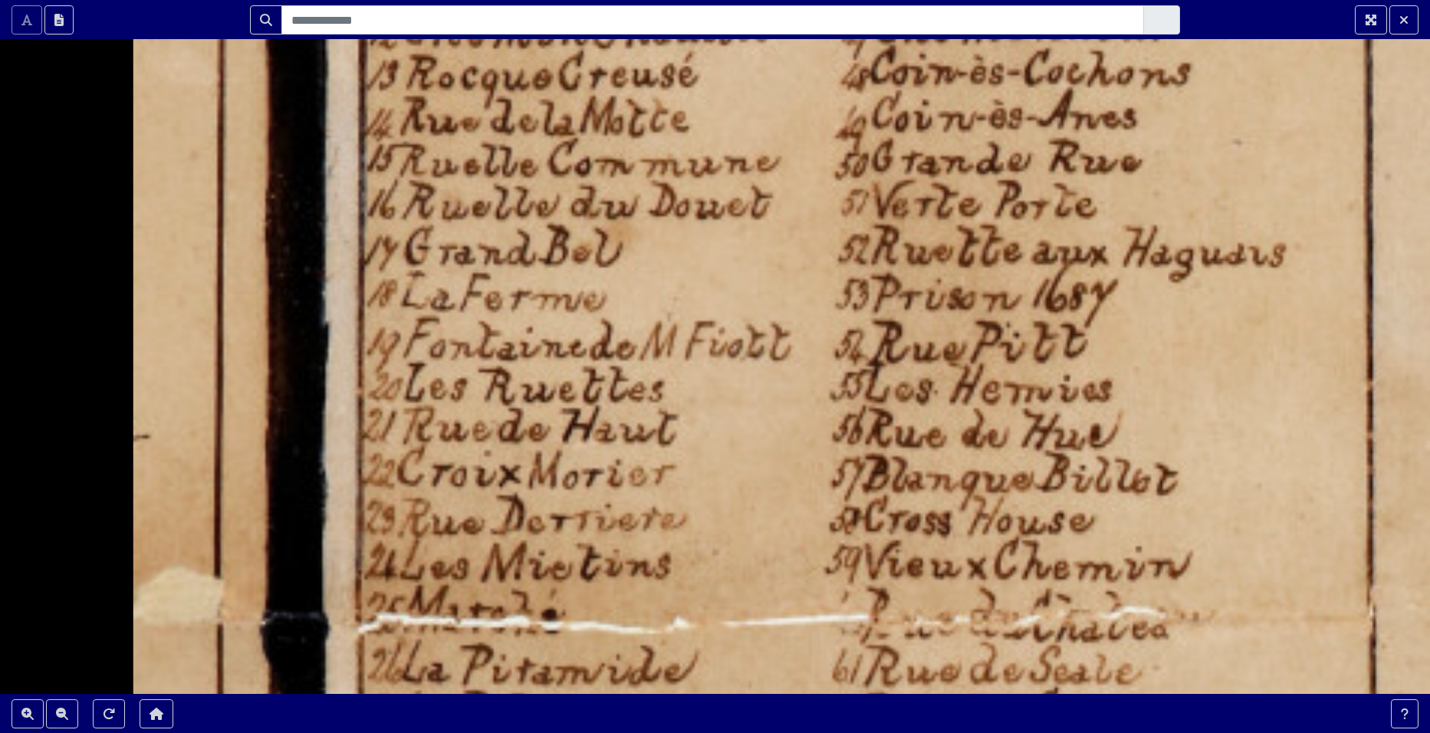
drag, startPoint x: 498, startPoint y: 428, endPoint x: 525, endPoint y: 266, distance: 164.2
click at [525, 267] on div at bounding box center [715, 366] width 1430 height 733
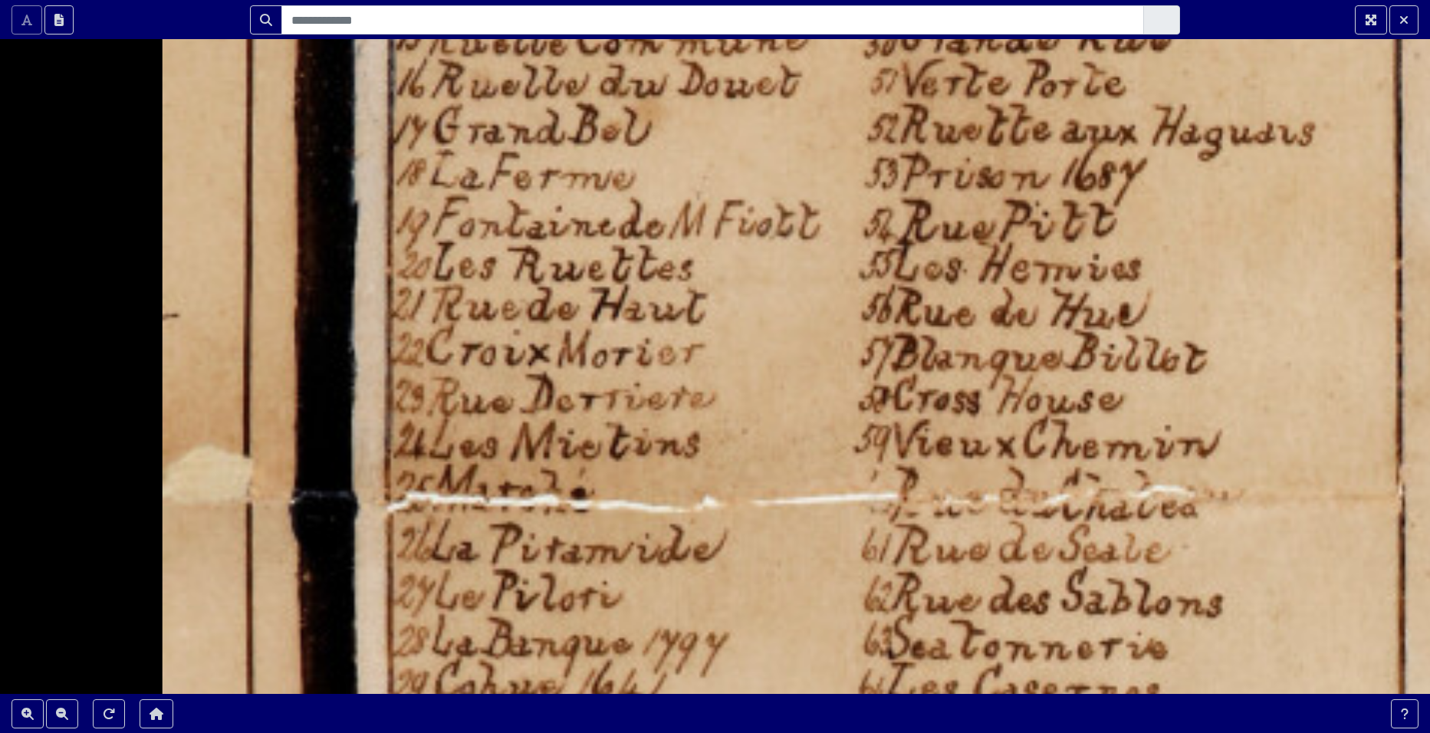
drag, startPoint x: 493, startPoint y: 426, endPoint x: 528, endPoint y: 305, distance: 125.5
click at [528, 308] on div at bounding box center [715, 366] width 1430 height 733
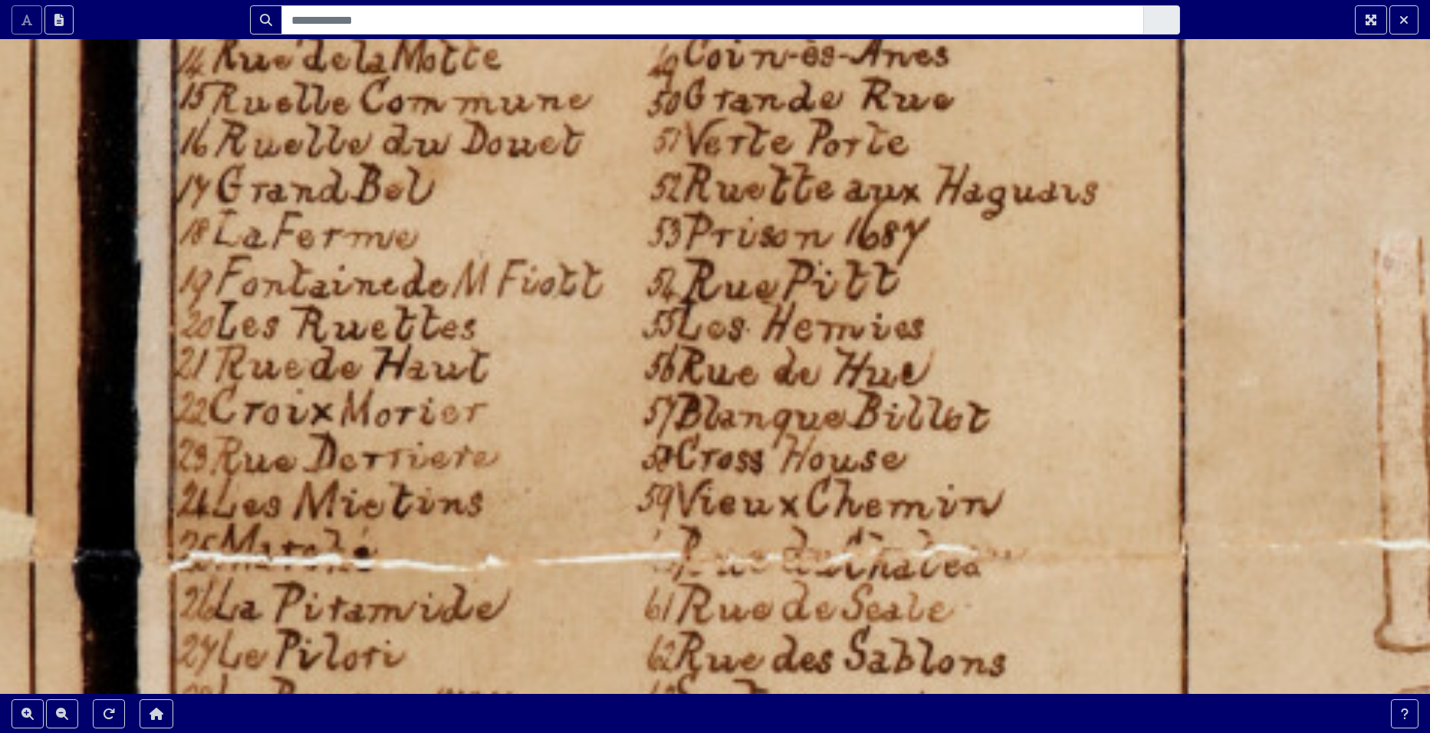
drag, startPoint x: 858, startPoint y: 360, endPoint x: 614, endPoint y: 471, distance: 268.1
click at [614, 471] on div at bounding box center [715, 366] width 1430 height 733
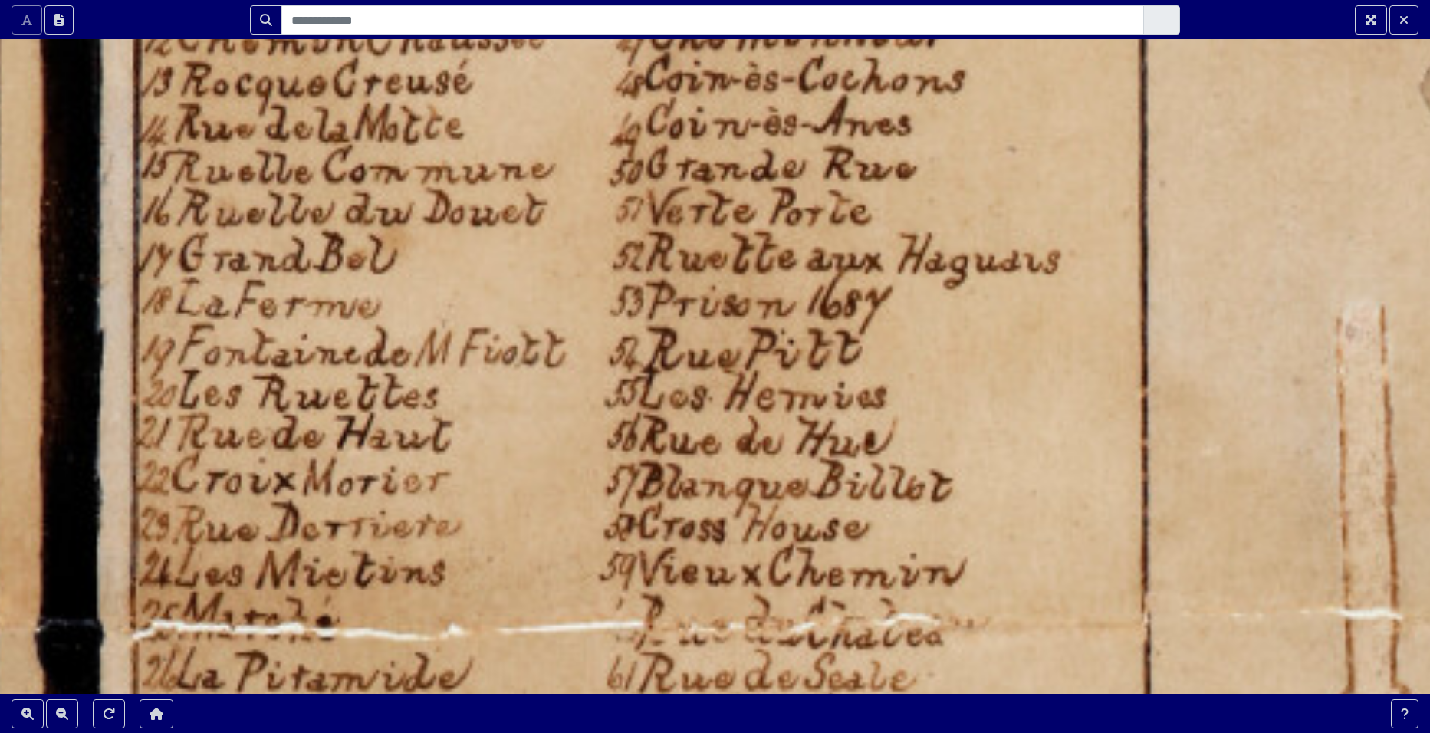
drag, startPoint x: 830, startPoint y: 227, endPoint x: 715, endPoint y: 482, distance: 279.4
click at [716, 479] on div at bounding box center [715, 366] width 1430 height 733
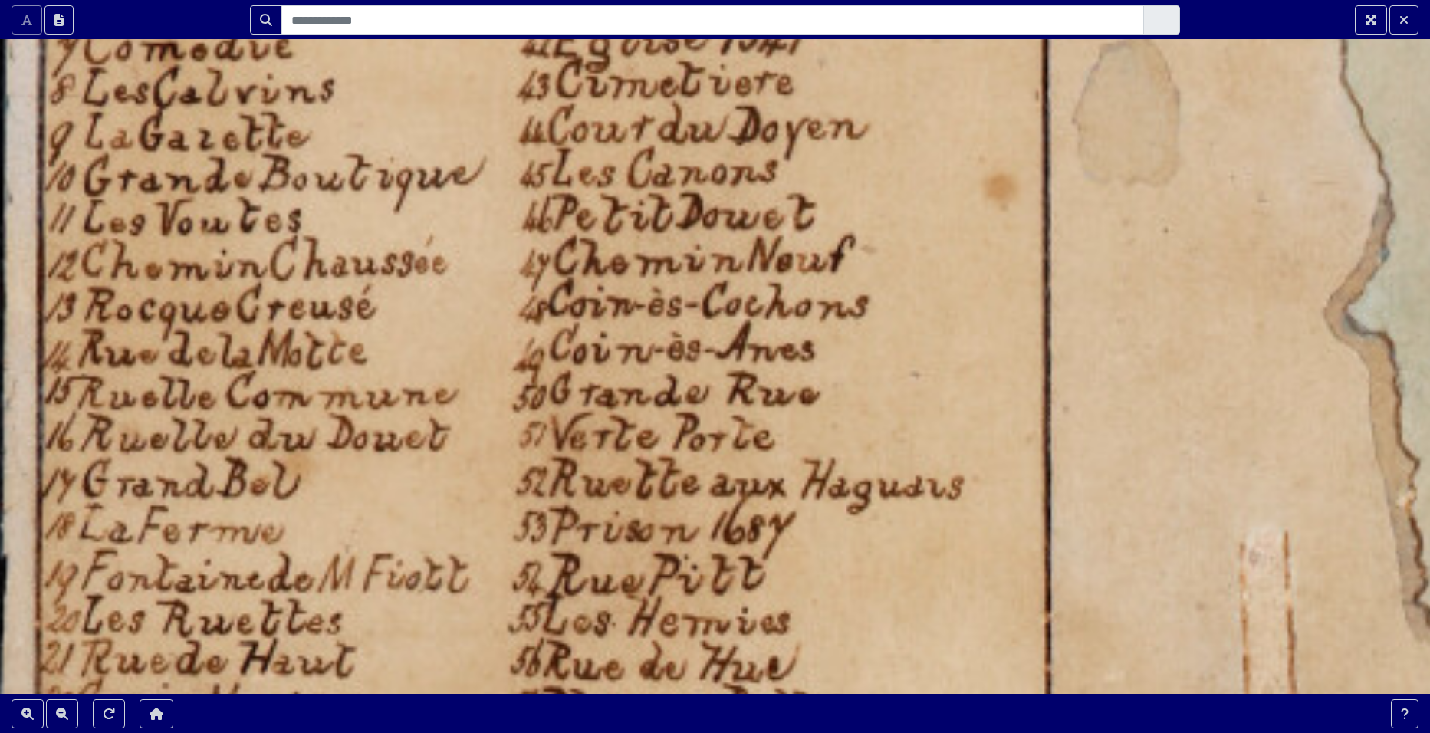
drag, startPoint x: 697, startPoint y: 240, endPoint x: 630, endPoint y: 554, distance: 320.7
click at [630, 554] on div at bounding box center [715, 366] width 1430 height 733
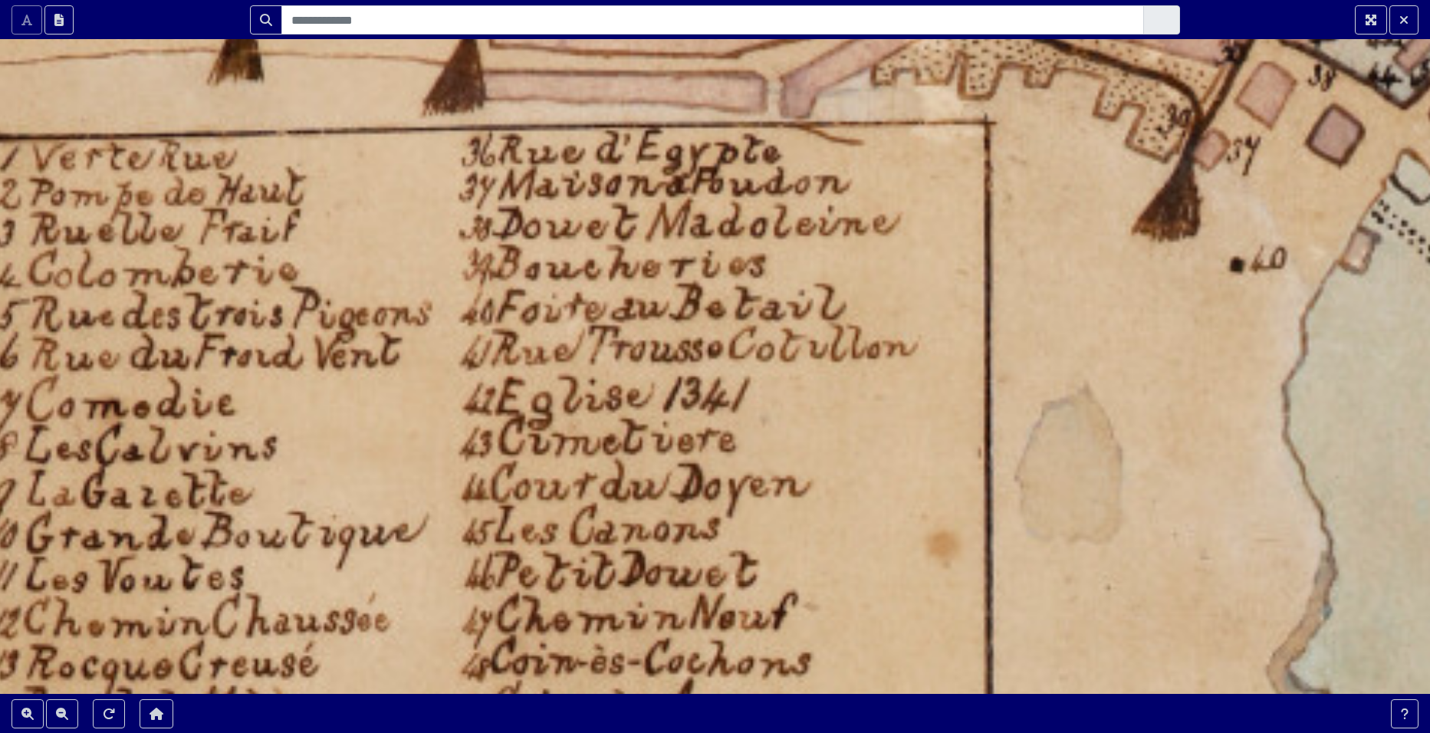
drag, startPoint x: 614, startPoint y: 334, endPoint x: 597, endPoint y: 557, distance: 223.1
click at [597, 557] on div at bounding box center [715, 366] width 1430 height 733
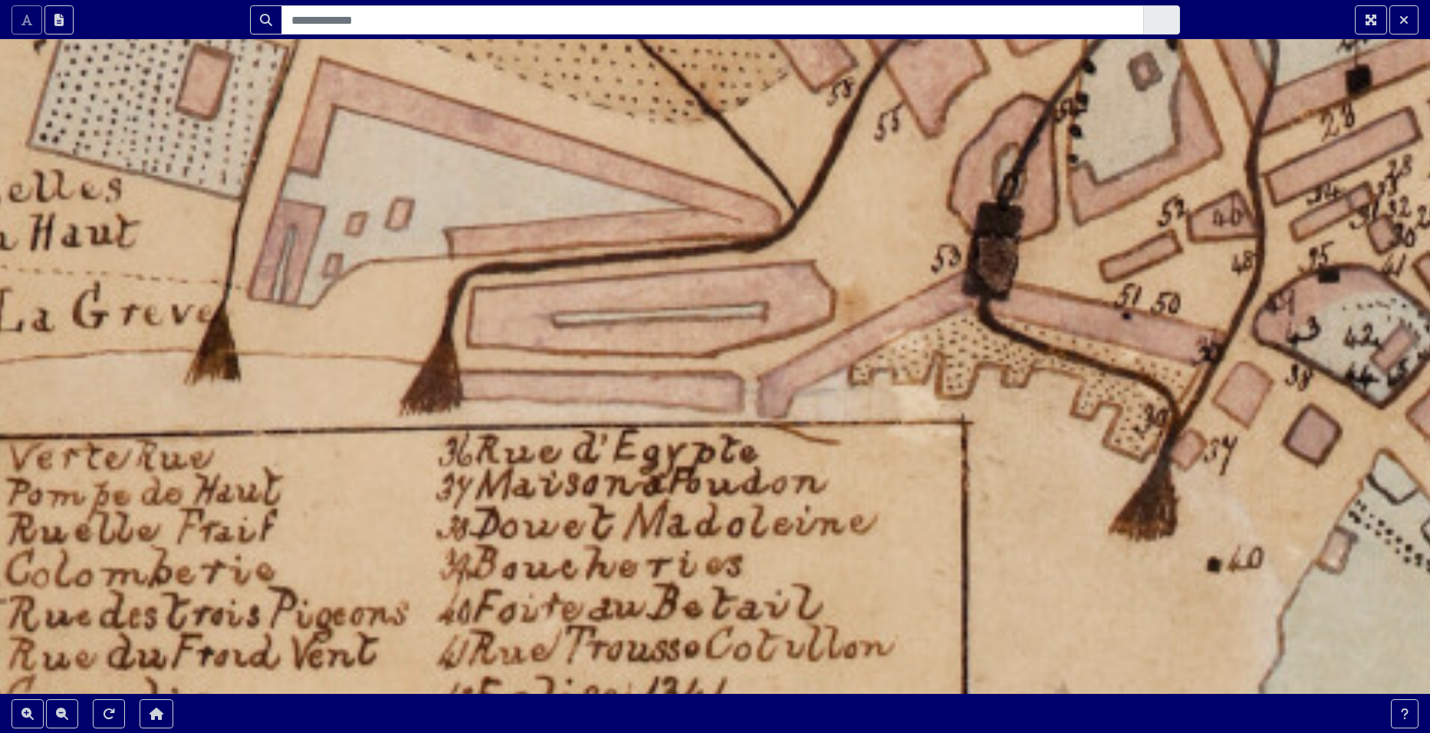
drag, startPoint x: 587, startPoint y: 415, endPoint x: 574, endPoint y: 570, distance: 155.5
click at [574, 571] on div at bounding box center [715, 366] width 1430 height 733
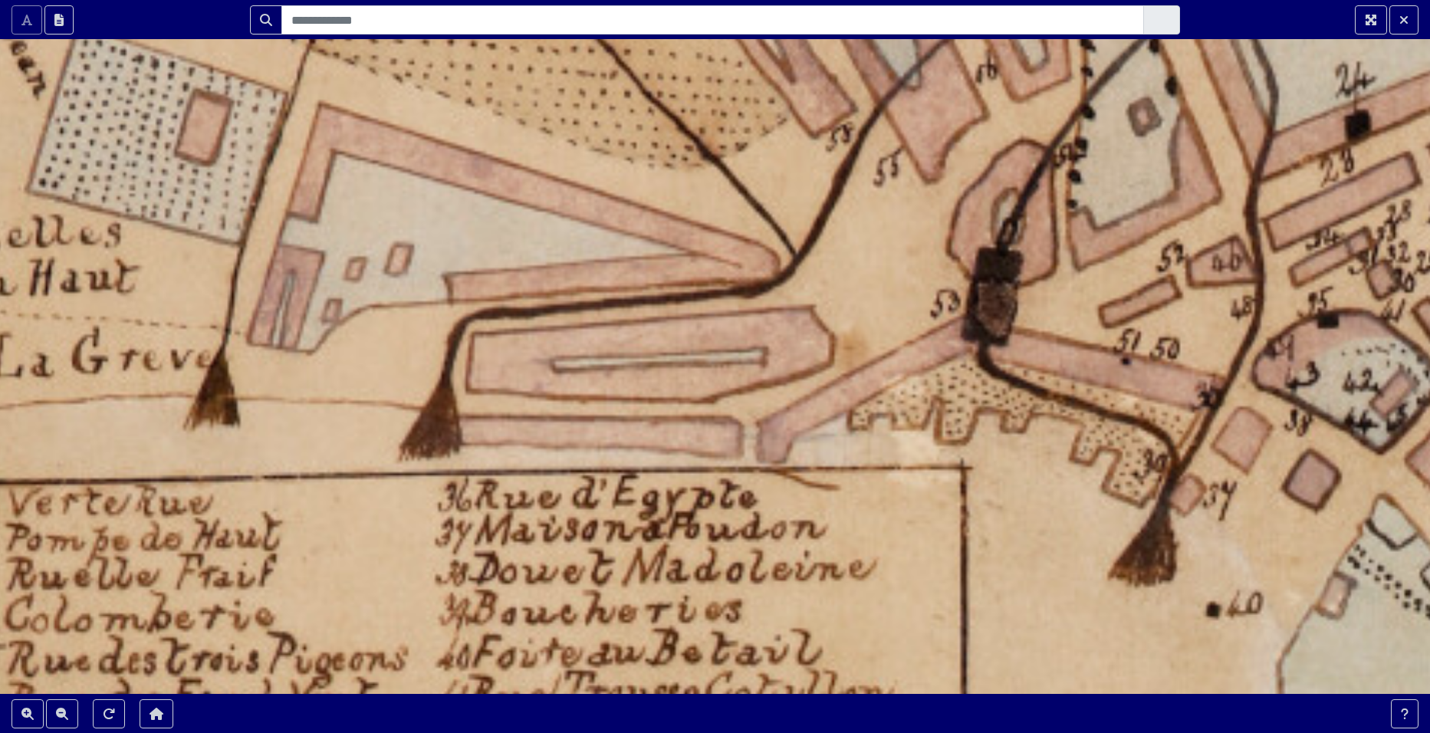
drag, startPoint x: 598, startPoint y: 394, endPoint x: 601, endPoint y: 561, distance: 166.5
click at [601, 561] on div at bounding box center [715, 366] width 1430 height 733
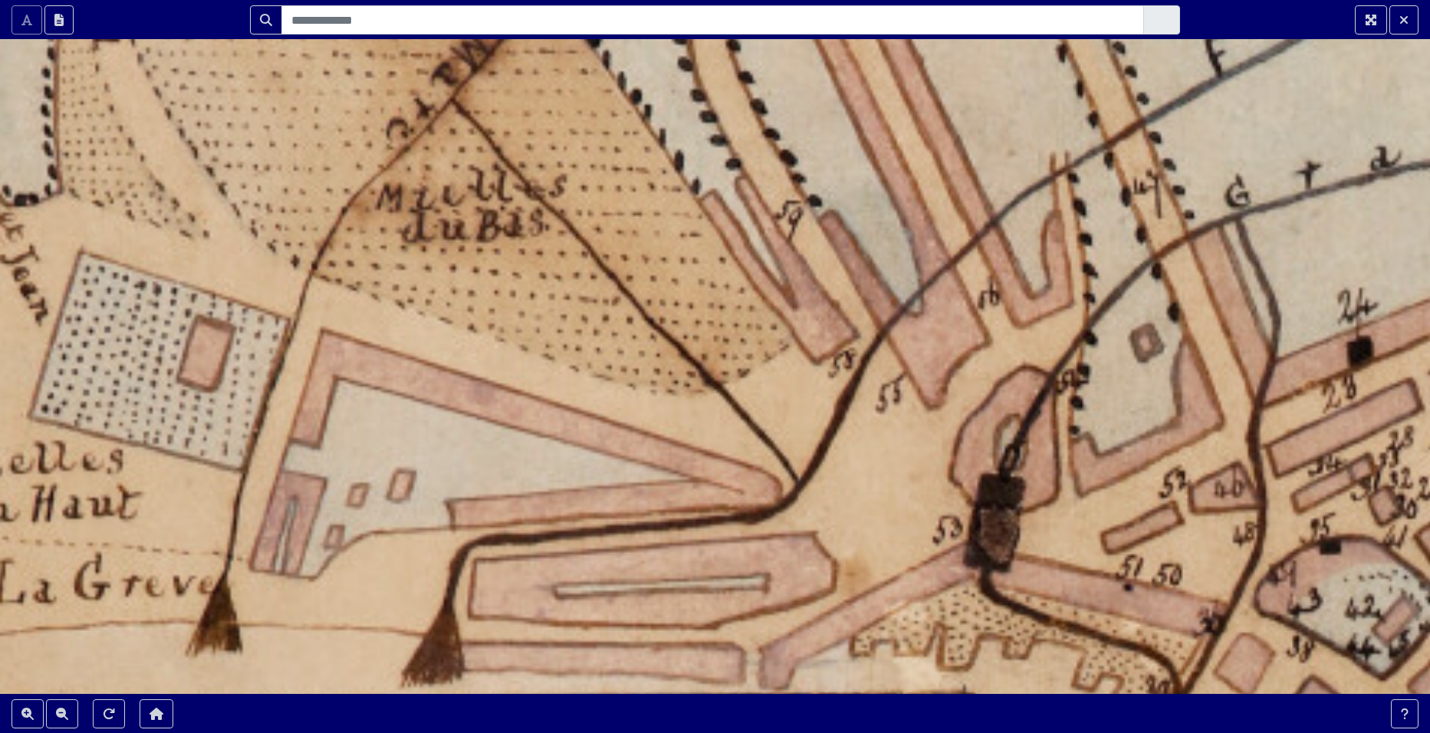
drag, startPoint x: 592, startPoint y: 413, endPoint x: 591, endPoint y: 534, distance: 121.2
click at [591, 534] on div at bounding box center [715, 366] width 1430 height 733
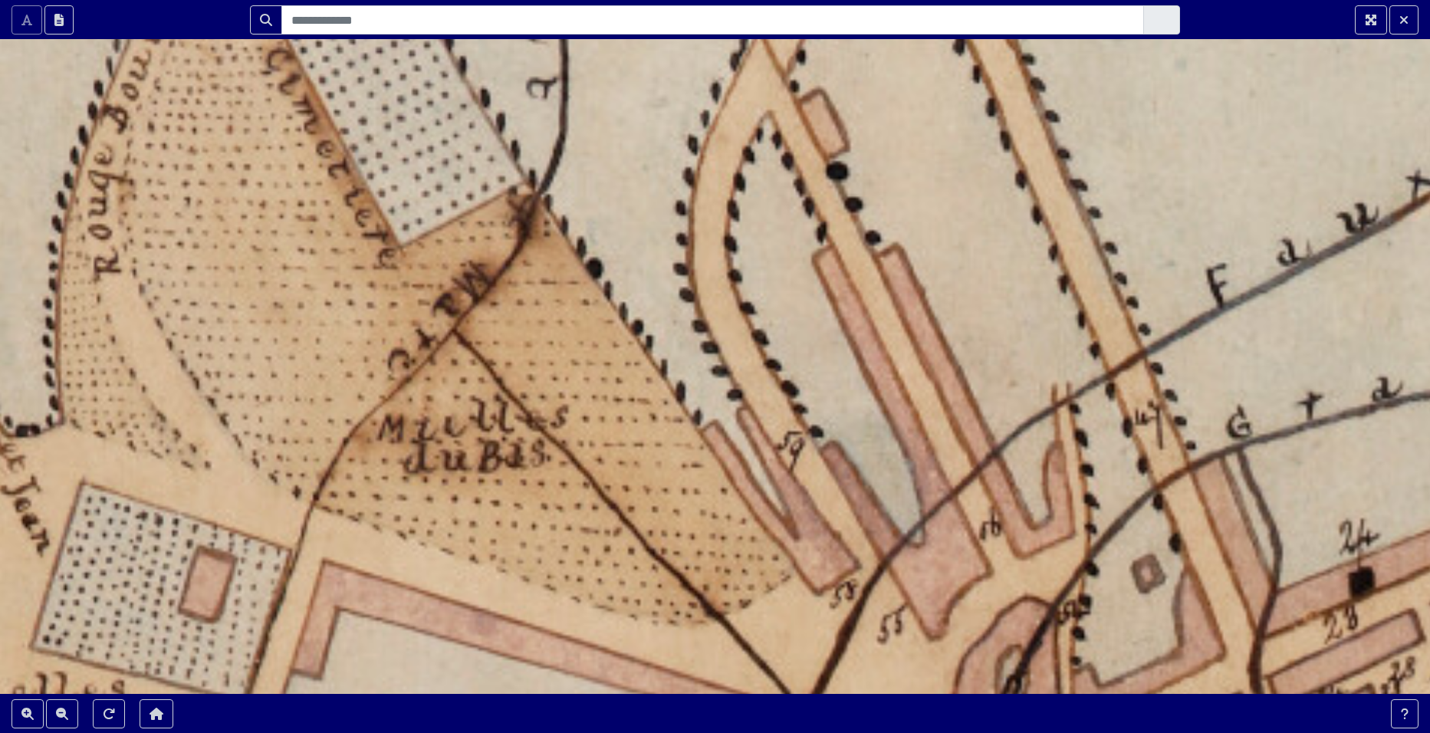
drag, startPoint x: 609, startPoint y: 372, endPoint x: 611, endPoint y: 583, distance: 210.9
click at [611, 583] on div at bounding box center [715, 366] width 1430 height 733
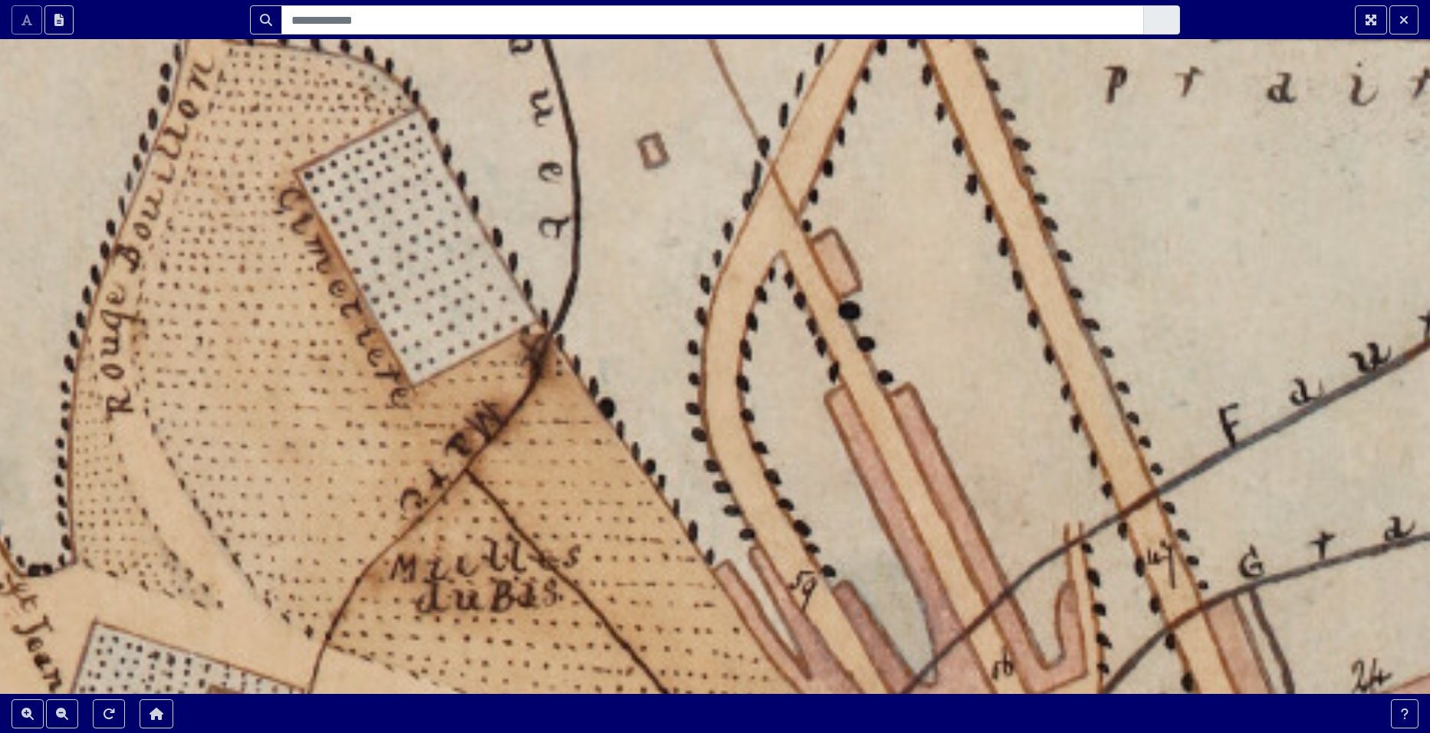
drag, startPoint x: 598, startPoint y: 410, endPoint x: 611, endPoint y: 578, distance: 167.8
click at [611, 578] on div at bounding box center [715, 366] width 1430 height 733
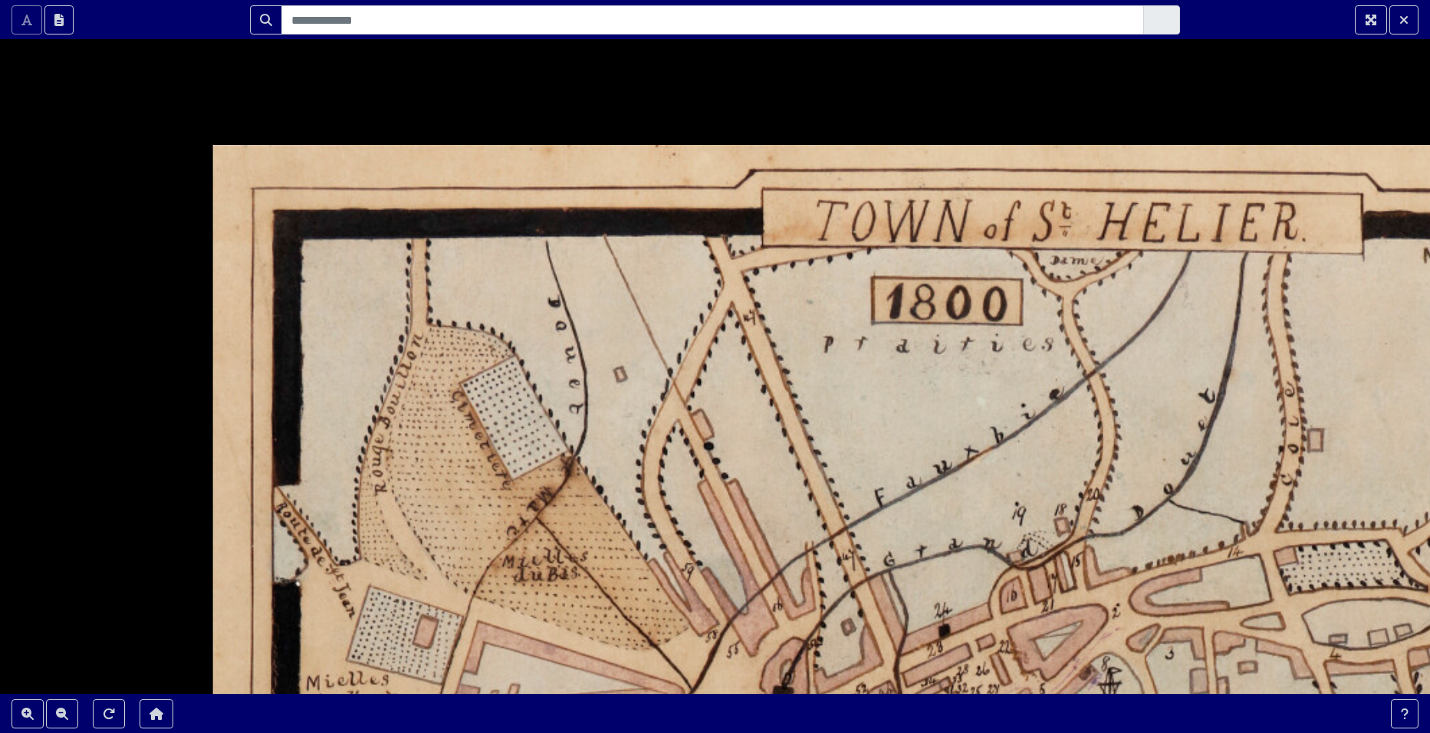
drag, startPoint x: 590, startPoint y: 591, endPoint x: 558, endPoint y: 359, distance: 234.6
click at [558, 367] on div at bounding box center [715, 366] width 1430 height 733
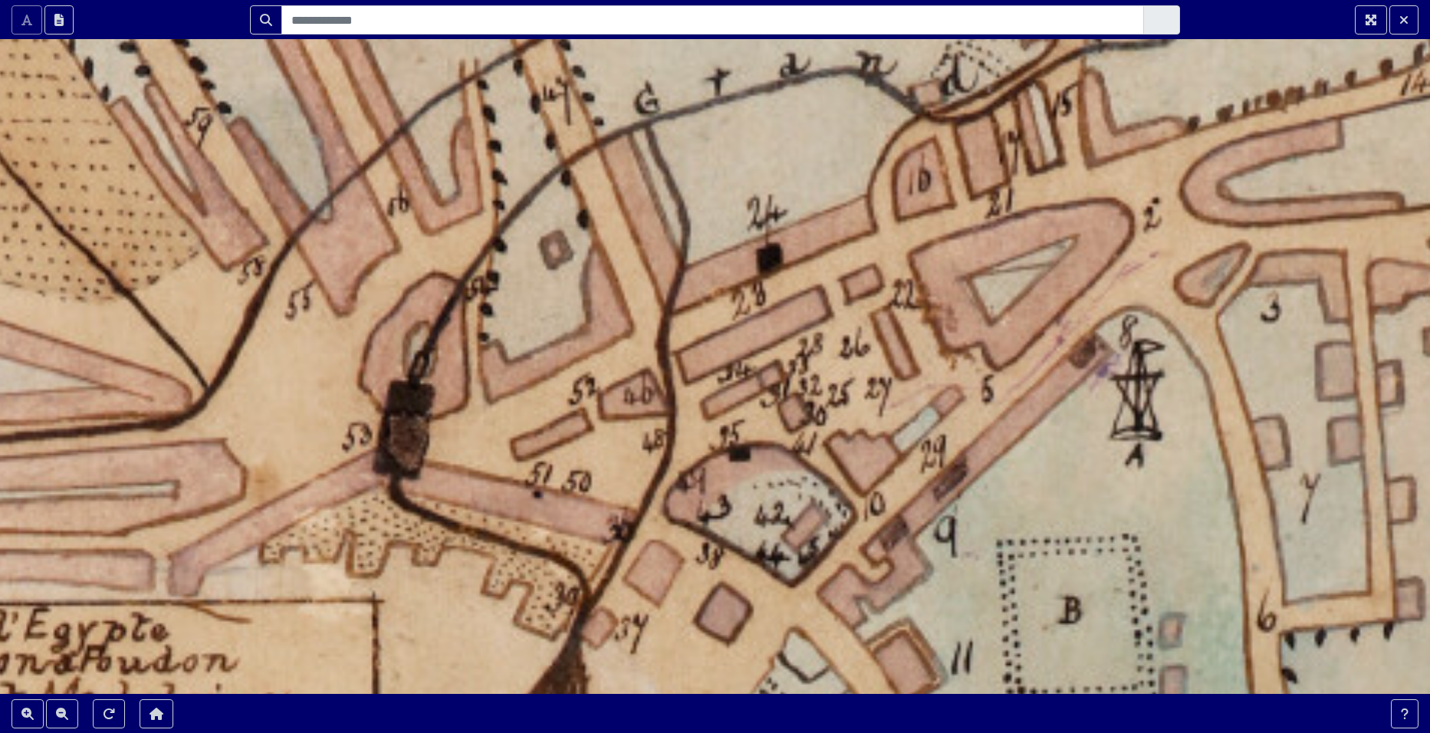
drag, startPoint x: 232, startPoint y: 508, endPoint x: 367, endPoint y: 268, distance: 275.8
click at [367, 268] on div at bounding box center [715, 366] width 1430 height 733
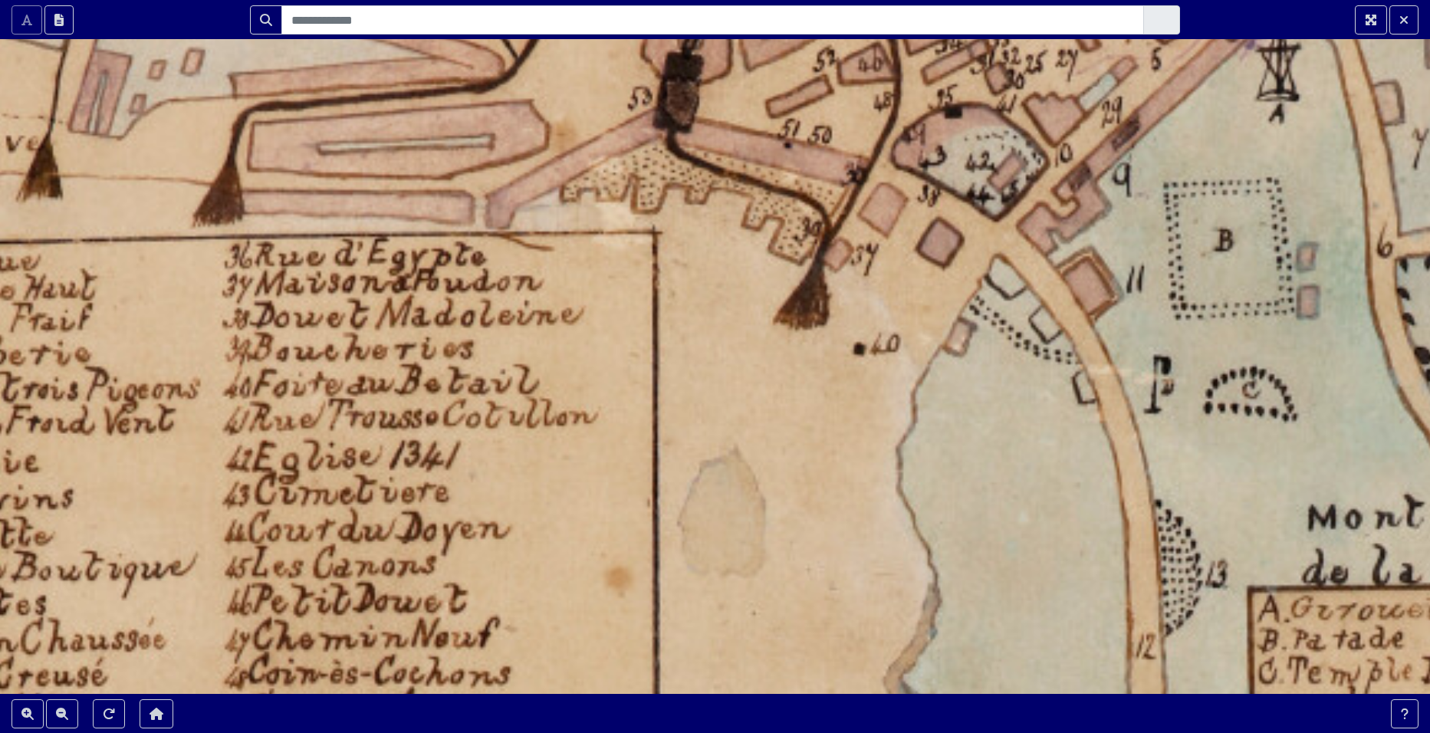
drag, startPoint x: 189, startPoint y: 539, endPoint x: 393, endPoint y: 335, distance: 289.1
click at [393, 335] on div at bounding box center [715, 366] width 1430 height 733
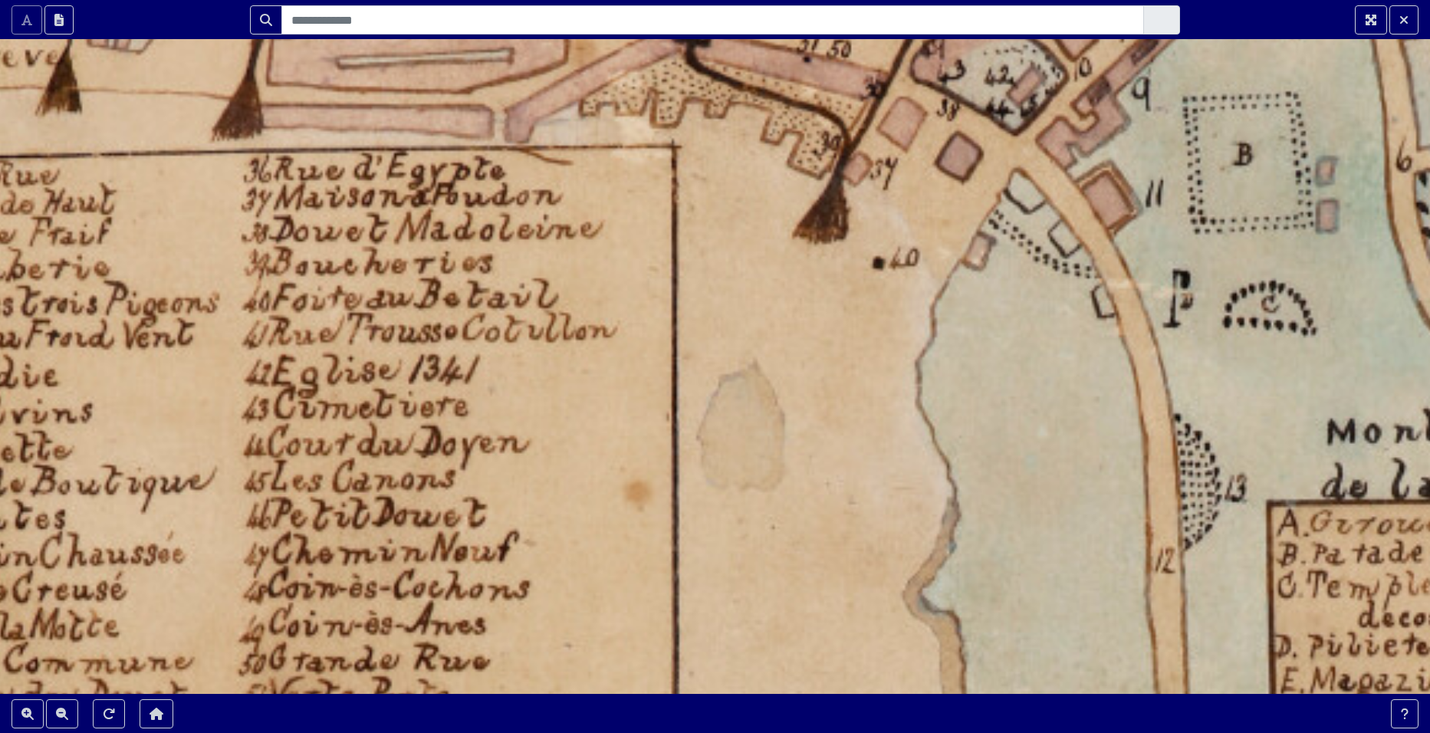
drag, startPoint x: 328, startPoint y: 497, endPoint x: 387, endPoint y: 328, distance: 179.5
click at [387, 328] on div at bounding box center [715, 366] width 1430 height 733
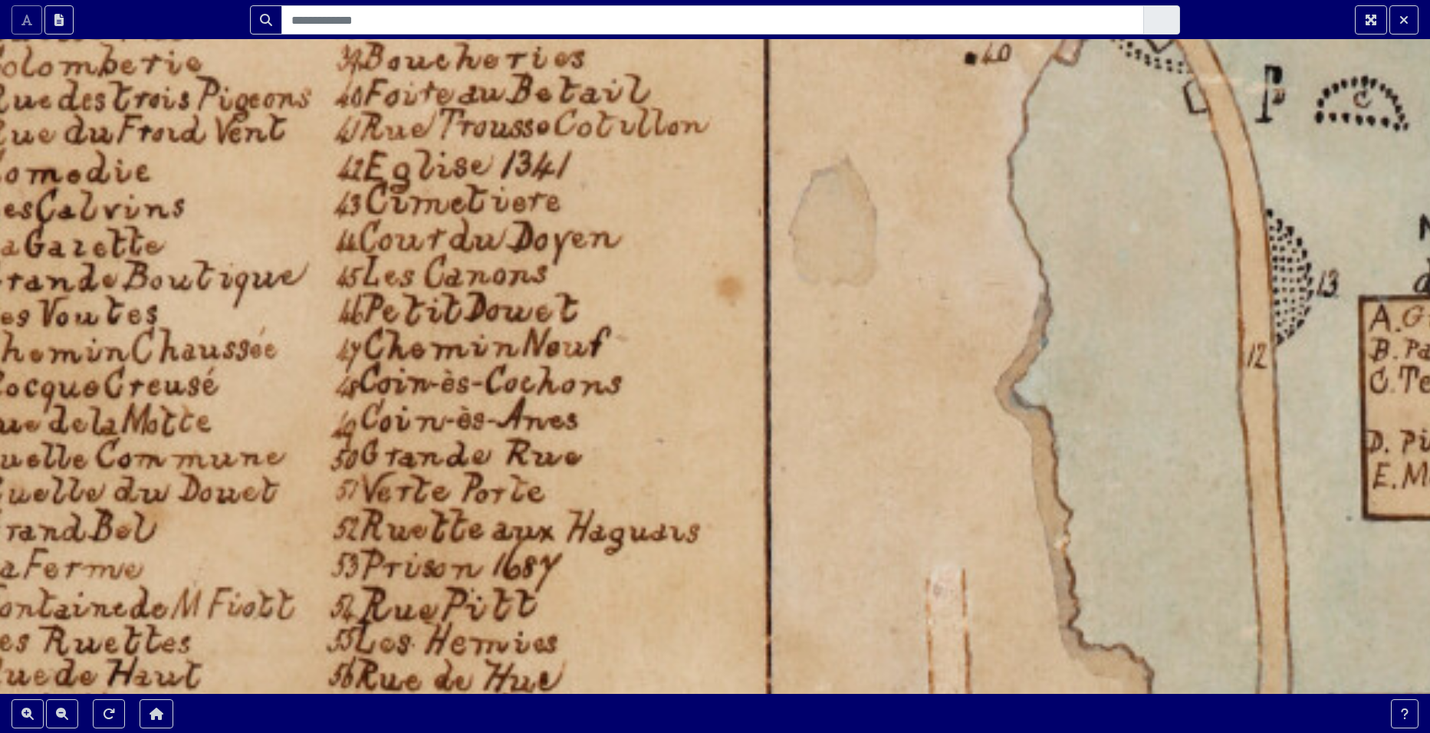
drag, startPoint x: 351, startPoint y: 501, endPoint x: 416, endPoint y: 352, distance: 162.1
click at [416, 352] on div at bounding box center [715, 366] width 1430 height 733
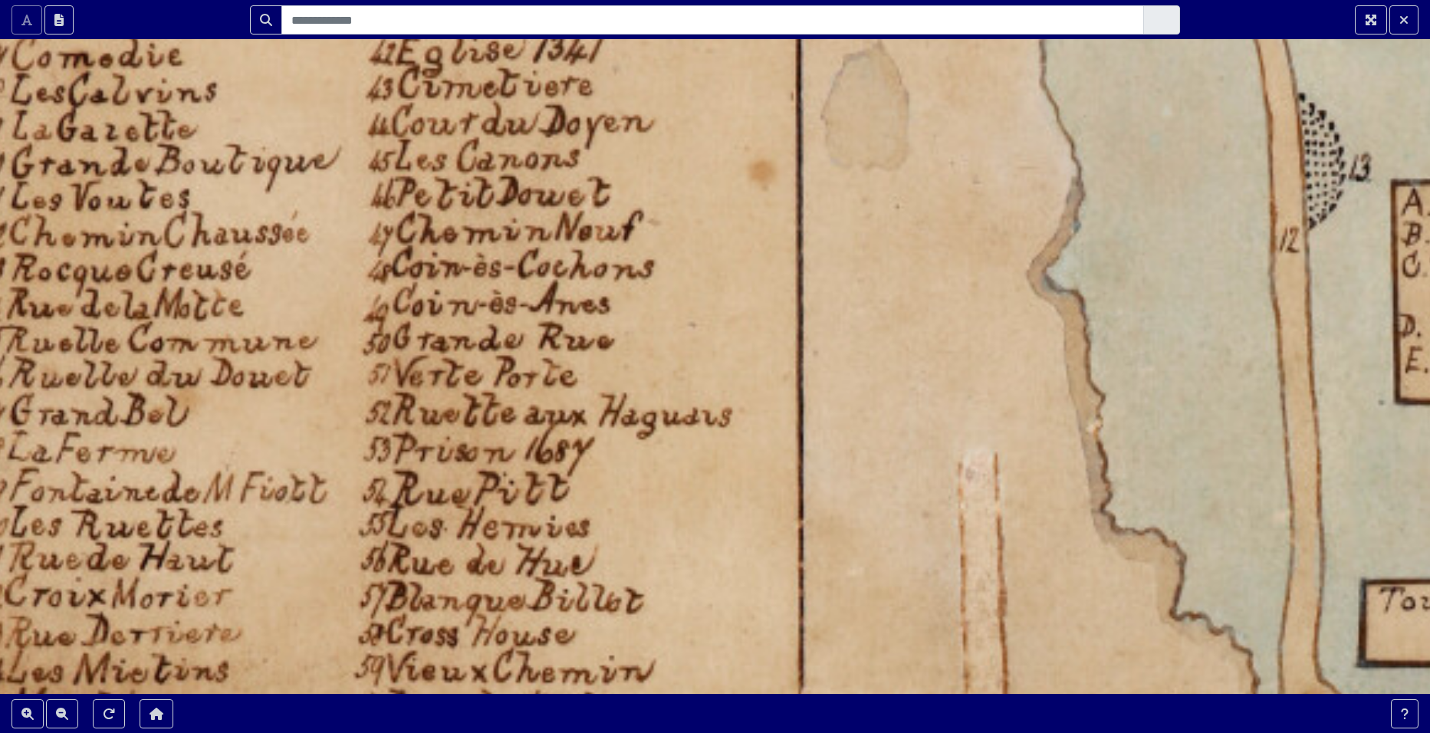
drag, startPoint x: 683, startPoint y: 580, endPoint x: 688, endPoint y: 489, distance: 91.4
click at [688, 489] on div at bounding box center [715, 366] width 1430 height 733
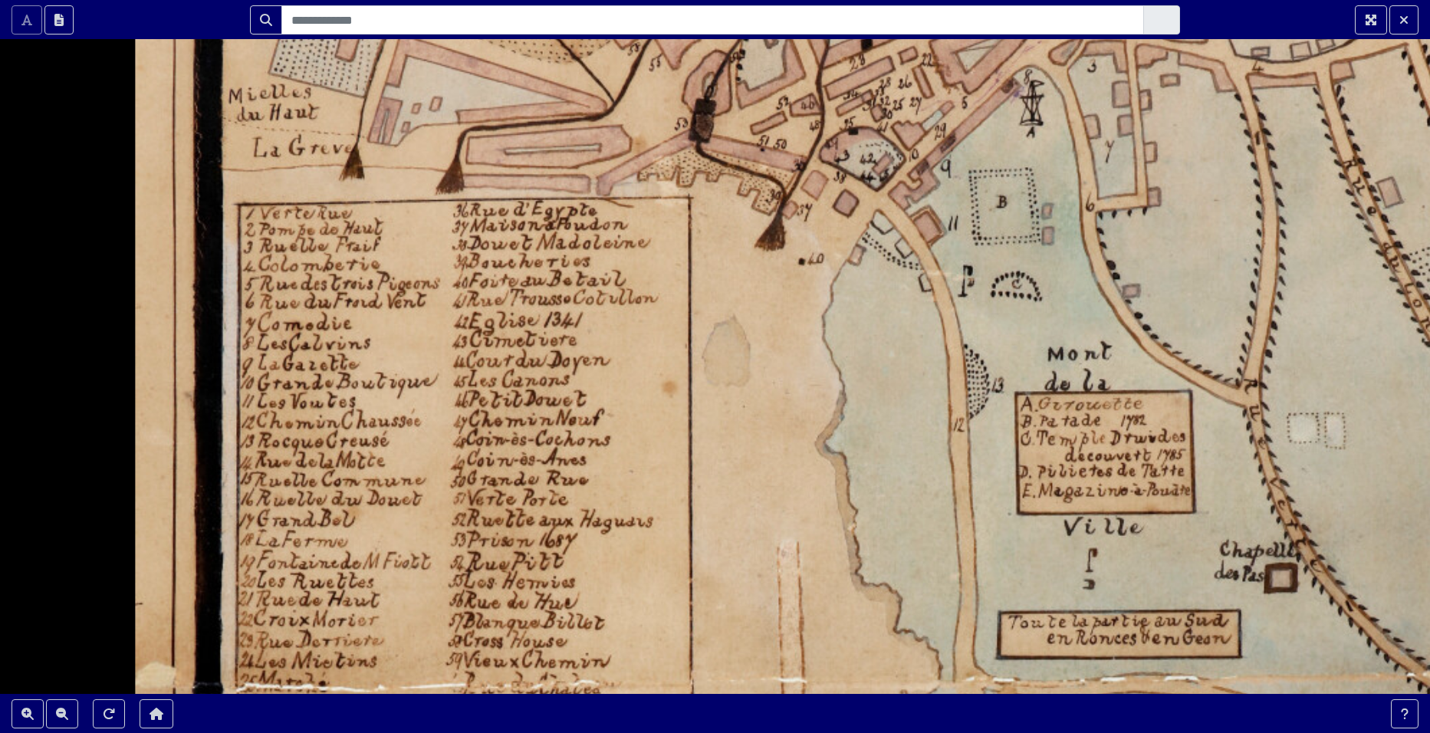
drag, startPoint x: 661, startPoint y: 295, endPoint x: 562, endPoint y: 522, distance: 247.7
click at [563, 520] on div at bounding box center [715, 366] width 1430 height 733
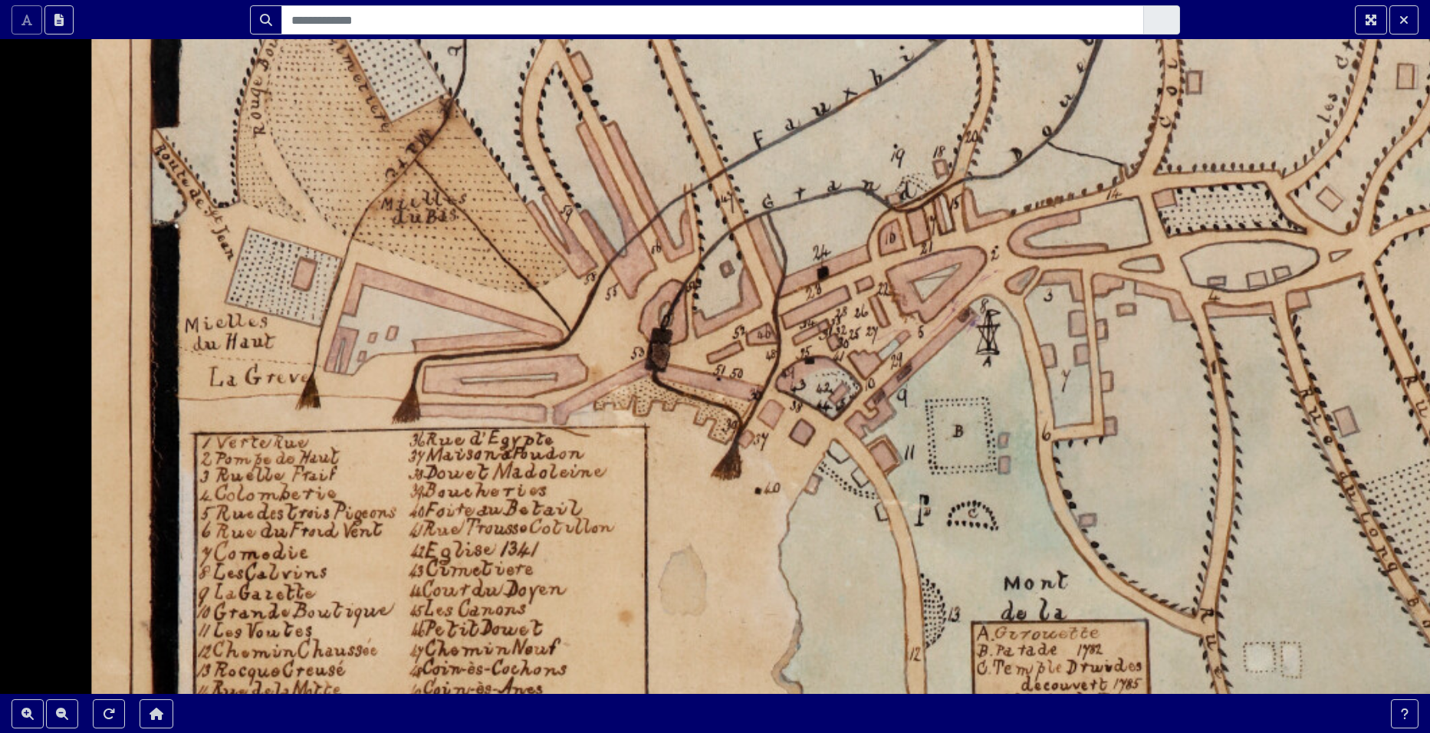
drag, startPoint x: 670, startPoint y: 378, endPoint x: 680, endPoint y: 449, distance: 71.2
click at [680, 449] on div at bounding box center [715, 366] width 1430 height 733
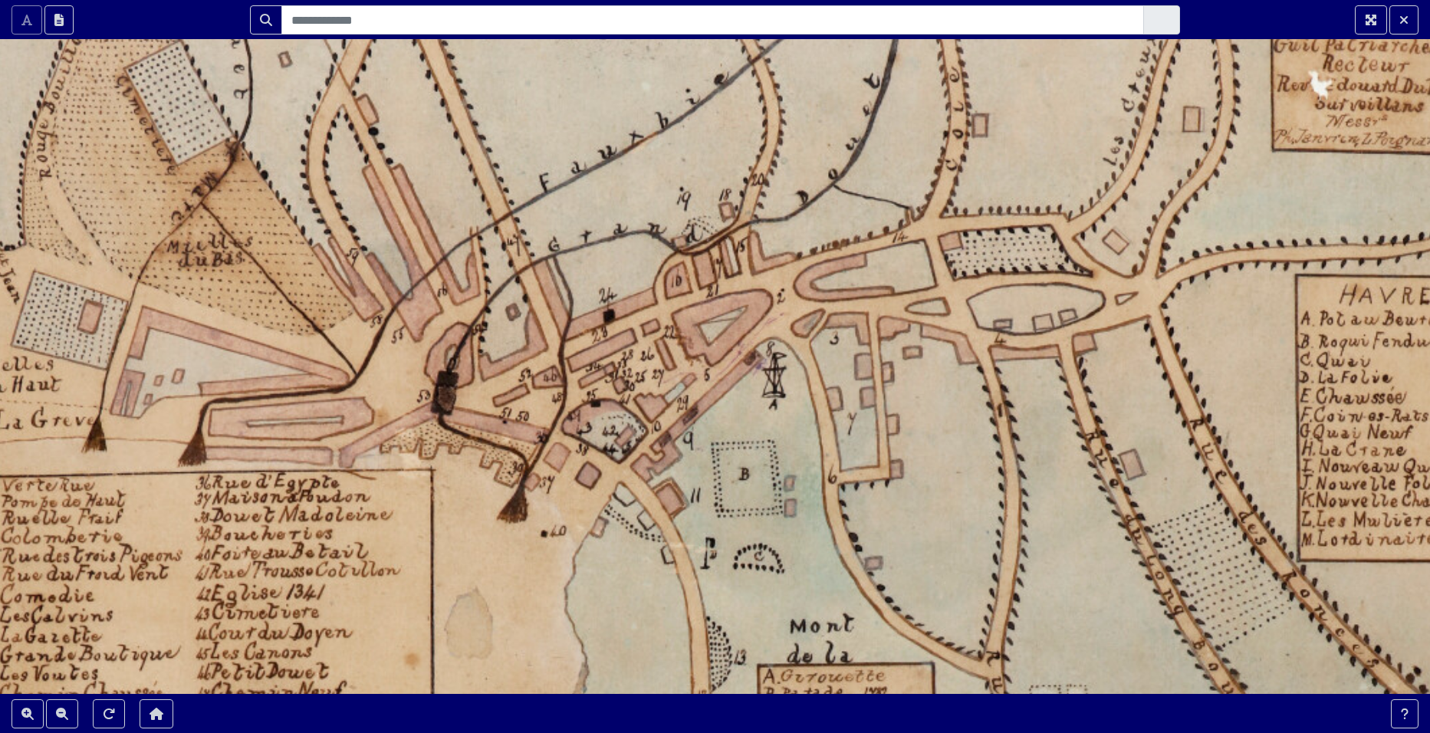
drag, startPoint x: 758, startPoint y: 390, endPoint x: 516, endPoint y: 432, distance: 245.1
click at [516, 432] on div at bounding box center [715, 366] width 1430 height 733
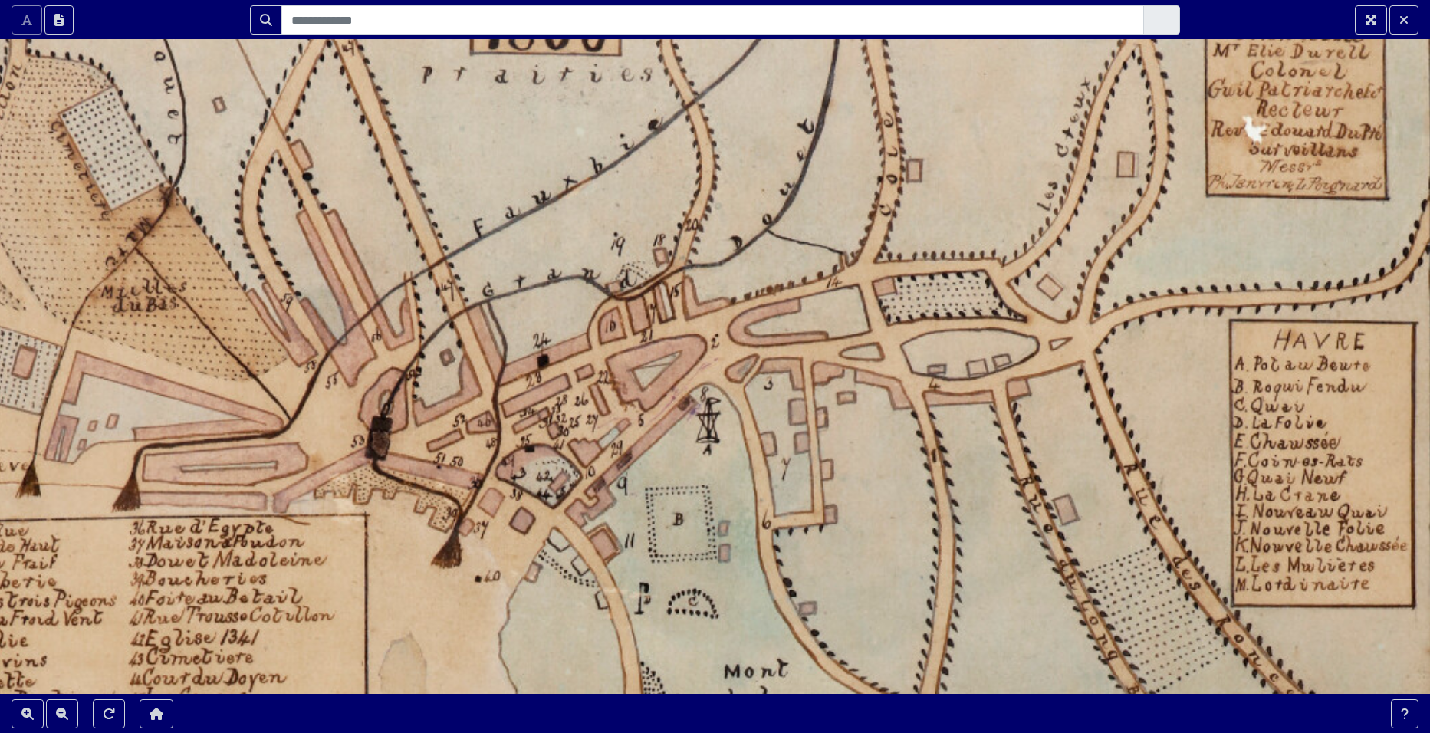
drag, startPoint x: 749, startPoint y: 439, endPoint x: 703, endPoint y: 501, distance: 77.8
click at [703, 501] on div at bounding box center [715, 366] width 1430 height 733
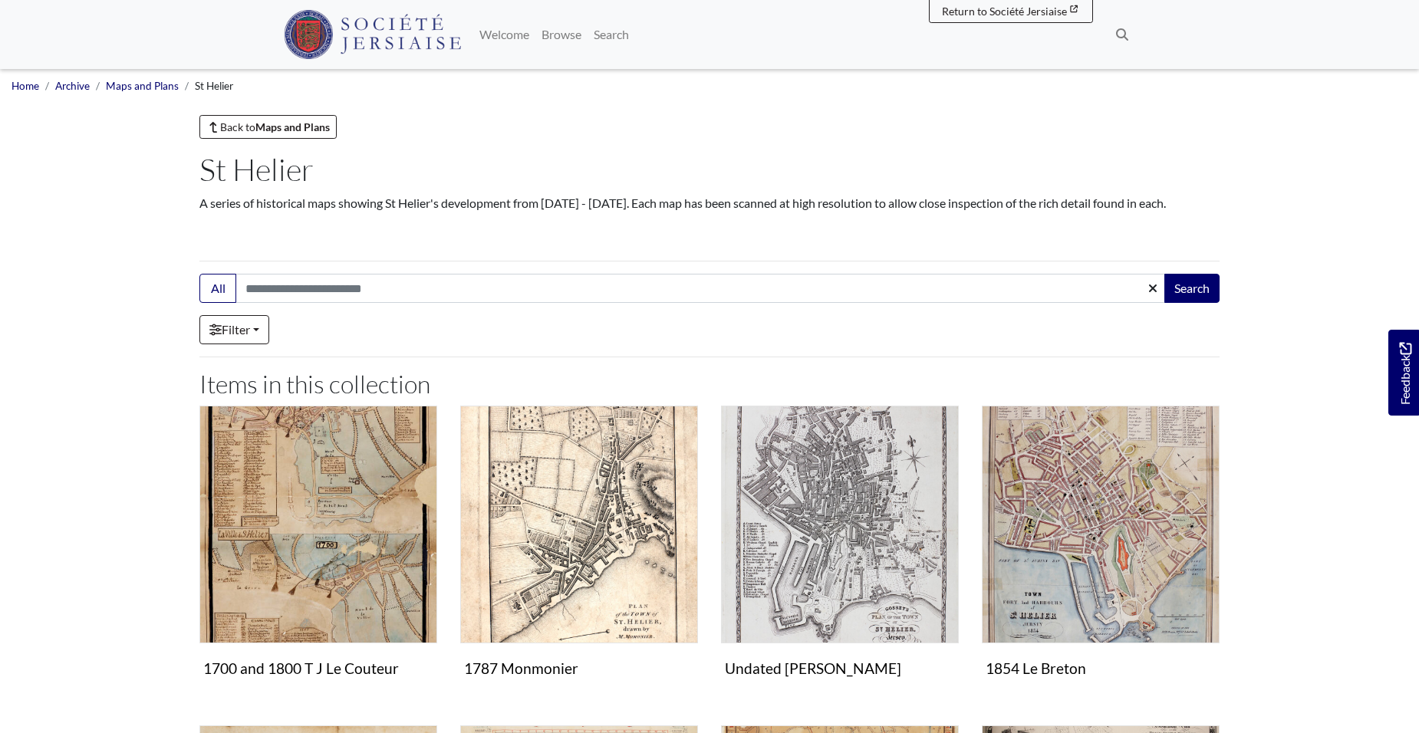
scroll to position [153, 0]
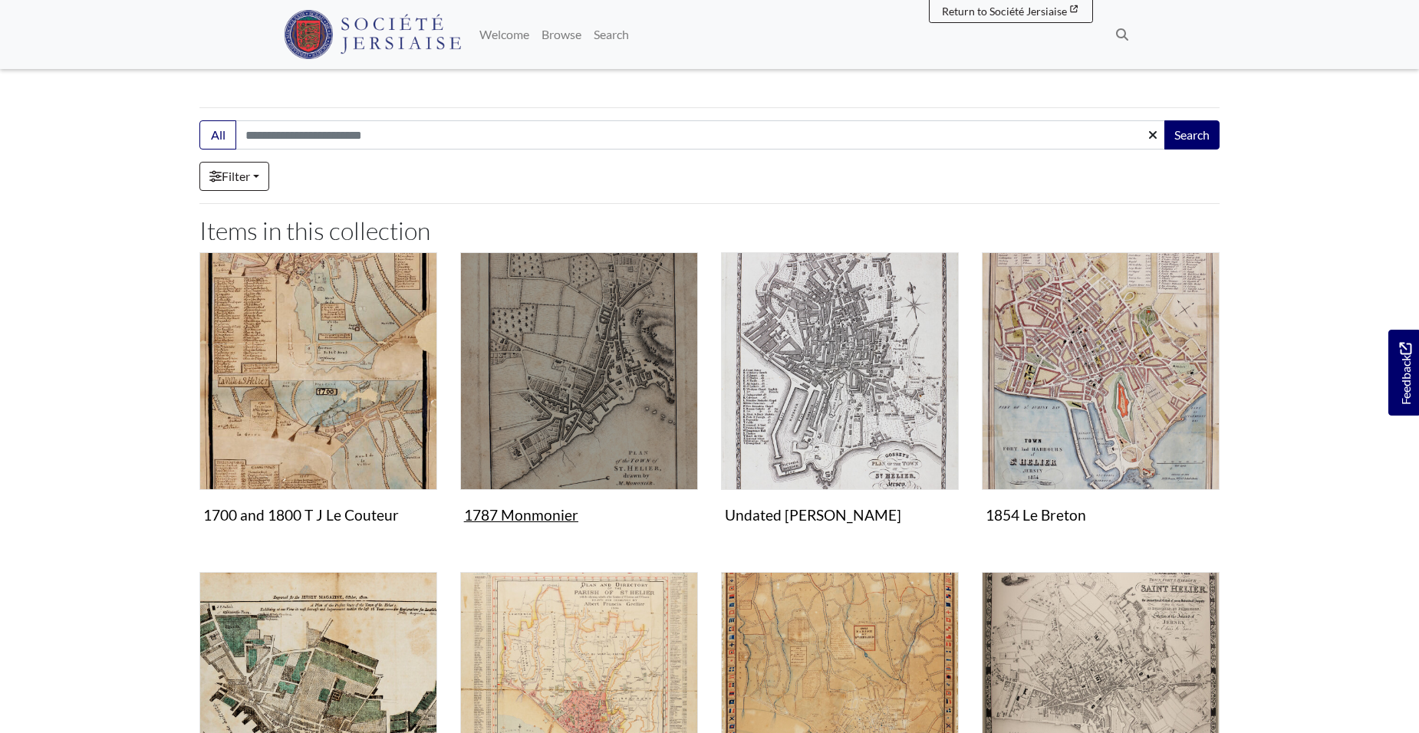
click at [600, 390] on img "Items in this Collection" at bounding box center [579, 371] width 238 height 238
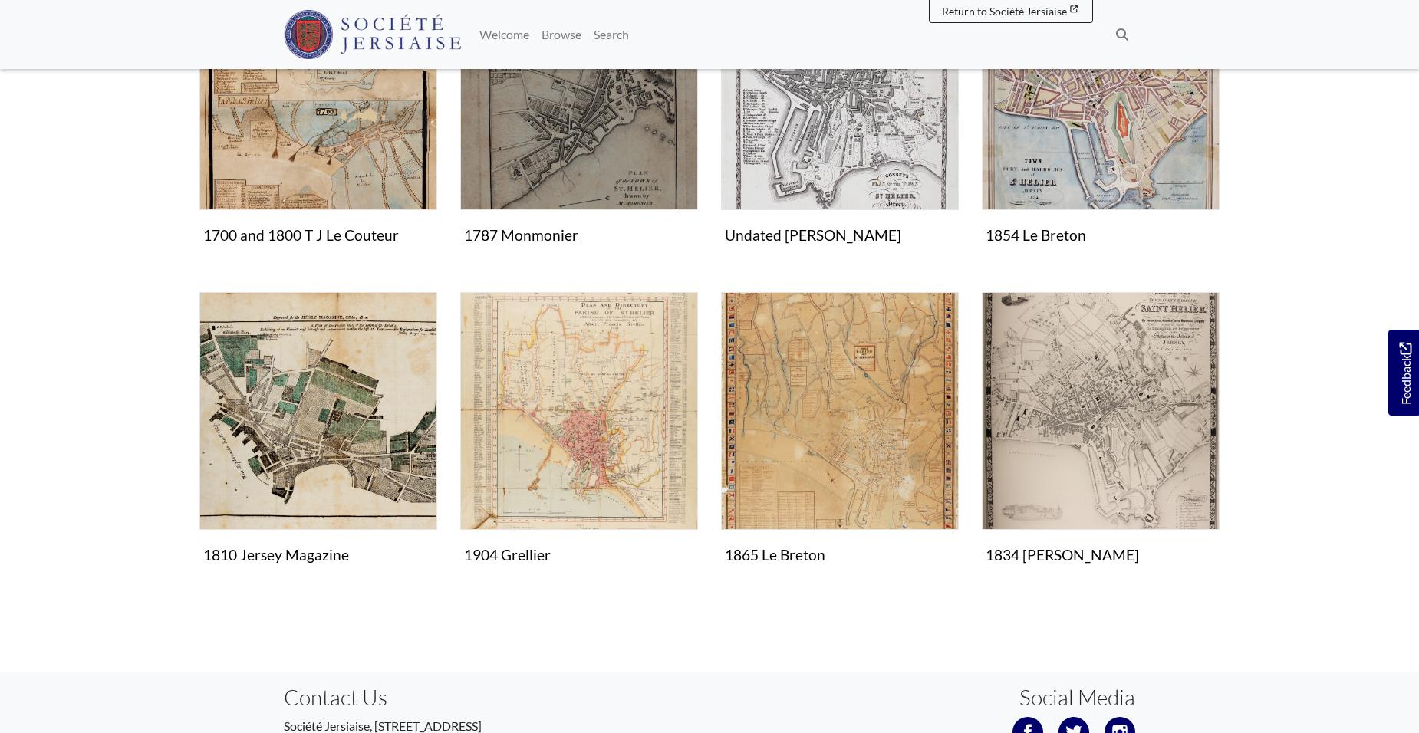
scroll to position [460, 0]
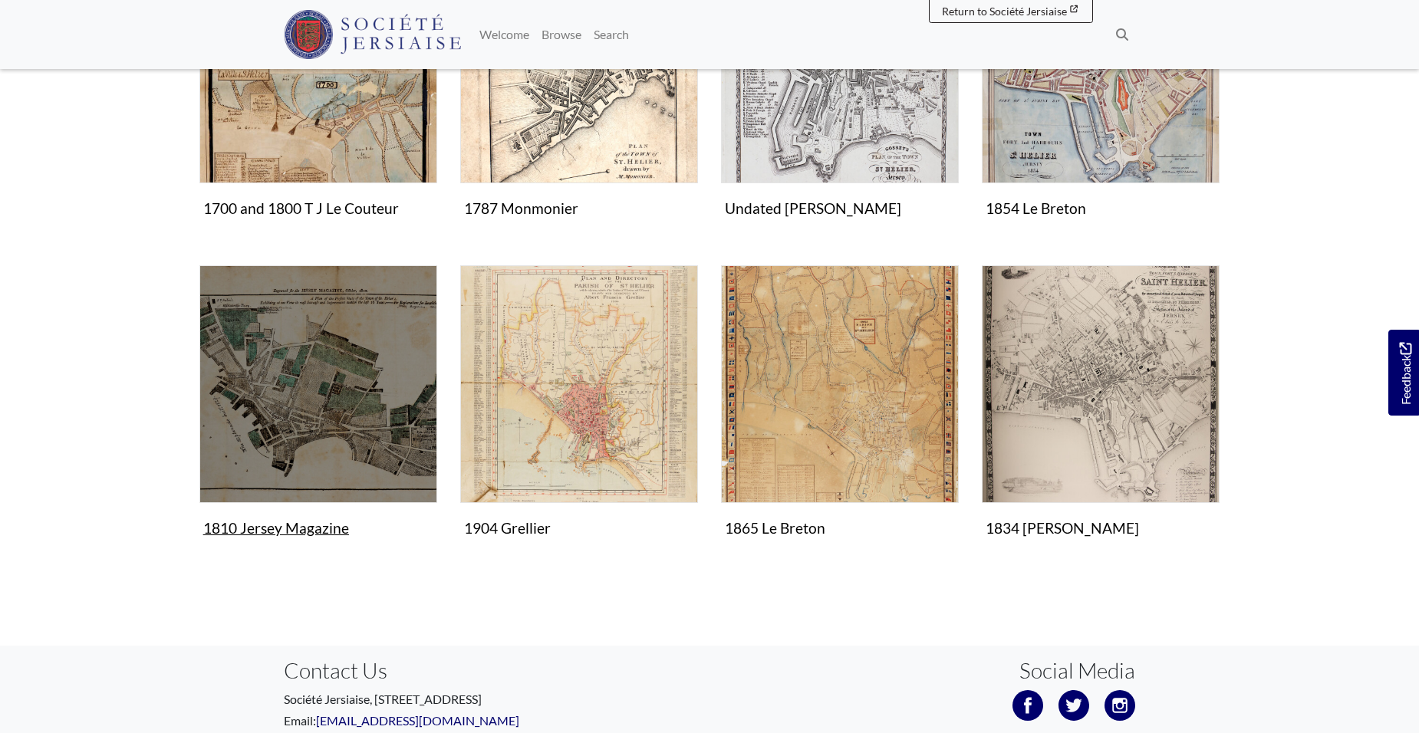
click at [312, 403] on img "Items in this Collection" at bounding box center [318, 384] width 238 height 238
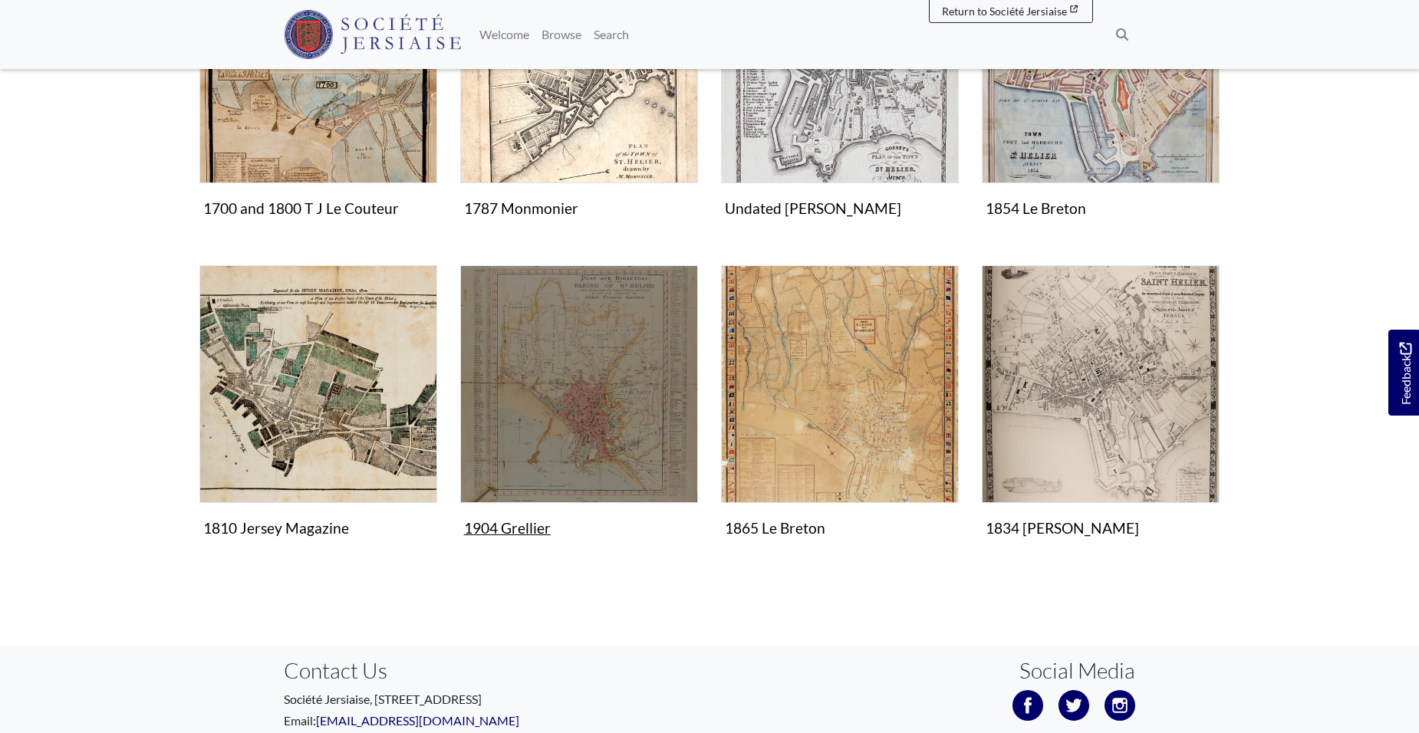
click at [548, 407] on img "Items in this Collection" at bounding box center [579, 384] width 238 height 238
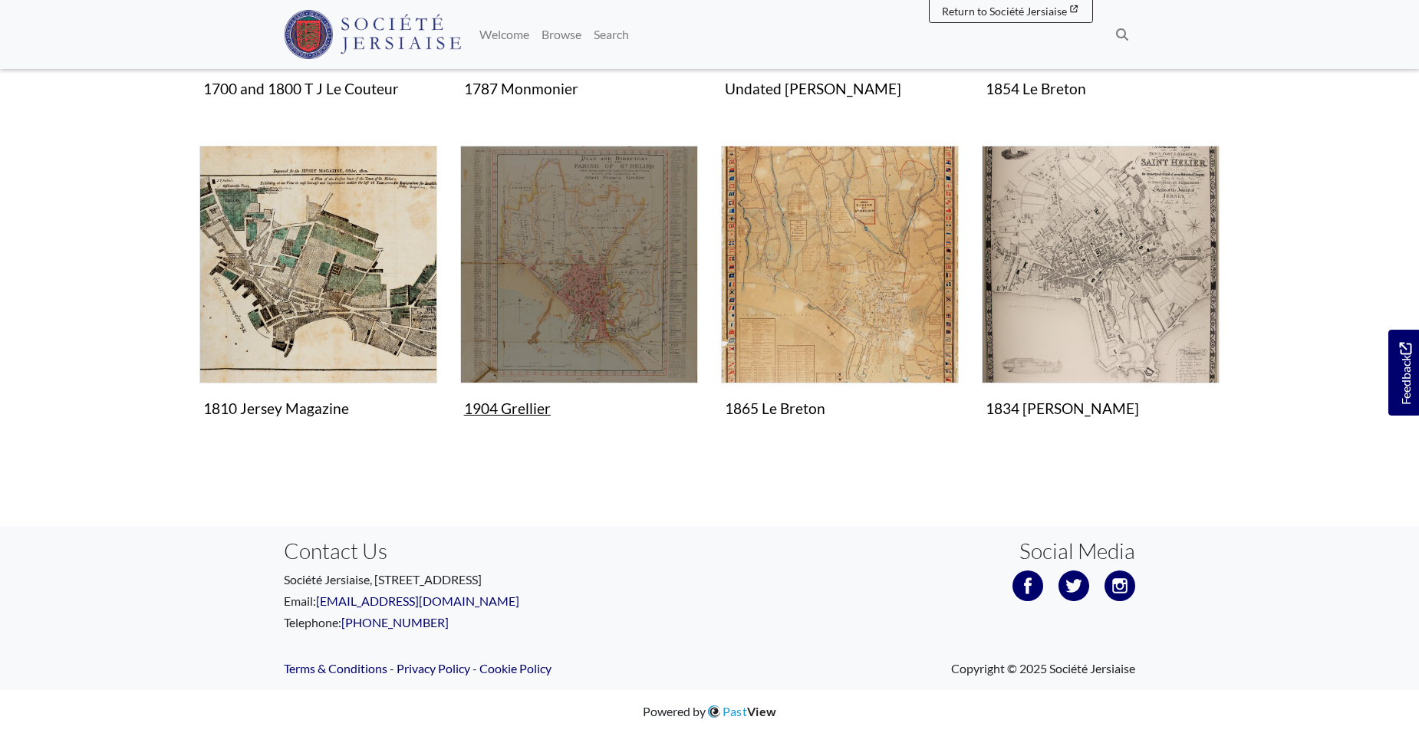
scroll to position [503, 0]
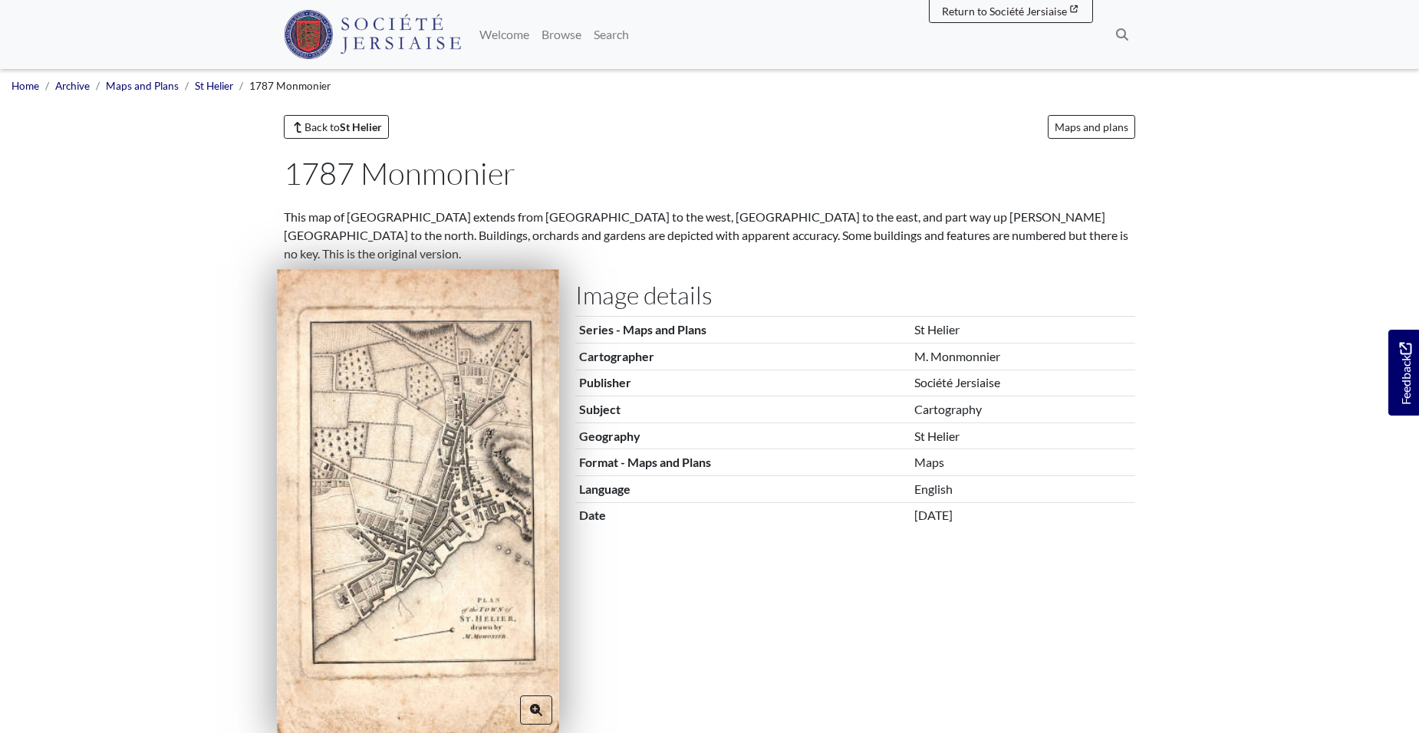
click at [407, 474] on img at bounding box center [418, 502] width 282 height 466
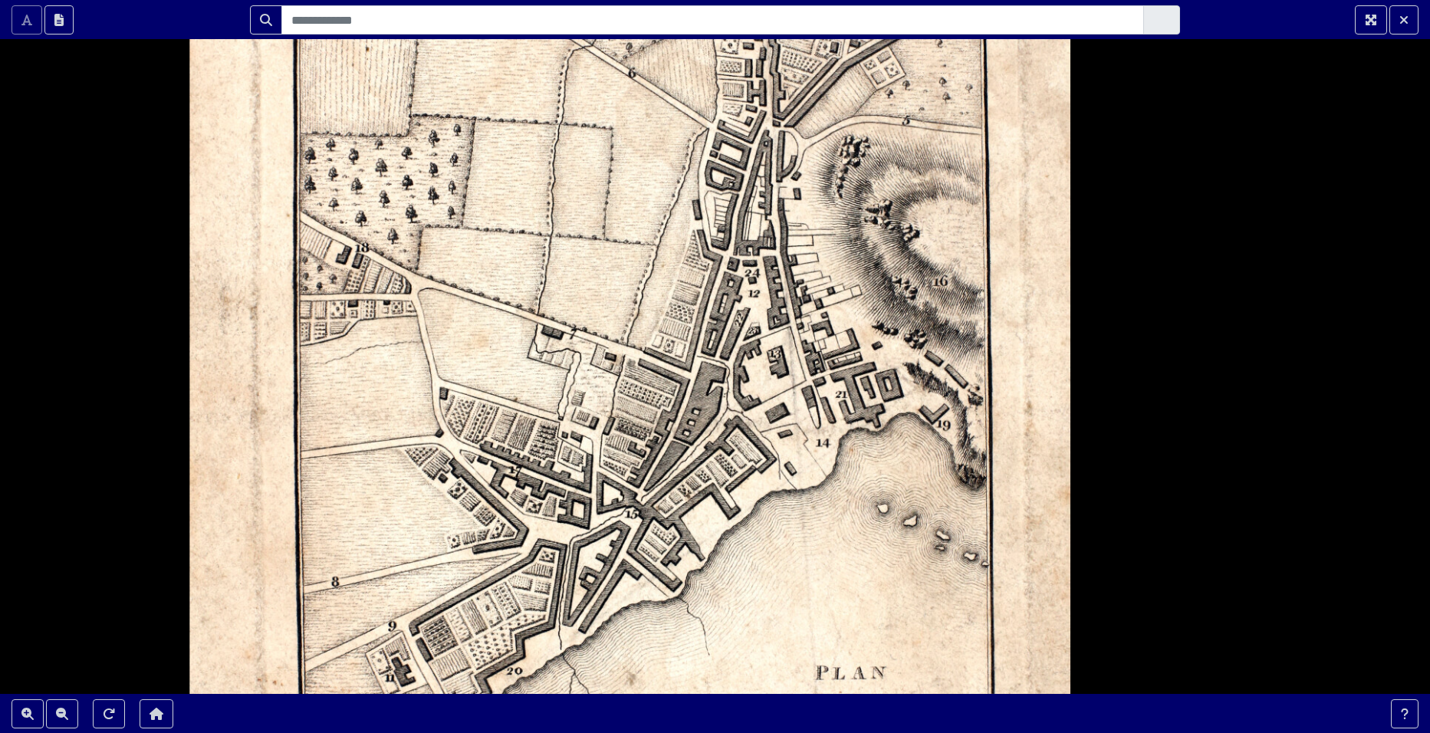
drag, startPoint x: 468, startPoint y: 307, endPoint x: 410, endPoint y: 353, distance: 74.3
click at [410, 353] on div at bounding box center [715, 366] width 1430 height 733
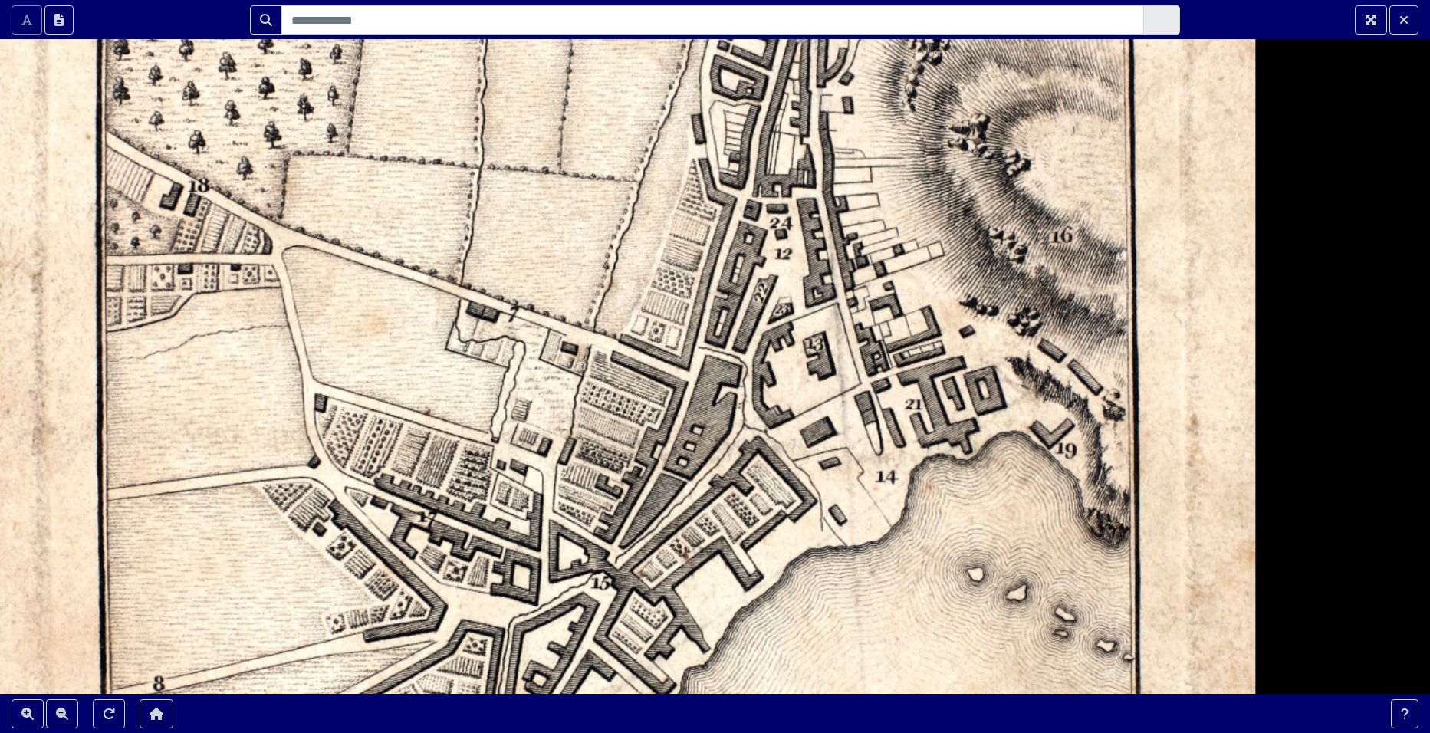
drag, startPoint x: 719, startPoint y: 242, endPoint x: 786, endPoint y: 264, distance: 71.1
click at [786, 264] on div at bounding box center [715, 366] width 1430 height 733
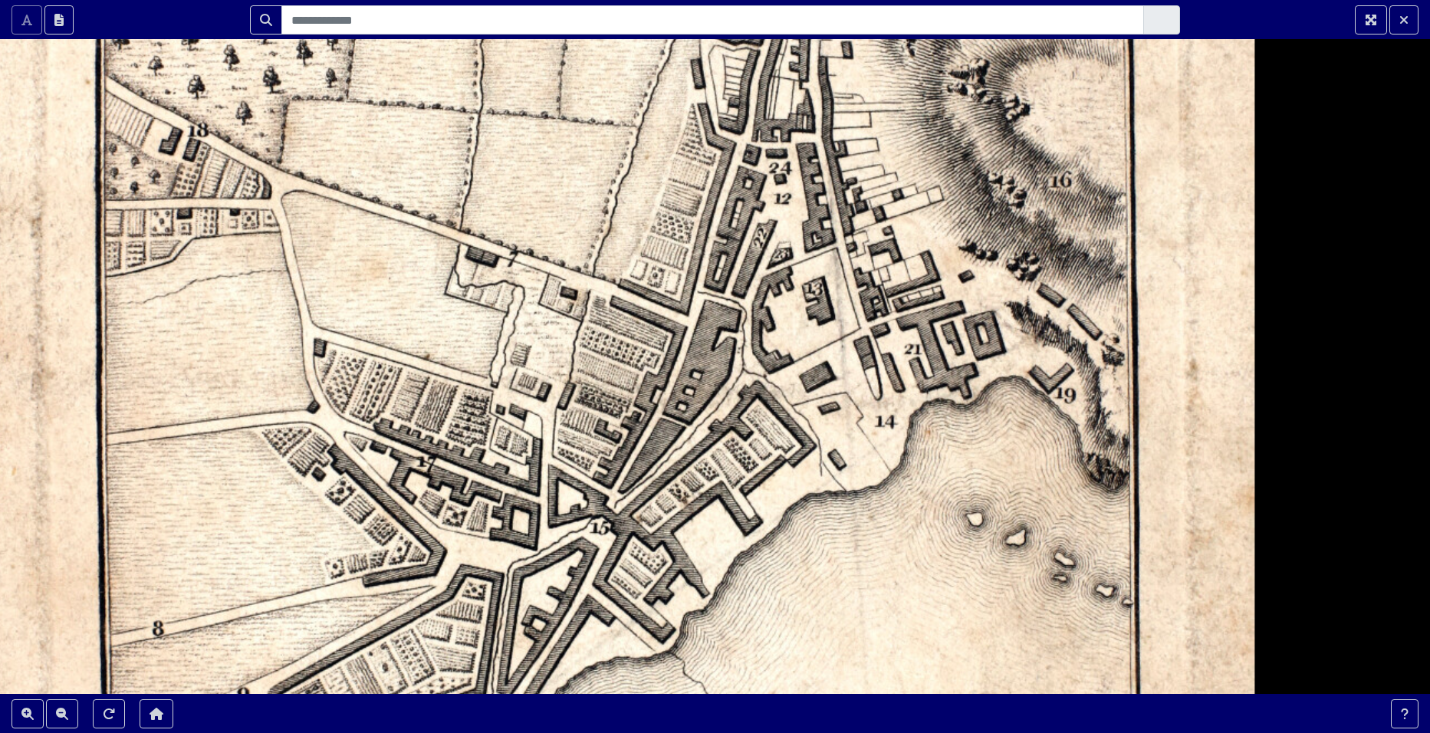
drag, startPoint x: 816, startPoint y: 346, endPoint x: 815, endPoint y: 289, distance: 56.8
click at [815, 289] on div at bounding box center [715, 366] width 1430 height 733
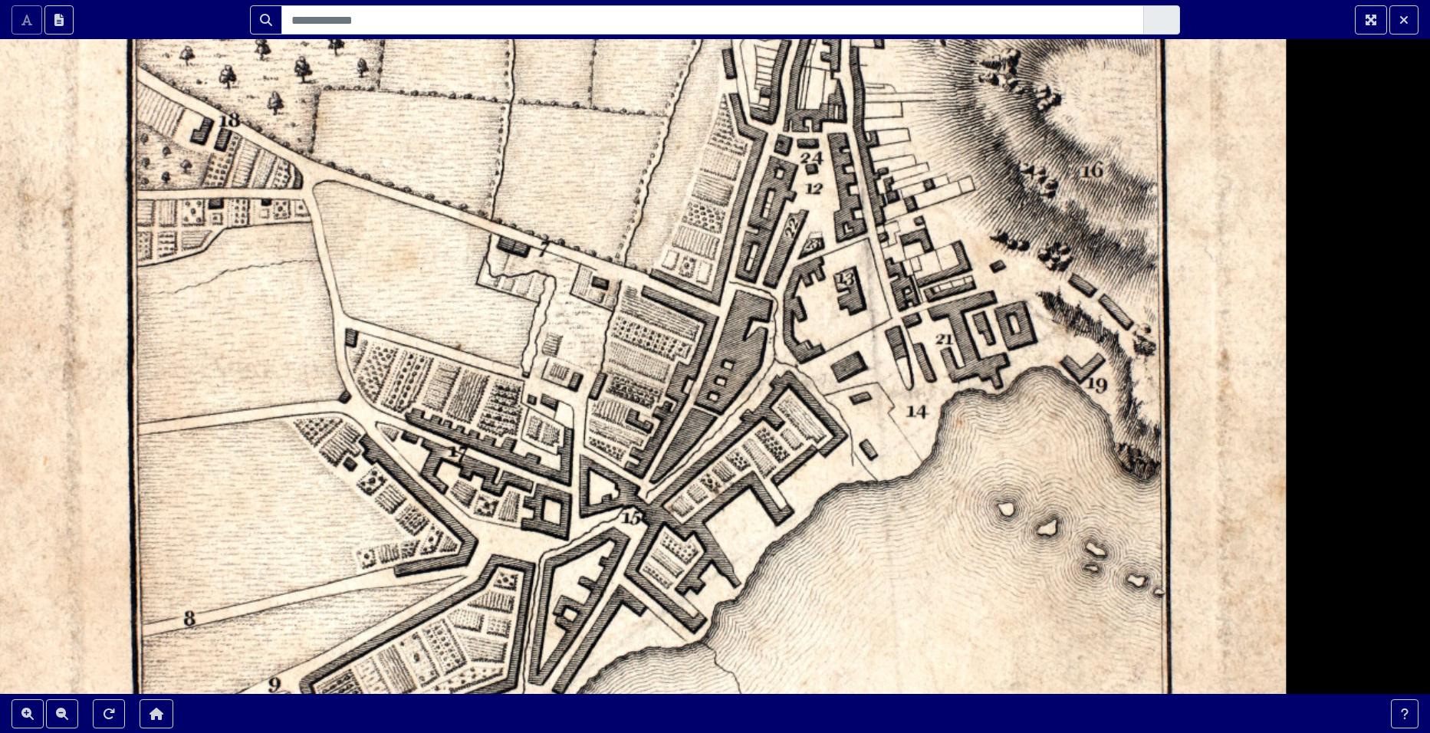
drag, startPoint x: 835, startPoint y: 403, endPoint x: 875, endPoint y: 397, distance: 40.4
click at [875, 397] on div at bounding box center [715, 366] width 1430 height 733
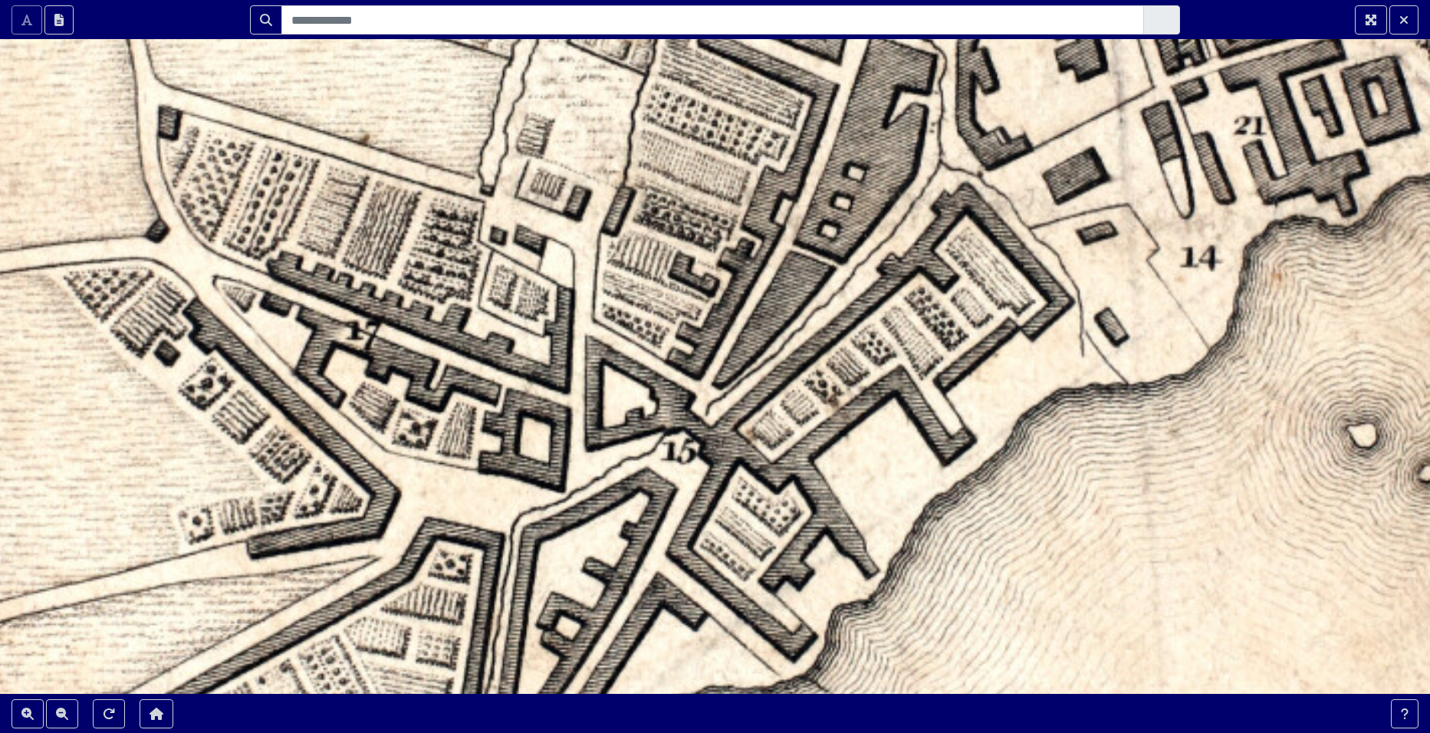
drag, startPoint x: 557, startPoint y: 472, endPoint x: 537, endPoint y: 308, distance: 165.3
click at [537, 308] on div at bounding box center [715, 366] width 1430 height 733
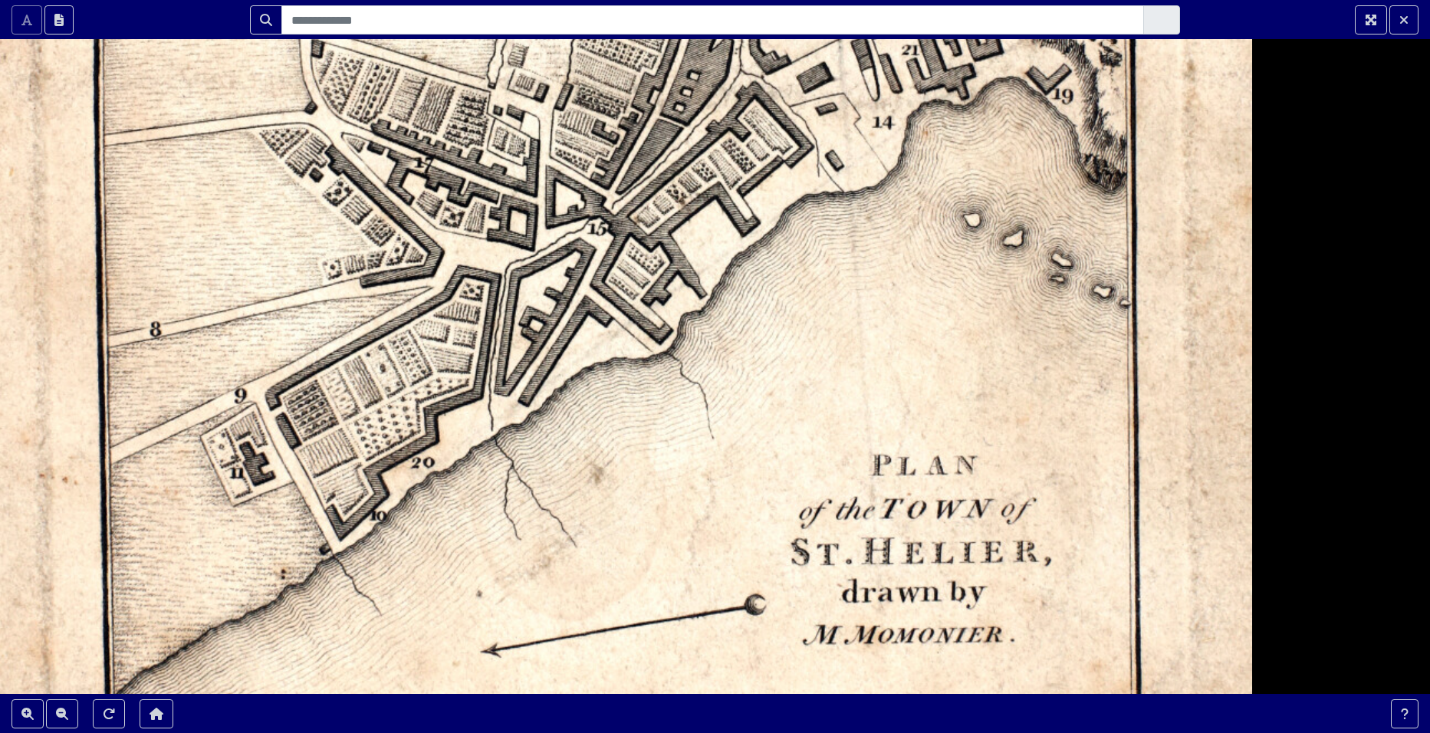
drag, startPoint x: 289, startPoint y: 413, endPoint x: 325, endPoint y: 256, distance: 160.6
click at [325, 256] on div at bounding box center [715, 366] width 1430 height 733
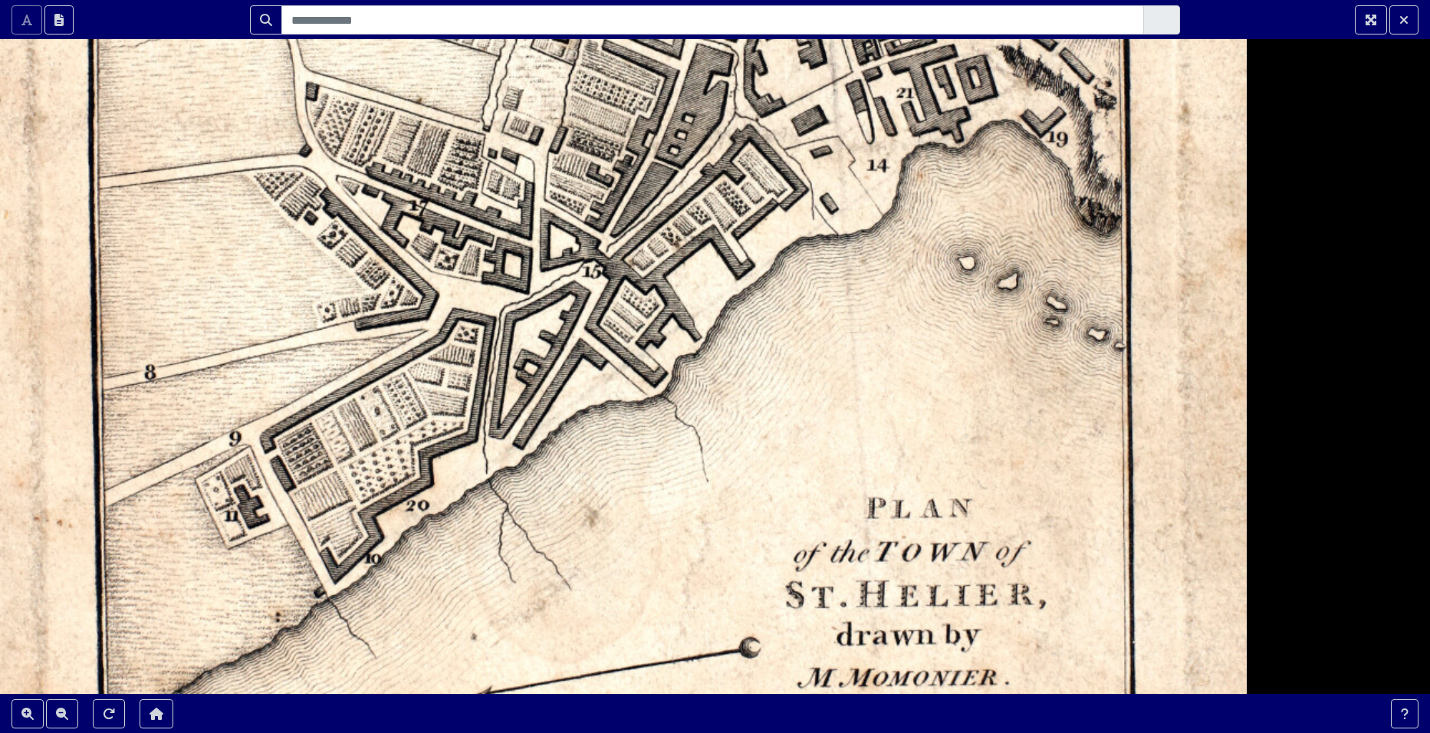
drag, startPoint x: 410, startPoint y: 356, endPoint x: 403, endPoint y: 405, distance: 49.6
click at [403, 405] on div at bounding box center [715, 366] width 1430 height 733
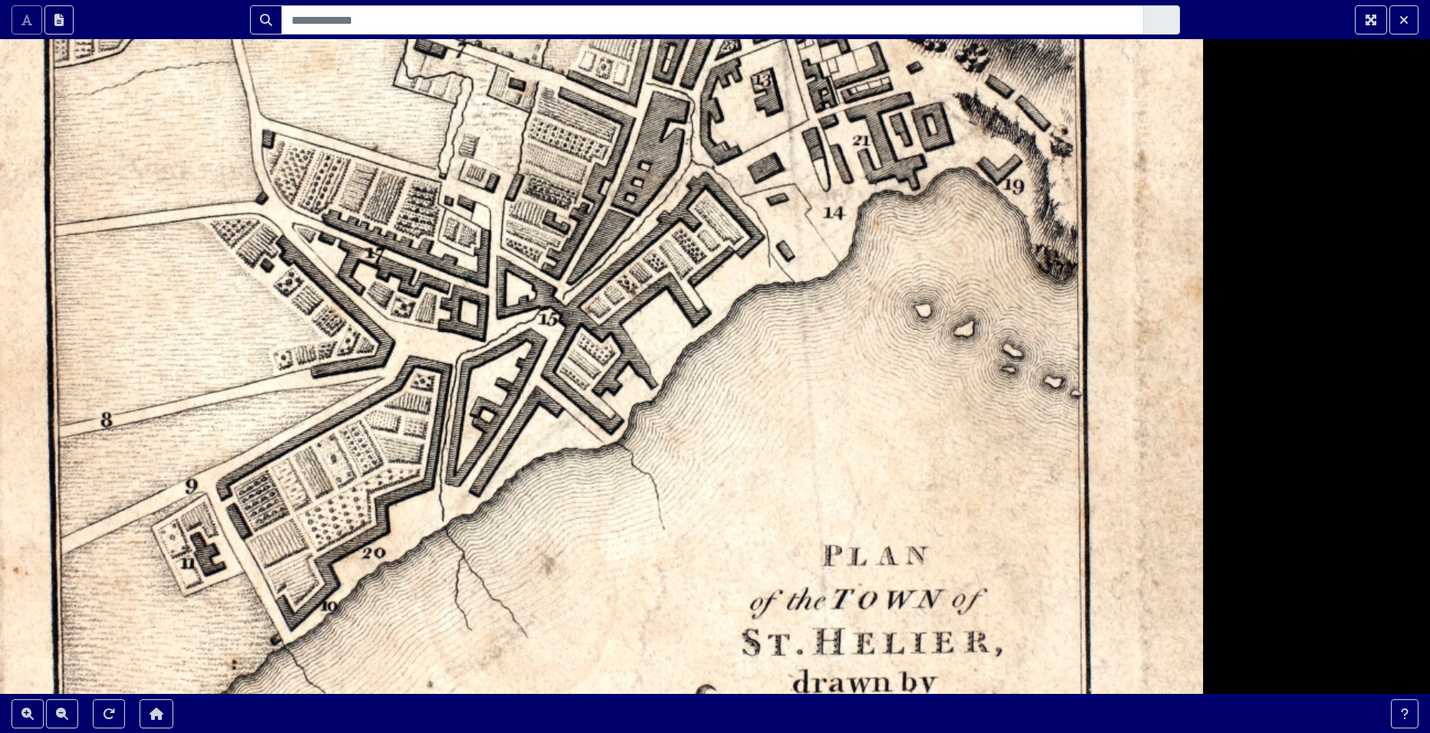
drag, startPoint x: 286, startPoint y: 375, endPoint x: 247, endPoint y: 413, distance: 54.8
click at [247, 413] on div at bounding box center [715, 366] width 1430 height 733
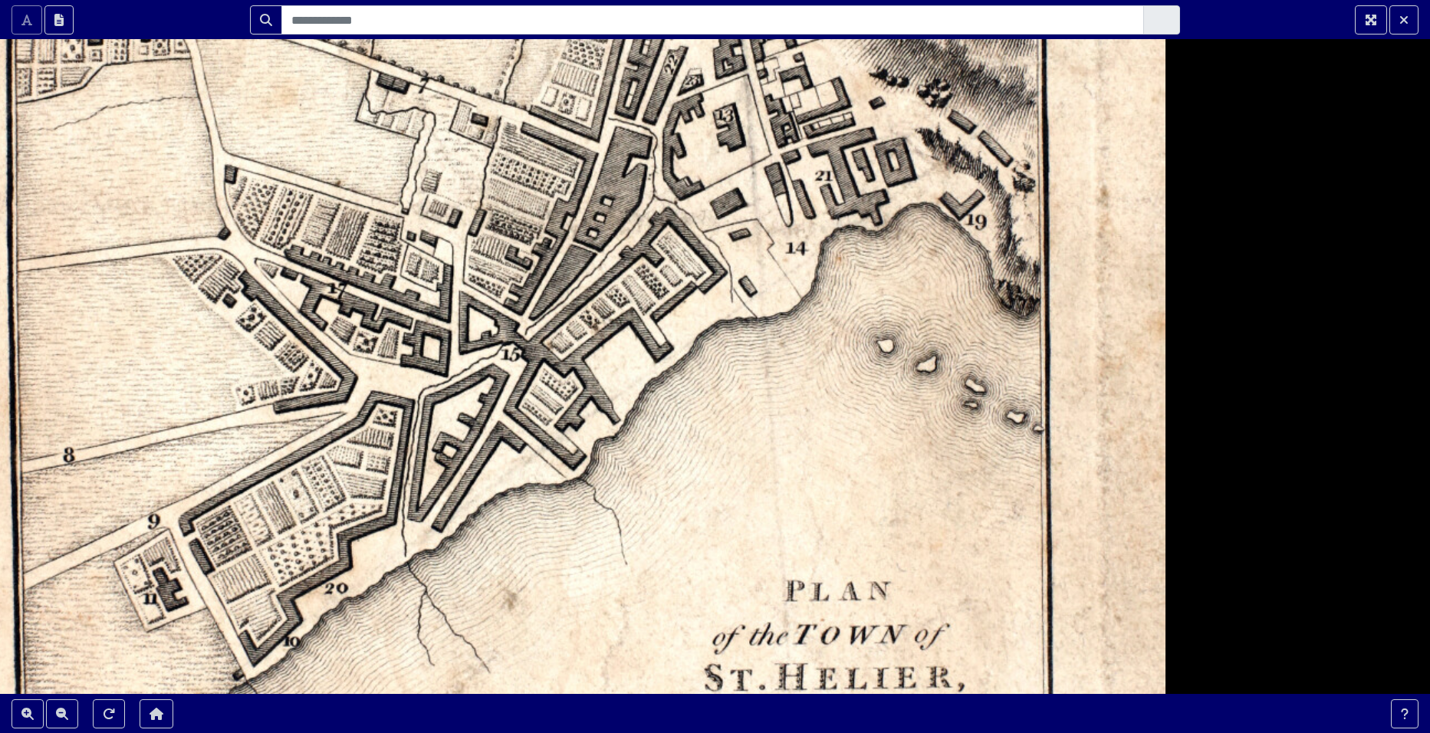
drag, startPoint x: 278, startPoint y: 396, endPoint x: 241, endPoint y: 431, distance: 51.5
click at [241, 431] on div at bounding box center [715, 366] width 1430 height 733
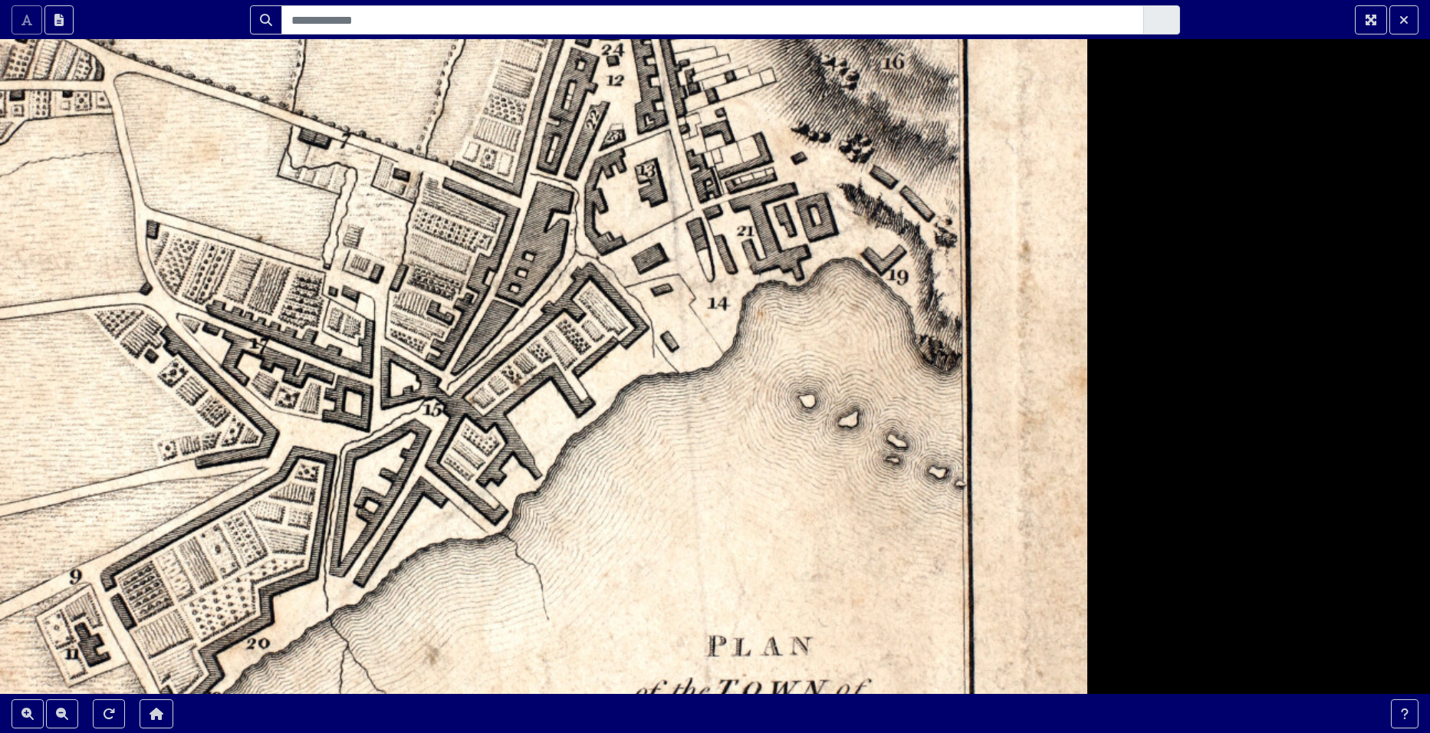
drag, startPoint x: 345, startPoint y: 335, endPoint x: 268, endPoint y: 383, distance: 90.2
click at [268, 383] on div at bounding box center [715, 366] width 1430 height 733
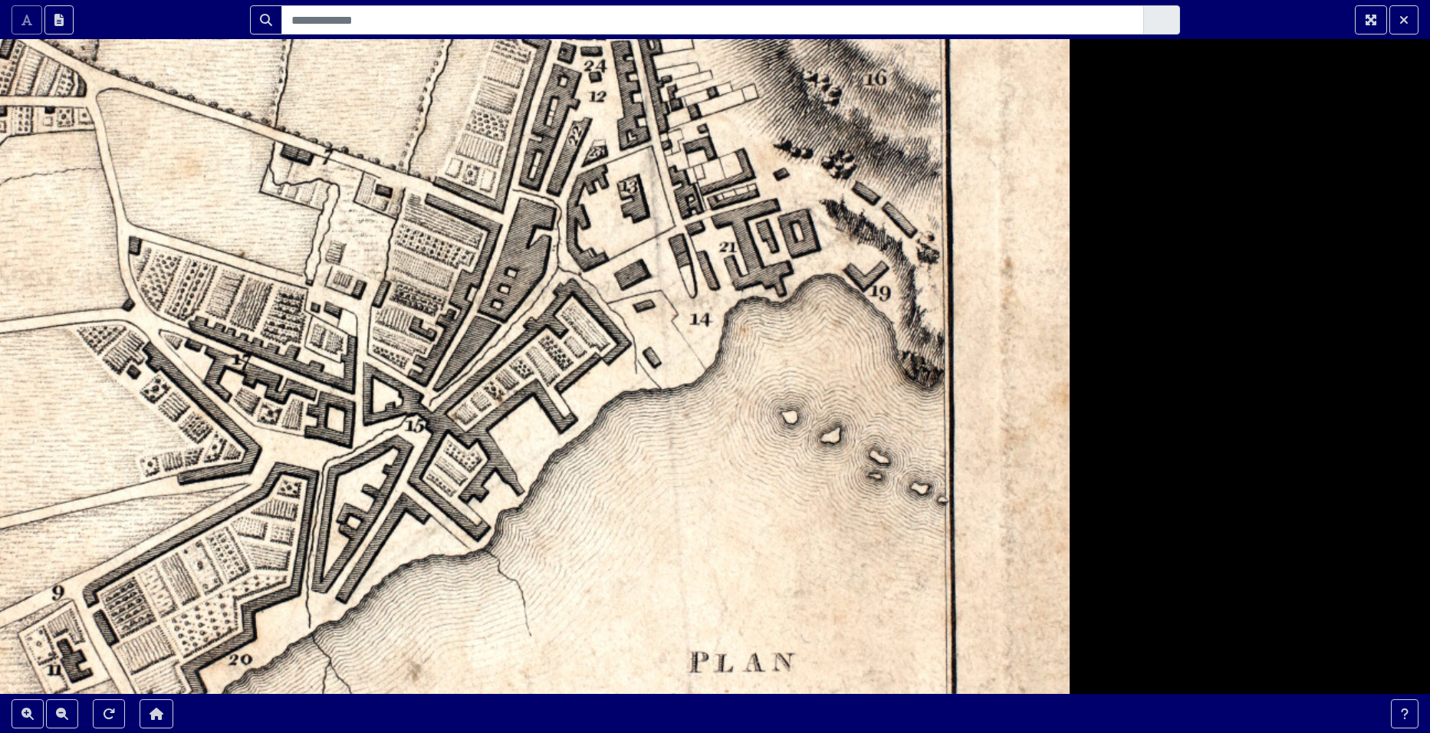
drag, startPoint x: 581, startPoint y: 313, endPoint x: 549, endPoint y: 348, distance: 47.3
click at [550, 348] on div at bounding box center [715, 366] width 1430 height 733
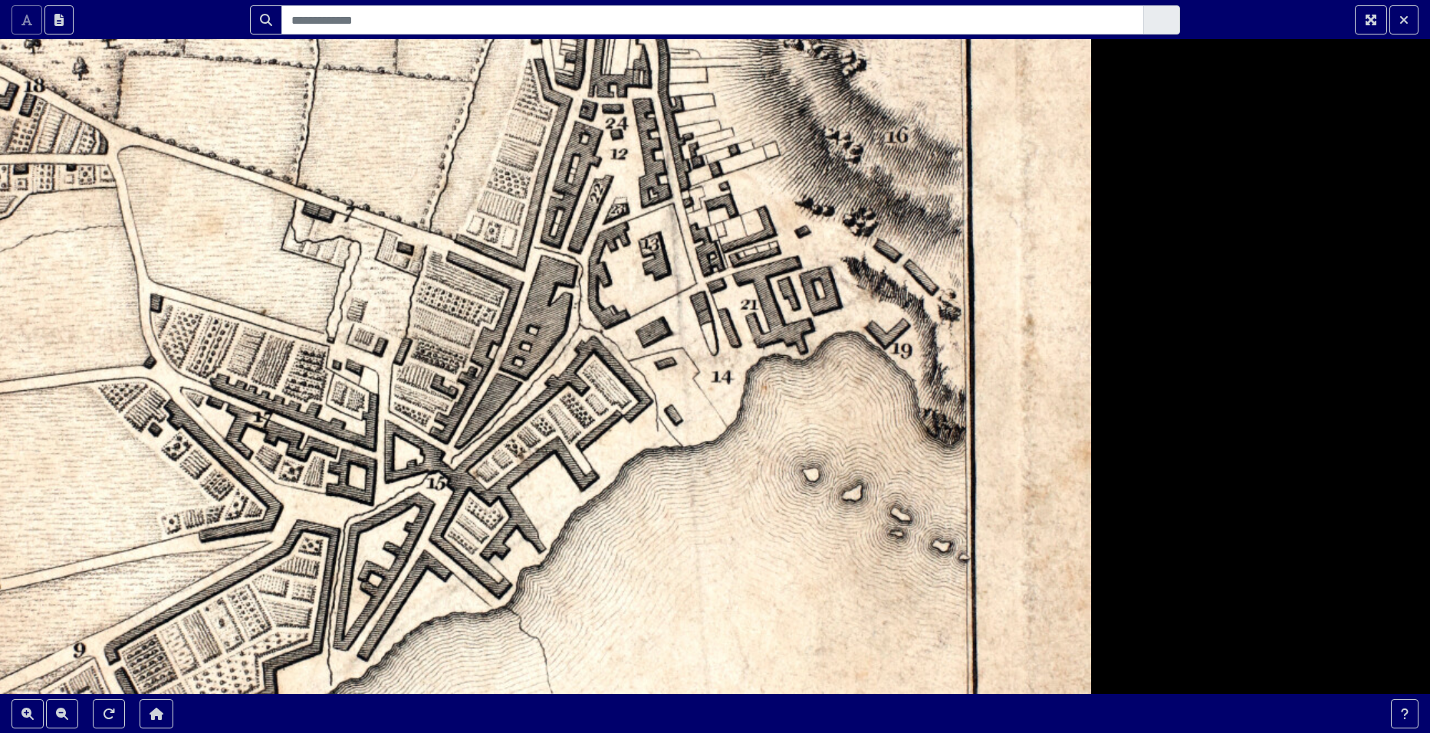
drag, startPoint x: 550, startPoint y: 347, endPoint x: 575, endPoint y: 386, distance: 46.0
click at [584, 382] on div at bounding box center [715, 366] width 1430 height 733
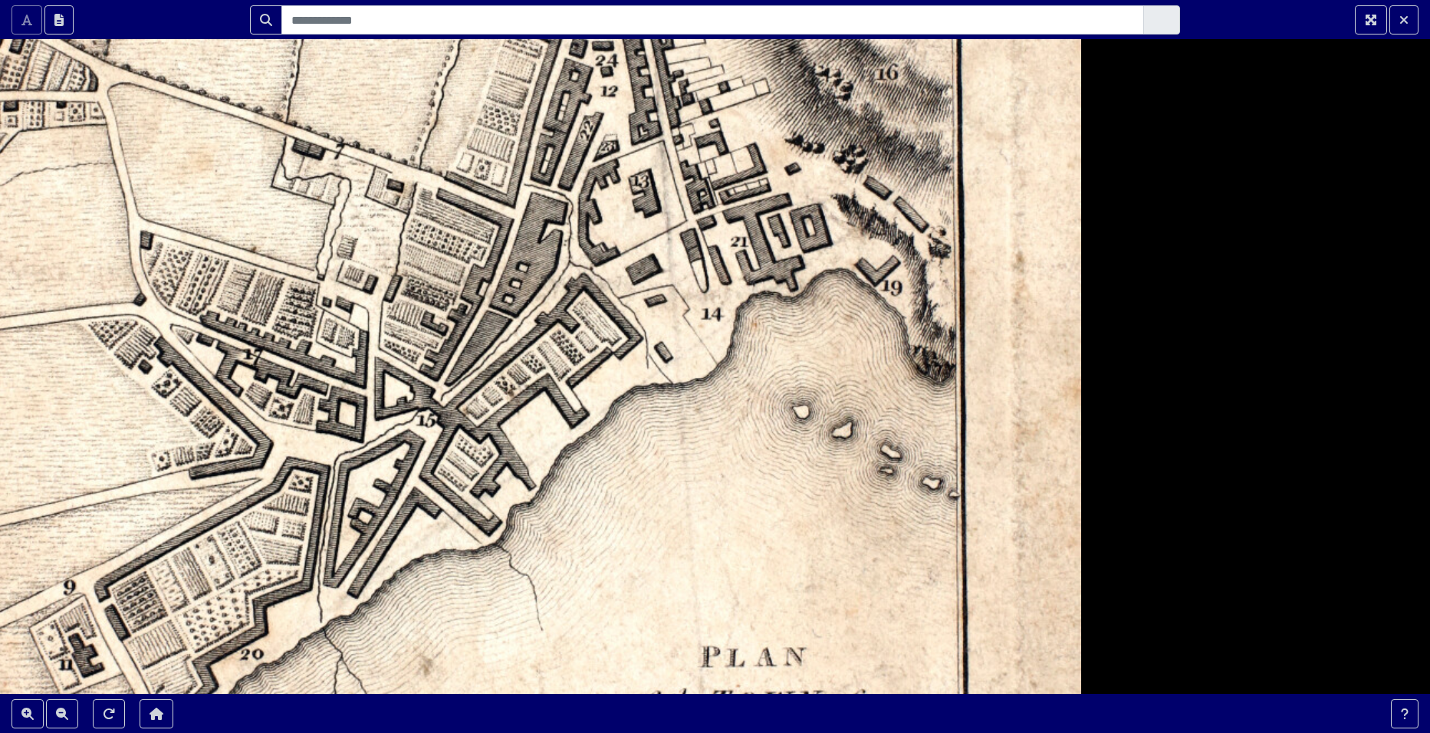
drag, startPoint x: 527, startPoint y: 435, endPoint x: 518, endPoint y: 363, distance: 72.6
click at [518, 363] on div at bounding box center [715, 366] width 1430 height 733
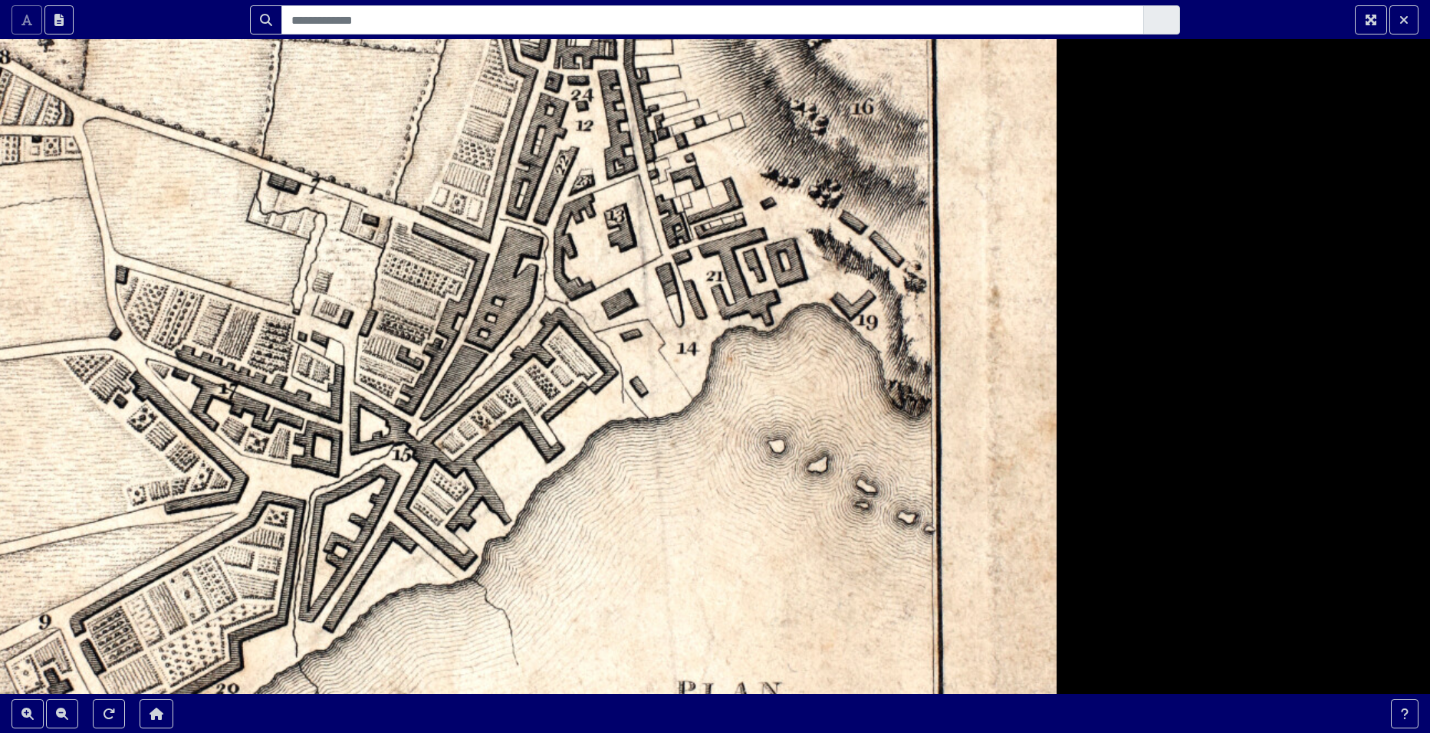
drag, startPoint x: 580, startPoint y: 377, endPoint x: 518, endPoint y: 472, distance: 113.6
click at [518, 472] on div at bounding box center [715, 366] width 1430 height 733
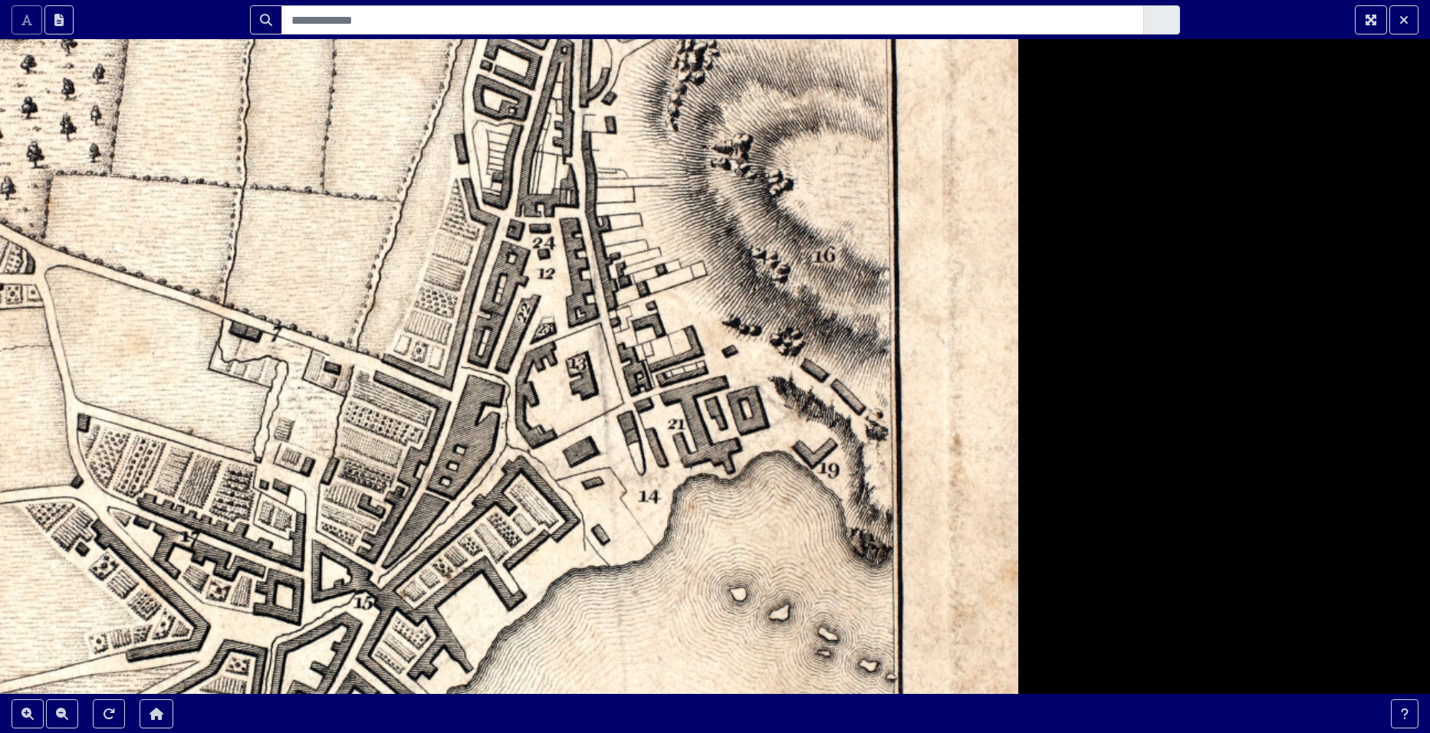
drag, startPoint x: 558, startPoint y: 309, endPoint x: 557, endPoint y: 406, distance: 96.6
click at [557, 406] on div at bounding box center [715, 366] width 1430 height 733
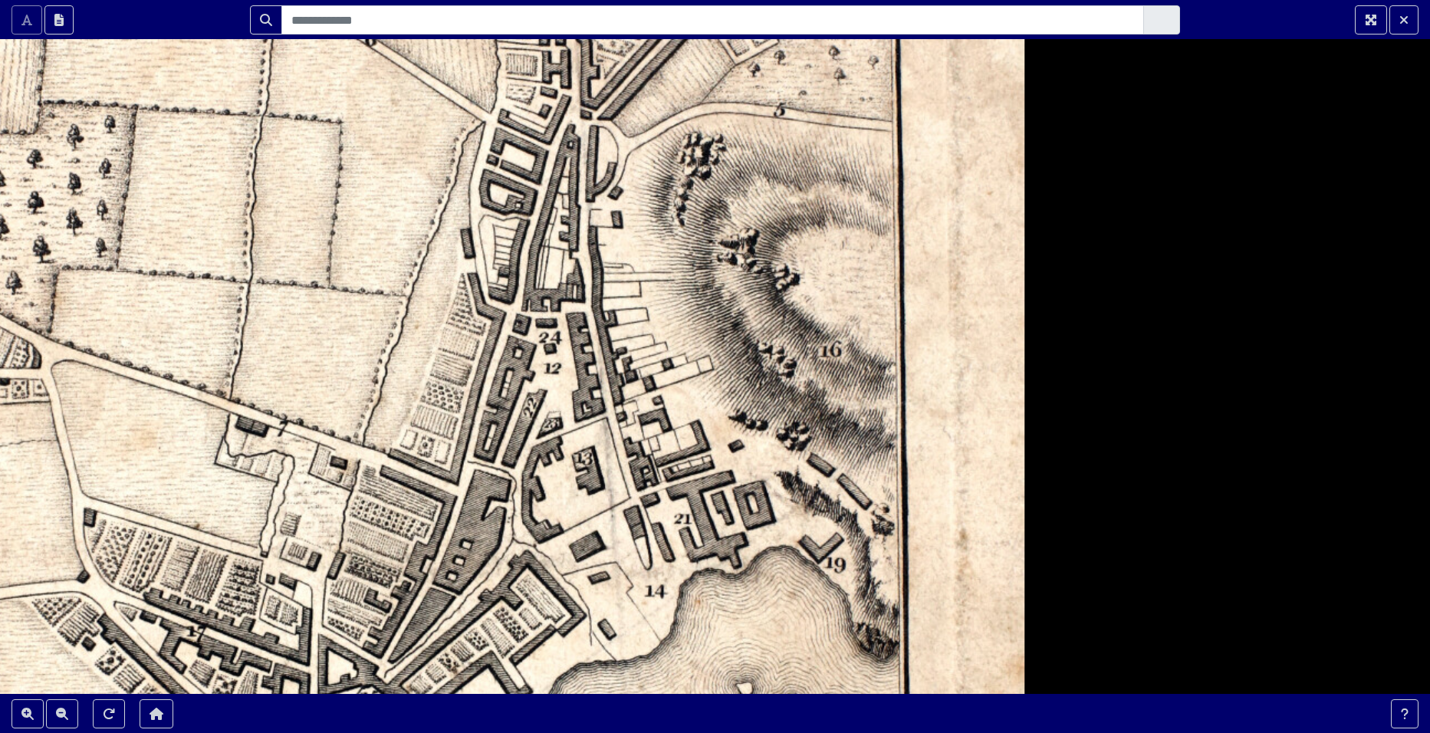
drag, startPoint x: 549, startPoint y: 227, endPoint x: 554, endPoint y: 354, distance: 126.6
click at [554, 354] on div at bounding box center [715, 366] width 1430 height 733
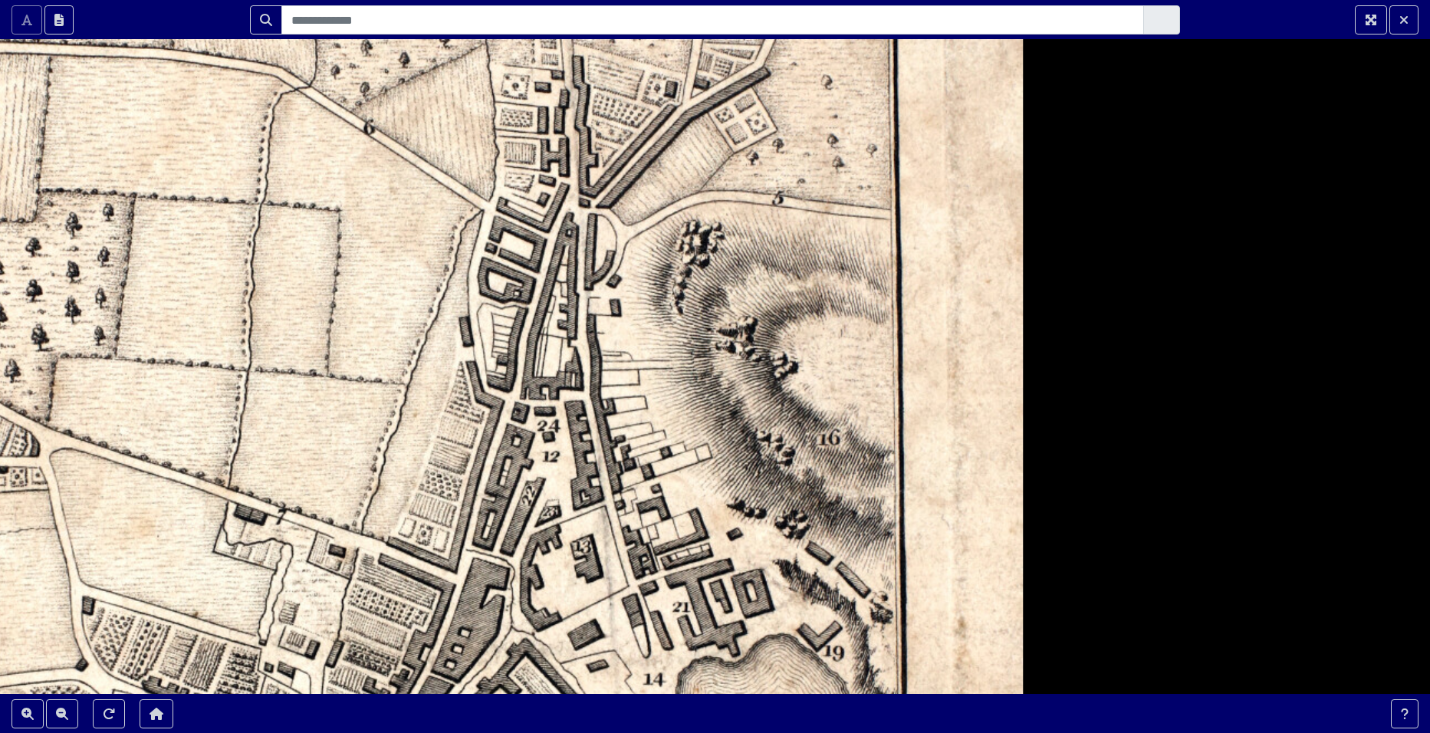
drag, startPoint x: 573, startPoint y: 151, endPoint x: 570, endPoint y: 335, distance: 184.1
click at [570, 335] on div at bounding box center [715, 366] width 1430 height 733
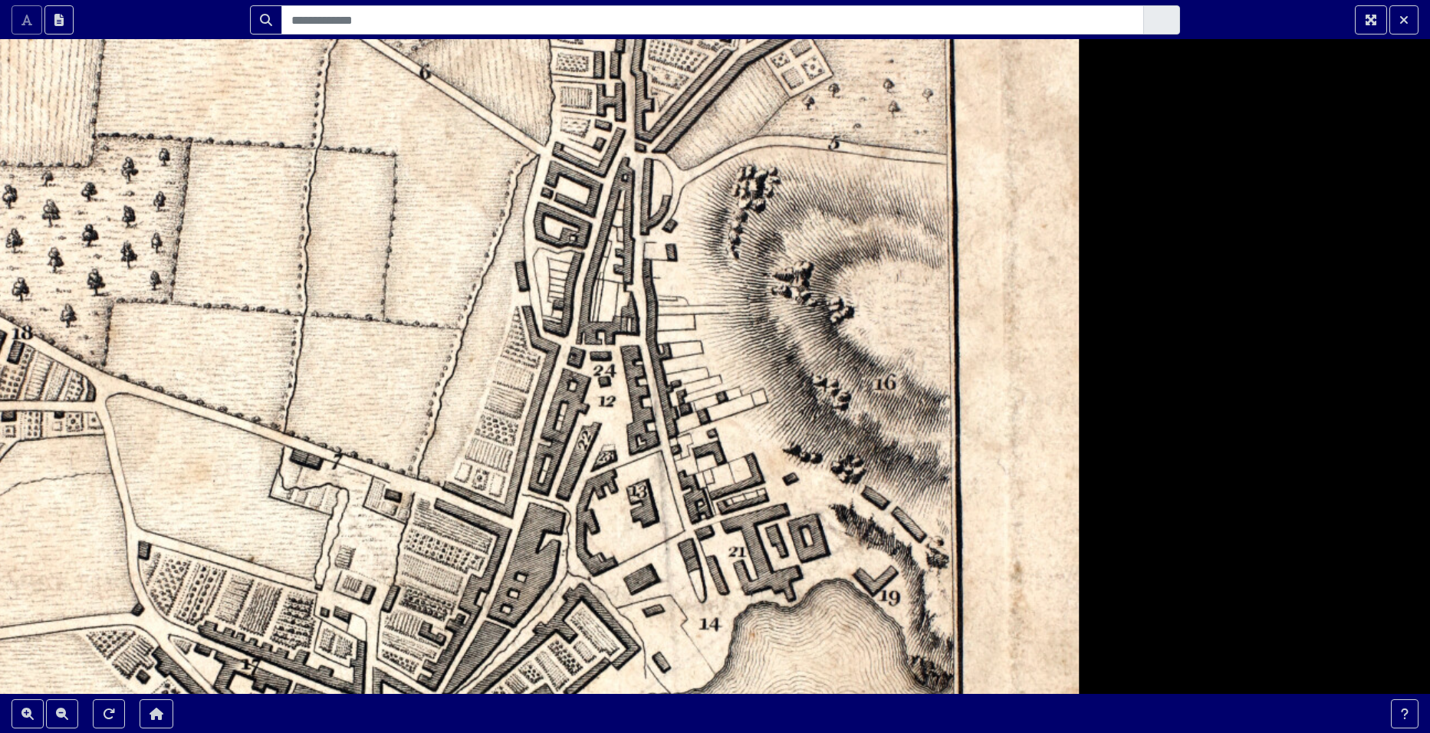
drag, startPoint x: 444, startPoint y: 473, endPoint x: 501, endPoint y: 292, distance: 189.7
click at [501, 292] on div at bounding box center [715, 366] width 1430 height 733
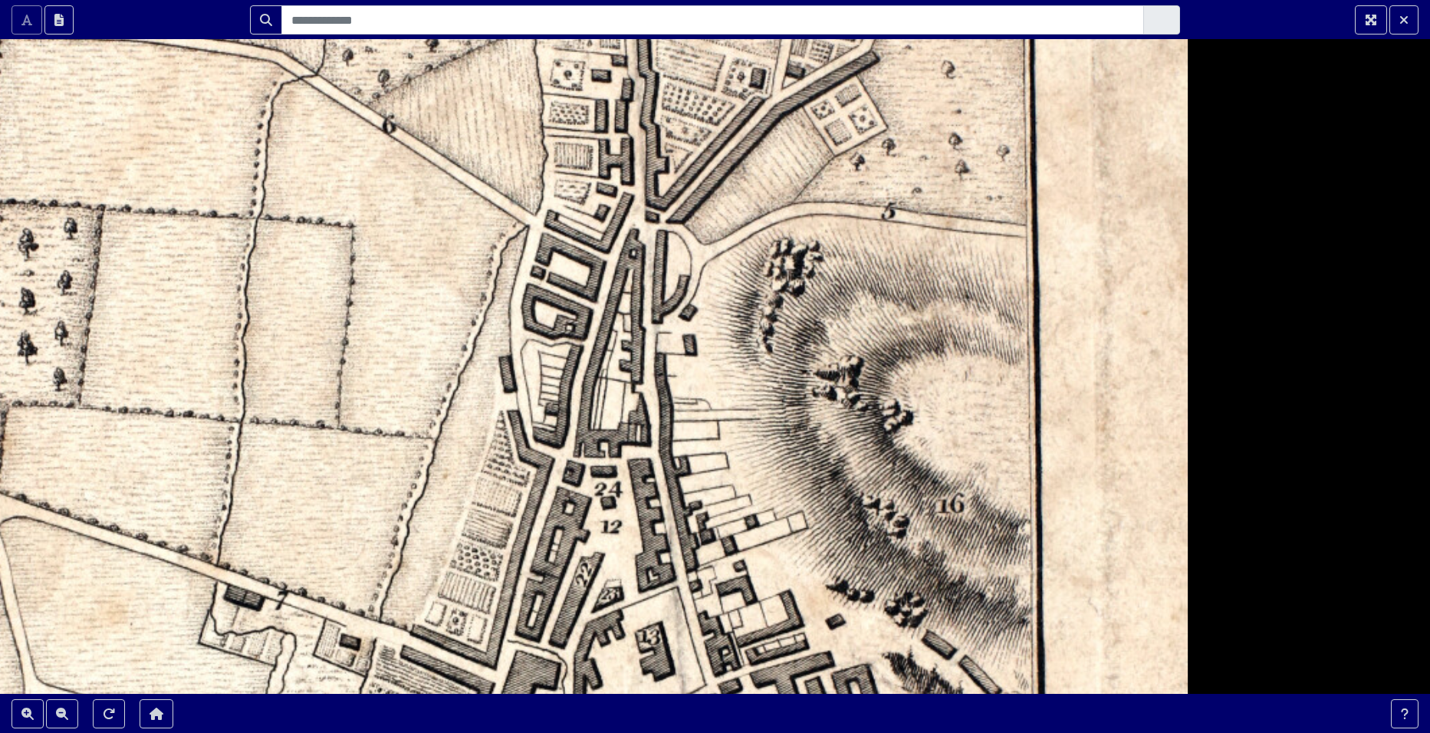
drag, startPoint x: 610, startPoint y: 239, endPoint x: 612, endPoint y: 366, distance: 126.6
click at [612, 366] on div at bounding box center [715, 366] width 1430 height 733
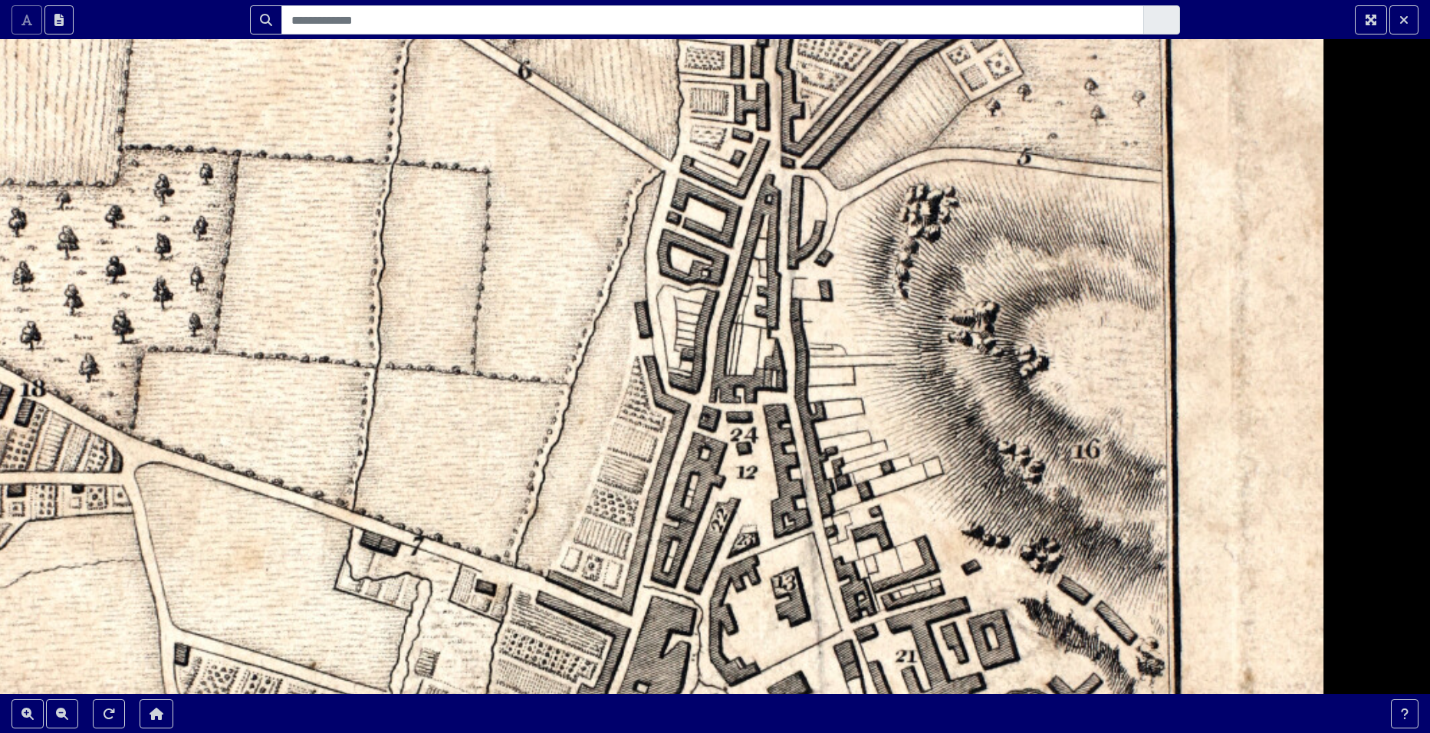
drag, startPoint x: 298, startPoint y: 251, endPoint x: 434, endPoint y: 196, distance: 146.6
click at [434, 196] on div at bounding box center [715, 366] width 1430 height 733
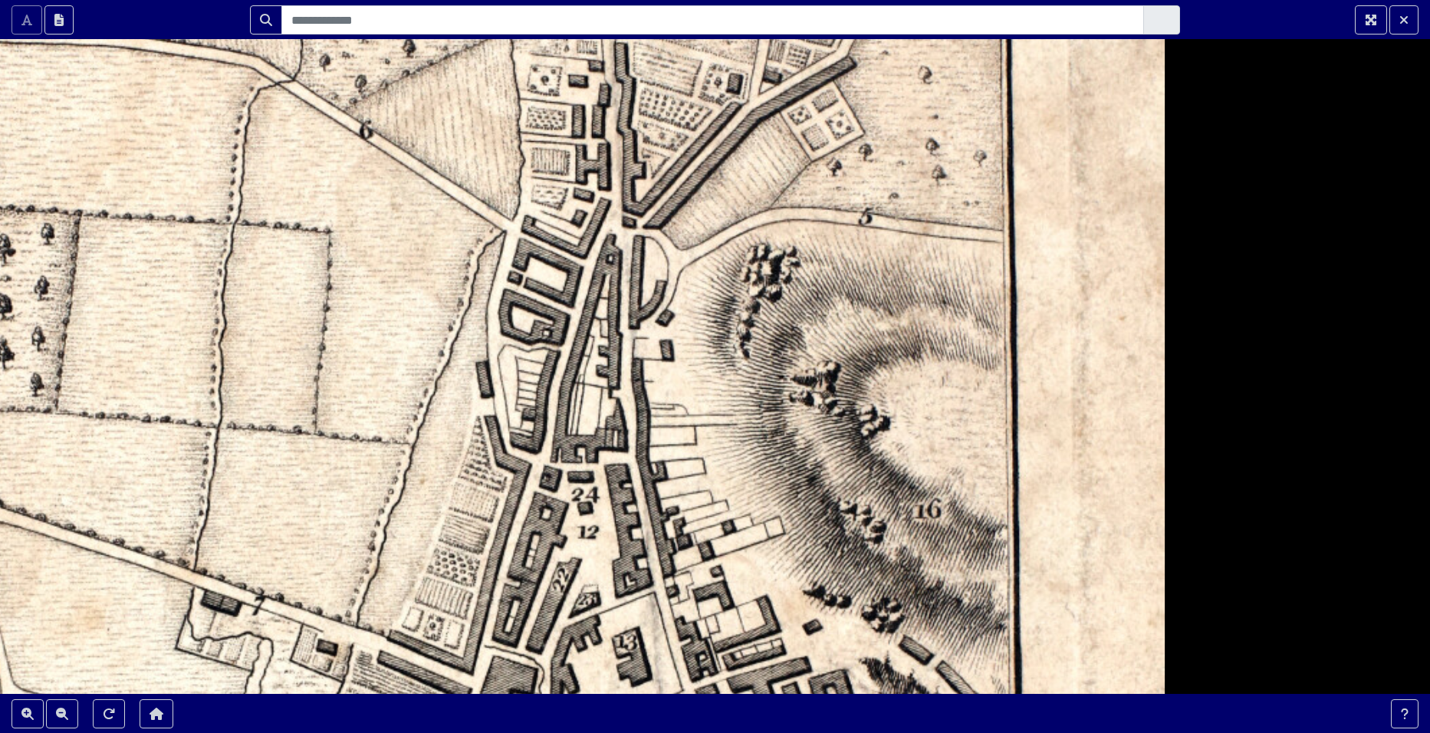
drag, startPoint x: 660, startPoint y: 244, endPoint x: 502, endPoint y: 304, distance: 169.7
click at [502, 304] on div at bounding box center [715, 366] width 1430 height 733
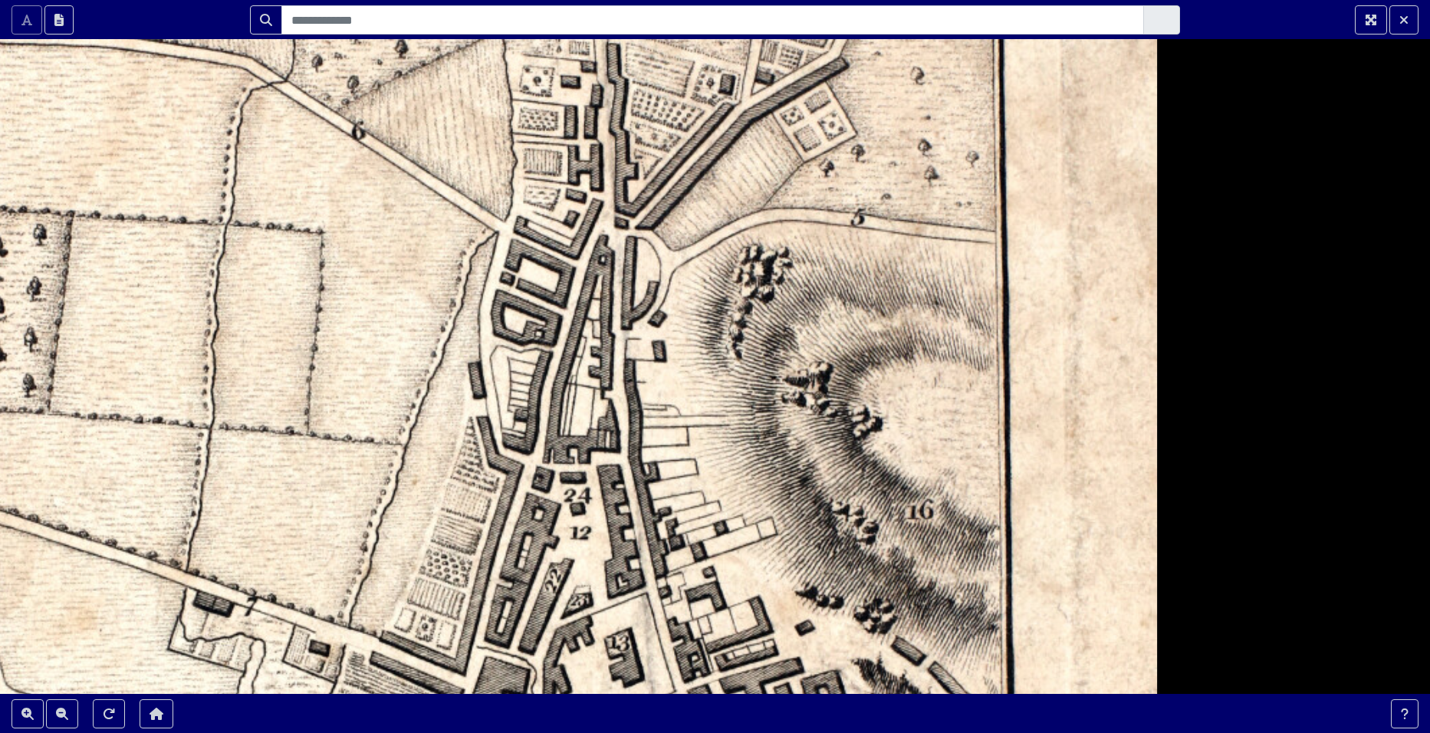
drag, startPoint x: 538, startPoint y: 305, endPoint x: 468, endPoint y: 269, distance: 78.9
click at [468, 269] on div at bounding box center [715, 366] width 1430 height 733
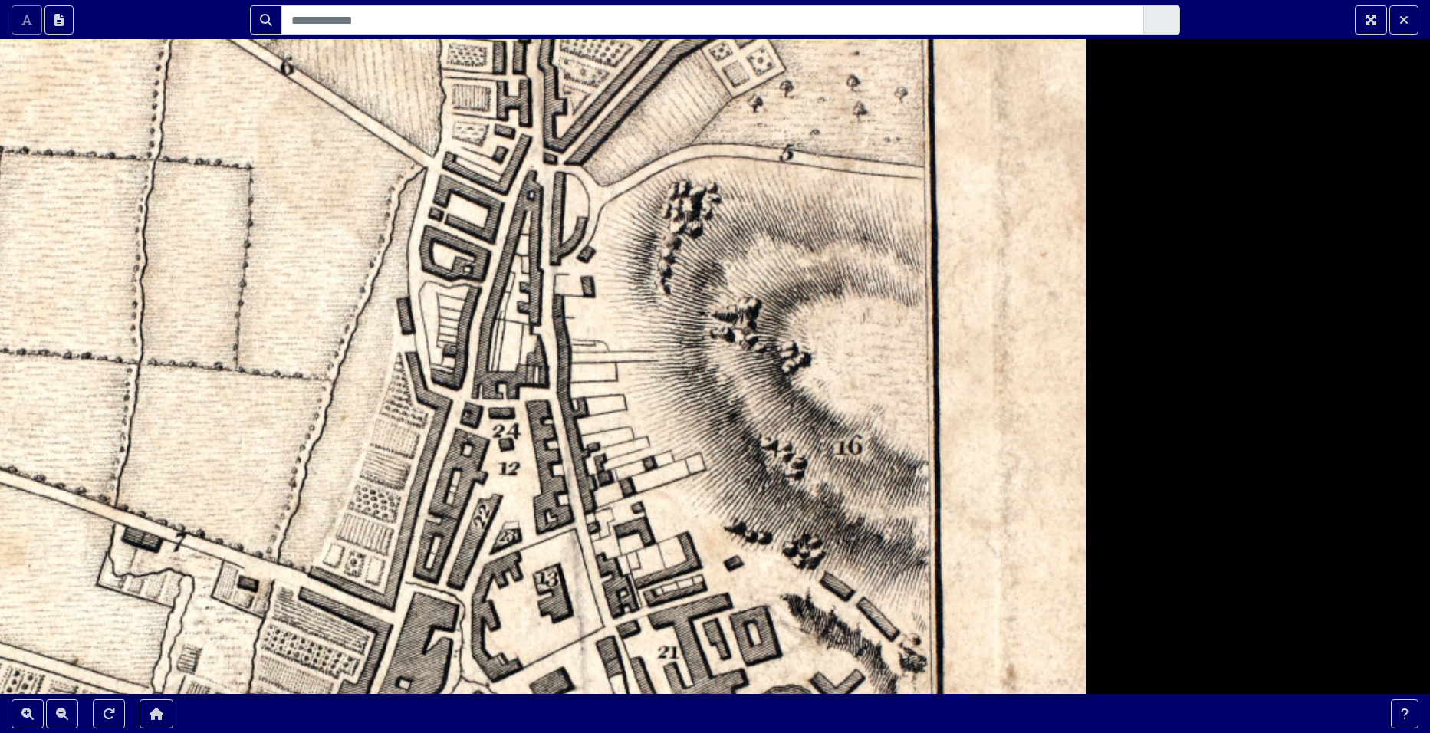
drag, startPoint x: 570, startPoint y: 272, endPoint x: 561, endPoint y: 243, distance: 29.6
click at [561, 243] on div at bounding box center [715, 366] width 1430 height 733
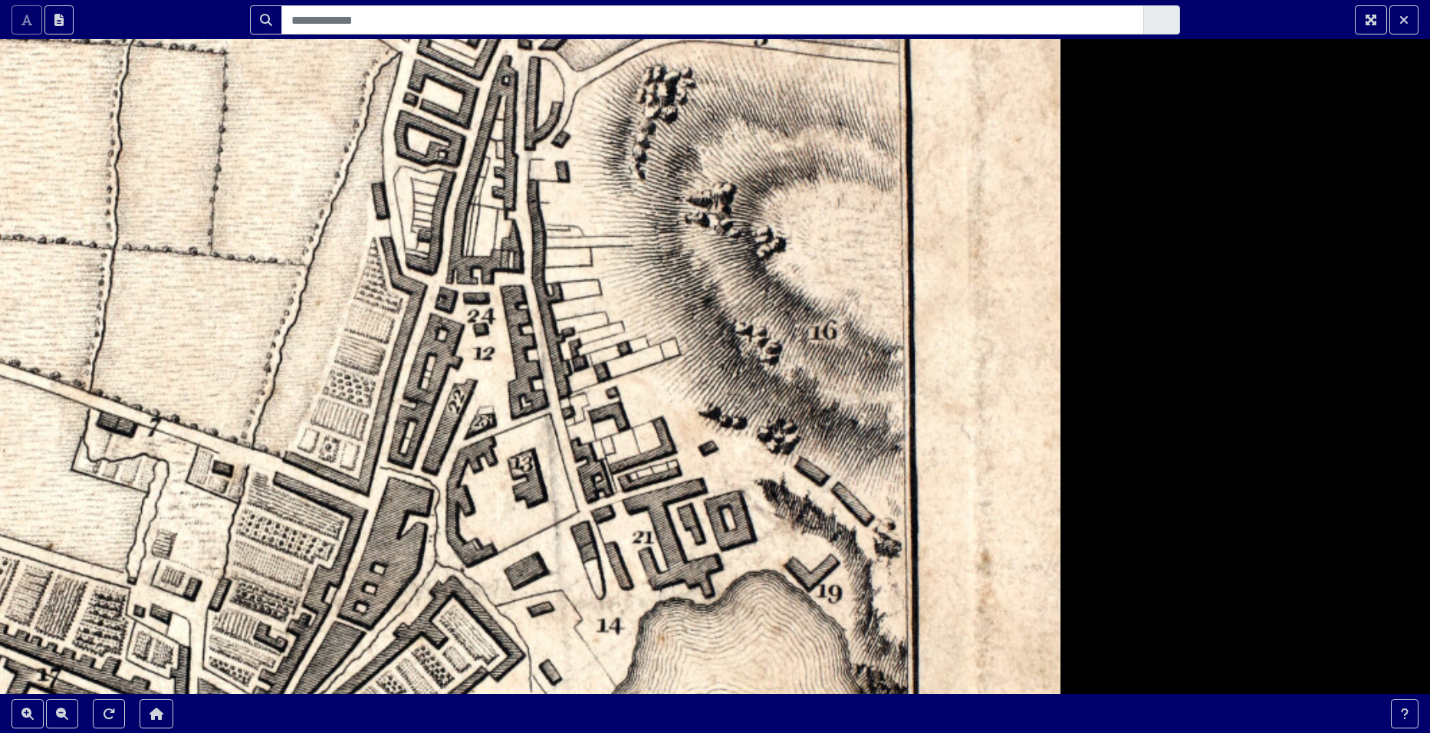
drag, startPoint x: 634, startPoint y: 420, endPoint x: 609, endPoint y: 302, distance: 120.1
click at [609, 302] on div at bounding box center [715, 366] width 1430 height 733
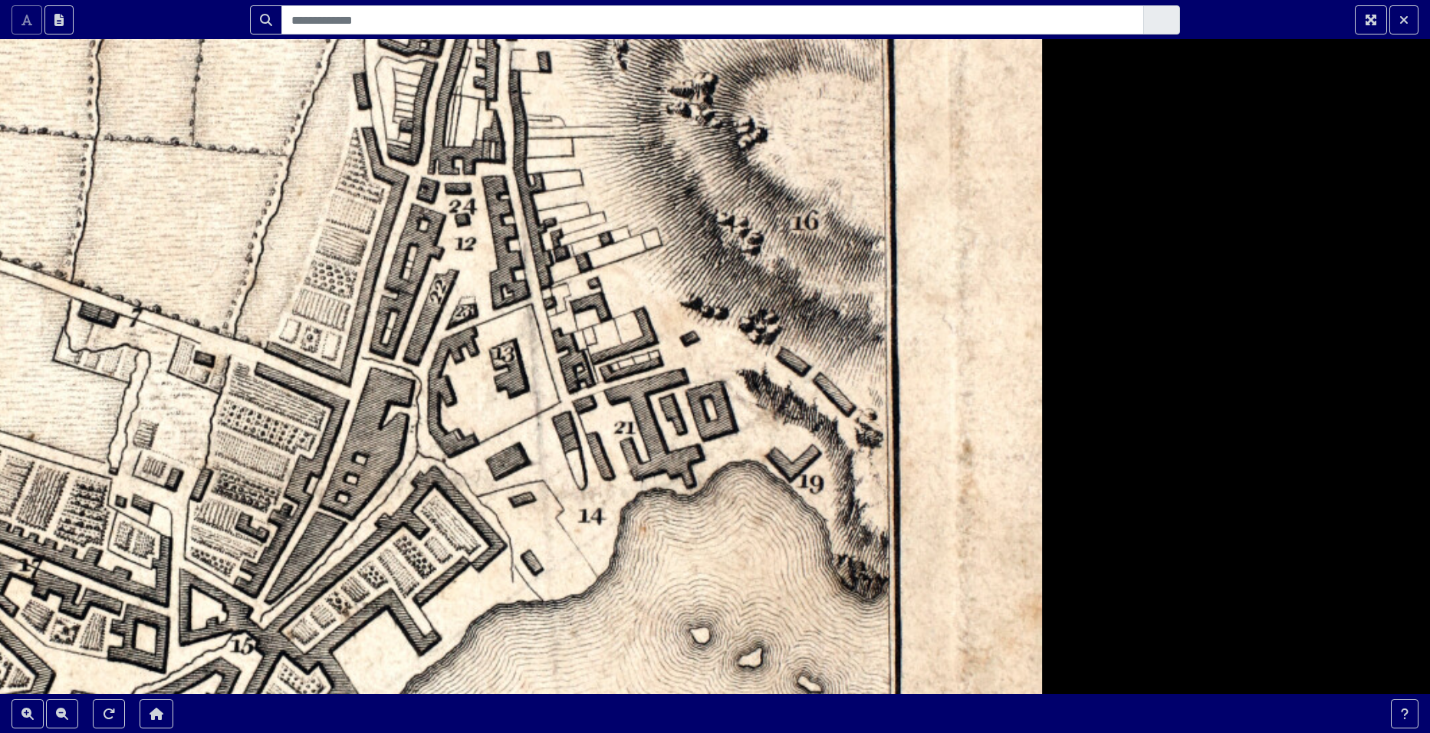
drag, startPoint x: 596, startPoint y: 443, endPoint x: 576, endPoint y: 330, distance: 114.5
click at [576, 330] on div at bounding box center [715, 366] width 1430 height 733
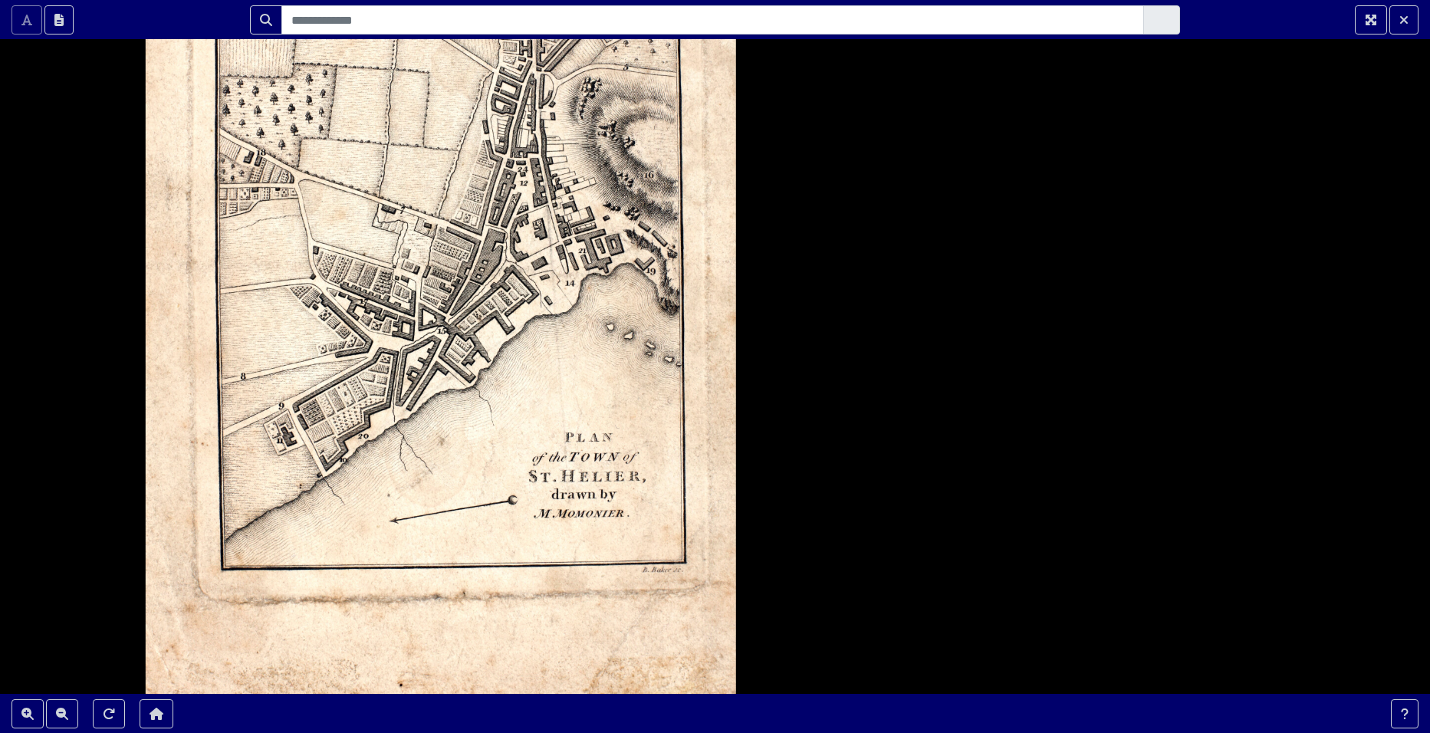
drag, startPoint x: 290, startPoint y: 508, endPoint x: 374, endPoint y: 322, distance: 203.9
click at [374, 322] on div at bounding box center [715, 366] width 1430 height 733
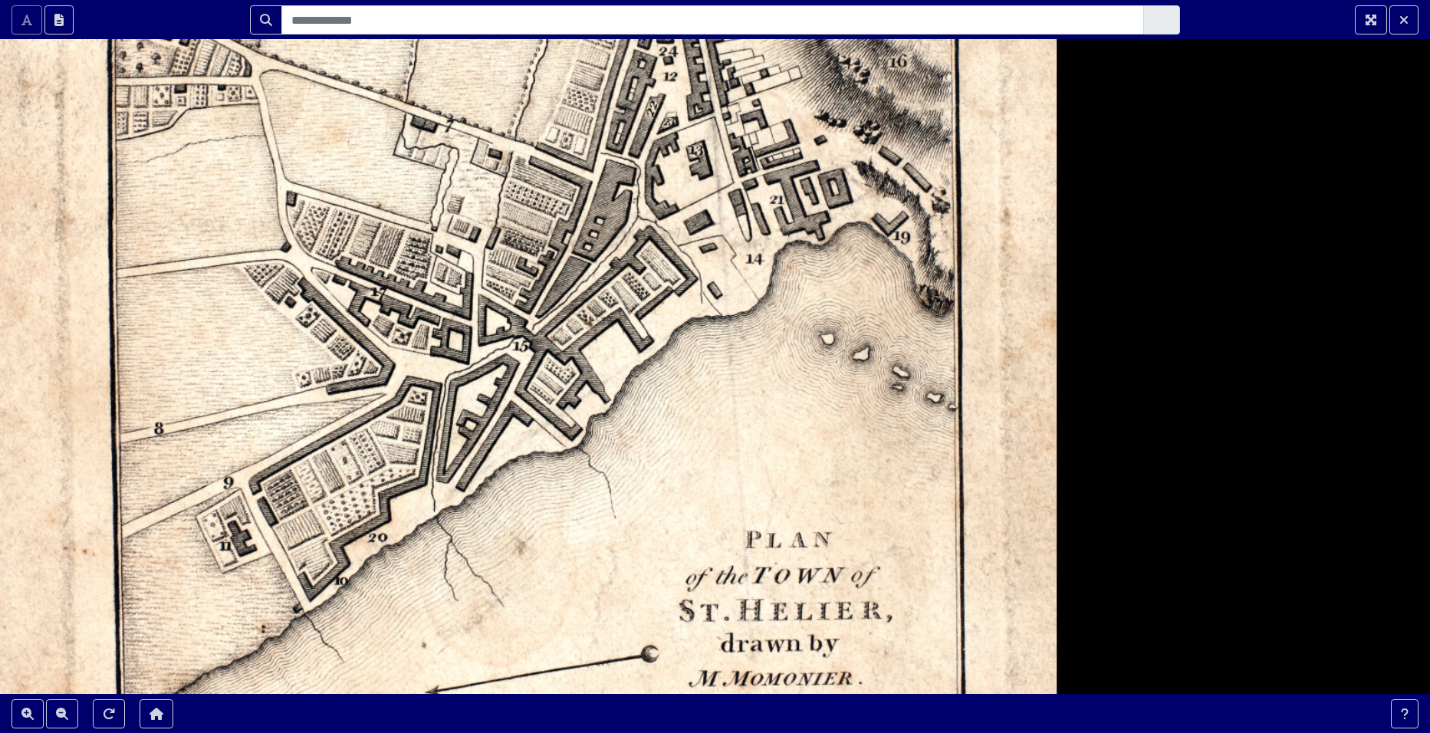
drag, startPoint x: 411, startPoint y: 290, endPoint x: 415, endPoint y: 357, distance: 66.8
click at [415, 357] on div at bounding box center [715, 366] width 1430 height 733
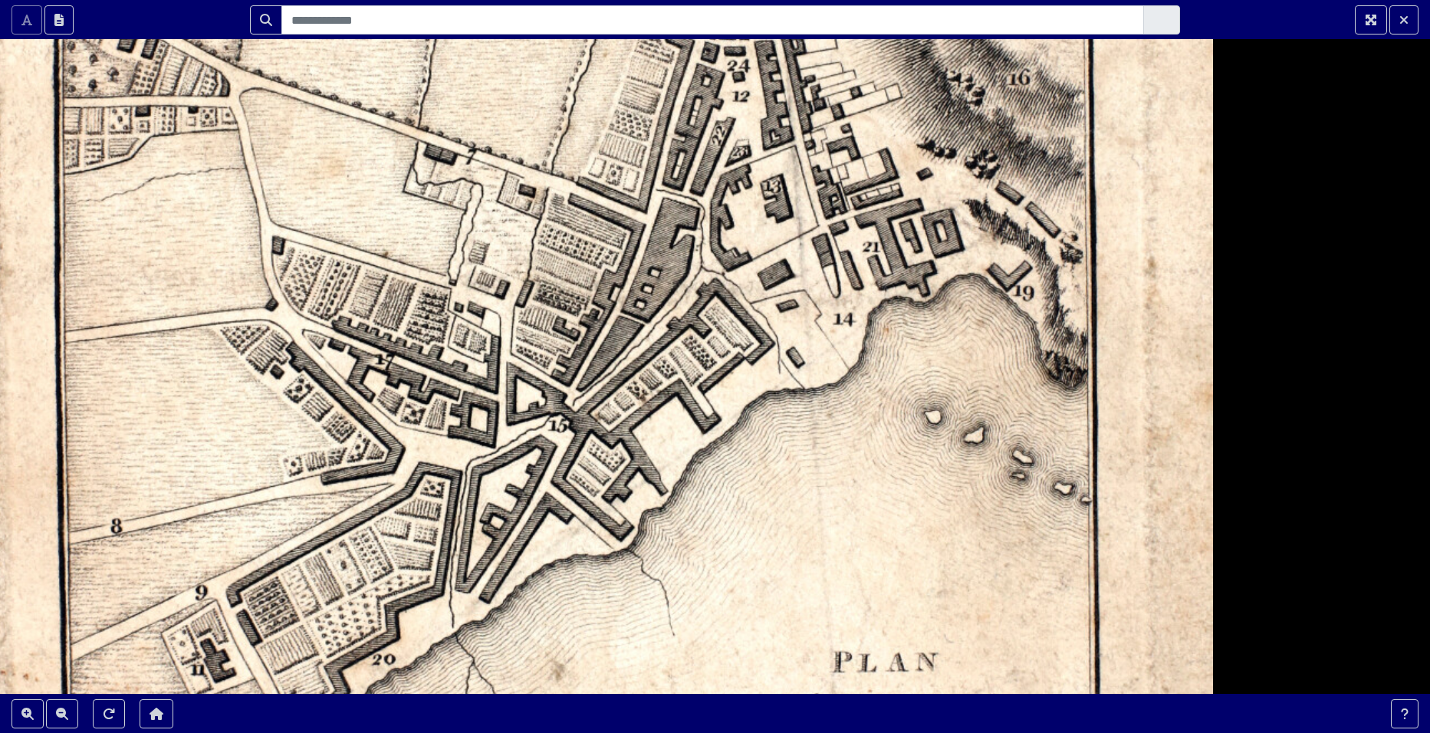
drag, startPoint x: 489, startPoint y: 289, endPoint x: 521, endPoint y: 377, distance: 93.9
click at [521, 377] on div at bounding box center [715, 366] width 1430 height 733
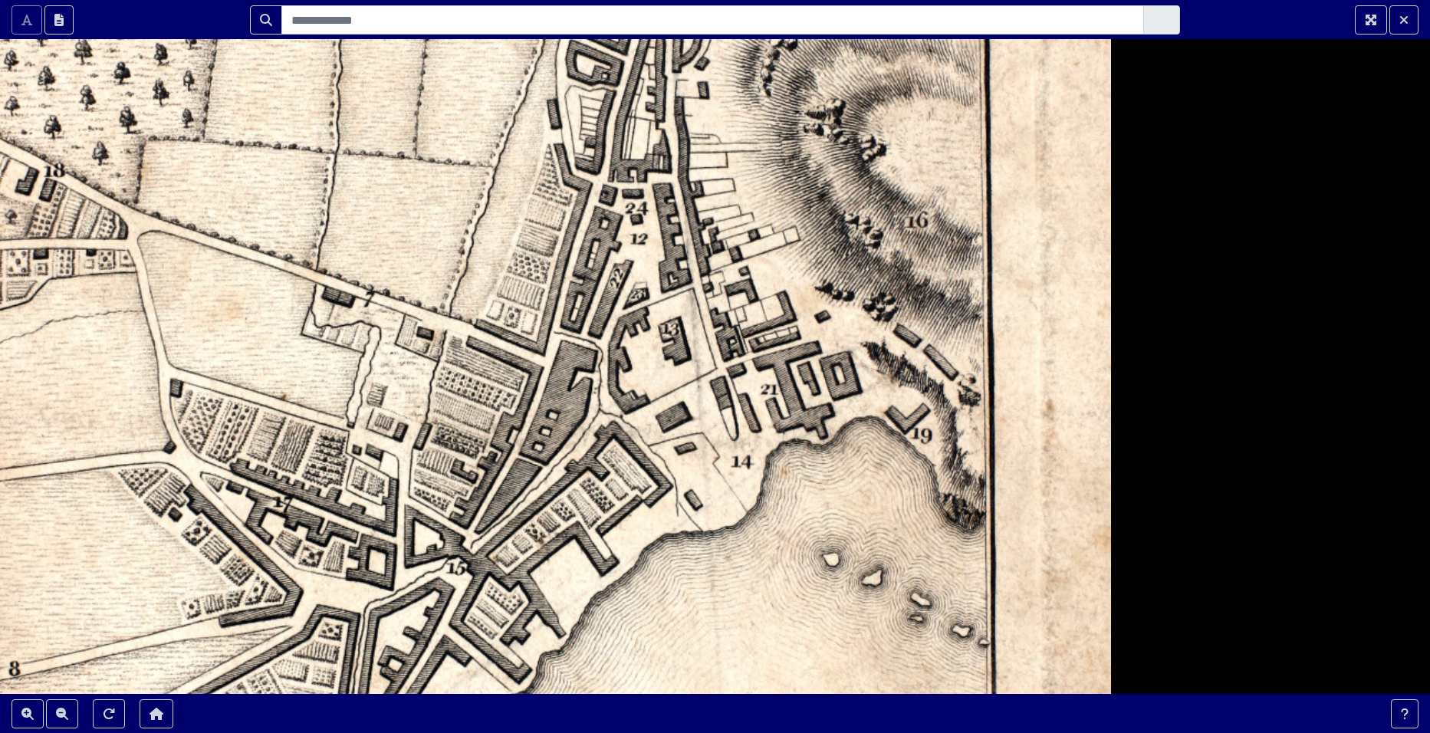
drag, startPoint x: 608, startPoint y: 311, endPoint x: 509, endPoint y: 446, distance: 166.8
click at [509, 446] on div at bounding box center [715, 366] width 1430 height 733
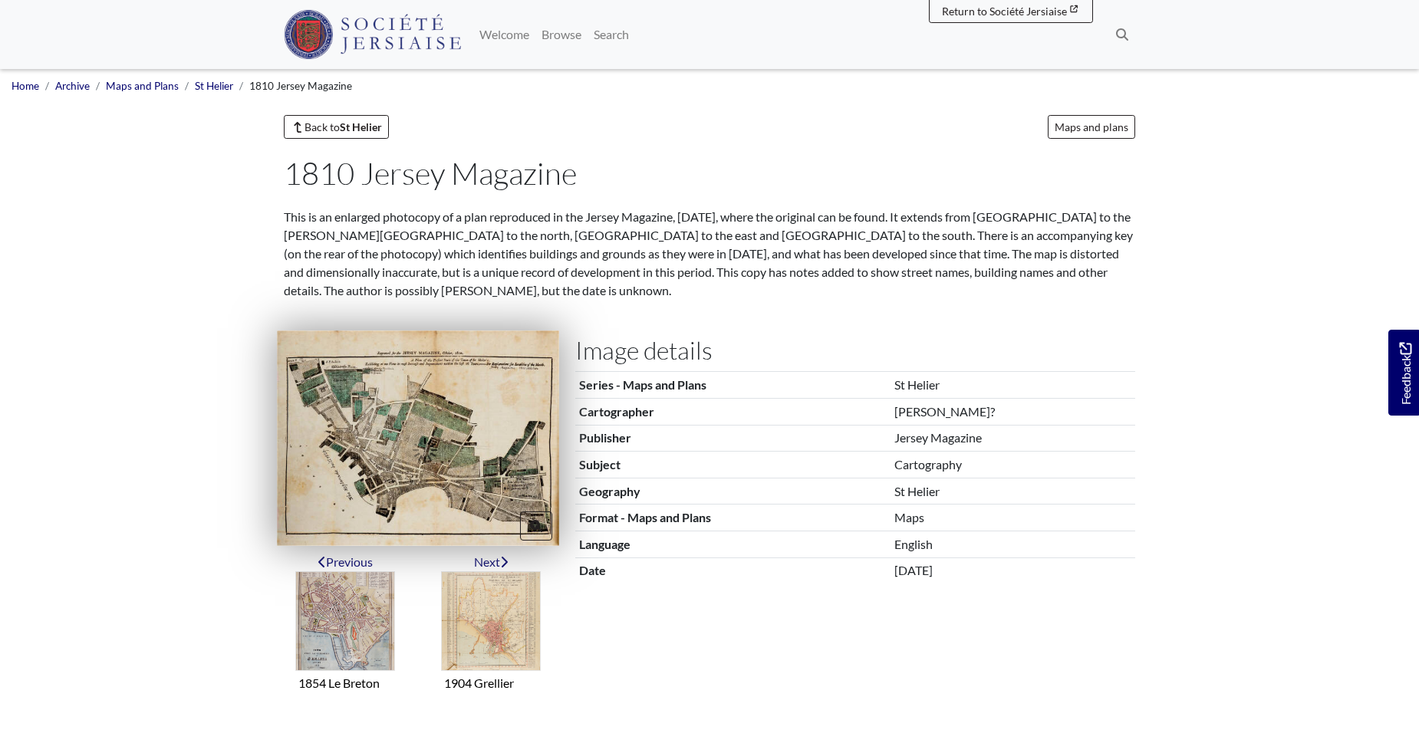
click at [368, 443] on img at bounding box center [418, 438] width 282 height 215
click at [416, 438] on img at bounding box center [418, 438] width 282 height 215
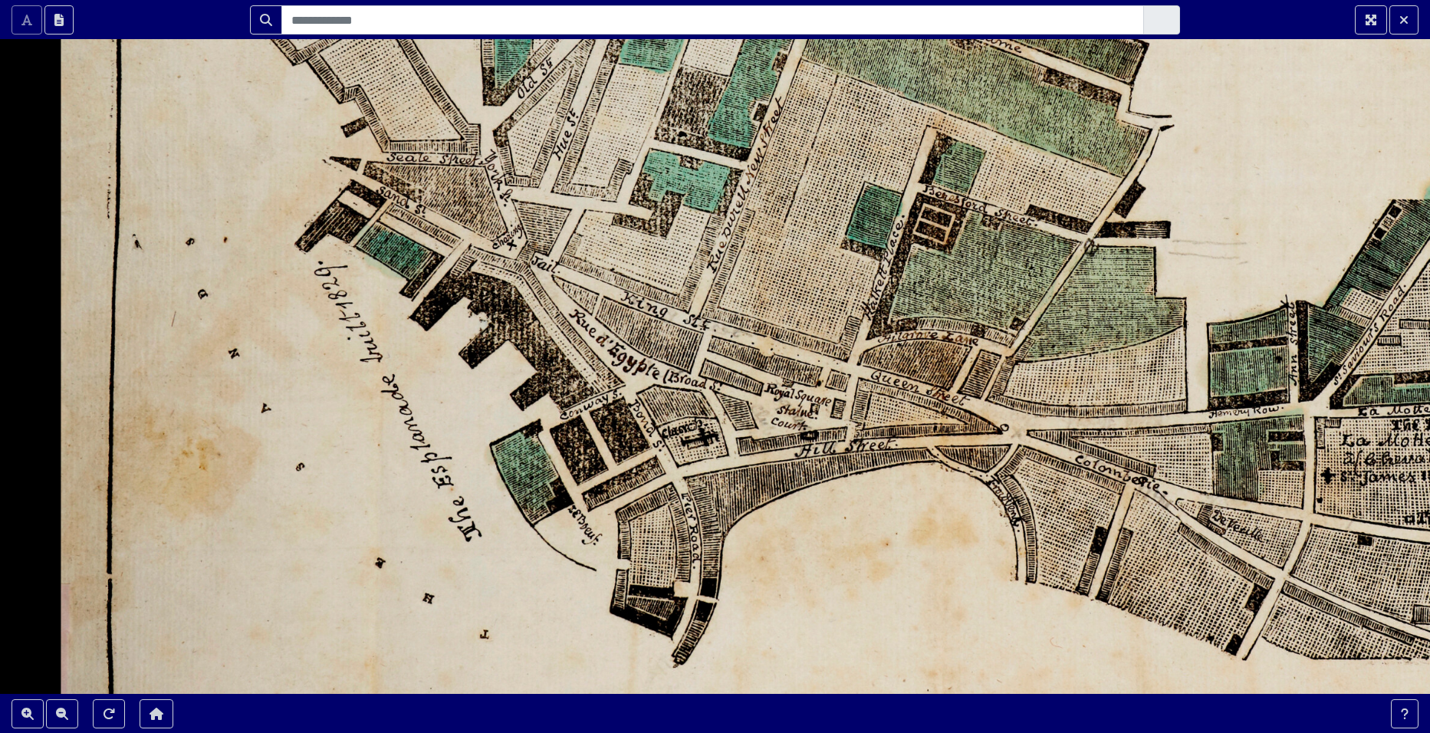
drag, startPoint x: 405, startPoint y: 483, endPoint x: 340, endPoint y: 374, distance: 126.9
click at [340, 374] on div at bounding box center [715, 366] width 1430 height 733
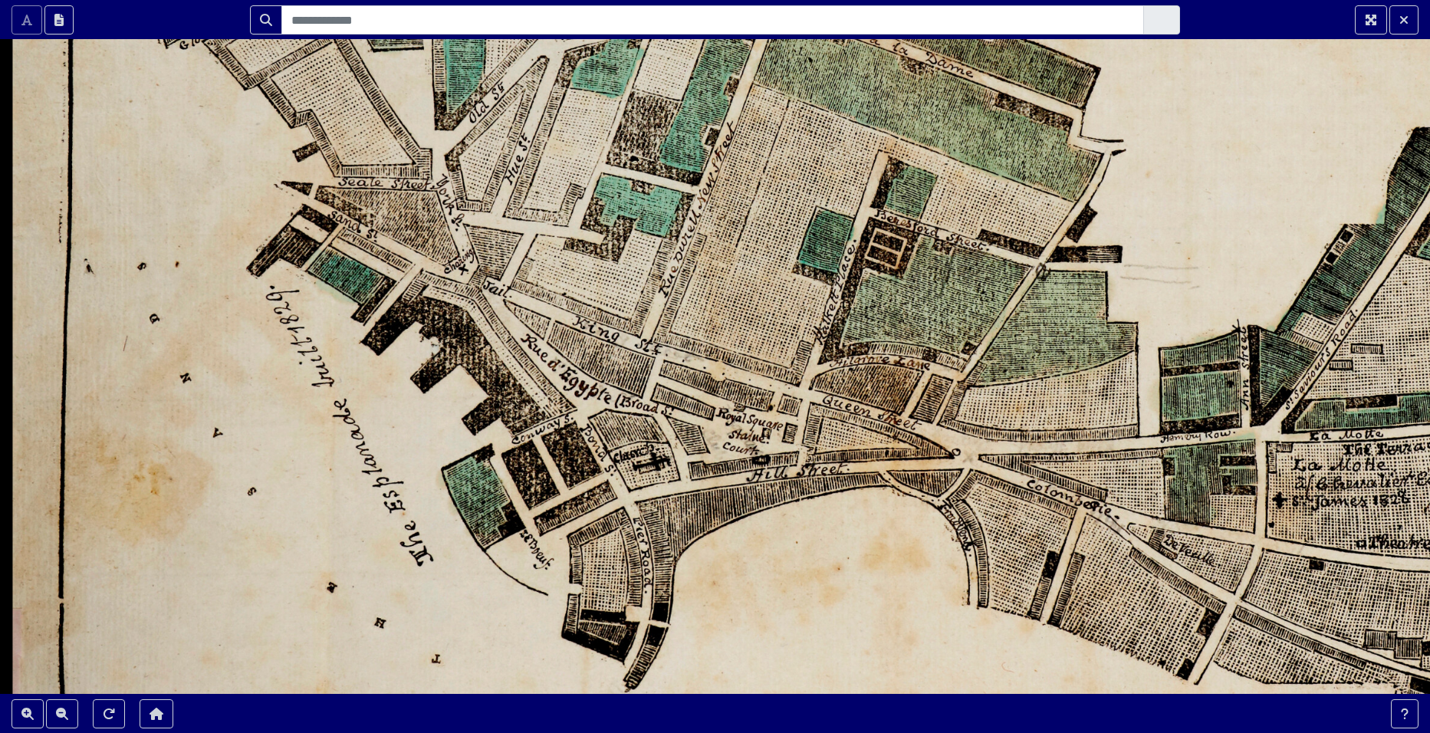
drag, startPoint x: 277, startPoint y: 382, endPoint x: 229, endPoint y: 407, distance: 53.9
click at [229, 407] on div at bounding box center [715, 366] width 1430 height 733
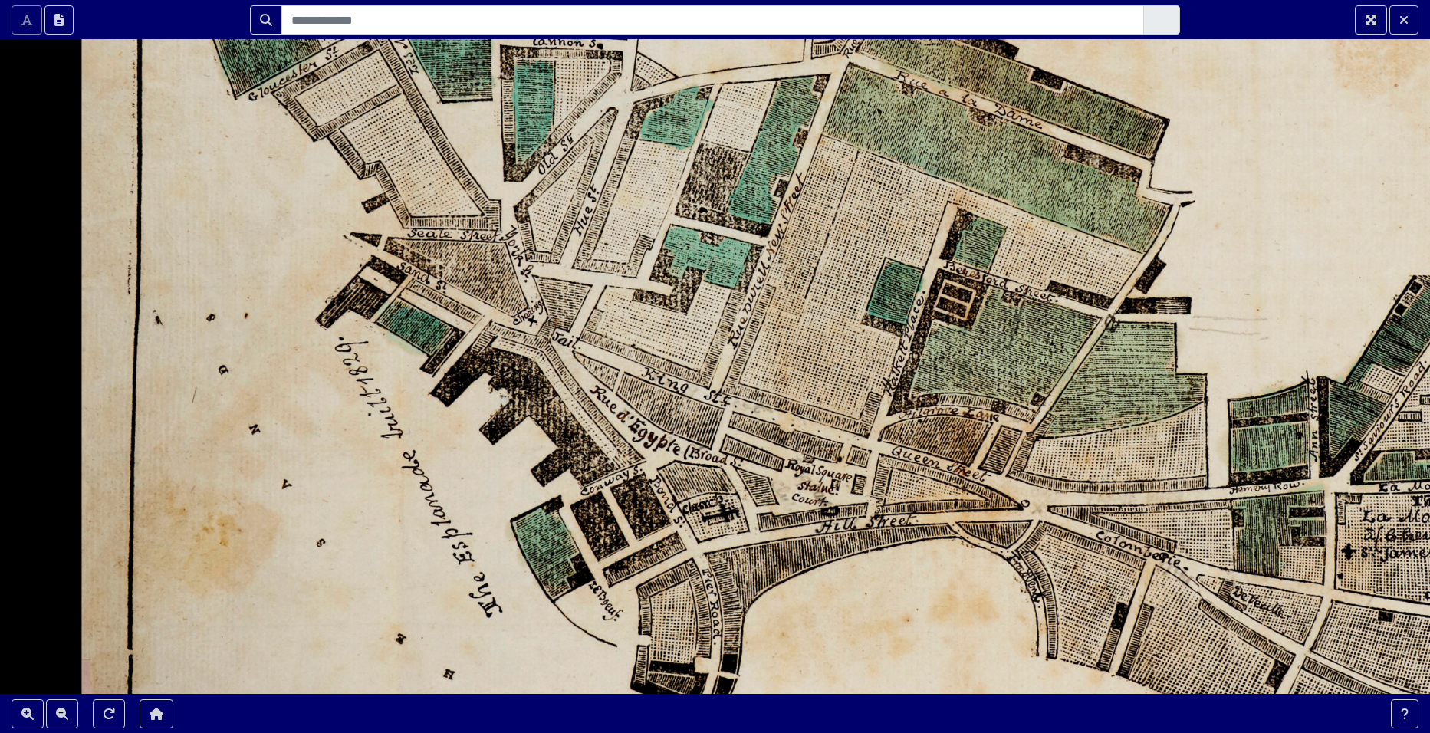
drag, startPoint x: 231, startPoint y: 380, endPoint x: 301, endPoint y: 432, distance: 86.7
click at [301, 432] on div at bounding box center [715, 366] width 1430 height 733
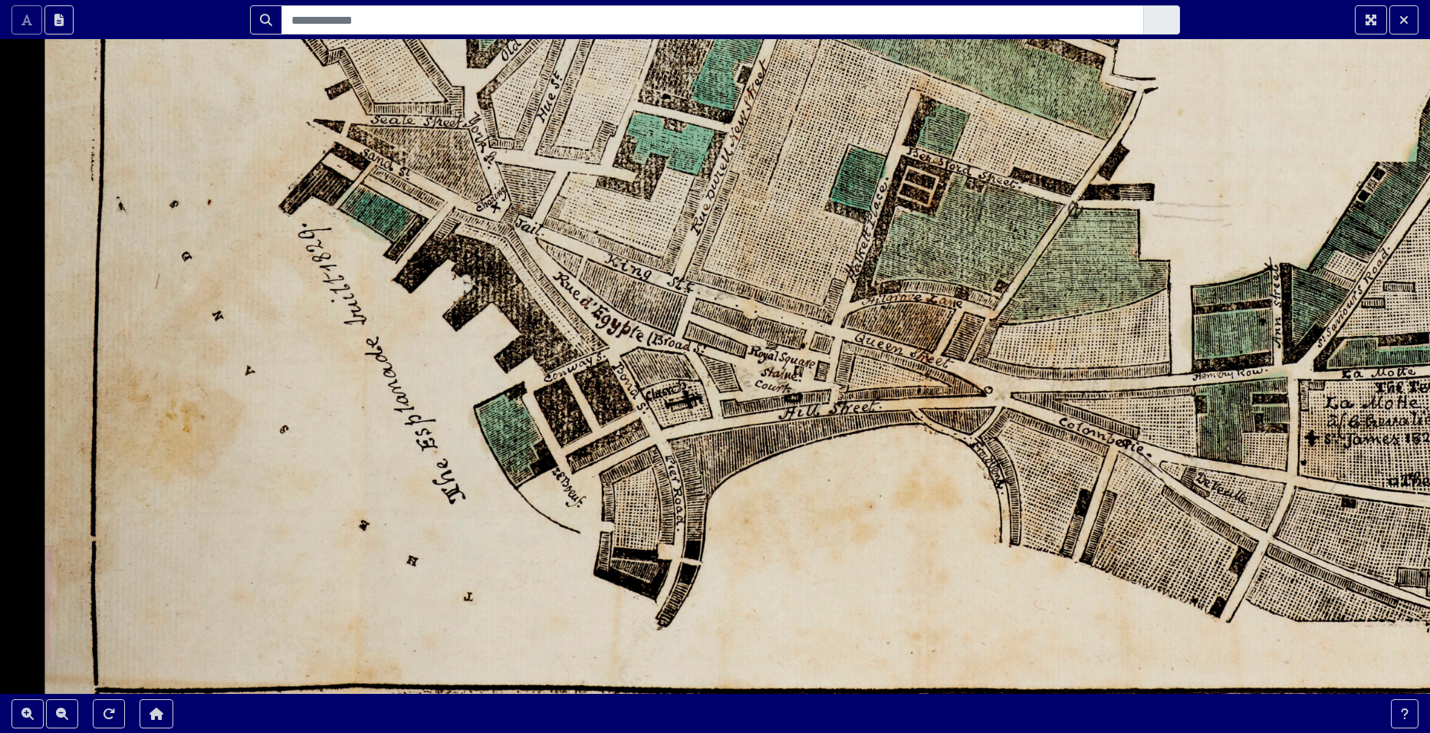
drag, startPoint x: 314, startPoint y: 415, endPoint x: 277, endPoint y: 301, distance: 120.3
click at [277, 301] on div at bounding box center [715, 366] width 1430 height 733
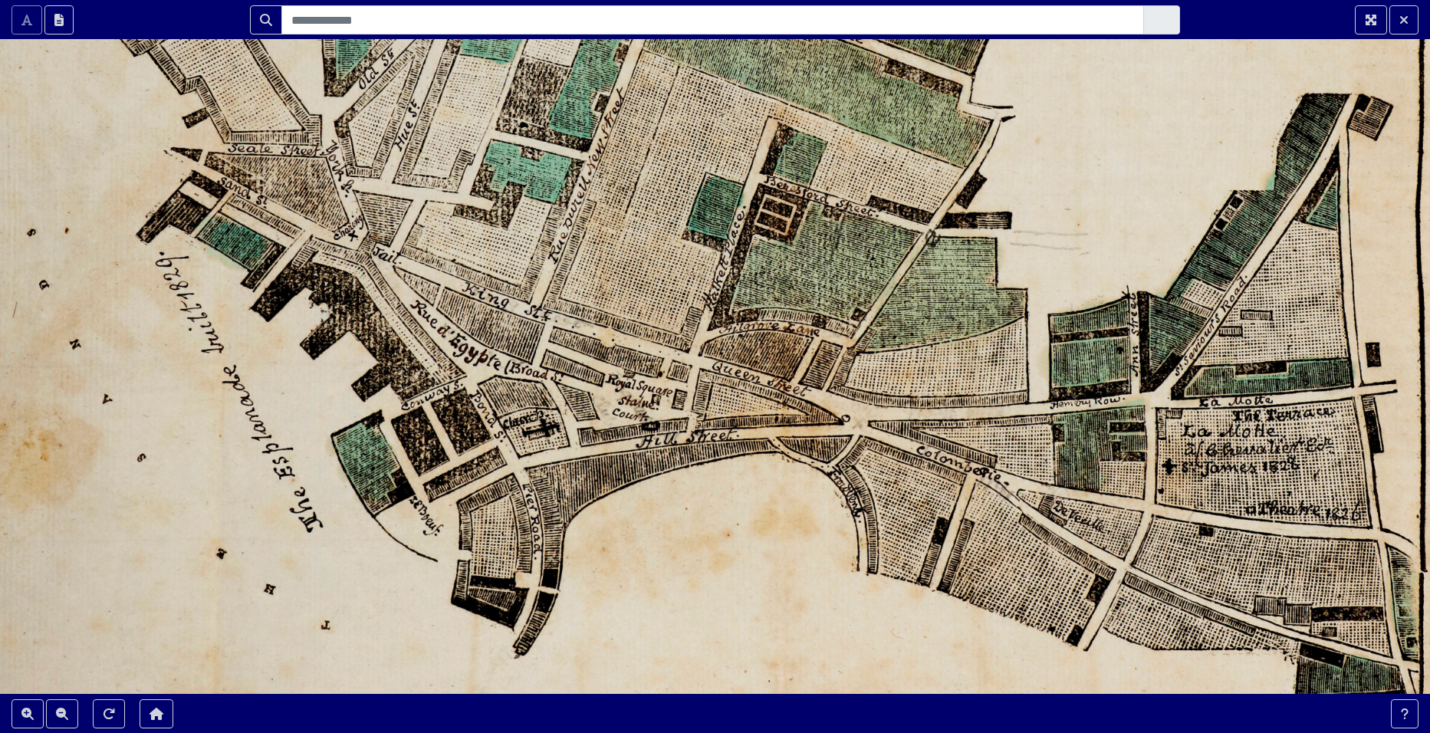
drag, startPoint x: 738, startPoint y: 291, endPoint x: 563, endPoint y: 333, distance: 179.7
click at [565, 331] on div at bounding box center [715, 366] width 1430 height 733
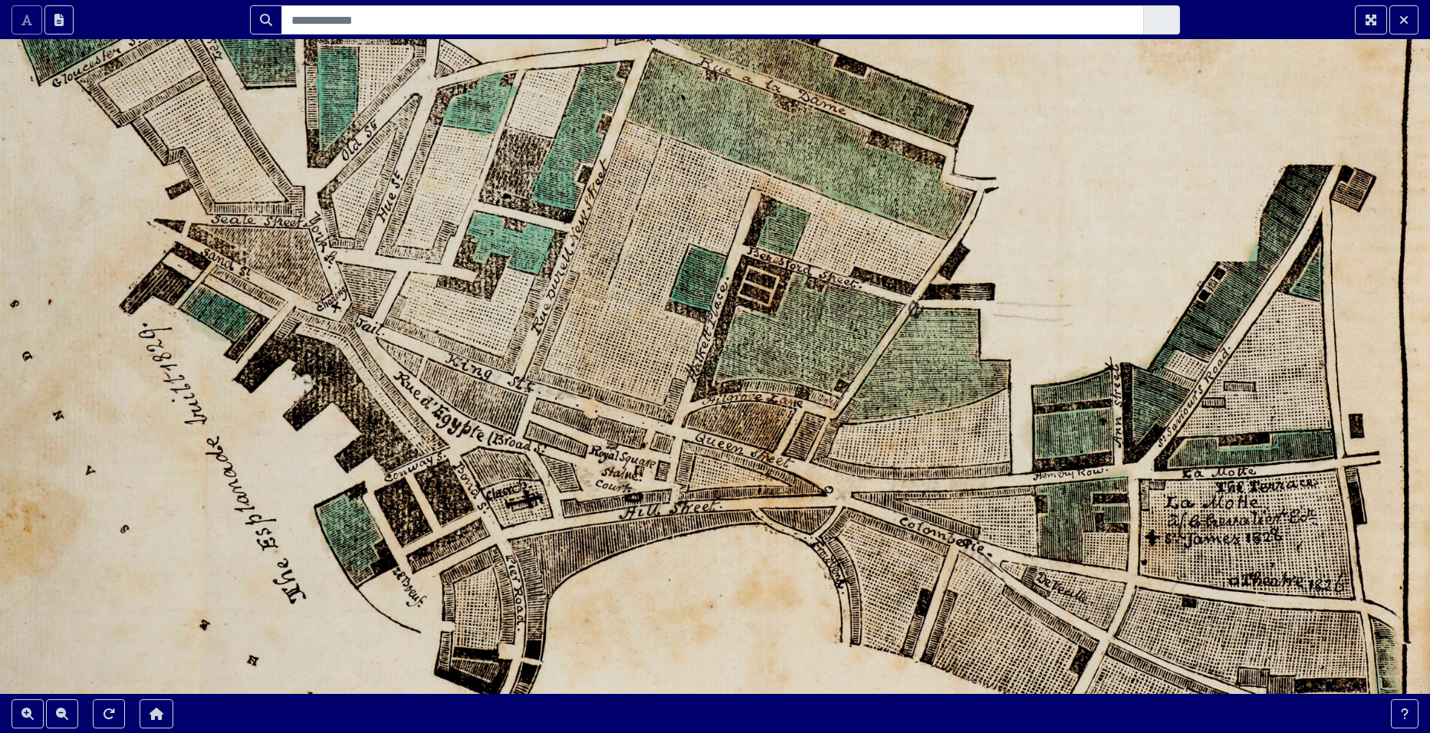
drag, startPoint x: 597, startPoint y: 269, endPoint x: 616, endPoint y: 377, distance: 109.8
click at [616, 377] on div at bounding box center [715, 366] width 1430 height 733
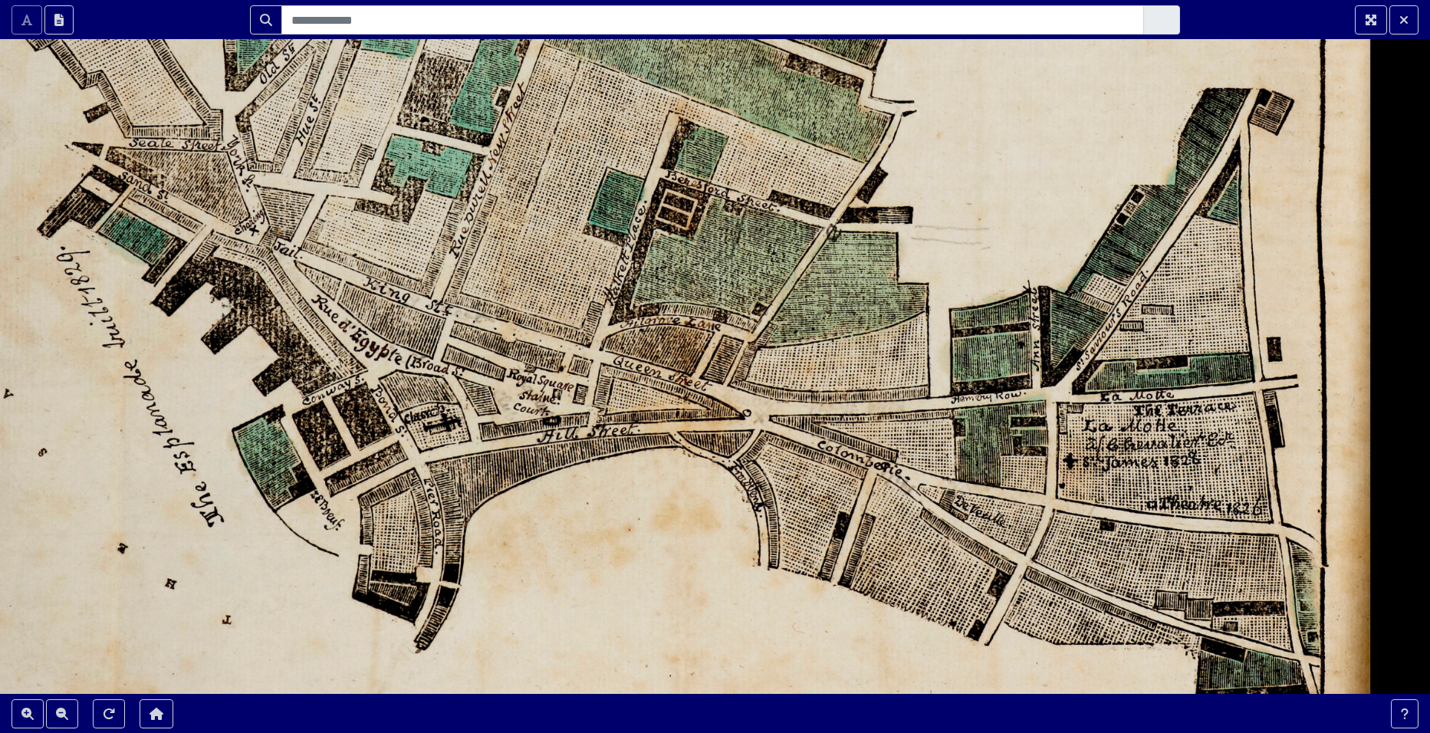
drag, startPoint x: 964, startPoint y: 446, endPoint x: 873, endPoint y: 317, distance: 158.5
click at [873, 317] on div at bounding box center [715, 366] width 1430 height 733
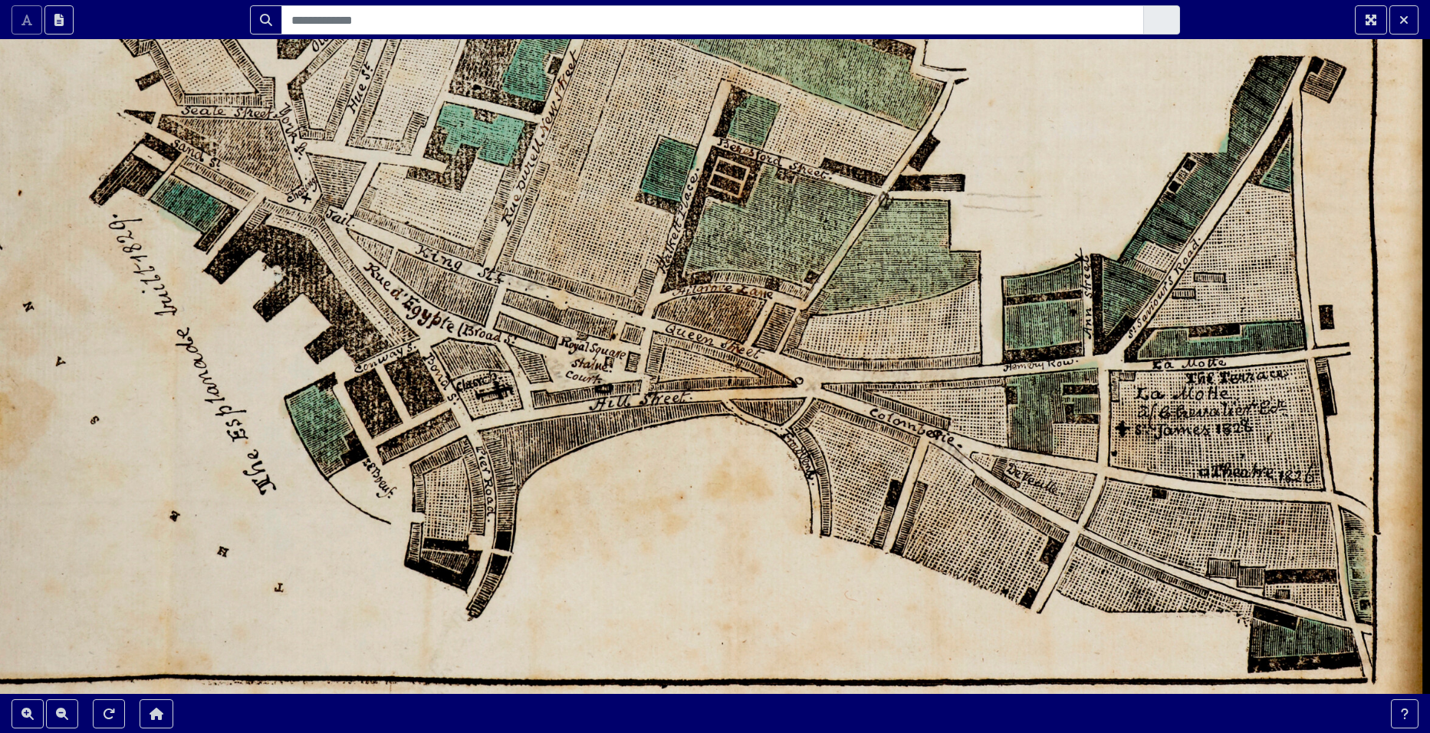
drag, startPoint x: 808, startPoint y: 513, endPoint x: 865, endPoint y: 484, distance: 64.5
click at [865, 484] on div at bounding box center [715, 366] width 1430 height 733
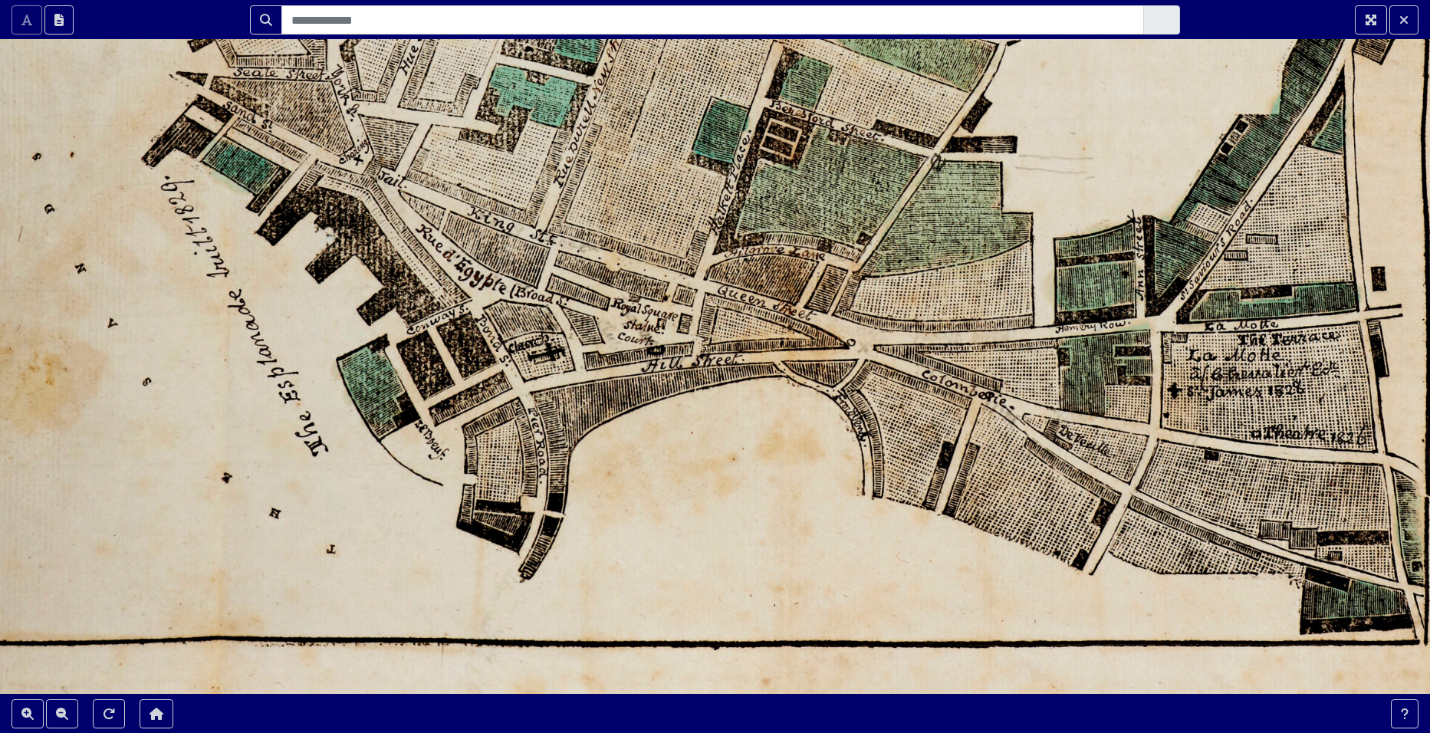
drag, startPoint x: 639, startPoint y: 460, endPoint x: 690, endPoint y: 424, distance: 62.8
click at [690, 424] on div at bounding box center [715, 366] width 1430 height 733
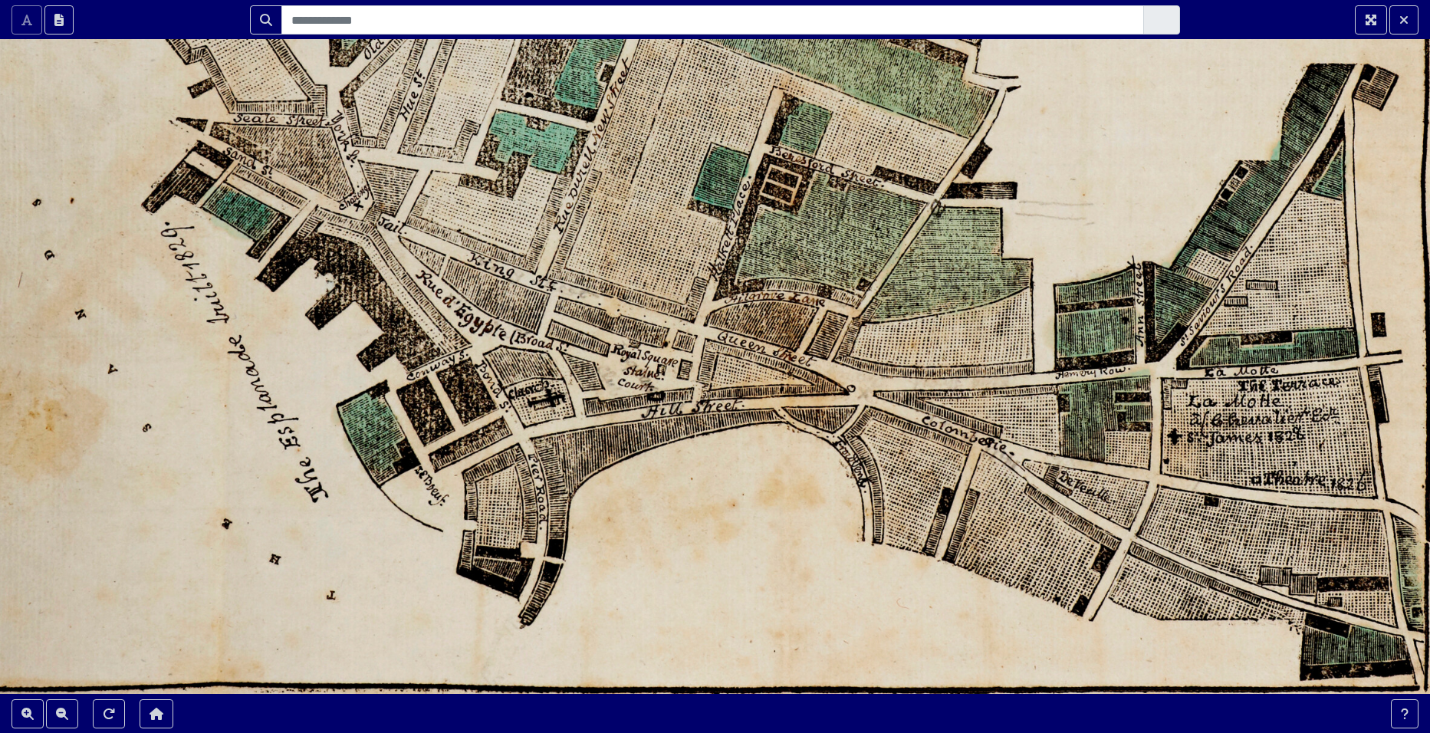
drag, startPoint x: 475, startPoint y: 449, endPoint x: 475, endPoint y: 495, distance: 46.0
click at [475, 495] on div at bounding box center [715, 366] width 1430 height 733
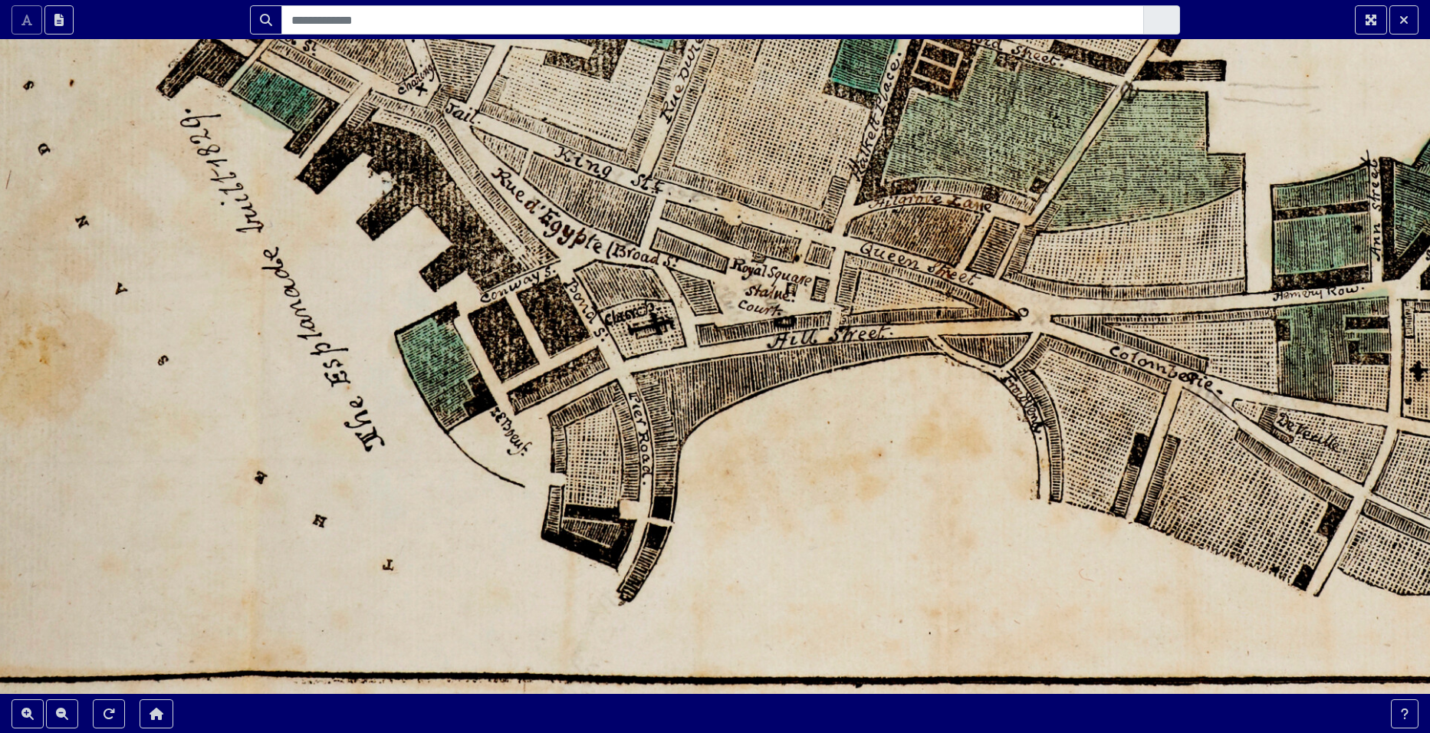
drag, startPoint x: 371, startPoint y: 482, endPoint x: 512, endPoint y: 401, distance: 161.8
click at [512, 401] on div at bounding box center [715, 366] width 1430 height 733
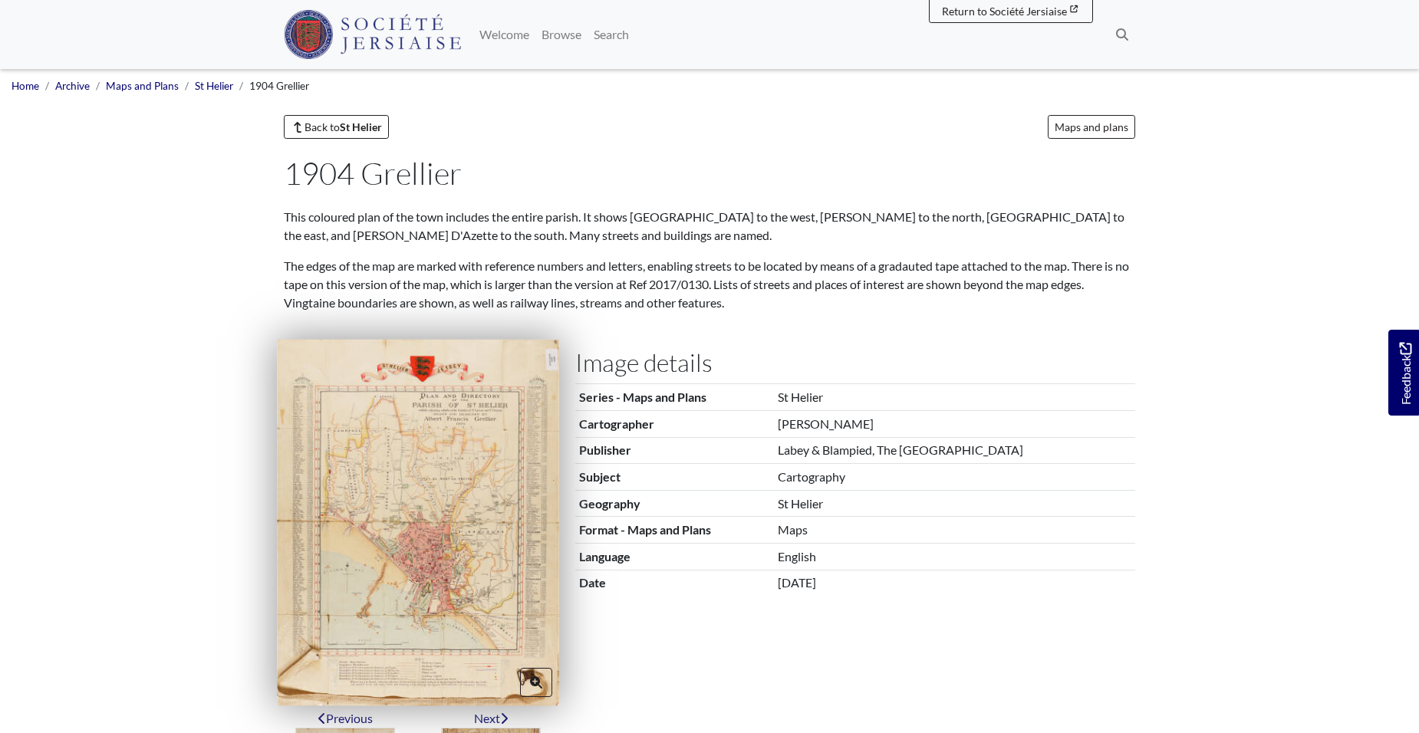
click at [430, 439] on img at bounding box center [418, 523] width 282 height 366
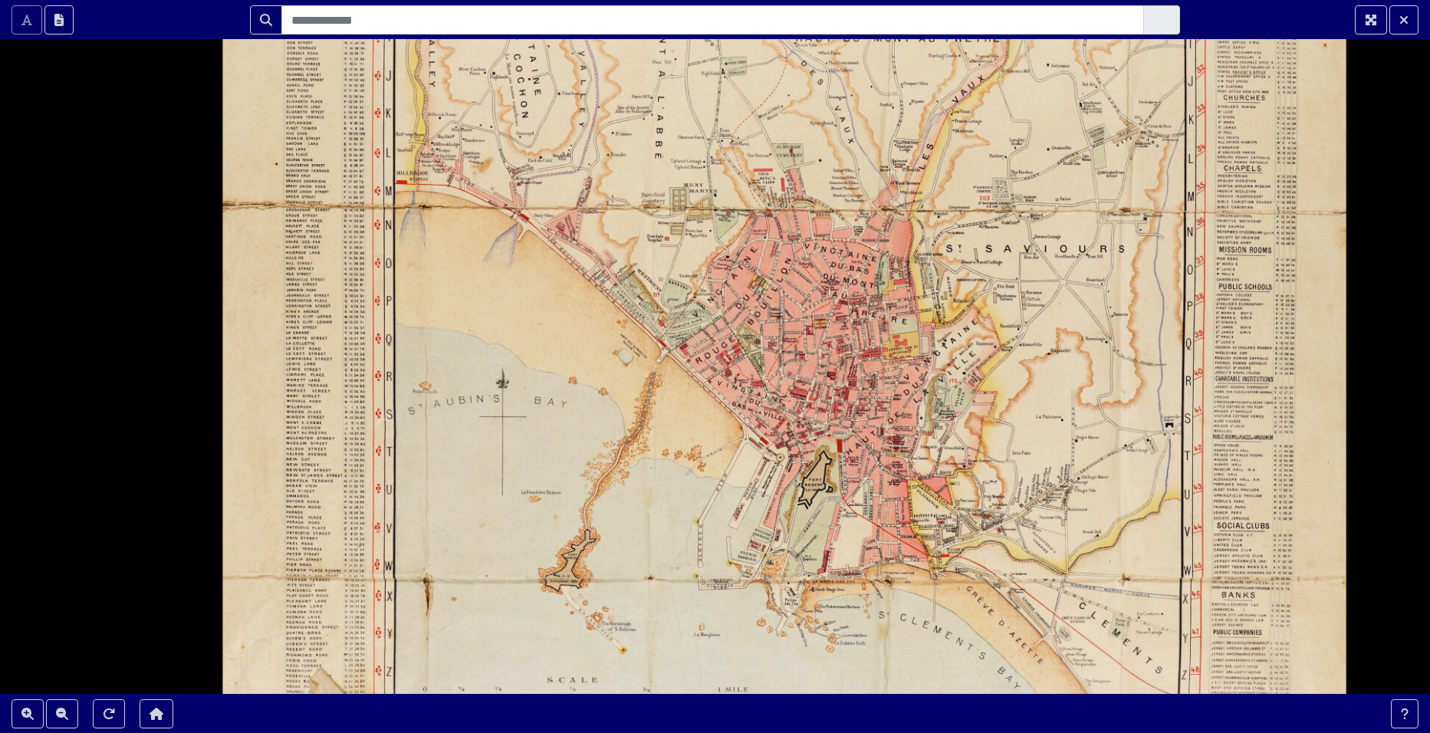
drag, startPoint x: 746, startPoint y: 387, endPoint x: 578, endPoint y: 289, distance: 194.8
click at [578, 289] on div at bounding box center [715, 366] width 1430 height 733
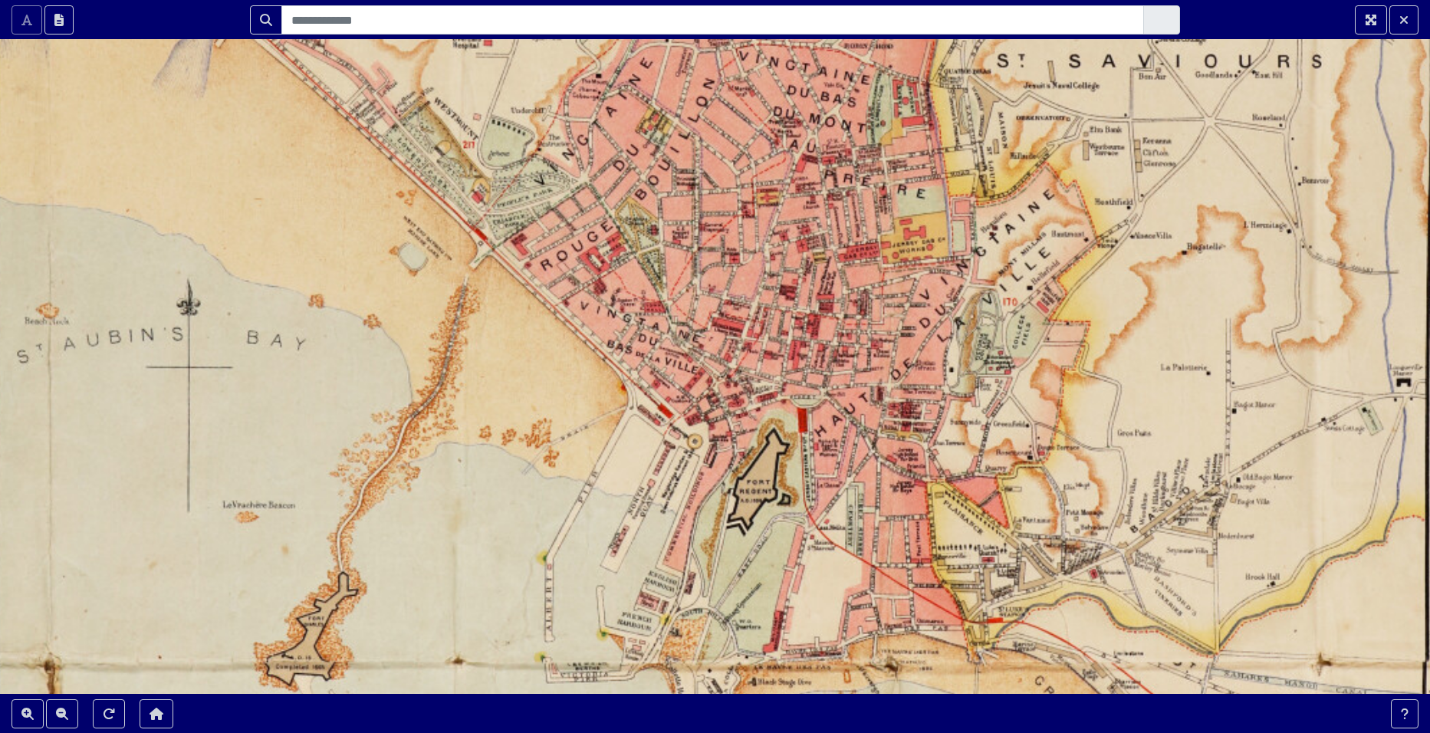
drag, startPoint x: 657, startPoint y: 423, endPoint x: 502, endPoint y: 318, distance: 187.6
click at [509, 323] on div at bounding box center [715, 366] width 1430 height 733
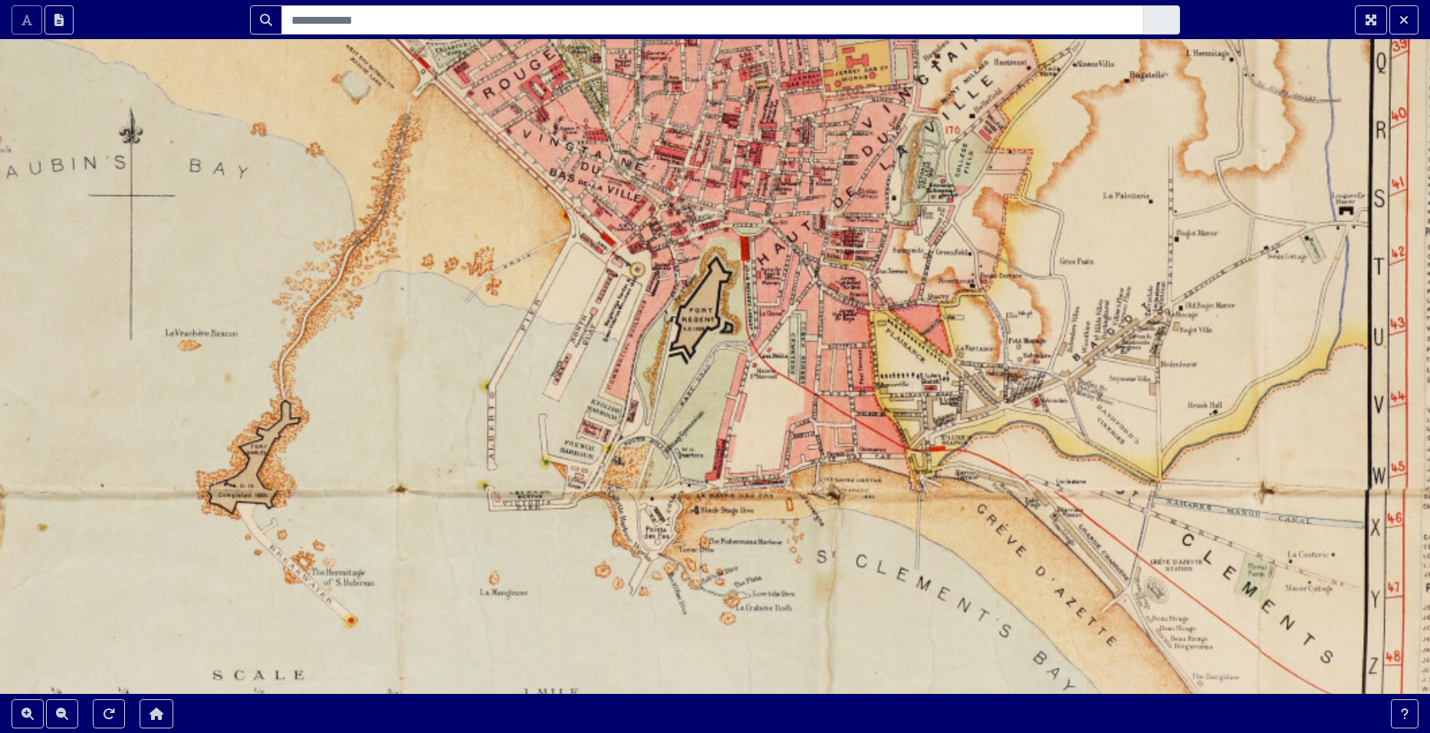
drag, startPoint x: 535, startPoint y: 380, endPoint x: 486, endPoint y: 215, distance: 172.1
click at [486, 215] on div at bounding box center [715, 366] width 1430 height 733
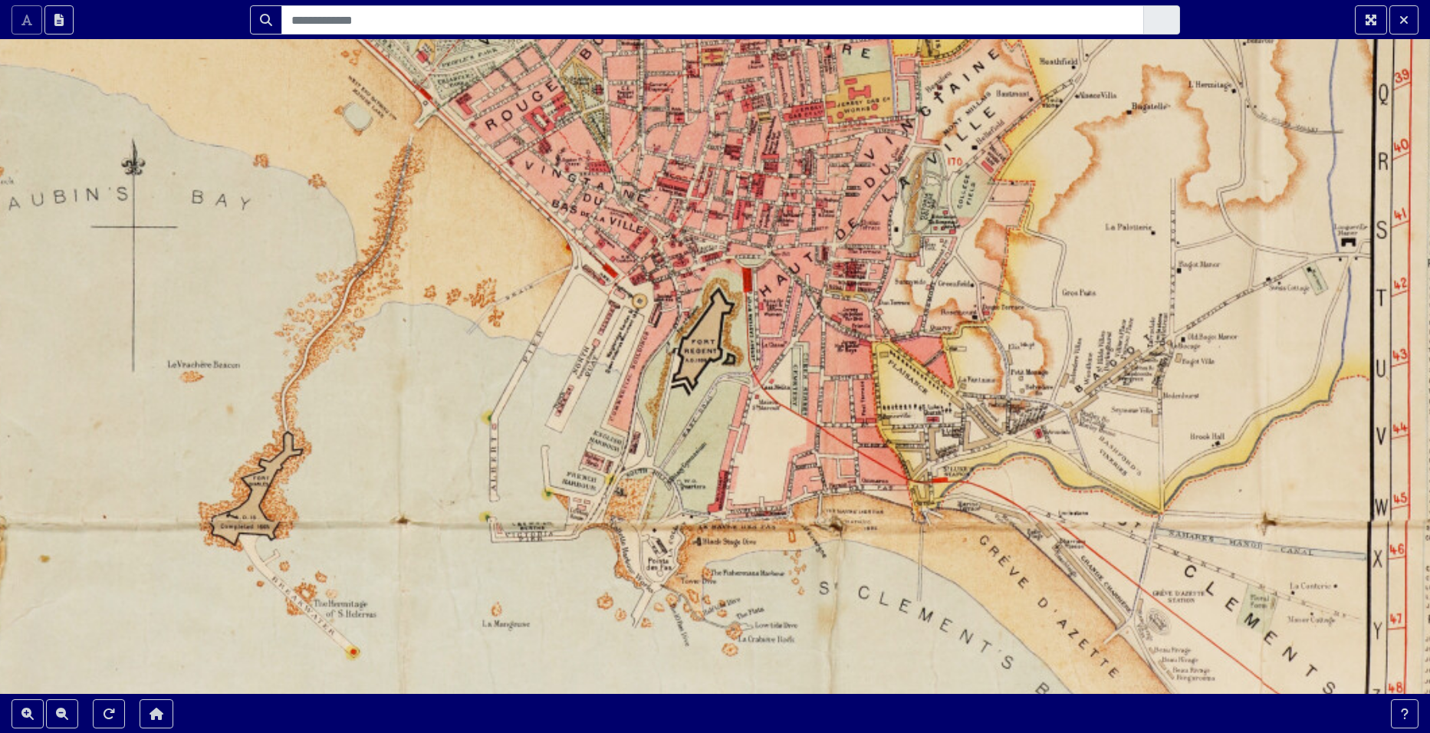
drag, startPoint x: 690, startPoint y: 374, endPoint x: 703, endPoint y: 428, distance: 55.1
click at [703, 428] on div at bounding box center [715, 366] width 1430 height 733
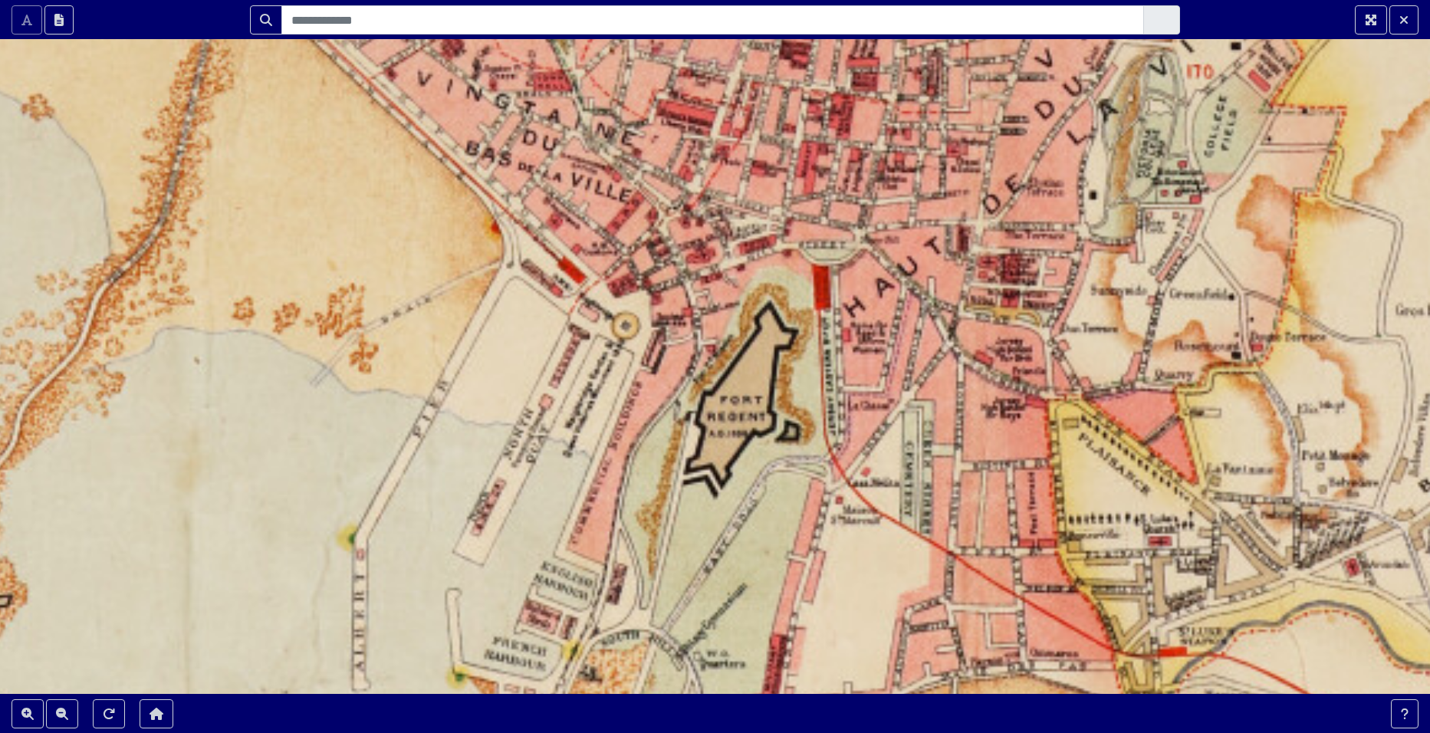
drag, startPoint x: 567, startPoint y: 262, endPoint x: 604, endPoint y: 438, distance: 179.5
click at [604, 438] on div at bounding box center [715, 366] width 1430 height 733
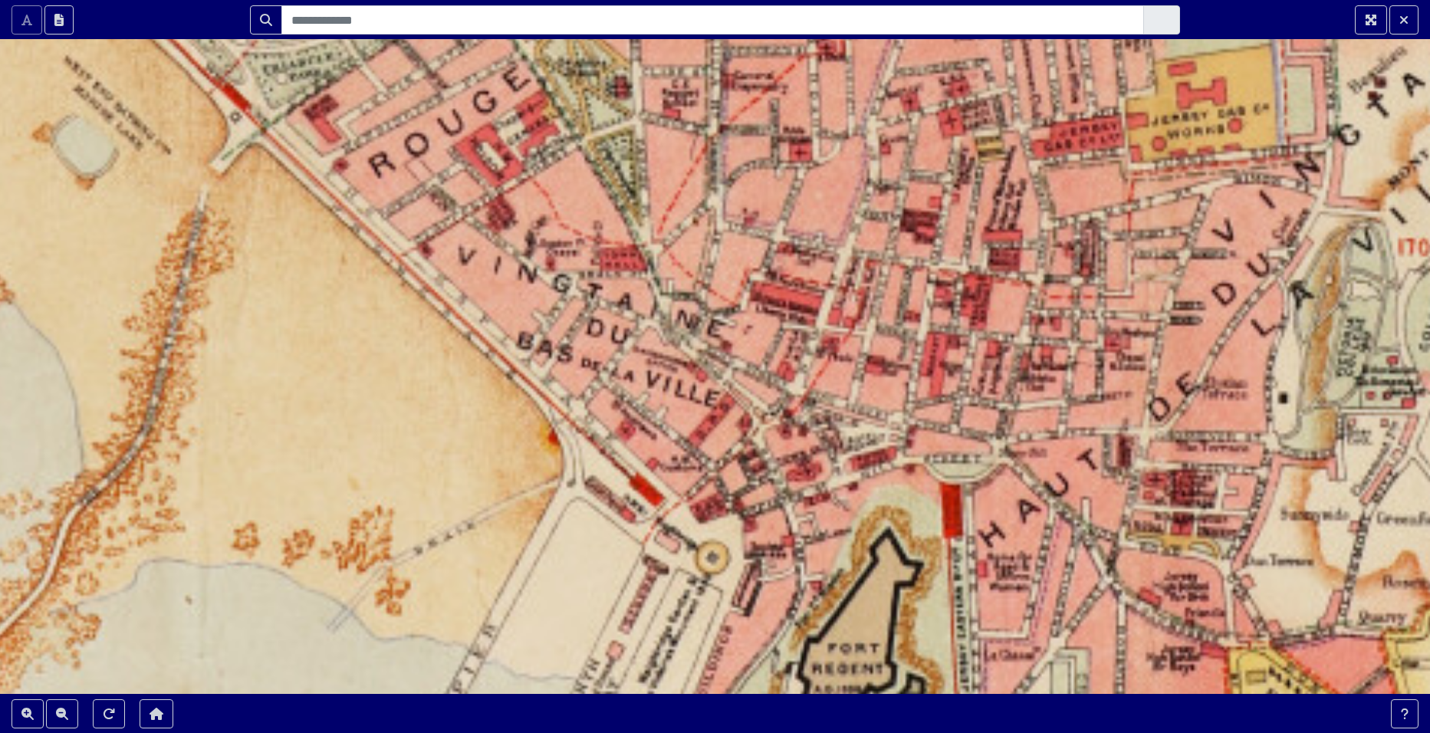
drag, startPoint x: 644, startPoint y: 394, endPoint x: 654, endPoint y: 464, distance: 70.5
click at [654, 464] on div at bounding box center [715, 366] width 1430 height 733
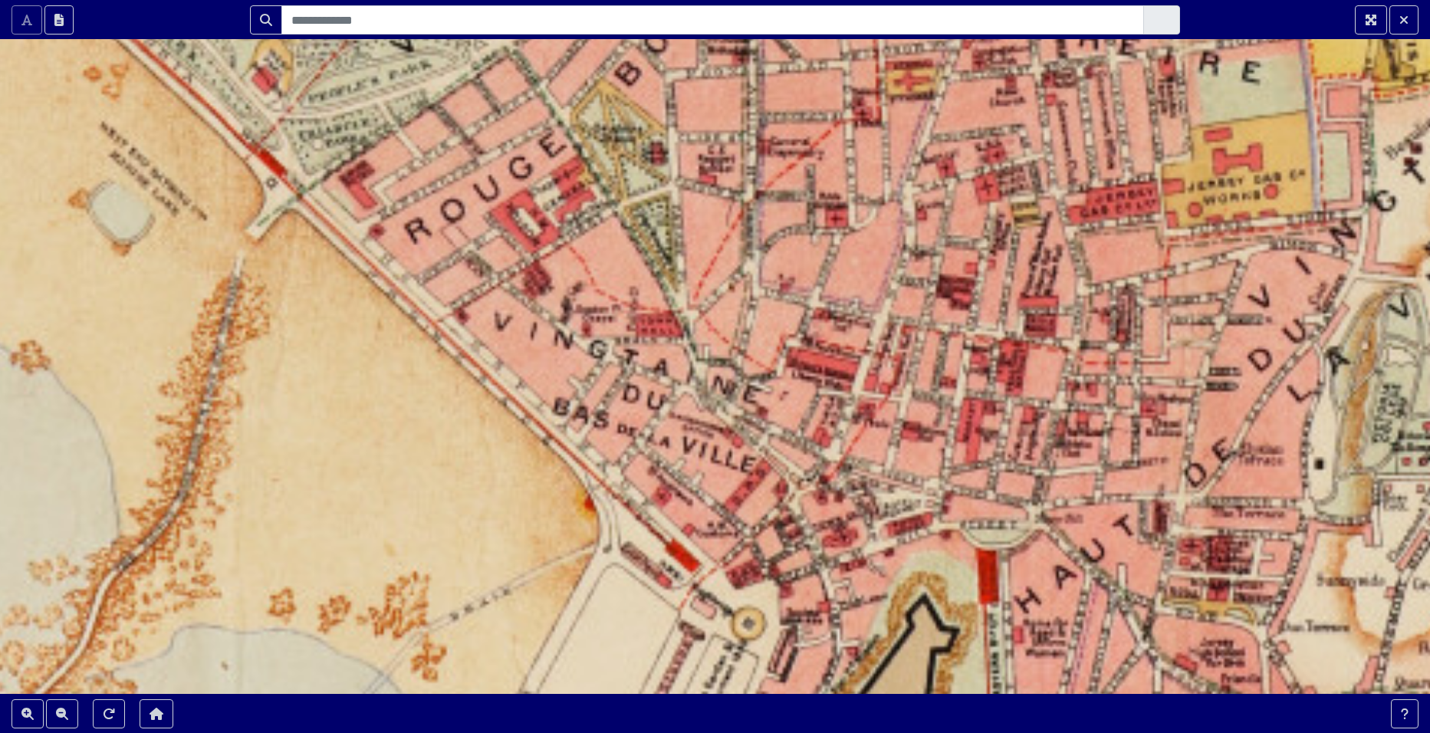
drag, startPoint x: 603, startPoint y: 366, endPoint x: 644, endPoint y: 441, distance: 85.5
click at [644, 441] on div at bounding box center [715, 366] width 1430 height 733
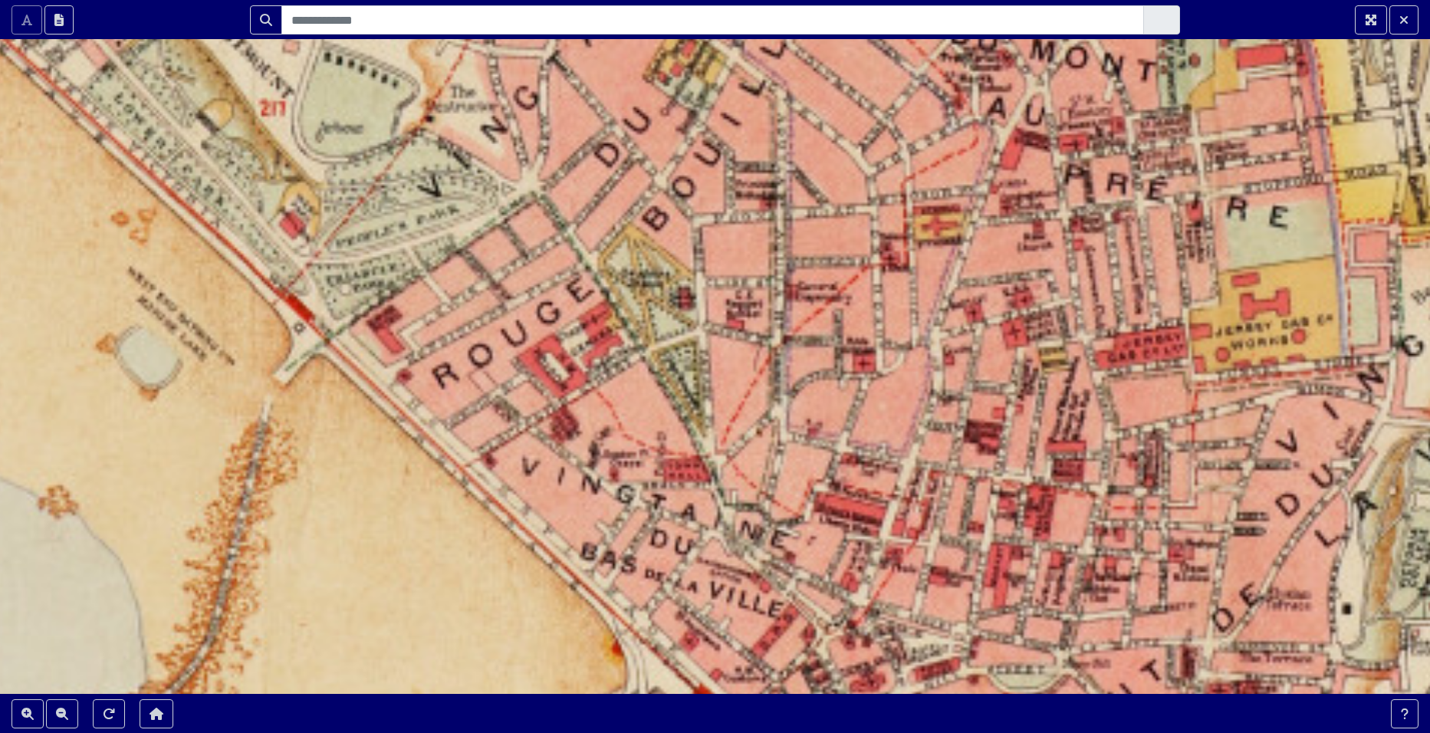
drag, startPoint x: 513, startPoint y: 258, endPoint x: 536, endPoint y: 393, distance: 137.7
click at [536, 393] on div at bounding box center [715, 366] width 1430 height 733
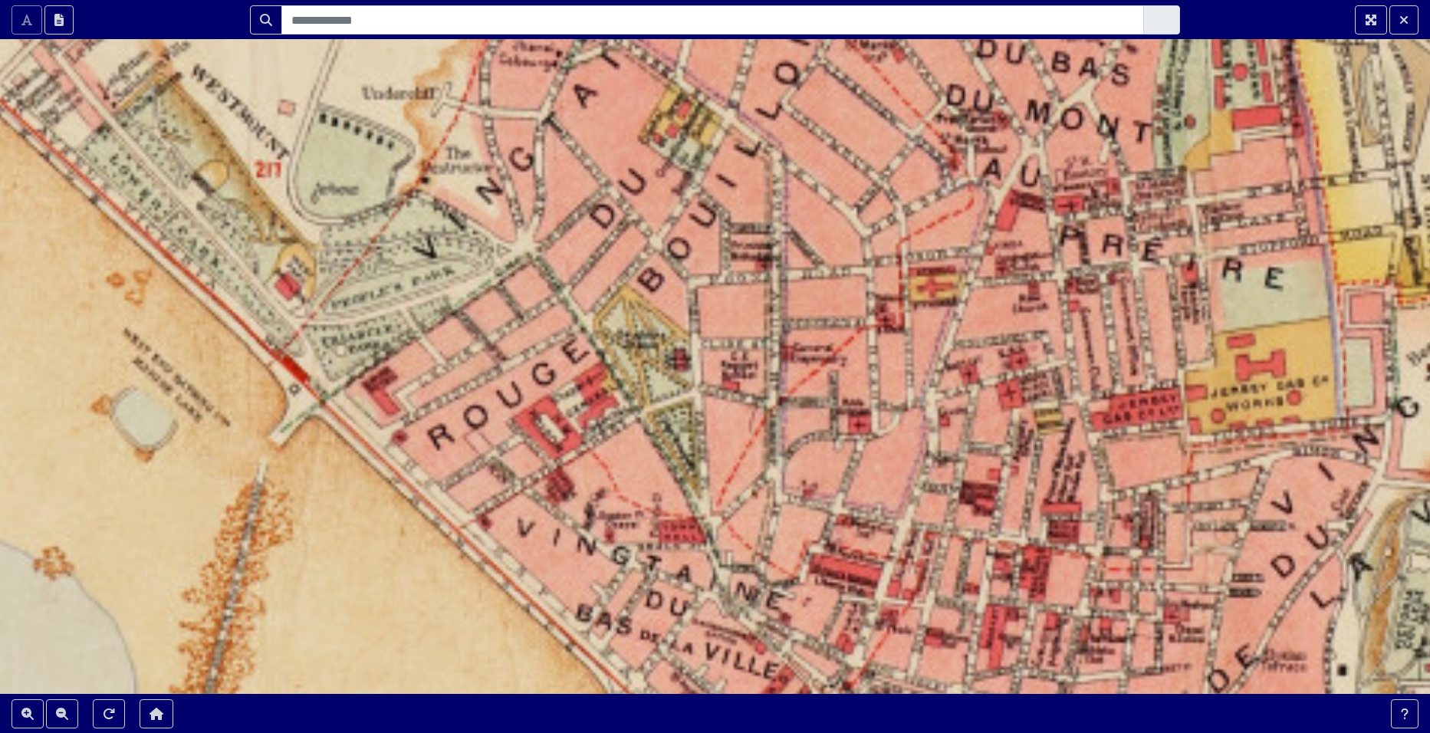
drag, startPoint x: 566, startPoint y: 360, endPoint x: 561, endPoint y: 422, distance: 61.5
click at [561, 422] on div at bounding box center [715, 366] width 1430 height 733
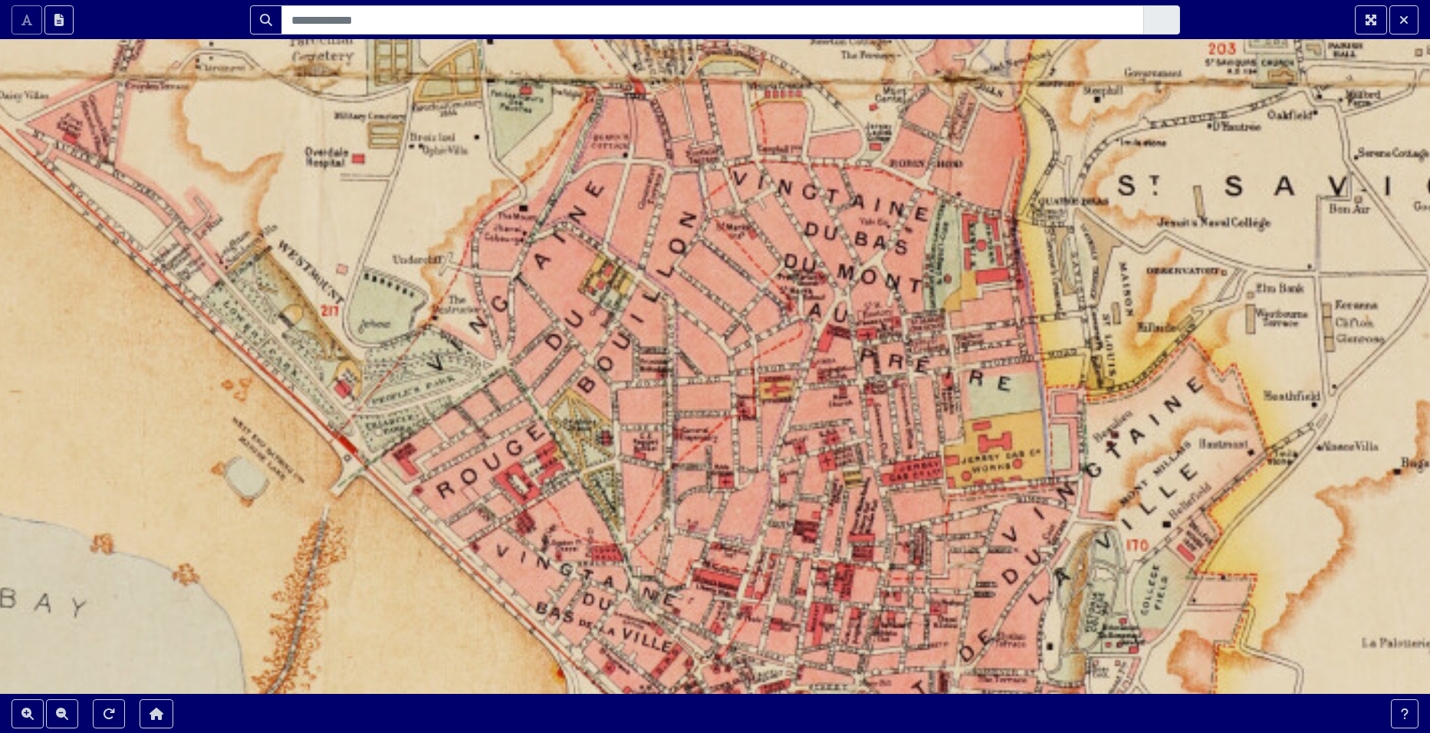
drag, startPoint x: 463, startPoint y: 433, endPoint x: 463, endPoint y: 491, distance: 58.3
click at [463, 491] on div at bounding box center [715, 366] width 1430 height 733
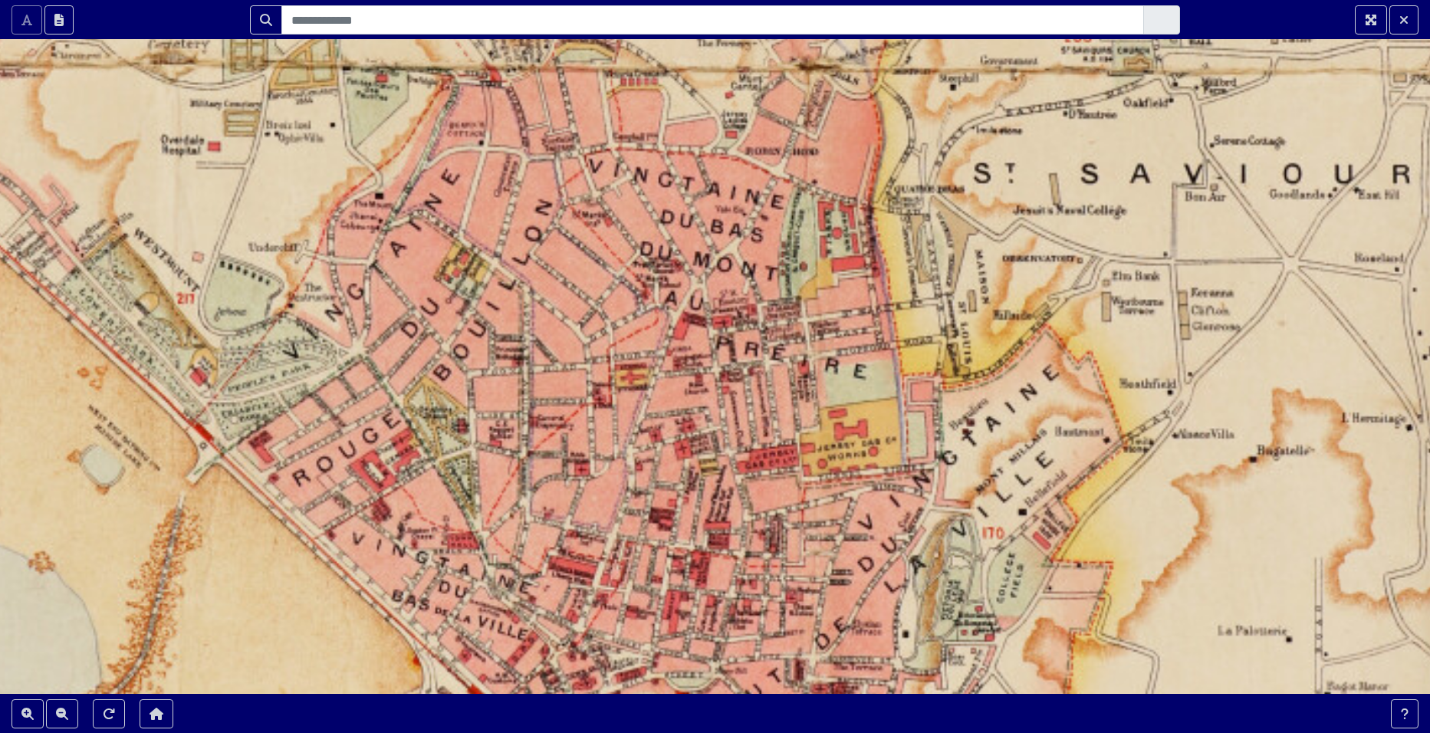
drag, startPoint x: 616, startPoint y: 400, endPoint x: 453, endPoint y: 375, distance: 164.6
click at [453, 375] on div at bounding box center [715, 366] width 1430 height 733
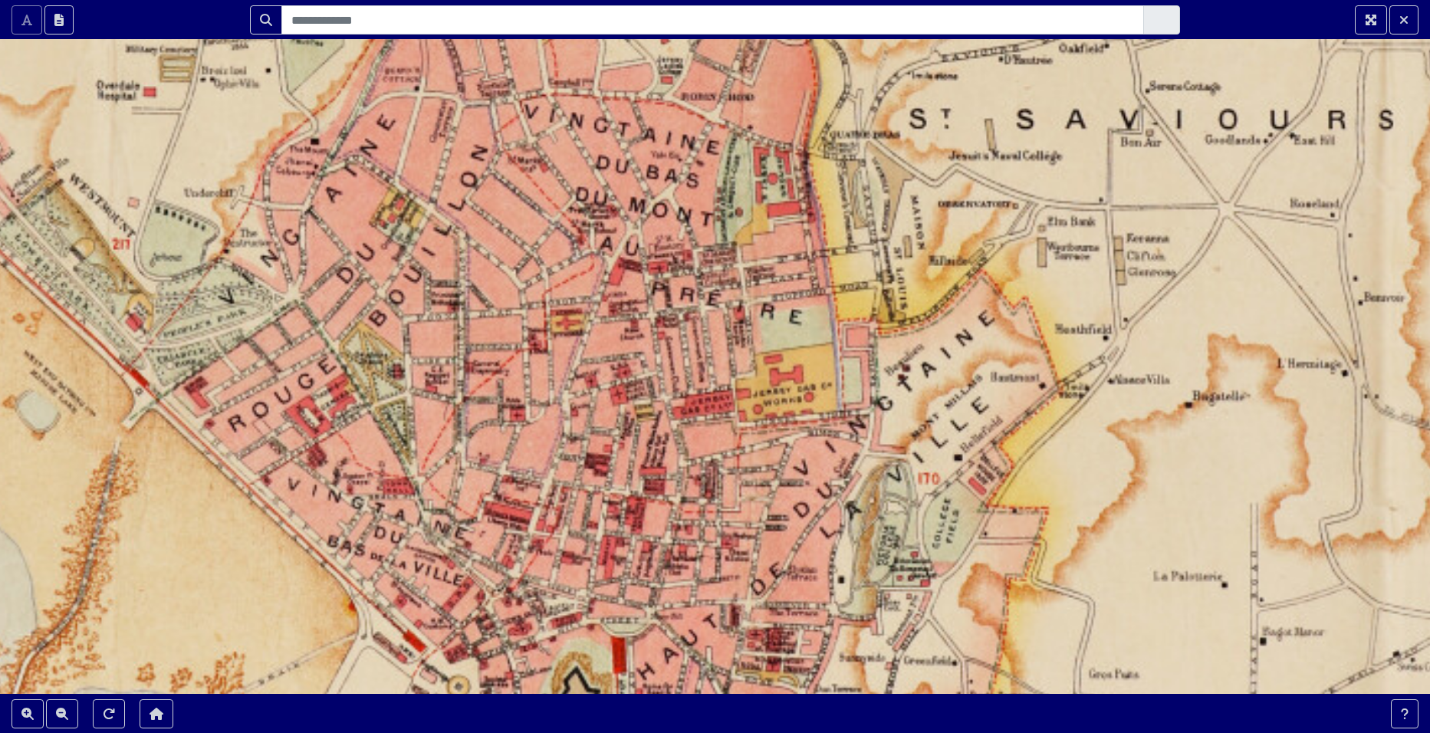
drag, startPoint x: 634, startPoint y: 416, endPoint x: 588, endPoint y: 364, distance: 69.6
click at [588, 364] on div at bounding box center [715, 366] width 1430 height 733
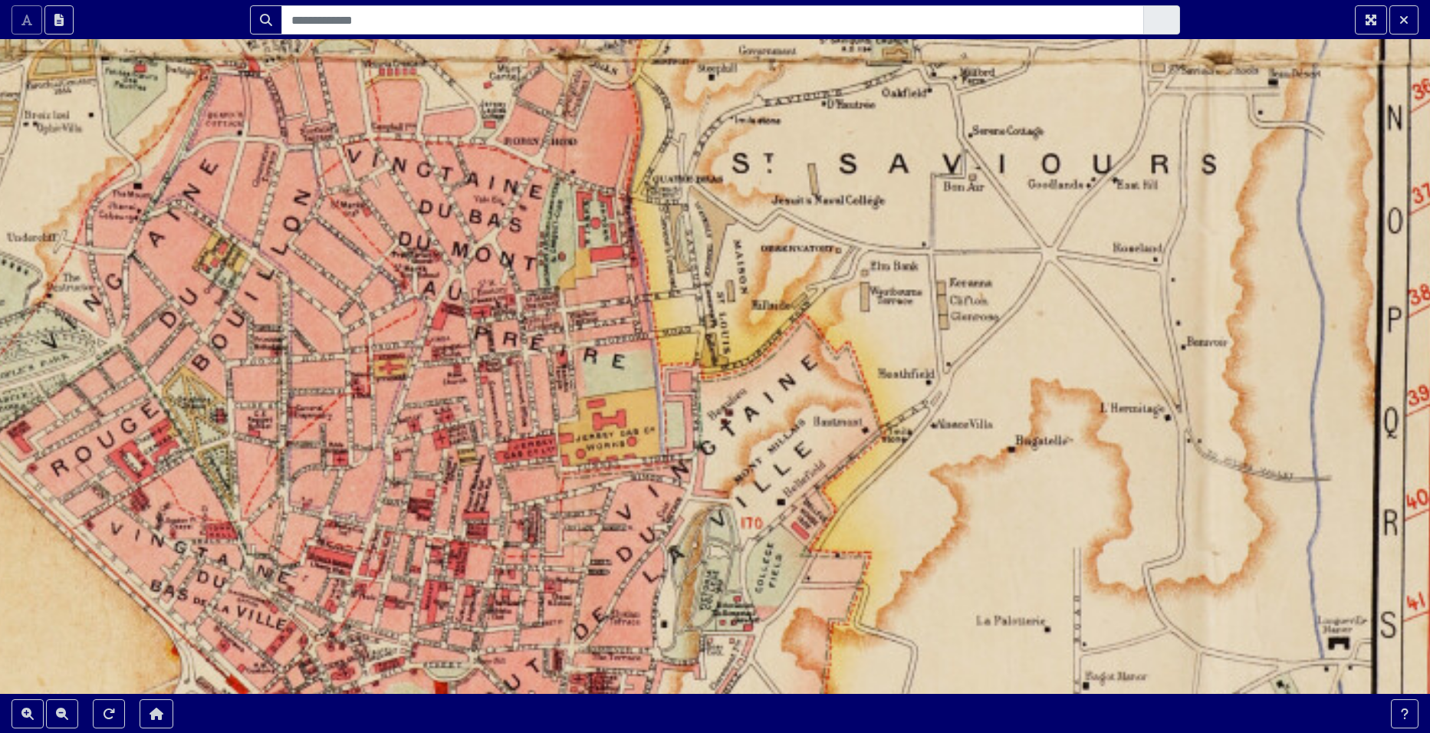
drag, startPoint x: 696, startPoint y: 358, endPoint x: 493, endPoint y: 422, distance: 212.3
click at [493, 422] on div at bounding box center [715, 366] width 1430 height 733
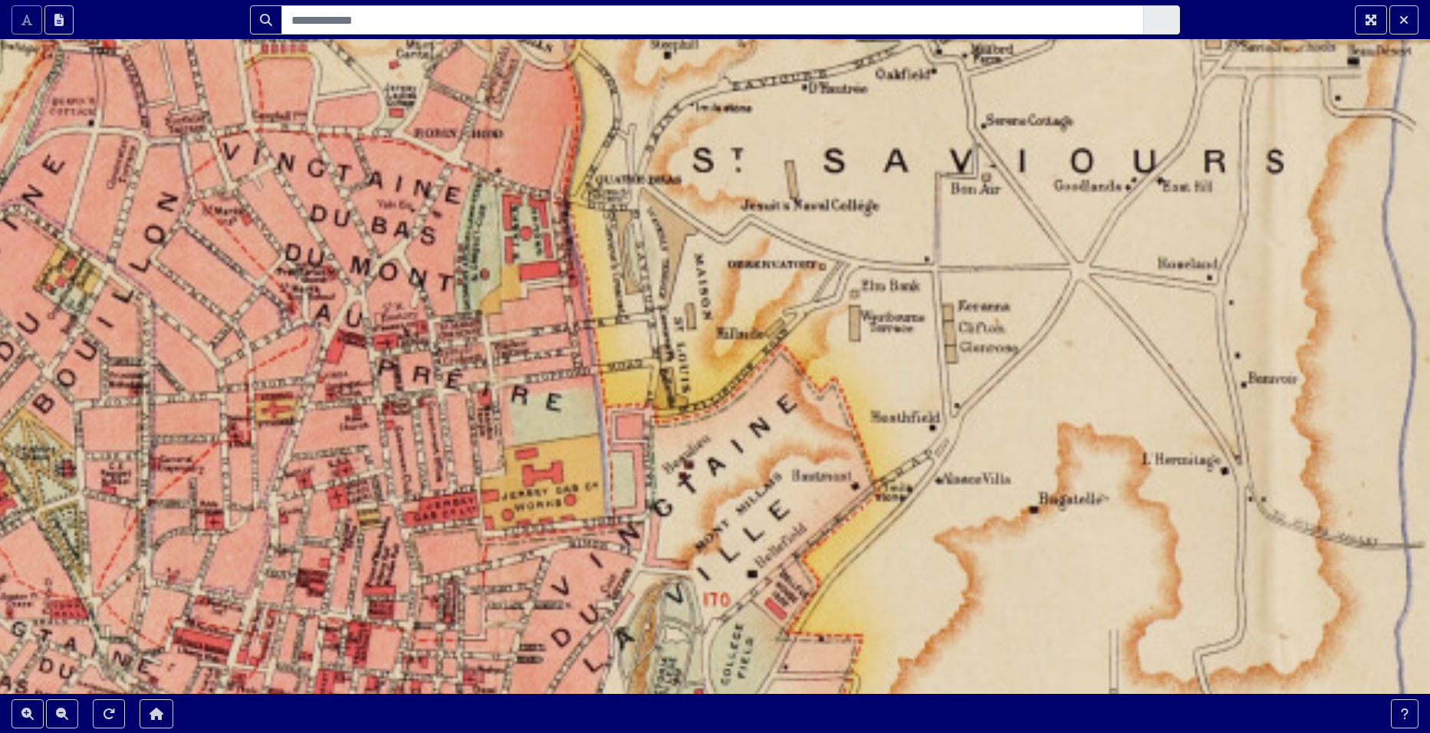
drag, startPoint x: 737, startPoint y: 268, endPoint x: 696, endPoint y: 329, distance: 73.0
click at [696, 329] on div at bounding box center [715, 366] width 1430 height 733
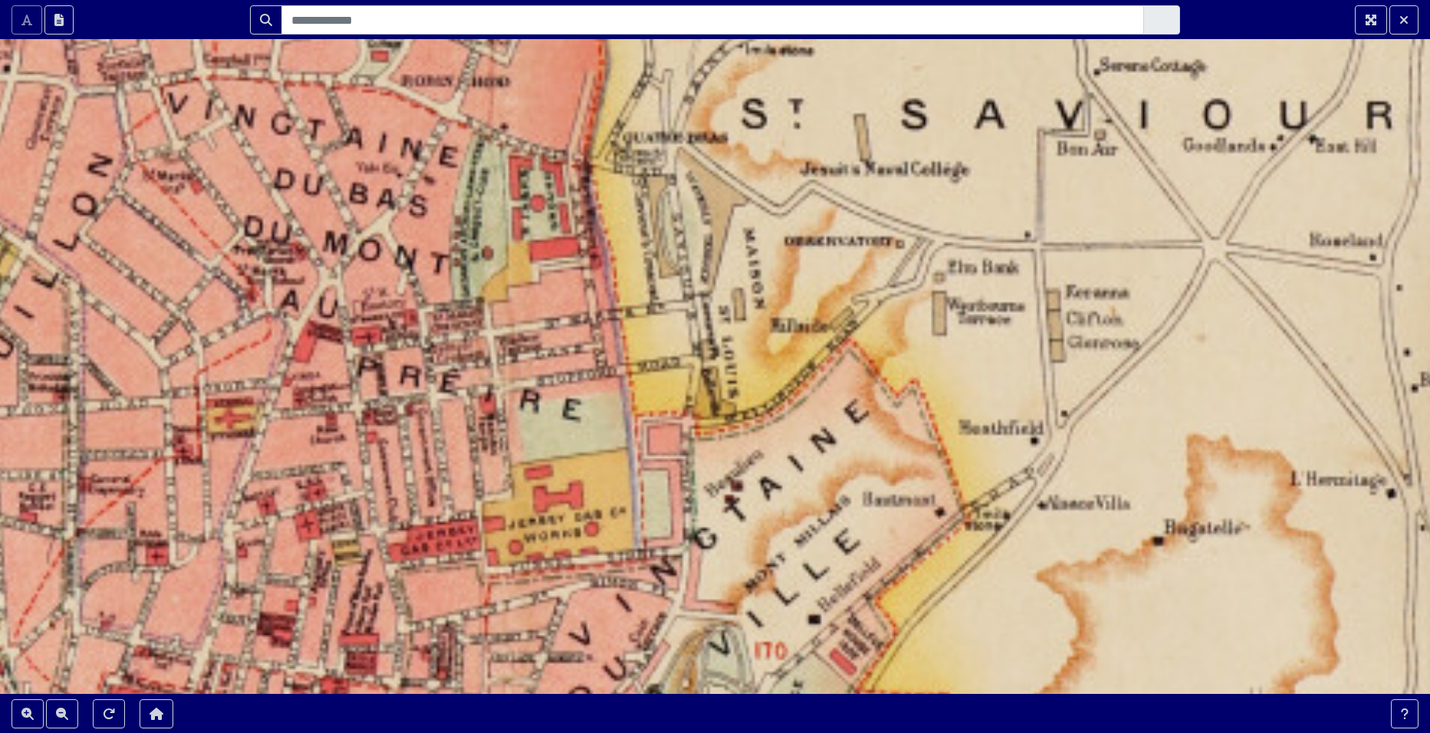
drag, startPoint x: 495, startPoint y: 411, endPoint x: 578, endPoint y: 304, distance: 135.6
click at [578, 304] on div at bounding box center [715, 366] width 1430 height 733
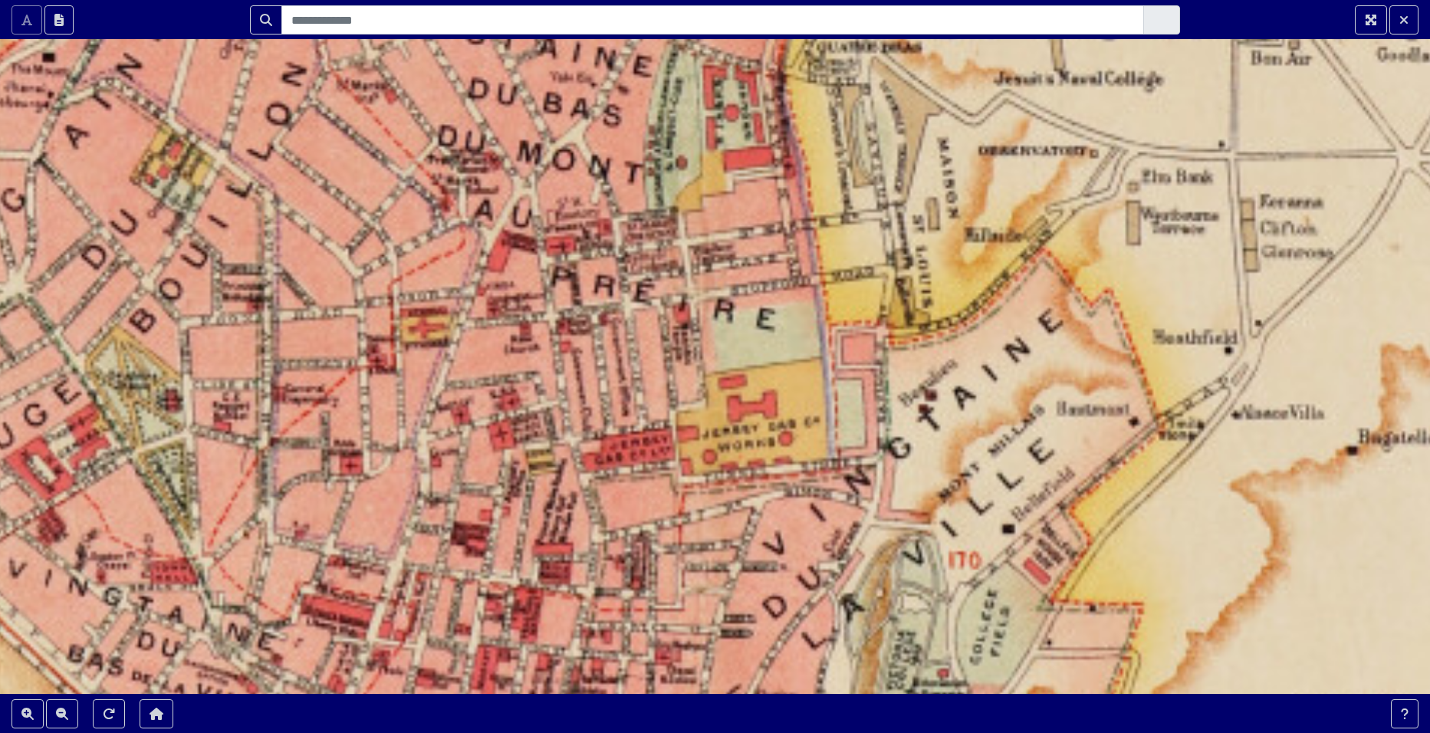
drag, startPoint x: 285, startPoint y: 296, endPoint x: 486, endPoint y: 203, distance: 221.4
click at [486, 203] on div at bounding box center [715, 366] width 1430 height 733
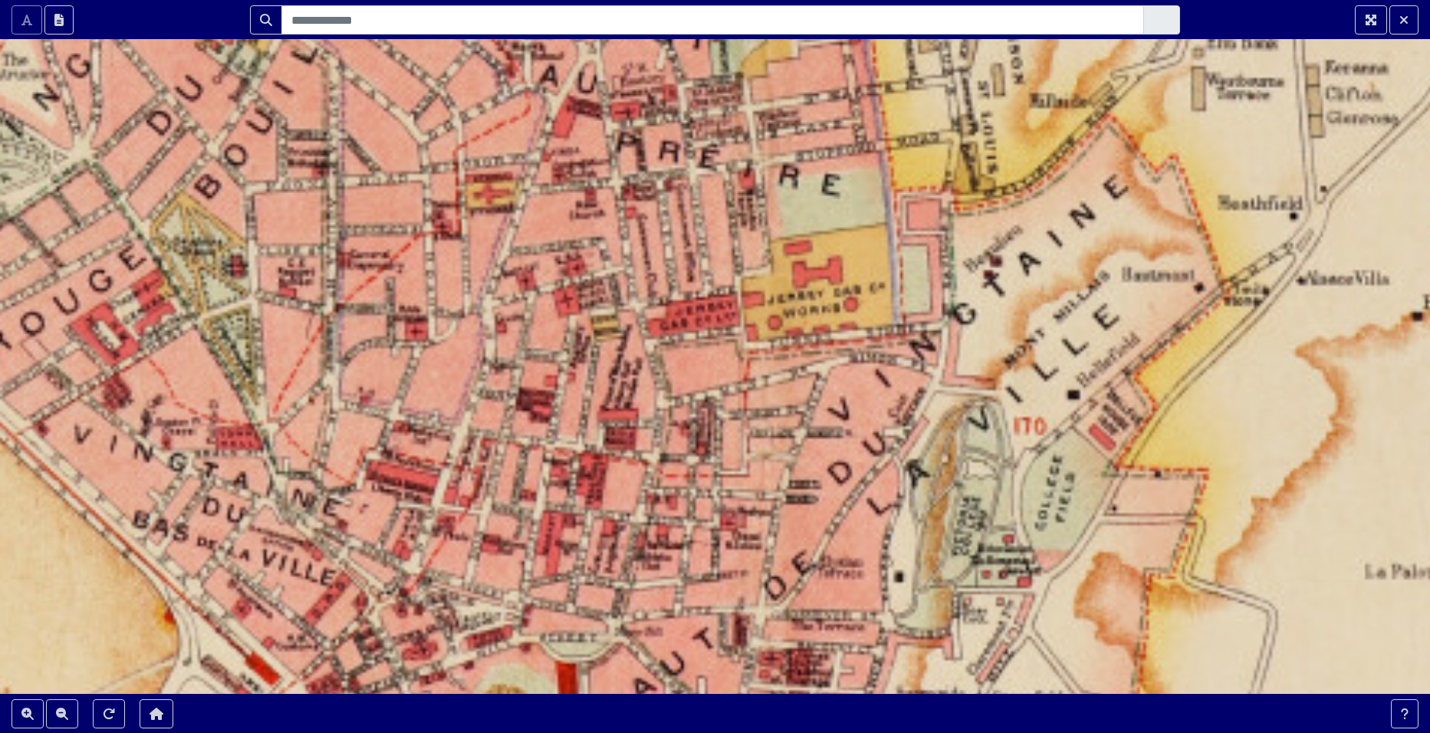
drag, startPoint x: 440, startPoint y: 354, endPoint x: 495, endPoint y: 224, distance: 140.6
click at [495, 224] on div at bounding box center [715, 366] width 1430 height 733
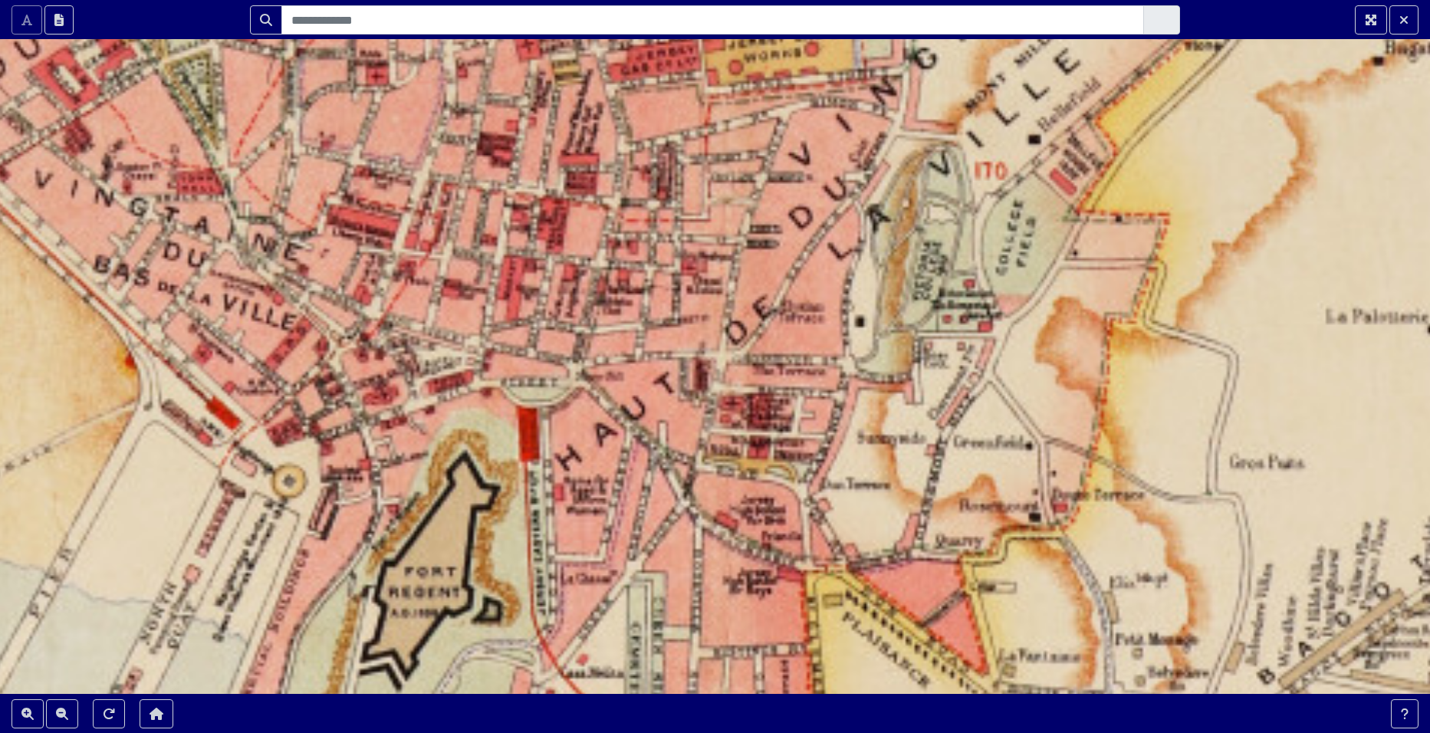
drag, startPoint x: 521, startPoint y: 350, endPoint x: 481, endPoint y: 95, distance: 257.8
click at [481, 95] on div at bounding box center [715, 366] width 1430 height 733
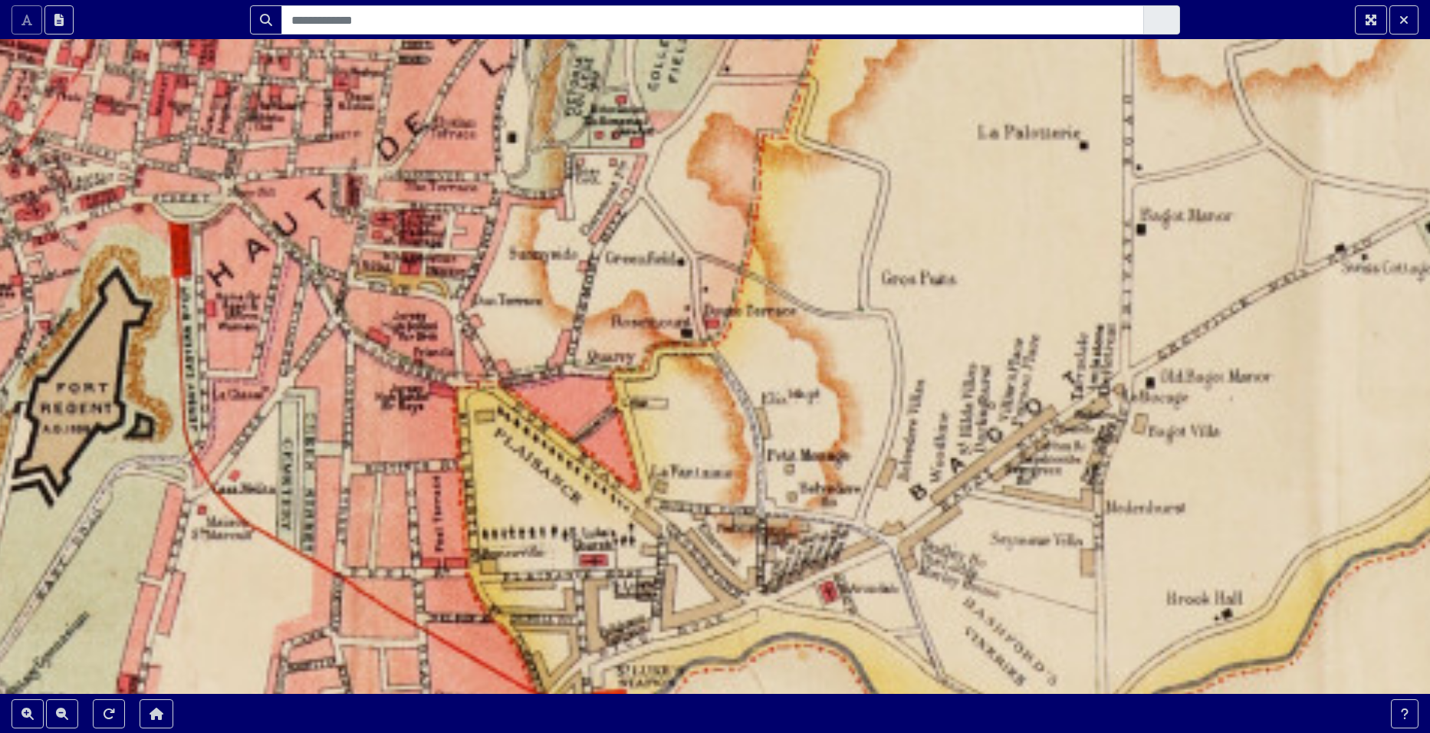
drag, startPoint x: 479, startPoint y: 354, endPoint x: 130, endPoint y: 170, distance: 393.9
click at [130, 170] on div at bounding box center [715, 366] width 1430 height 733
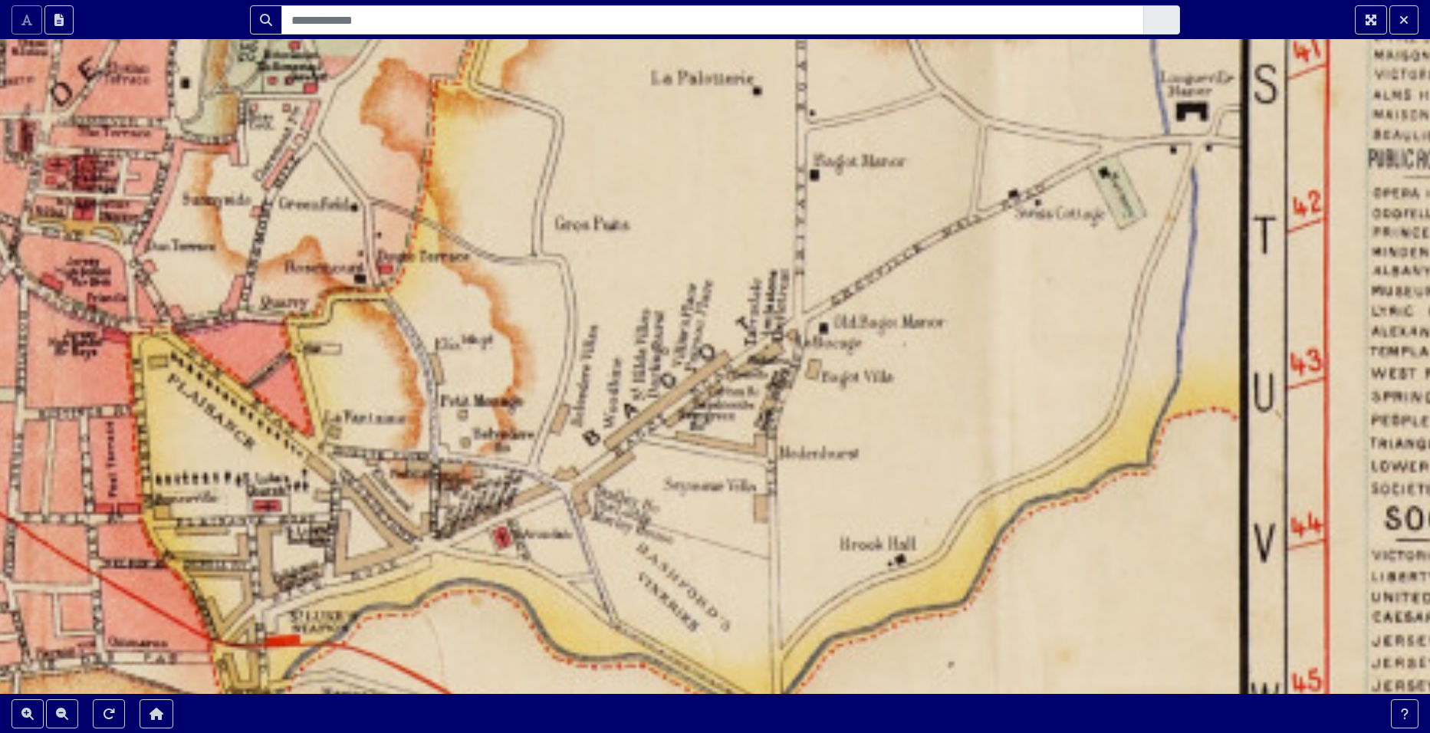
drag, startPoint x: 686, startPoint y: 509, endPoint x: 366, endPoint y: 460, distance: 323.6
click at [366, 460] on div at bounding box center [715, 366] width 1430 height 733
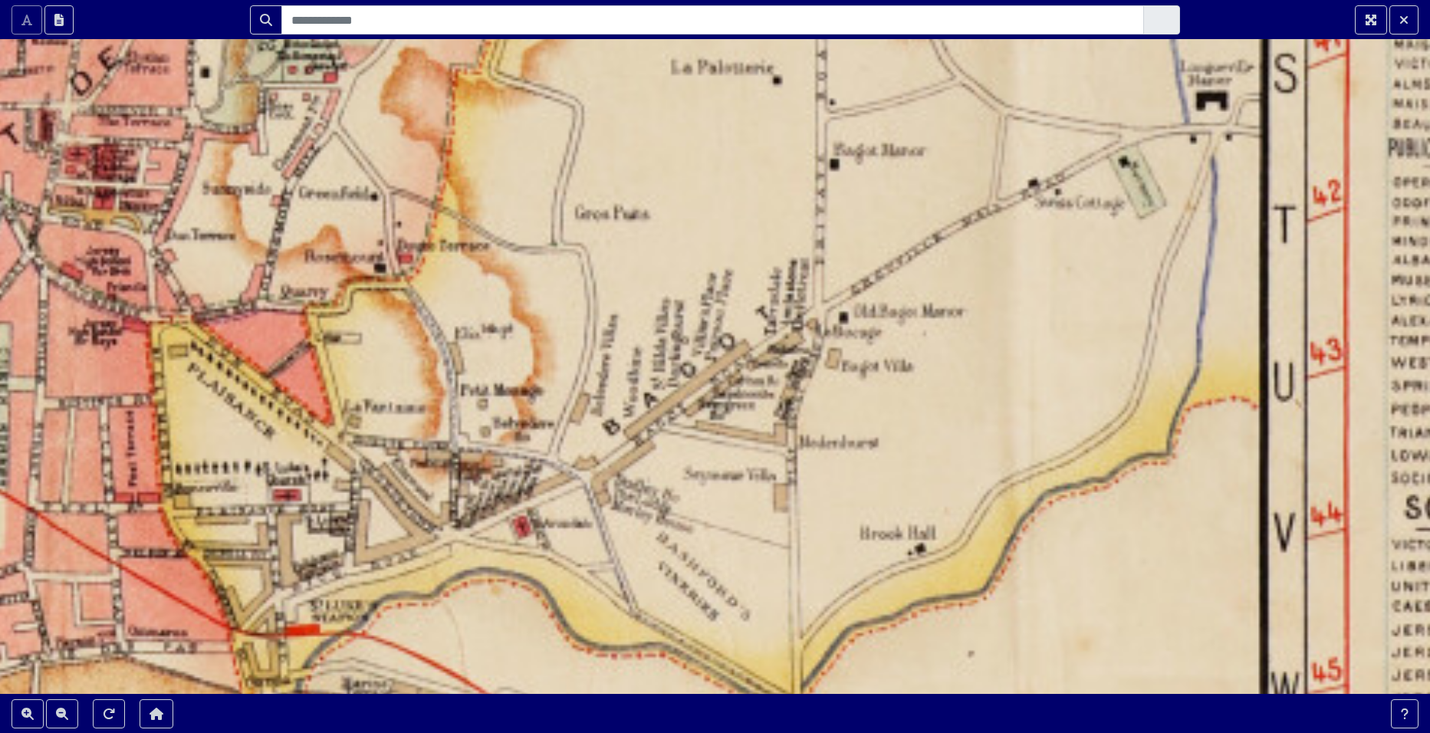
drag, startPoint x: 667, startPoint y: 456, endPoint x: 741, endPoint y: 425, distance: 80.1
click at [741, 425] on div at bounding box center [715, 366] width 1430 height 733
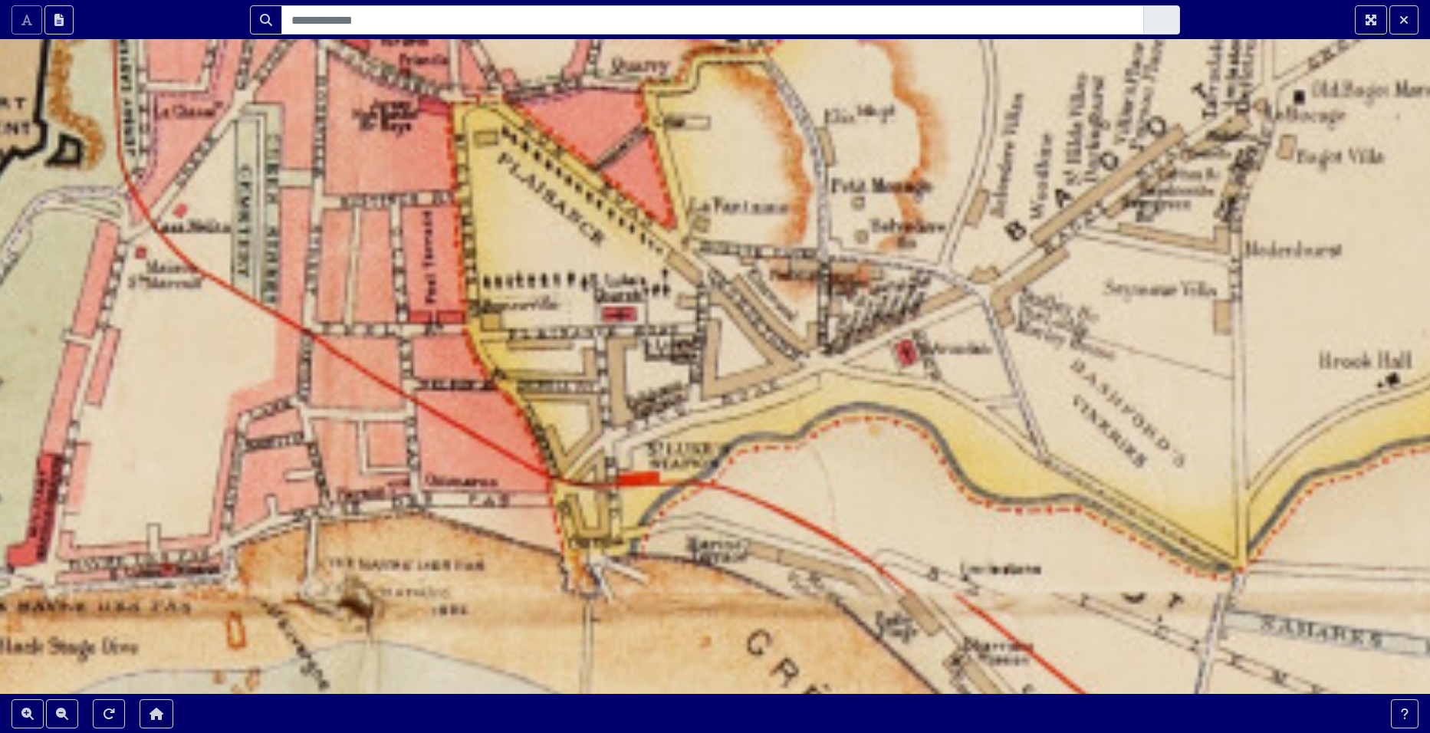
drag, startPoint x: 371, startPoint y: 492, endPoint x: 841, endPoint y: 323, distance: 499.5
click at [841, 323] on div at bounding box center [715, 366] width 1430 height 733
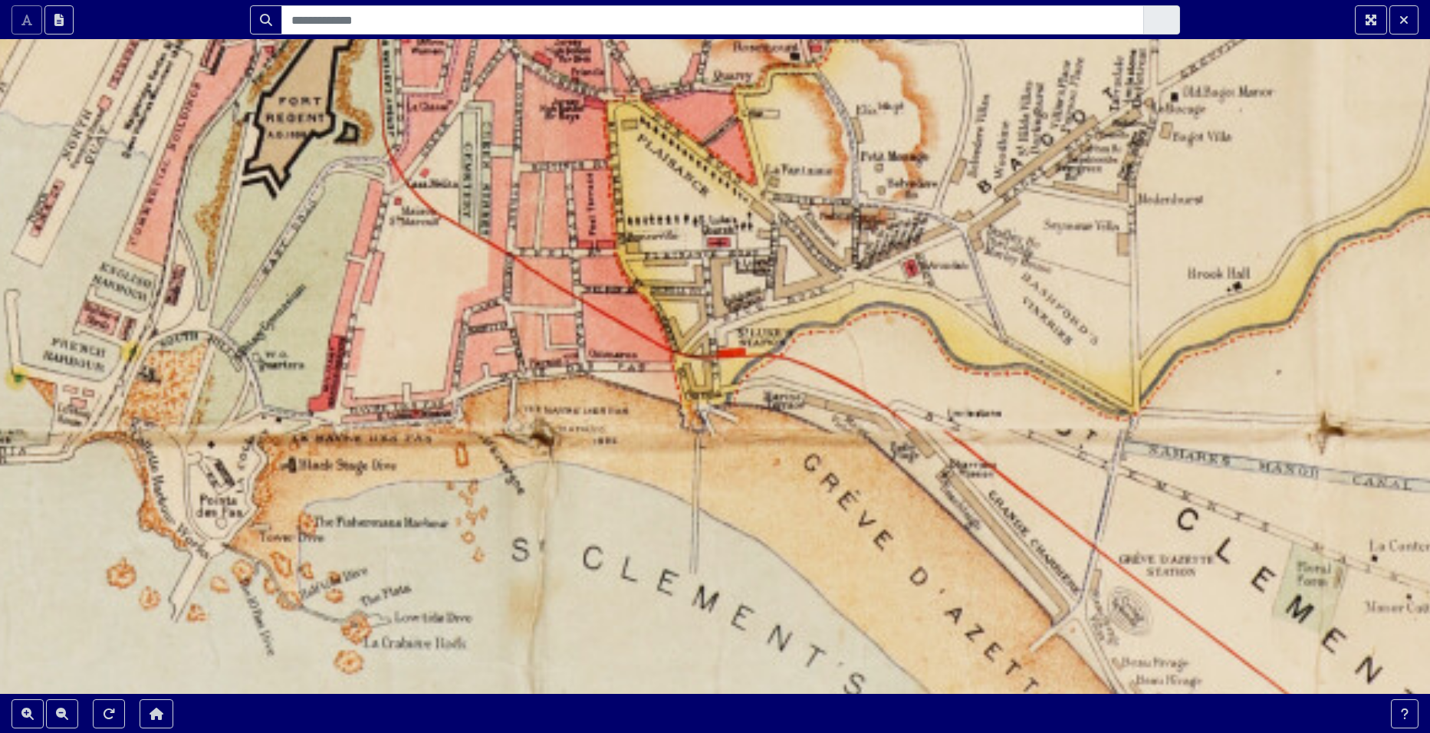
drag, startPoint x: 236, startPoint y: 520, endPoint x: 601, endPoint y: 344, distance: 404.5
click at [601, 344] on div at bounding box center [715, 366] width 1430 height 733
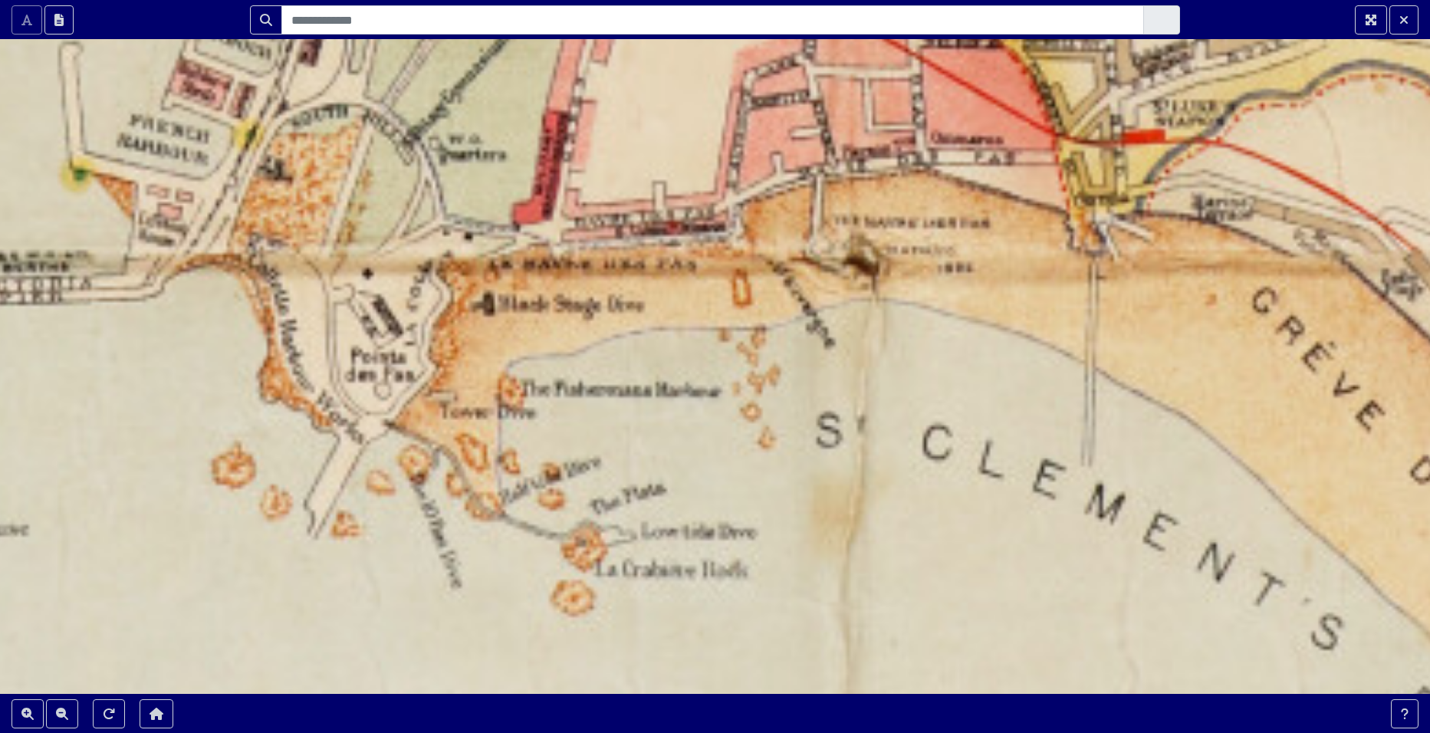
drag, startPoint x: 485, startPoint y: 409, endPoint x: 699, endPoint y: 289, distance: 245.2
click at [699, 289] on div at bounding box center [715, 366] width 1430 height 733
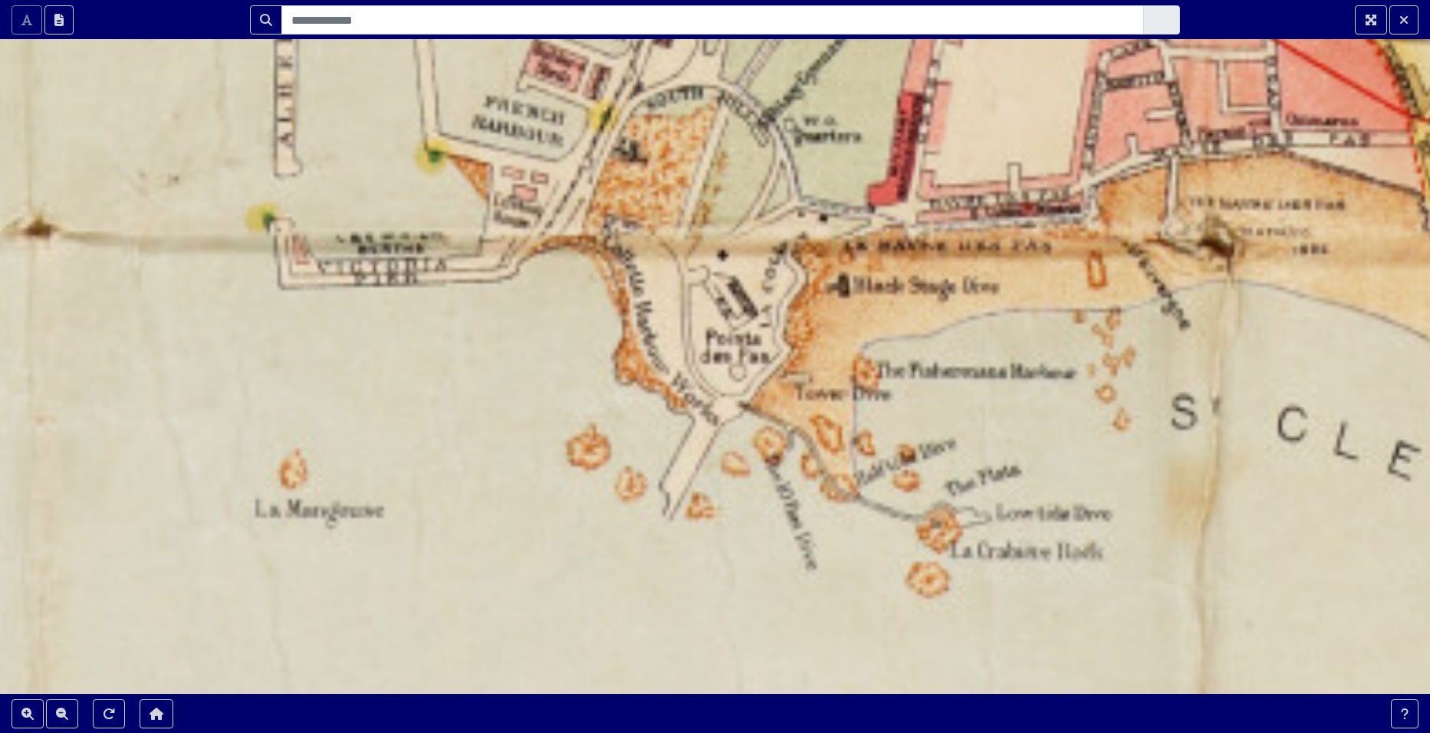
drag, startPoint x: 448, startPoint y: 484, endPoint x: 765, endPoint y: 485, distance: 316.8
click at [765, 485] on div at bounding box center [715, 366] width 1430 height 733
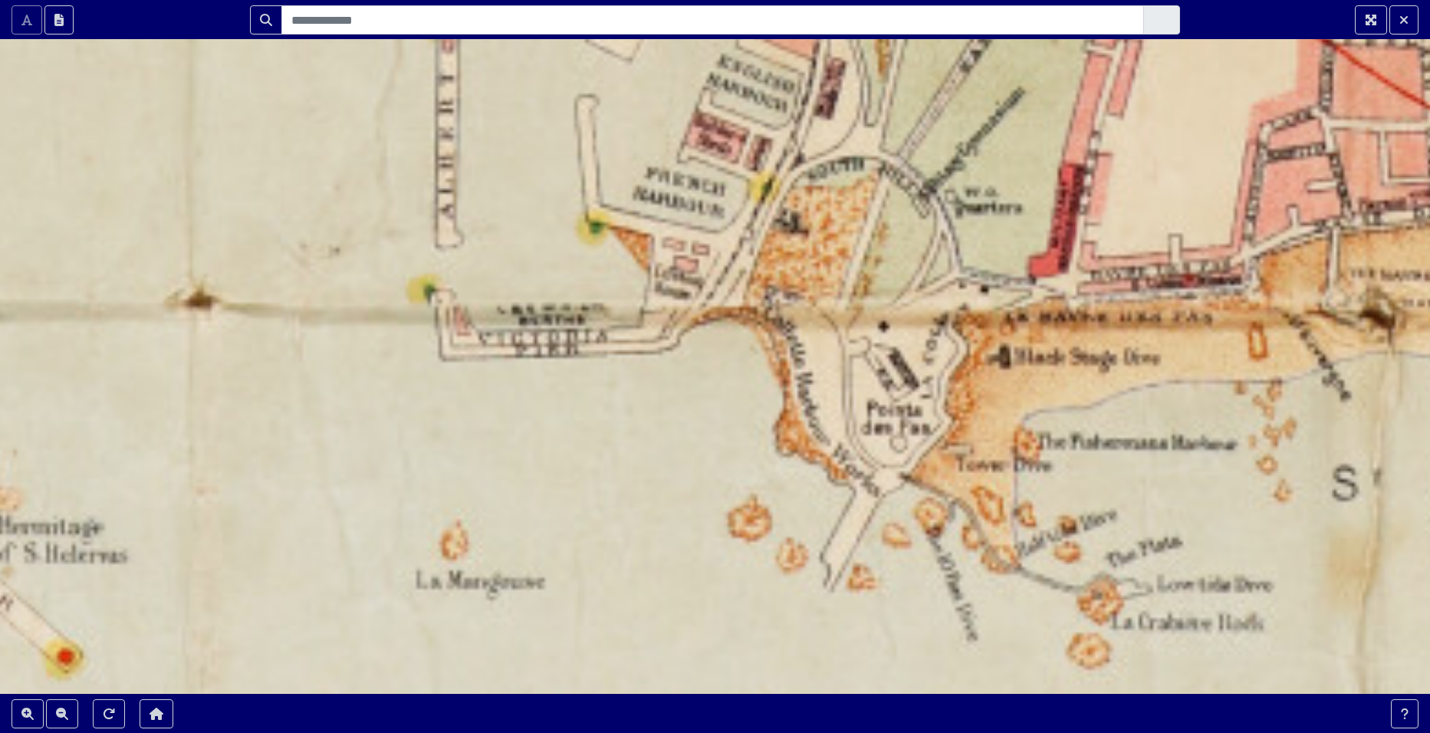
drag, startPoint x: 410, startPoint y: 375, endPoint x: 545, endPoint y: 446, distance: 152.7
click at [545, 446] on div at bounding box center [715, 366] width 1430 height 733
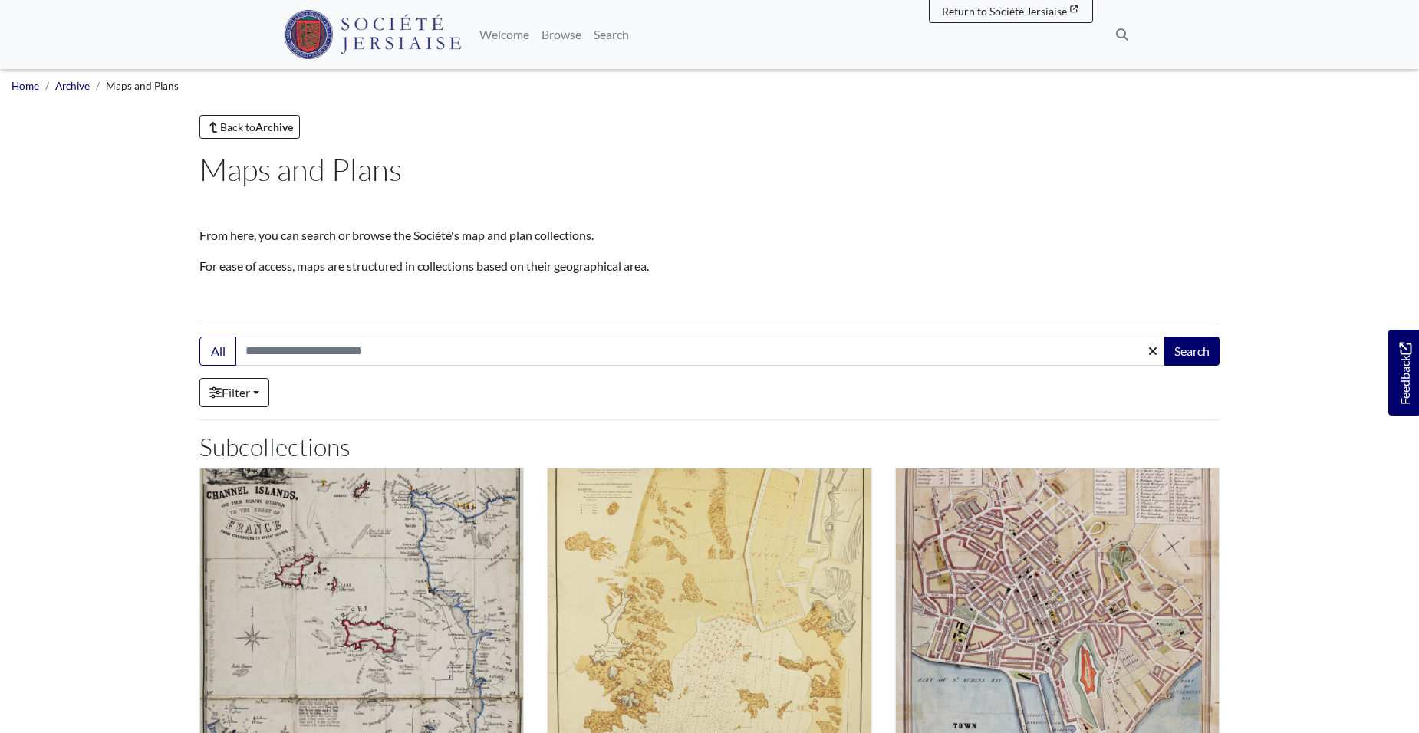
scroll to position [307, 0]
